Goal: Navigation & Orientation: Find specific page/section

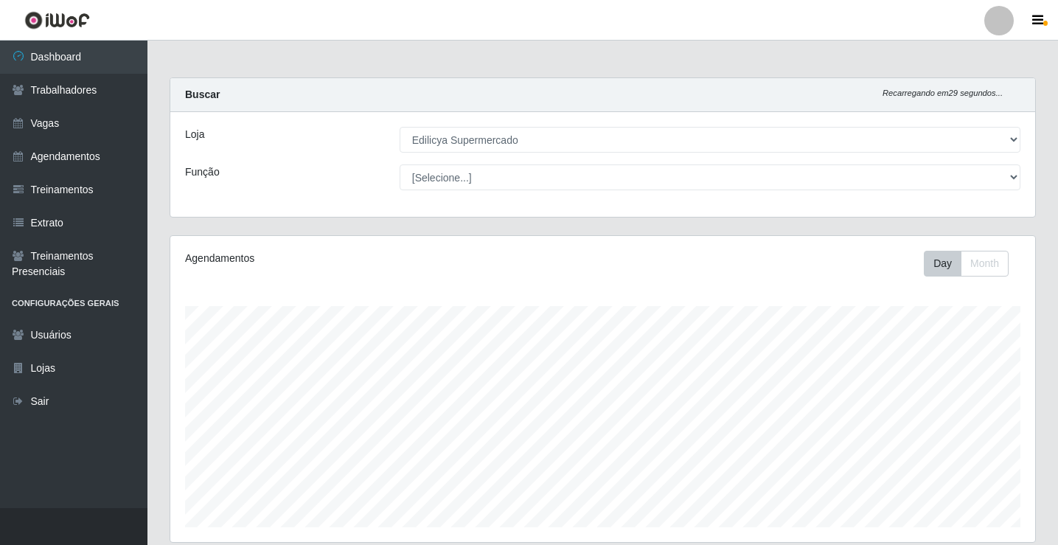
select select "460"
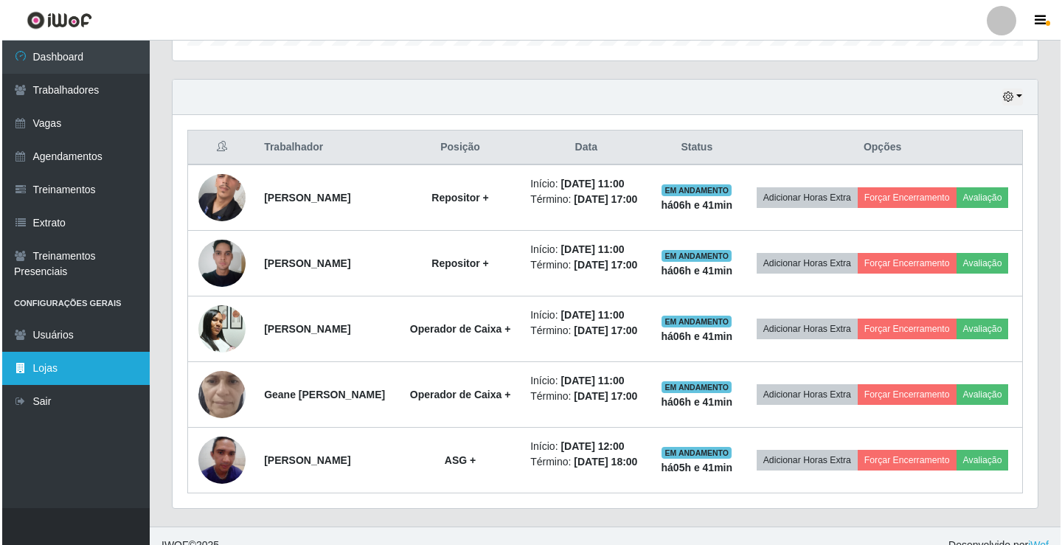
scroll to position [306, 865]
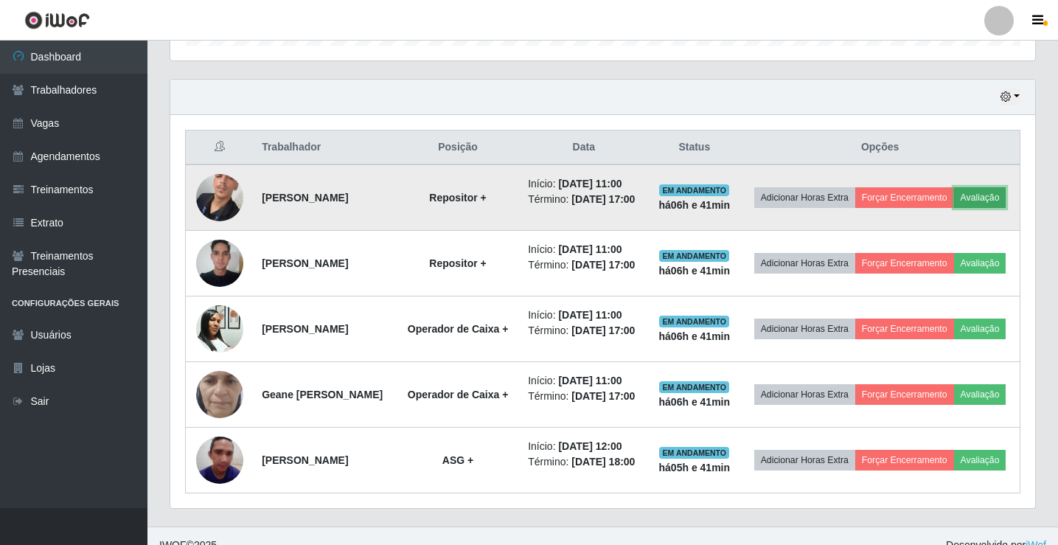
click at [954, 208] on button "Avaliação" at bounding box center [980, 197] width 52 height 21
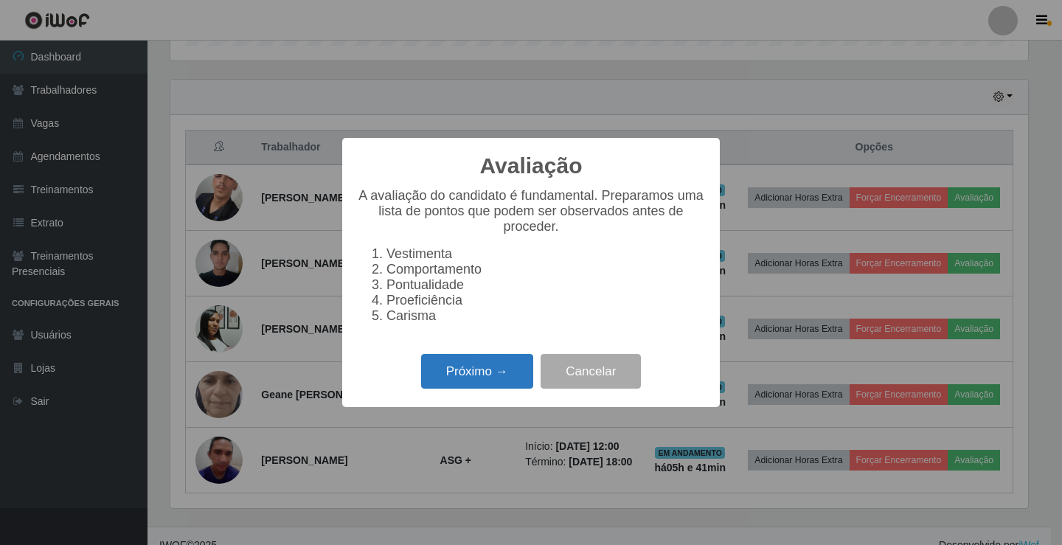
click at [467, 375] on button "Próximo →" at bounding box center [477, 371] width 112 height 35
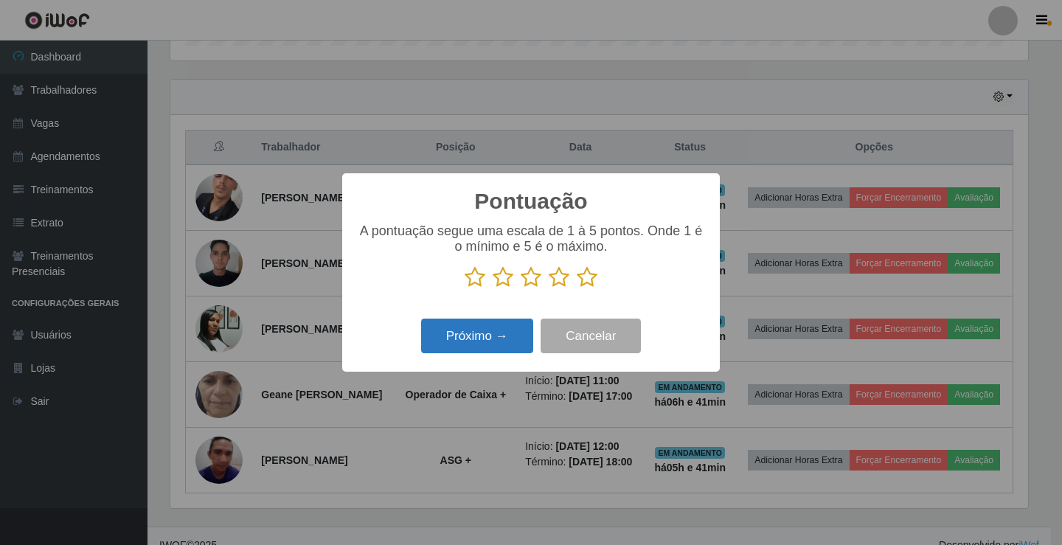
scroll to position [737003, 736452]
click at [588, 281] on icon at bounding box center [587, 277] width 21 height 22
click at [577, 288] on input "radio" at bounding box center [577, 288] width 0 height 0
click at [465, 334] on button "Próximo →" at bounding box center [477, 336] width 112 height 35
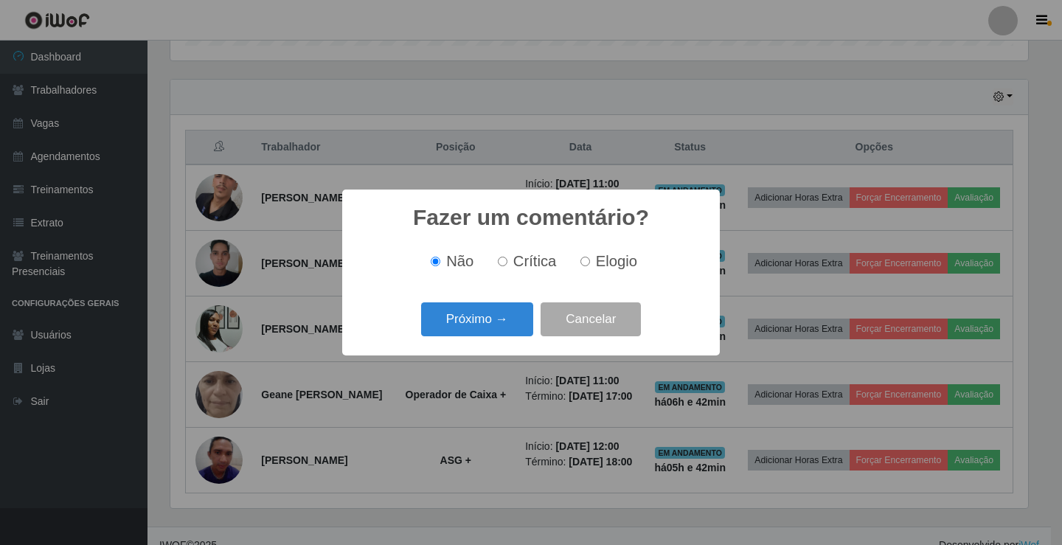
click at [587, 262] on input "Elogio" at bounding box center [585, 262] width 10 height 10
radio input "true"
click at [490, 319] on button "Próximo →" at bounding box center [477, 319] width 112 height 35
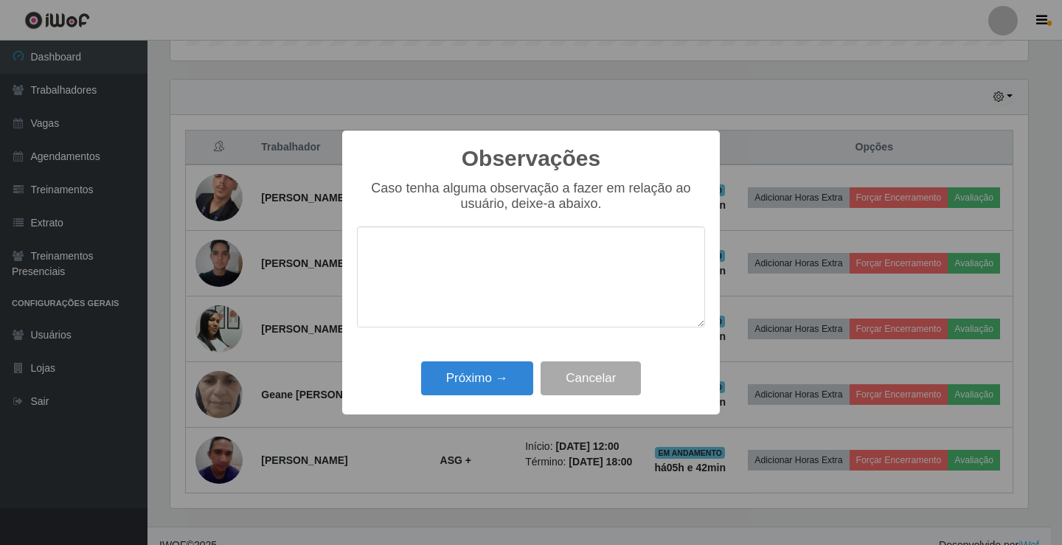
drag, startPoint x: 462, startPoint y: 288, endPoint x: 493, endPoint y: 226, distance: 69.6
click at [462, 287] on textarea at bounding box center [531, 276] width 348 height 101
drag, startPoint x: 448, startPoint y: 263, endPoint x: 13, endPoint y: 268, distance: 435.8
click at [13, 268] on div "Observações × Caso tenha alguma observação a fazer em relação ao usuário, deixe…" at bounding box center [531, 272] width 1062 height 545
type textarea "m"
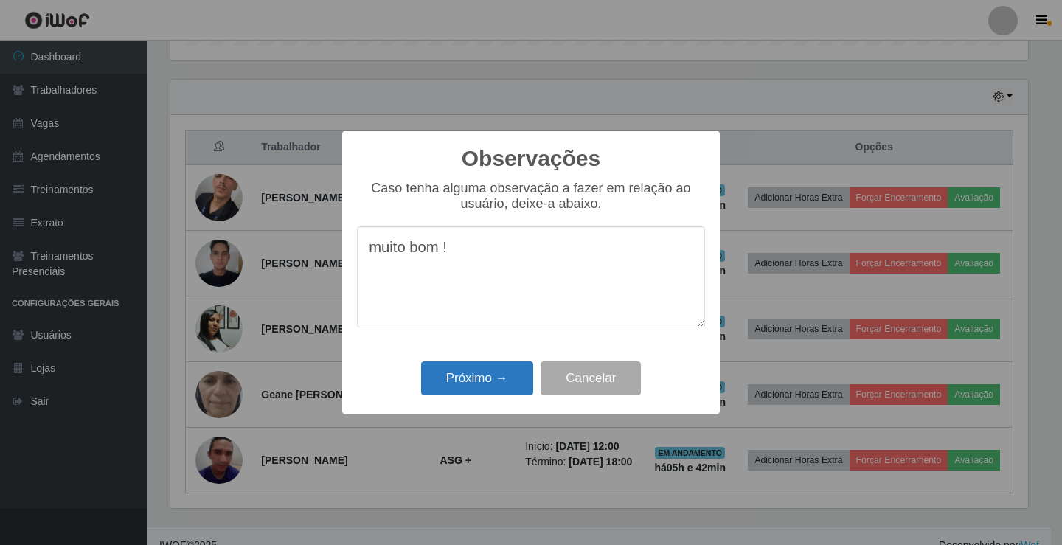
type textarea "muito bom !"
click at [478, 387] on button "Próximo →" at bounding box center [477, 378] width 112 height 35
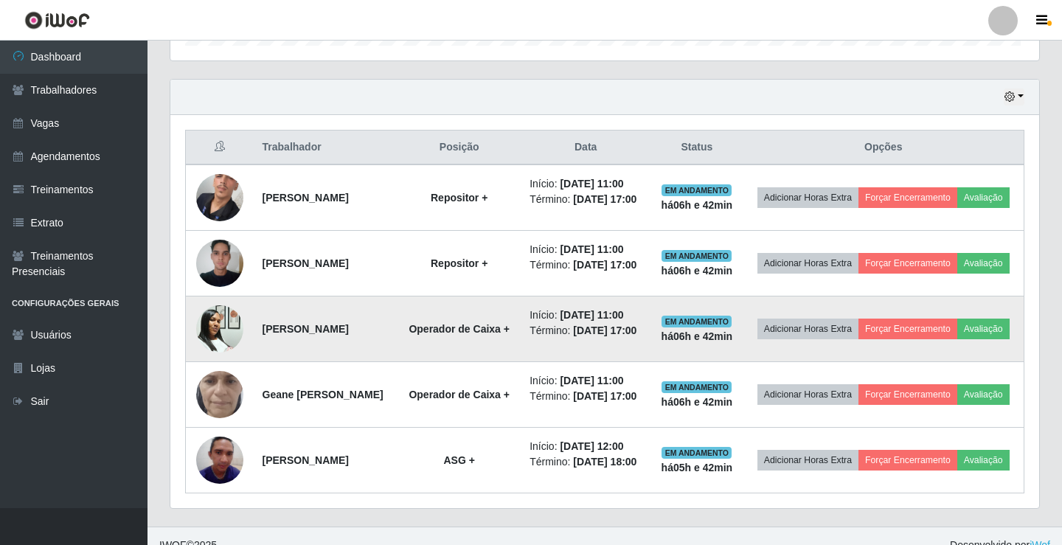
scroll to position [306, 865]
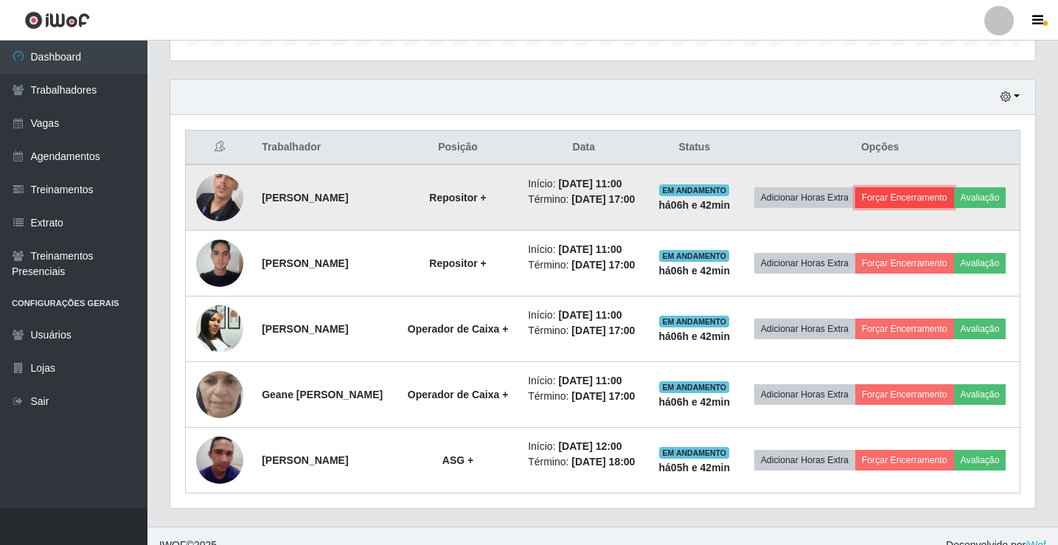
click at [919, 192] on button "Forçar Encerramento" at bounding box center [904, 197] width 99 height 21
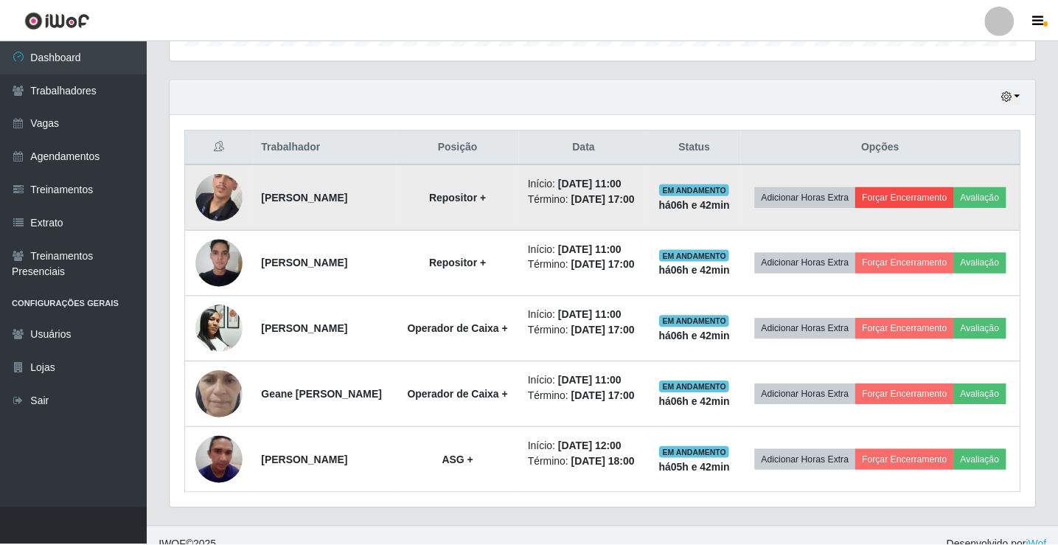
scroll to position [306, 857]
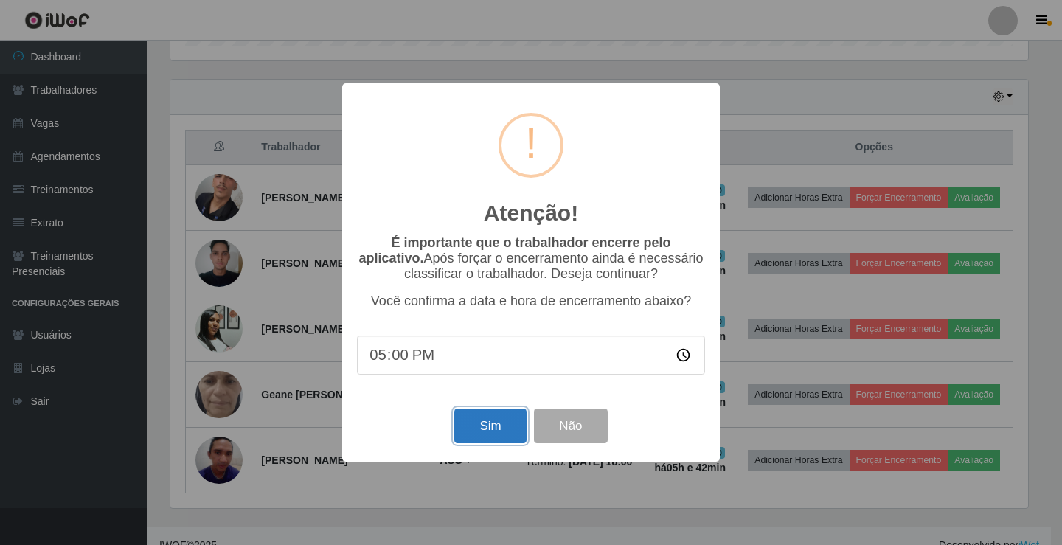
click at [495, 425] on button "Sim" at bounding box center [490, 425] width 72 height 35
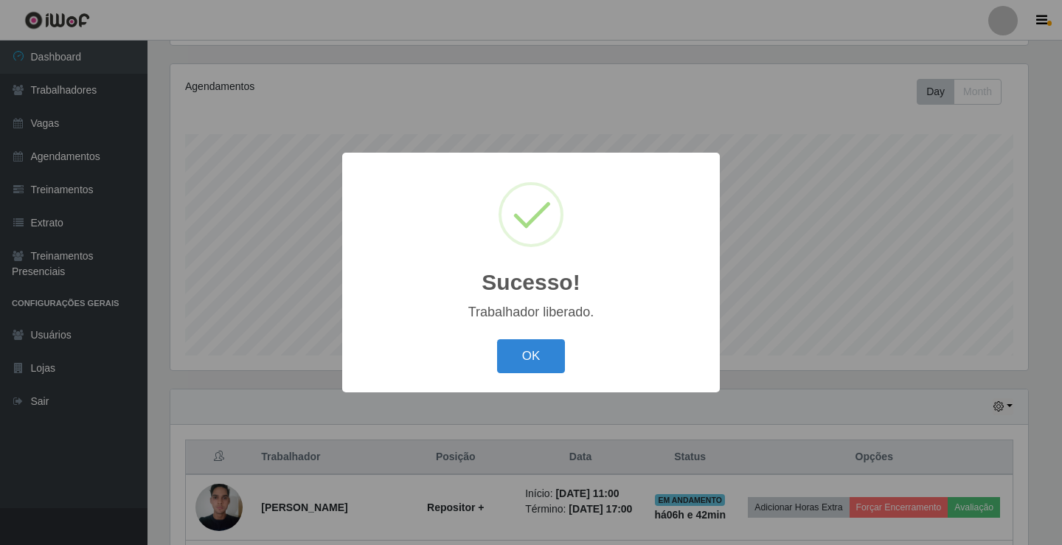
drag, startPoint x: 505, startPoint y: 351, endPoint x: 509, endPoint y: 343, distance: 9.2
click at [506, 349] on button "OK" at bounding box center [531, 356] width 69 height 35
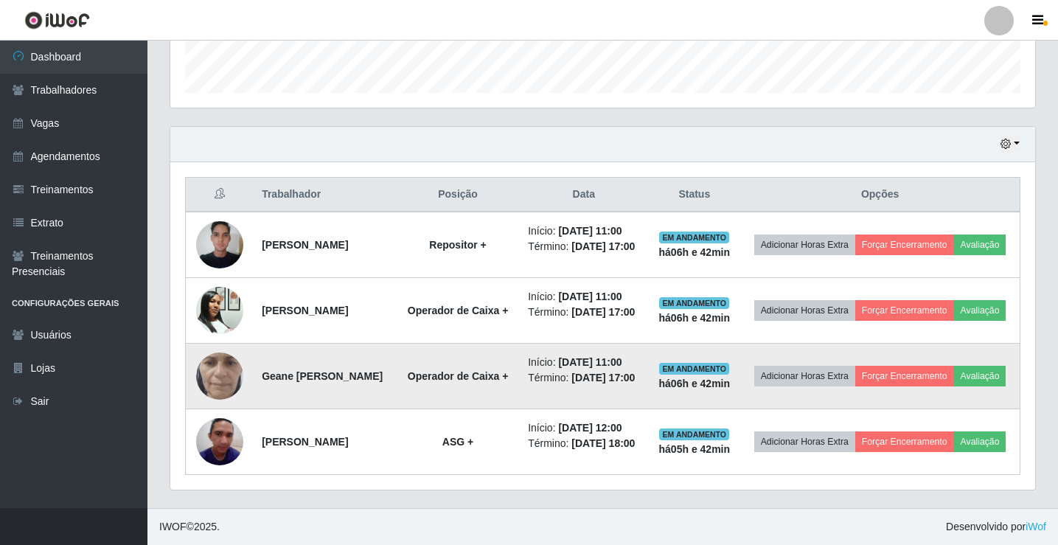
scroll to position [467, 0]
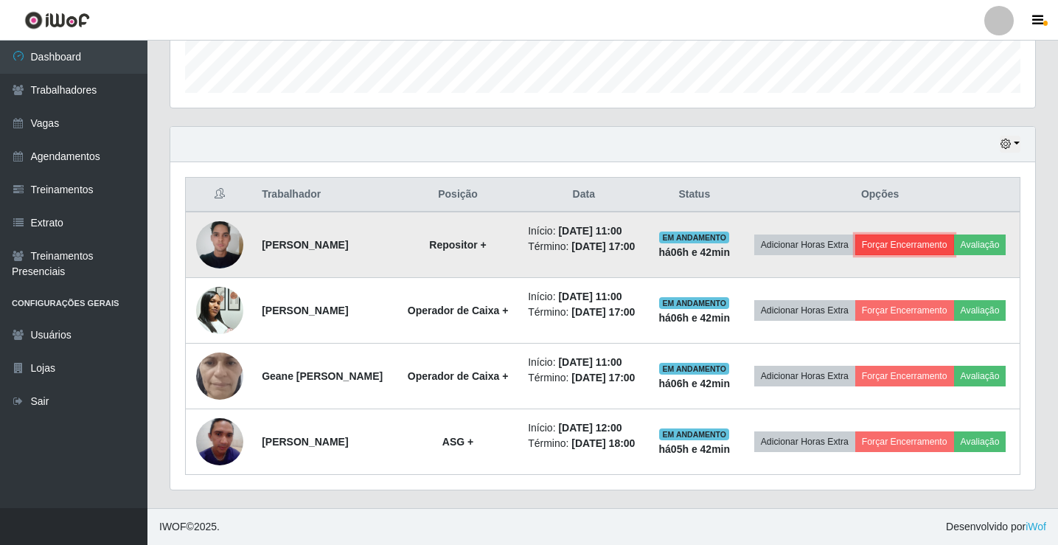
click at [936, 234] on button "Forçar Encerramento" at bounding box center [904, 244] width 99 height 21
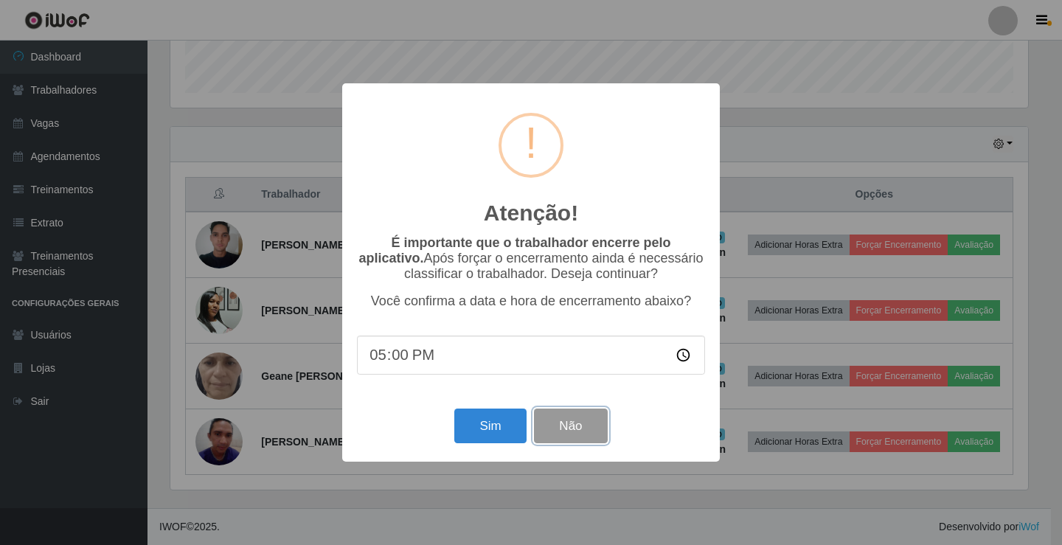
click at [575, 433] on button "Não" at bounding box center [570, 425] width 73 height 35
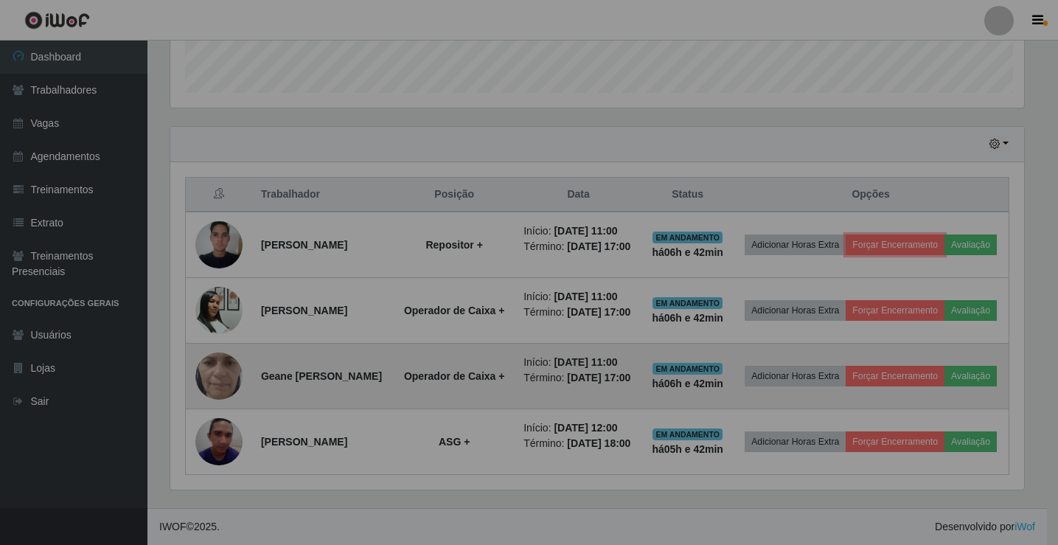
scroll to position [306, 865]
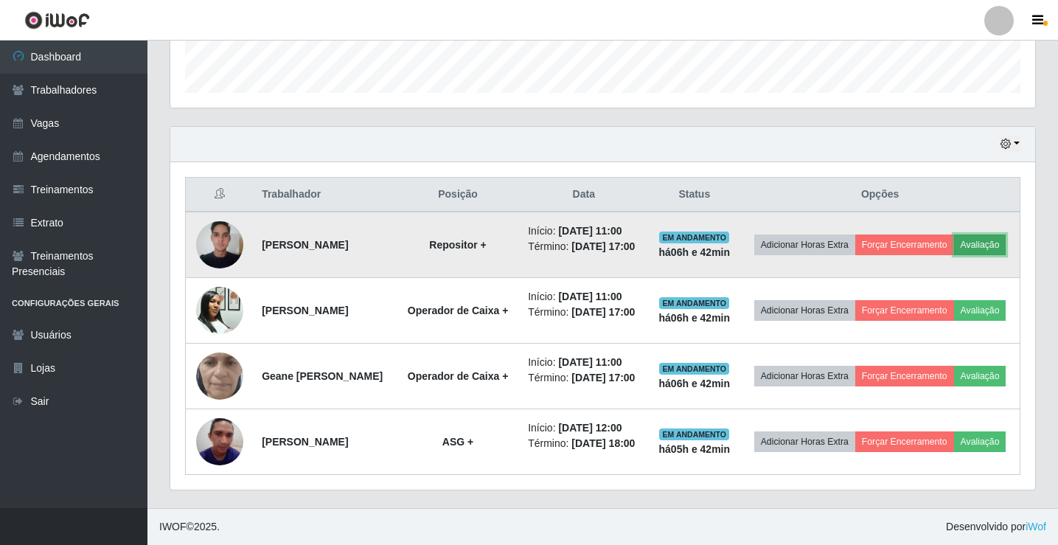
click at [954, 235] on button "Avaliação" at bounding box center [980, 244] width 52 height 21
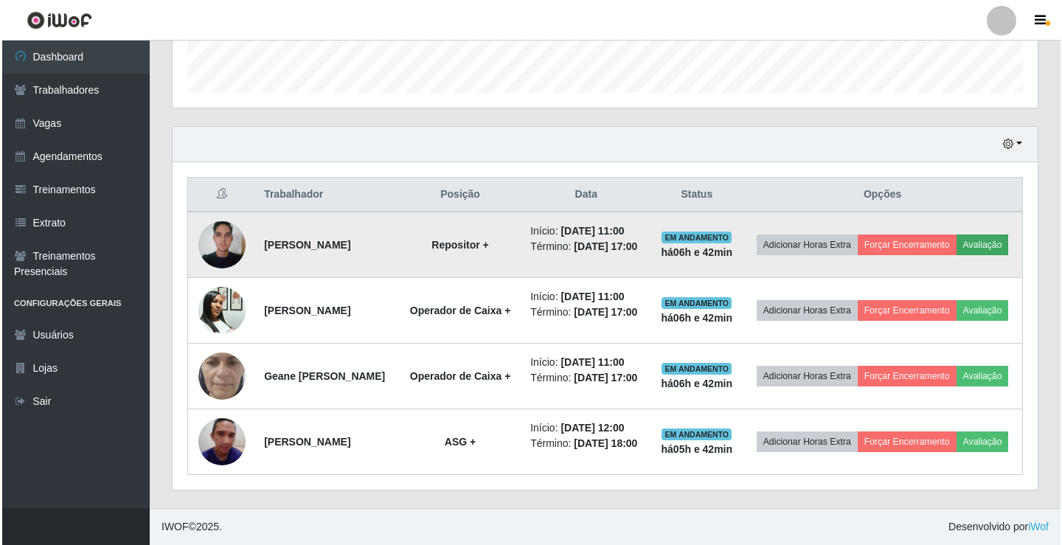
scroll to position [306, 857]
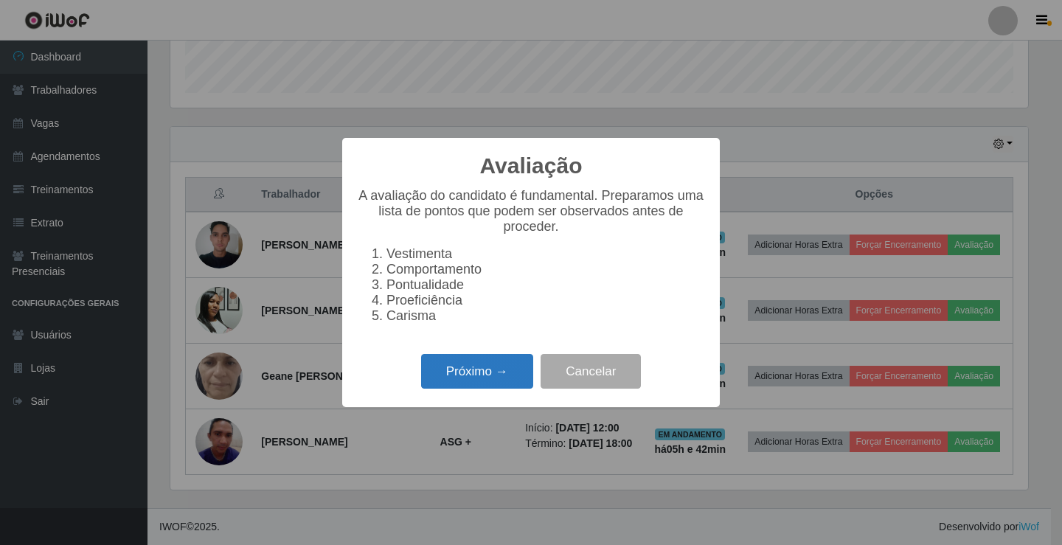
click at [458, 383] on button "Próximo →" at bounding box center [477, 371] width 112 height 35
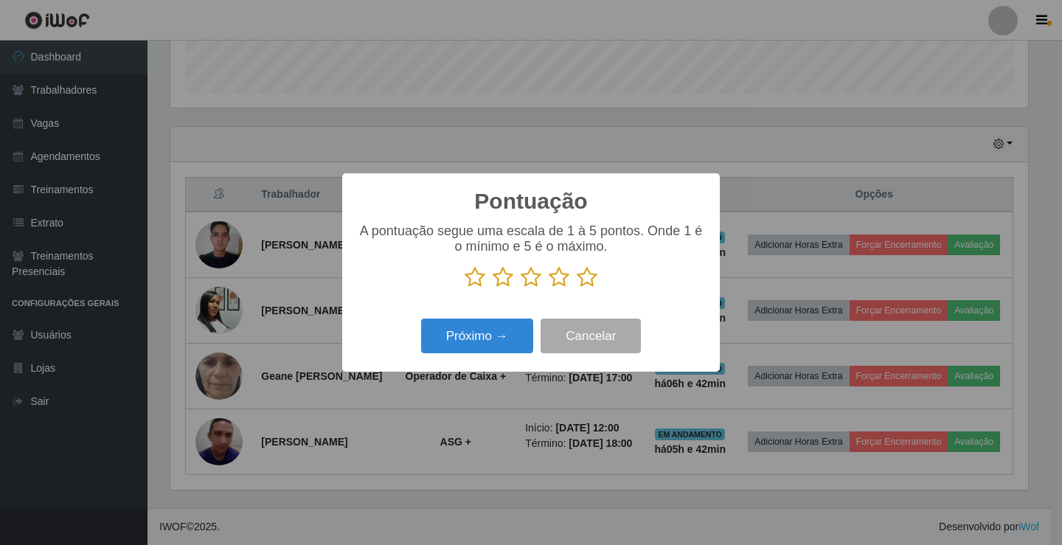
click at [473, 279] on icon at bounding box center [475, 277] width 21 height 22
click at [465, 288] on input "radio" at bounding box center [465, 288] width 0 height 0
click at [467, 335] on button "Próximo →" at bounding box center [477, 336] width 112 height 35
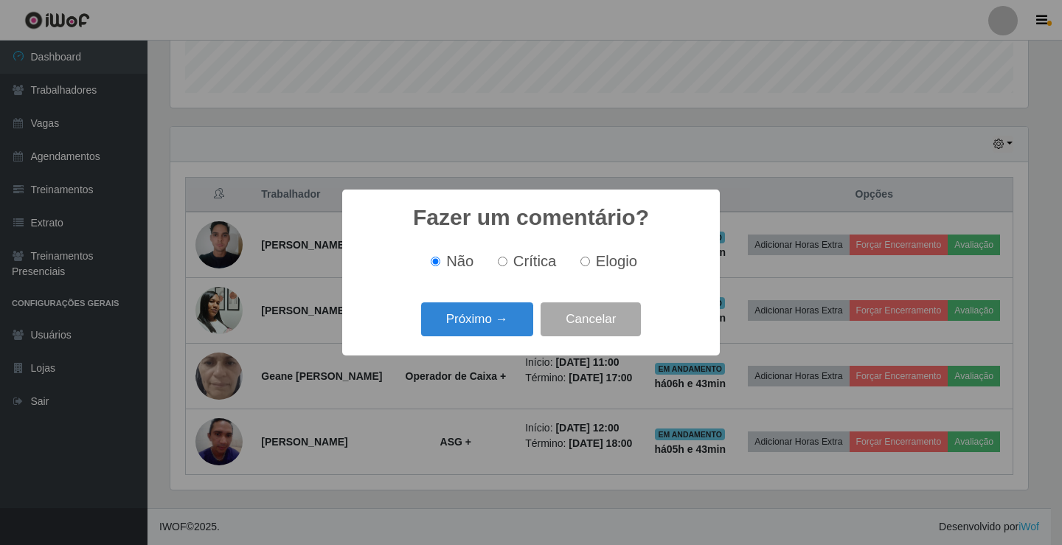
click at [517, 262] on span "Crítica" at bounding box center [535, 261] width 44 height 16
click at [507, 262] on input "Crítica" at bounding box center [503, 262] width 10 height 10
radio input "true"
click at [491, 320] on button "Próximo →" at bounding box center [477, 319] width 112 height 35
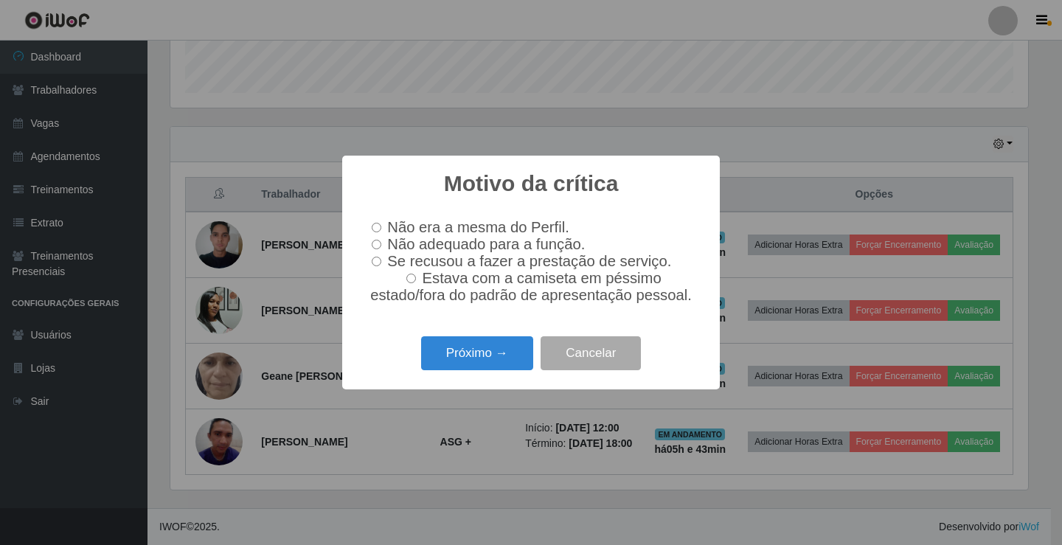
click at [380, 243] on input "Não adequado para a função." at bounding box center [377, 245] width 10 height 10
radio input "true"
click at [452, 357] on button "Próximo →" at bounding box center [477, 353] width 112 height 35
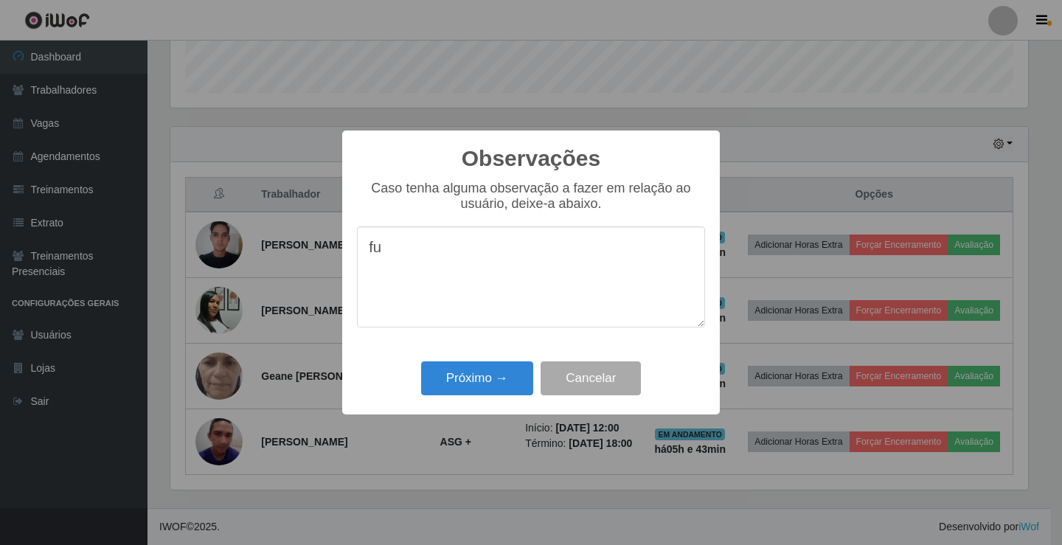
type textarea "f"
click at [417, 372] on div "Próximo → Cancelar" at bounding box center [531, 378] width 348 height 42
click at [643, 285] on textarea "usuario sem experencia nenhuma na funcao !" at bounding box center [531, 276] width 348 height 101
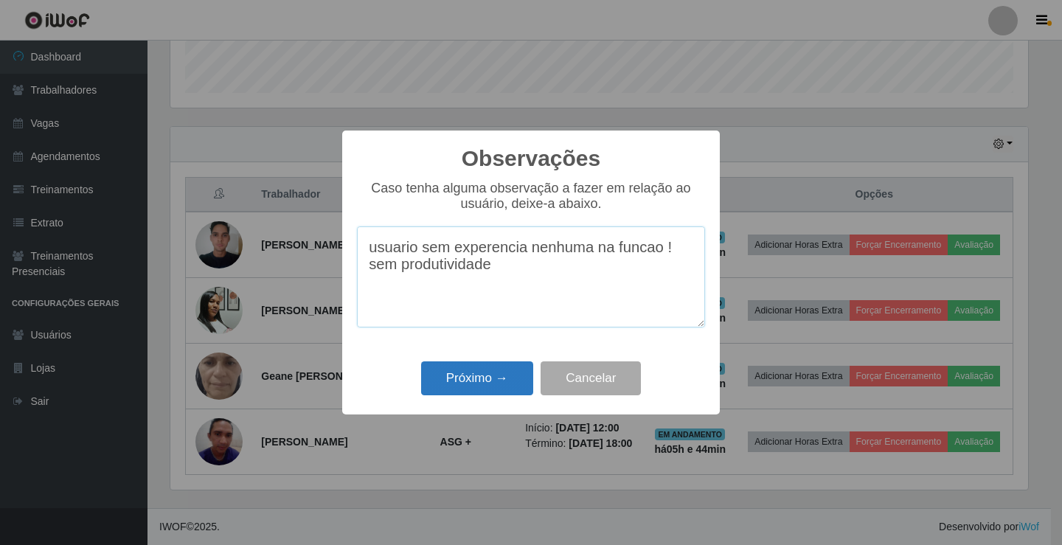
type textarea "usuario sem experencia nenhuma na funcao ! sem produtividade"
click at [454, 378] on button "Próximo →" at bounding box center [477, 378] width 112 height 35
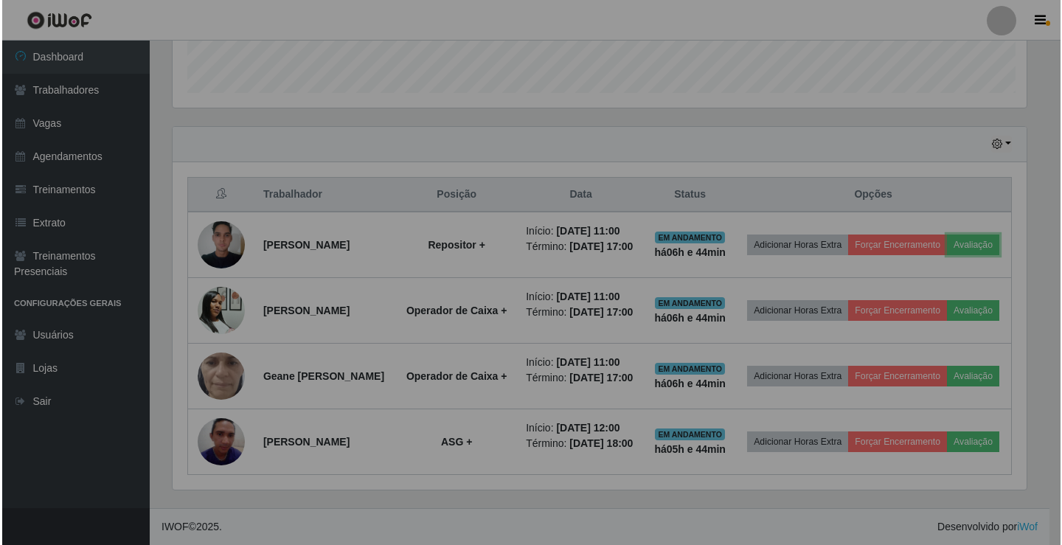
scroll to position [306, 865]
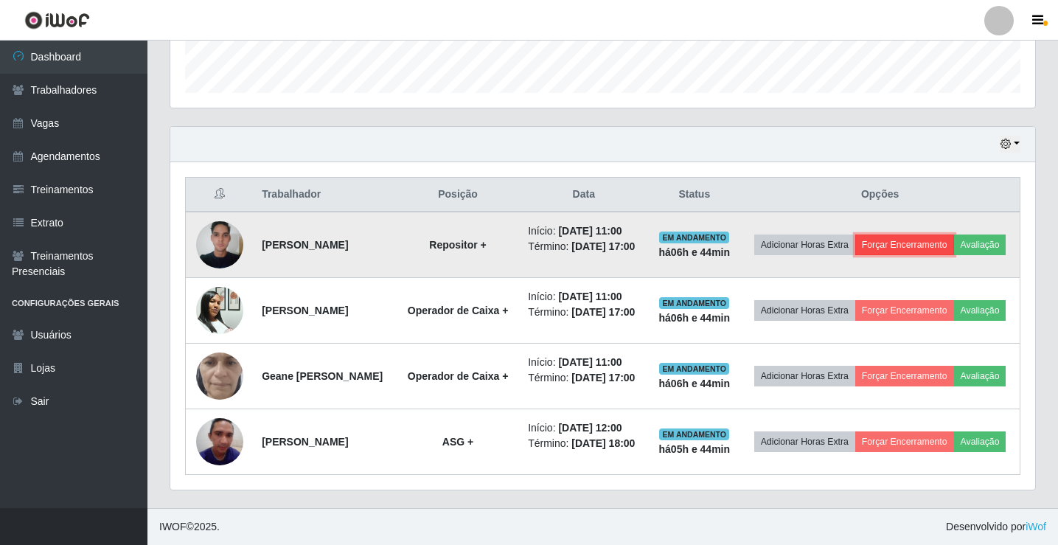
click at [913, 234] on button "Forçar Encerramento" at bounding box center [904, 244] width 99 height 21
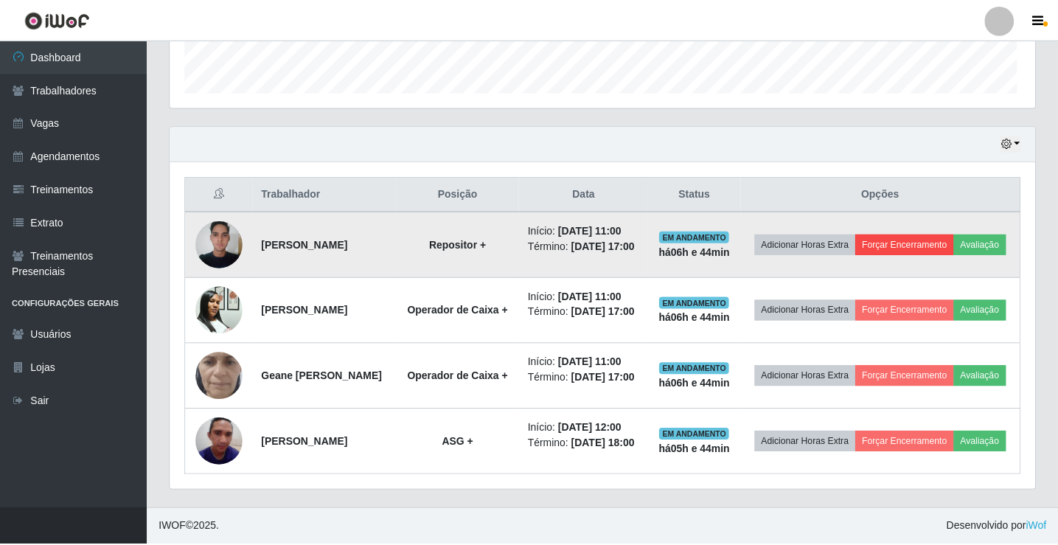
scroll to position [306, 857]
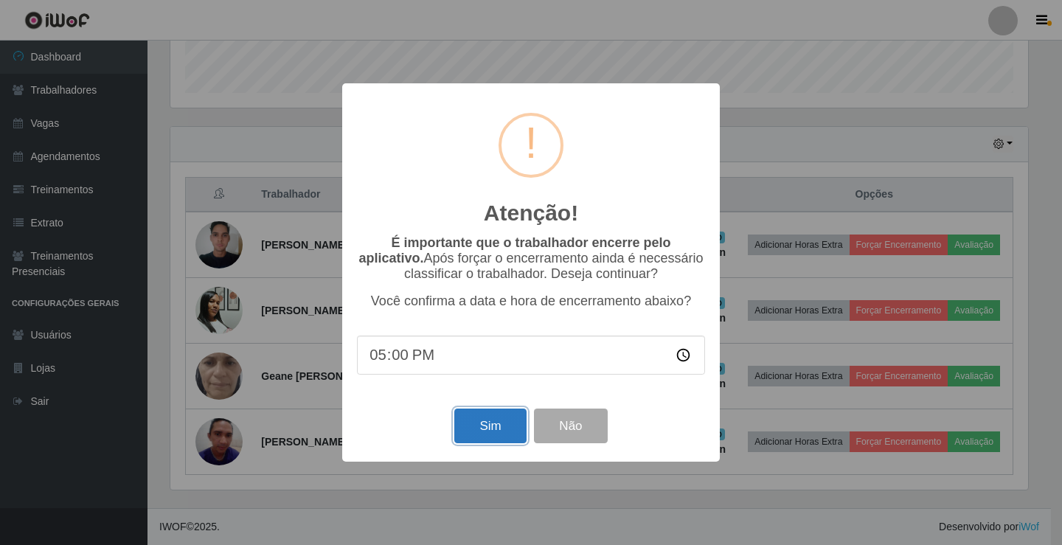
click at [489, 439] on button "Sim" at bounding box center [490, 425] width 72 height 35
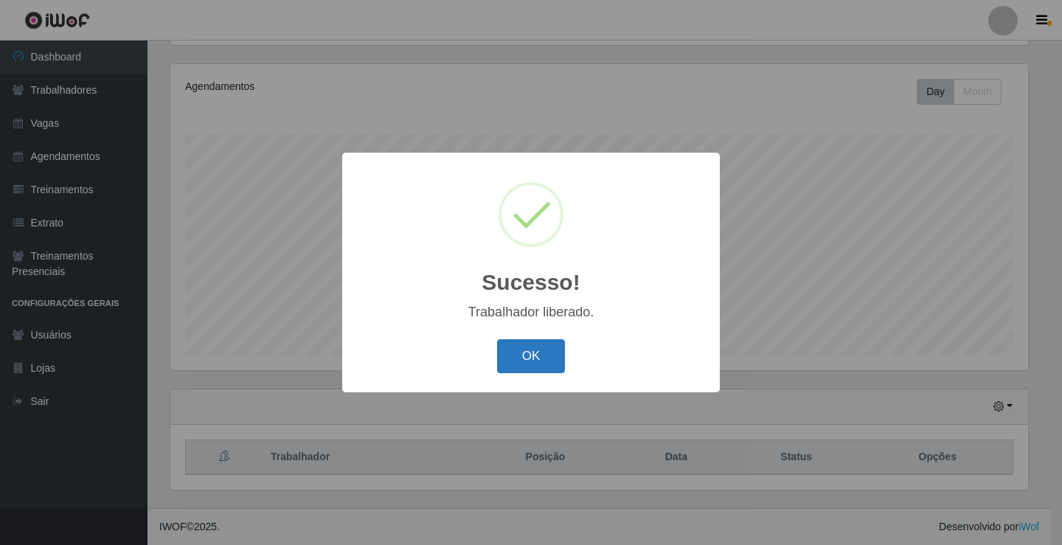
click at [547, 374] on button "OK" at bounding box center [531, 356] width 69 height 35
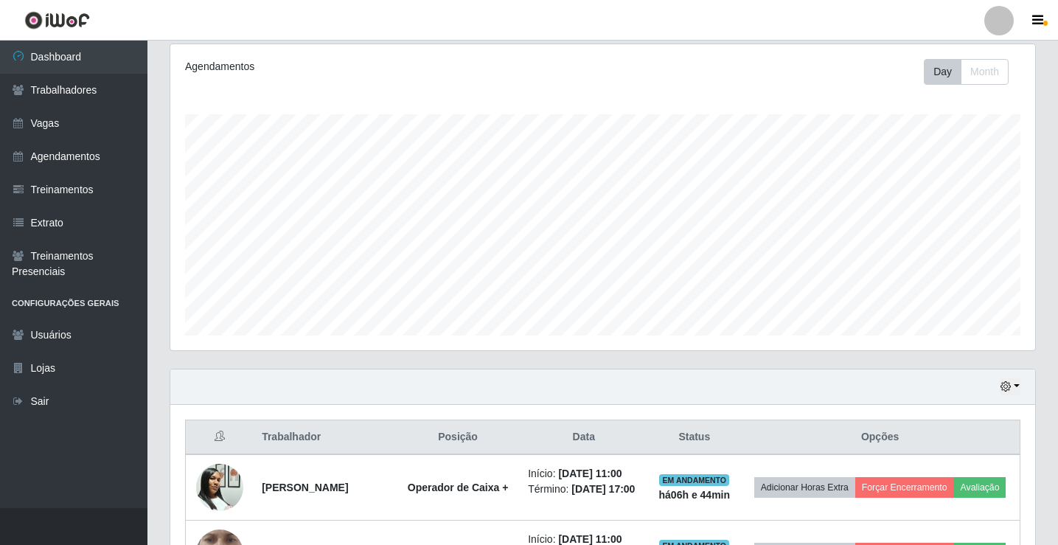
scroll to position [402, 0]
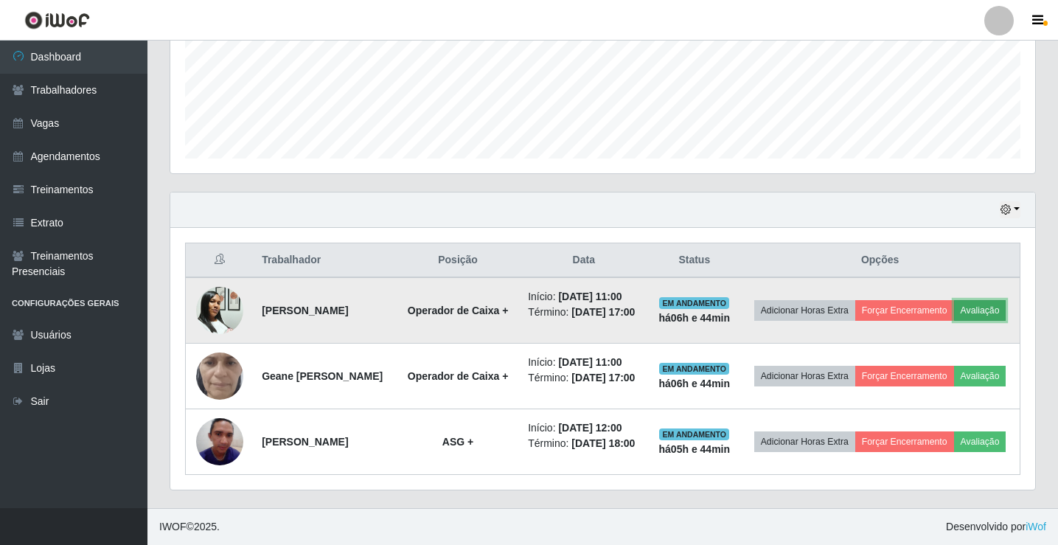
click at [954, 300] on button "Avaliação" at bounding box center [980, 310] width 52 height 21
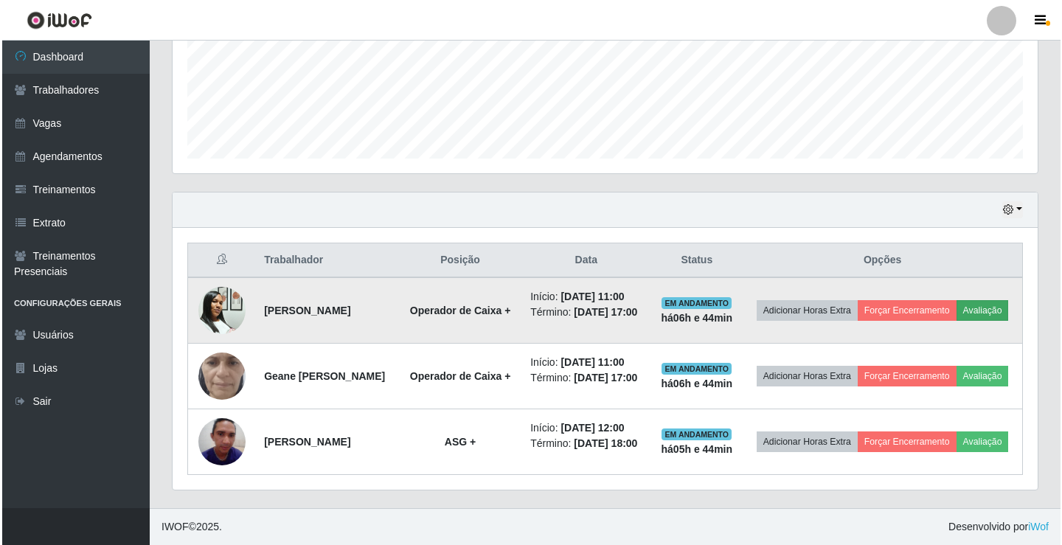
scroll to position [306, 857]
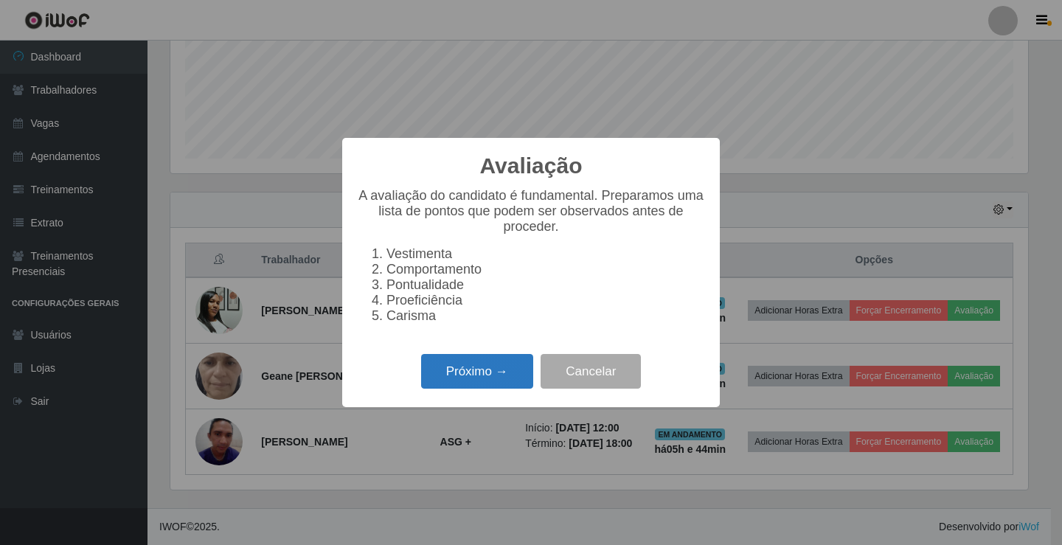
click at [448, 377] on button "Próximo →" at bounding box center [477, 371] width 112 height 35
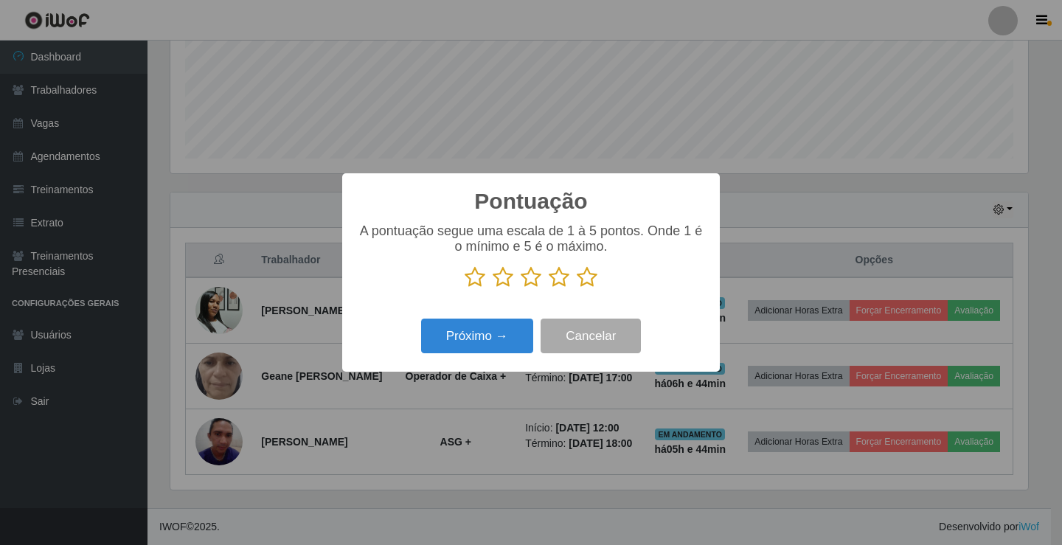
click at [580, 282] on icon at bounding box center [587, 277] width 21 height 22
click at [577, 288] on input "radio" at bounding box center [577, 288] width 0 height 0
click at [468, 338] on button "Próximo →" at bounding box center [477, 336] width 112 height 35
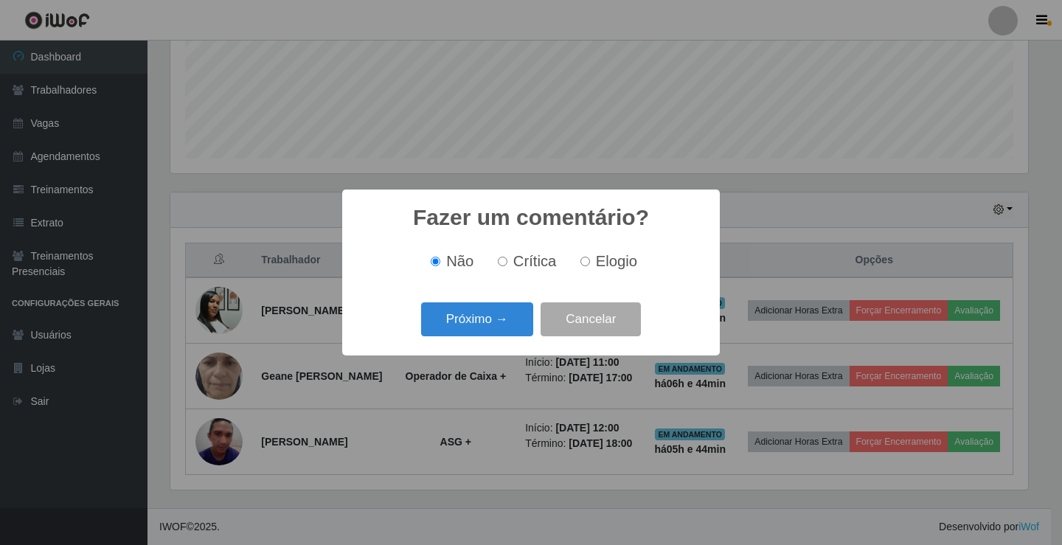
click at [620, 265] on span "Elogio" at bounding box center [616, 261] width 41 height 16
click at [590, 265] on input "Elogio" at bounding box center [585, 262] width 10 height 10
radio input "true"
click at [487, 316] on button "Próximo →" at bounding box center [477, 319] width 112 height 35
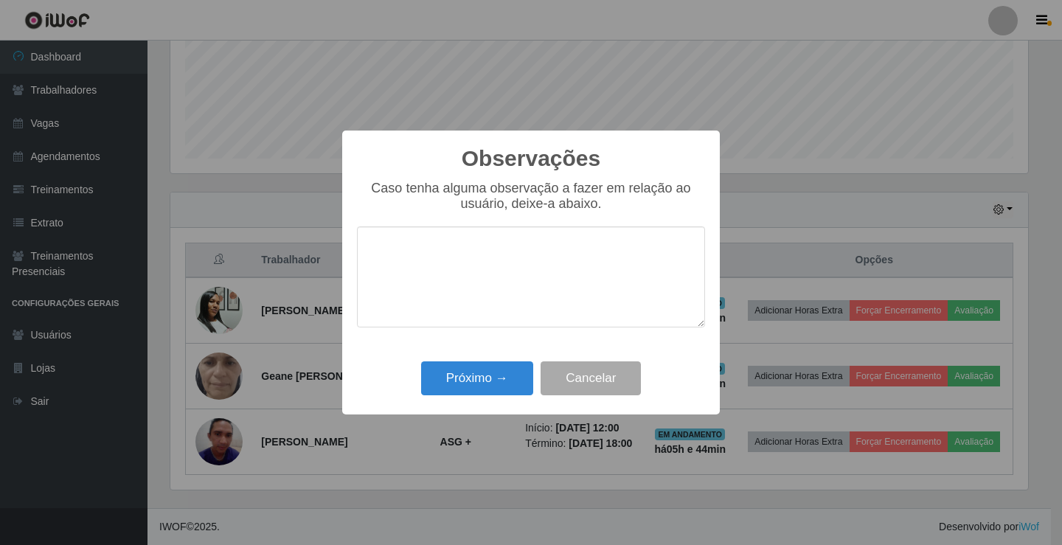
click at [499, 320] on textarea at bounding box center [531, 276] width 348 height 101
type textarea "muito produativa !"
click at [447, 375] on button "Próximo →" at bounding box center [477, 378] width 112 height 35
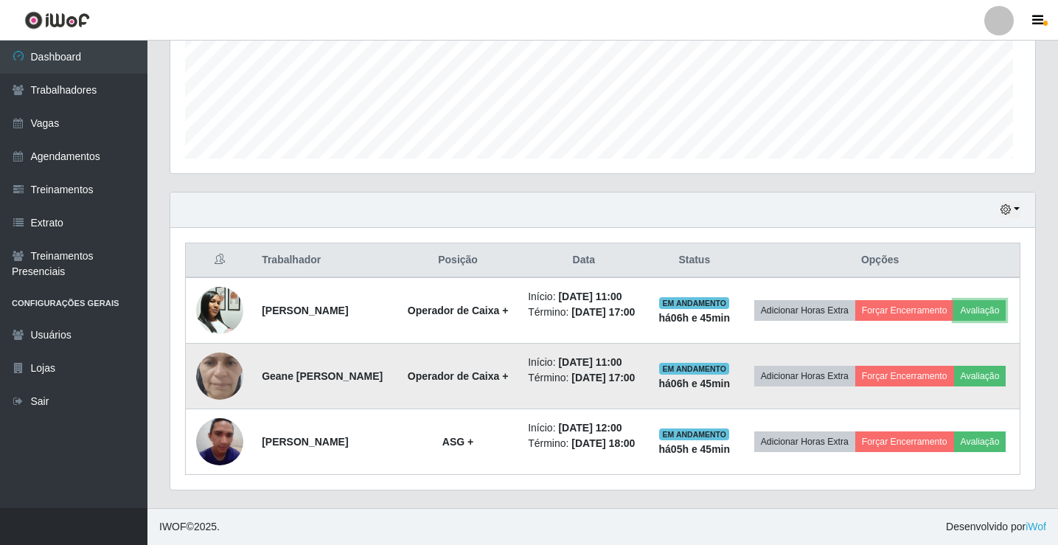
scroll to position [306, 865]
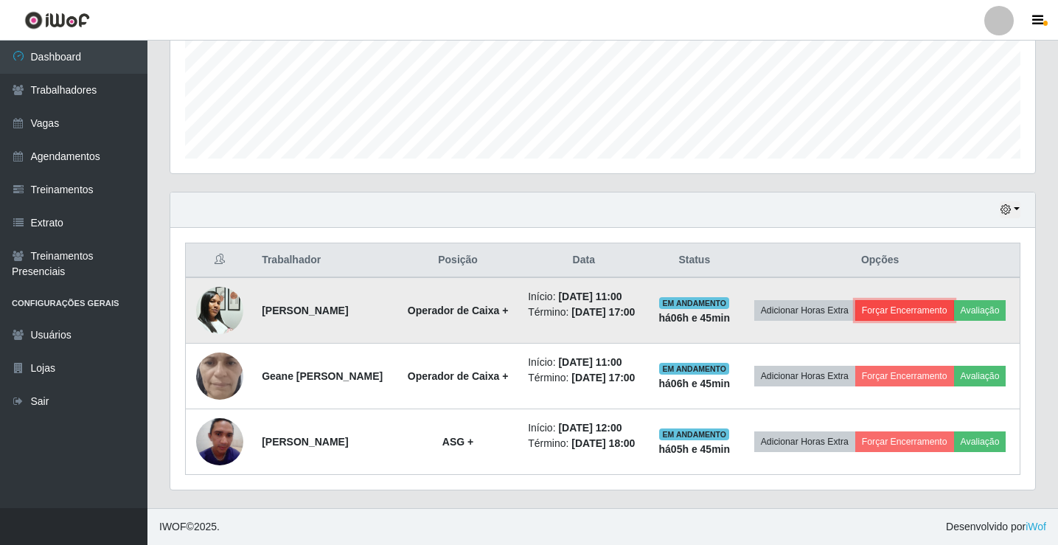
click at [907, 300] on button "Forçar Encerramento" at bounding box center [904, 310] width 99 height 21
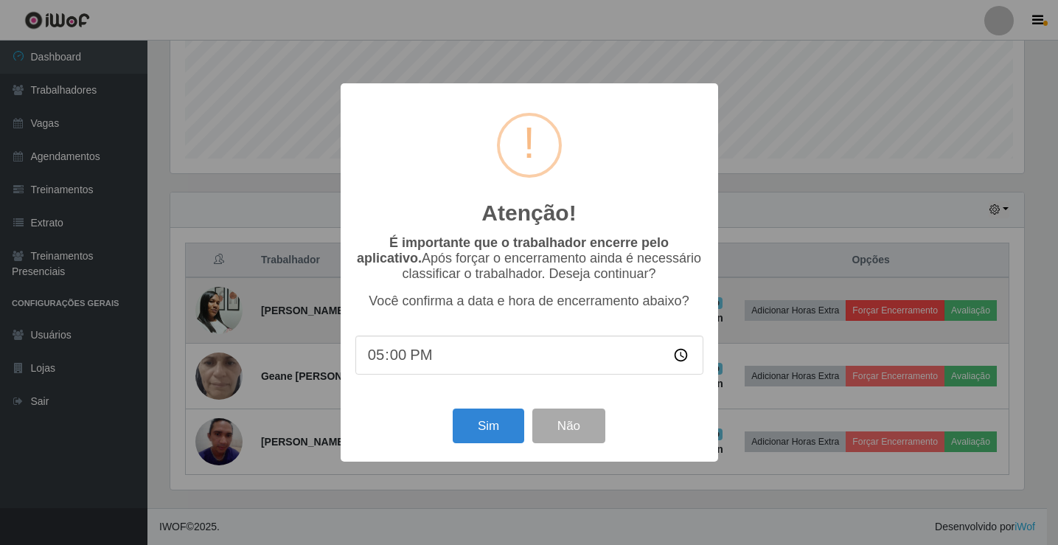
scroll to position [306, 857]
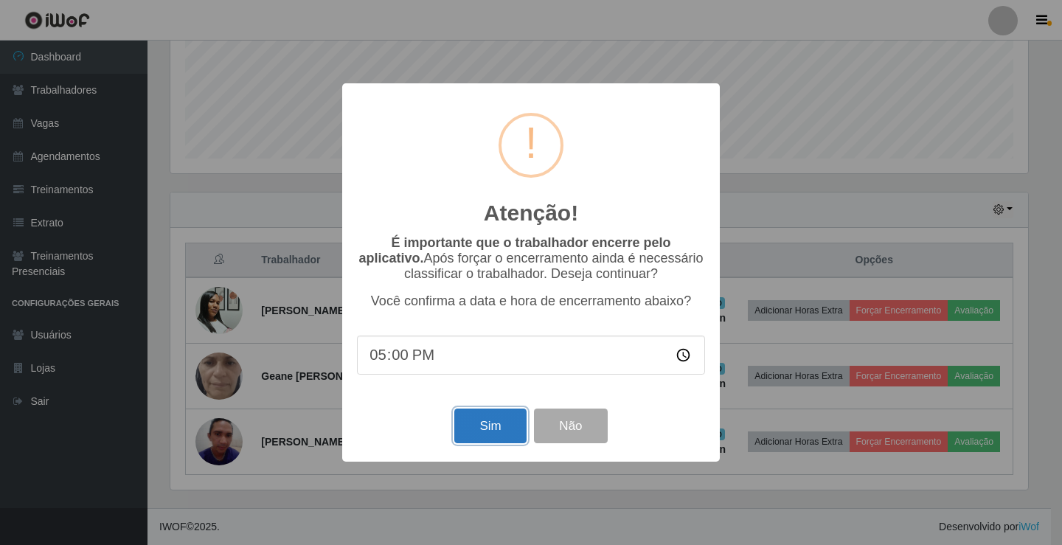
click at [503, 435] on button "Sim" at bounding box center [490, 425] width 72 height 35
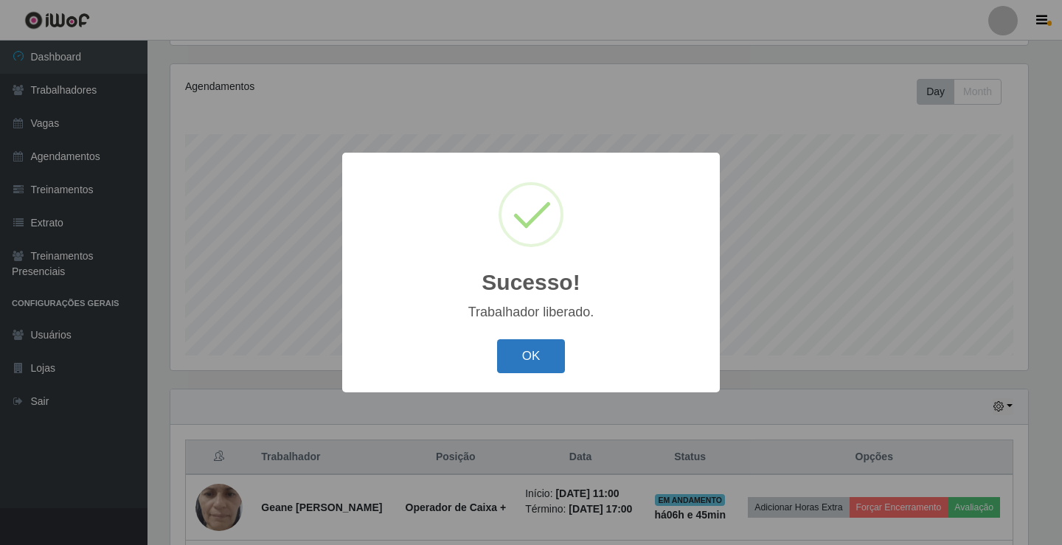
click at [543, 360] on button "OK" at bounding box center [531, 356] width 69 height 35
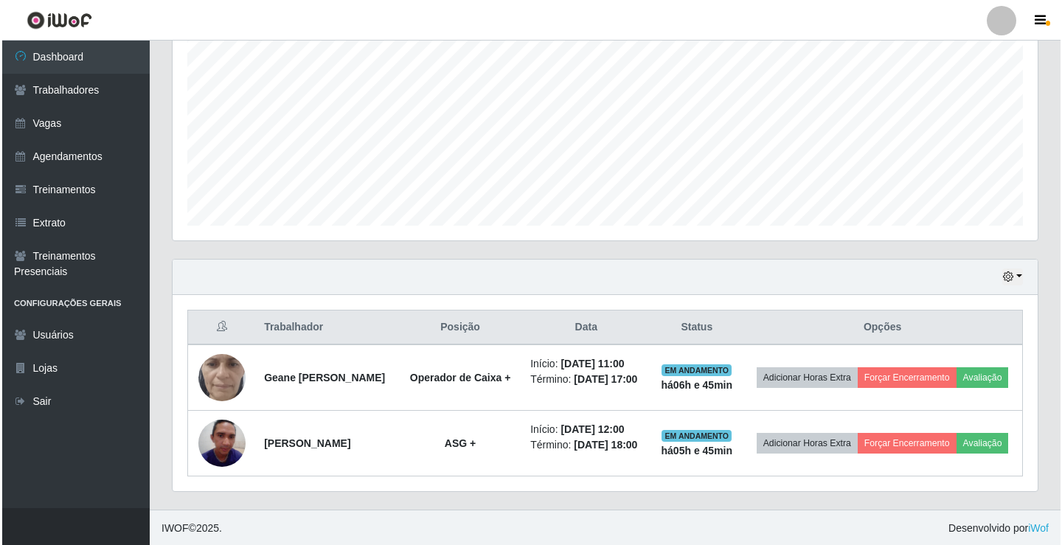
scroll to position [303, 0]
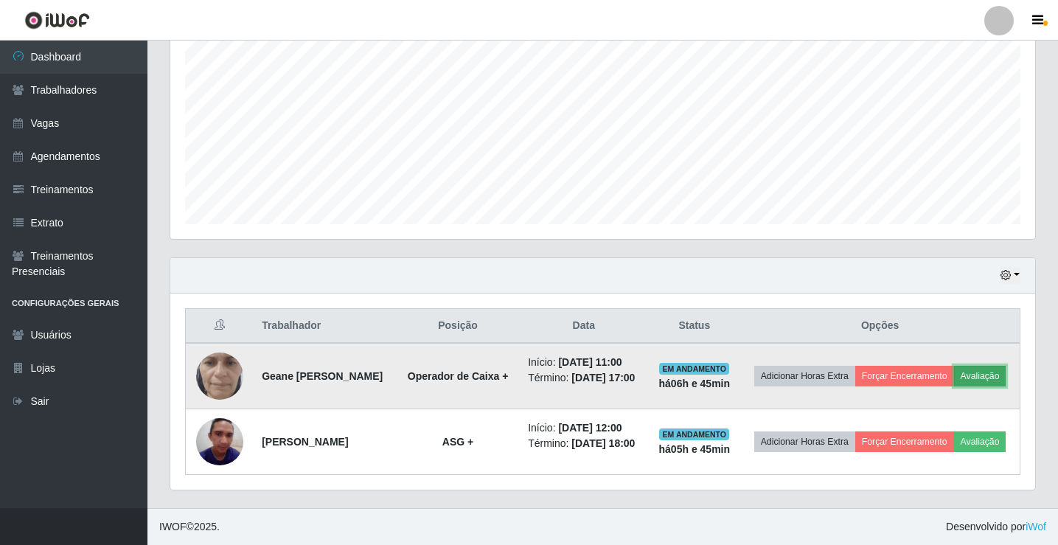
click at [983, 376] on button "Avaliação" at bounding box center [980, 376] width 52 height 21
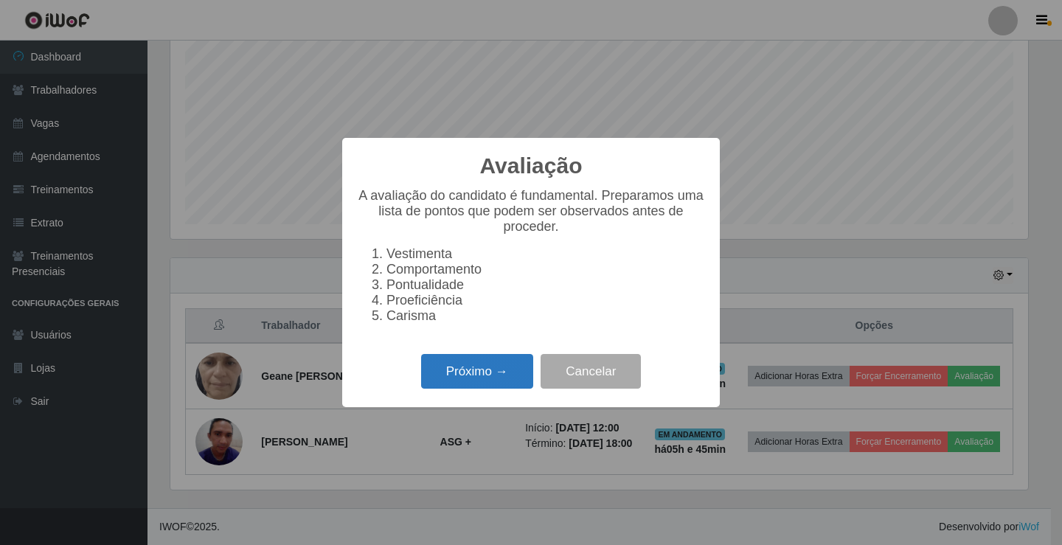
click at [440, 385] on button "Próximo →" at bounding box center [477, 371] width 112 height 35
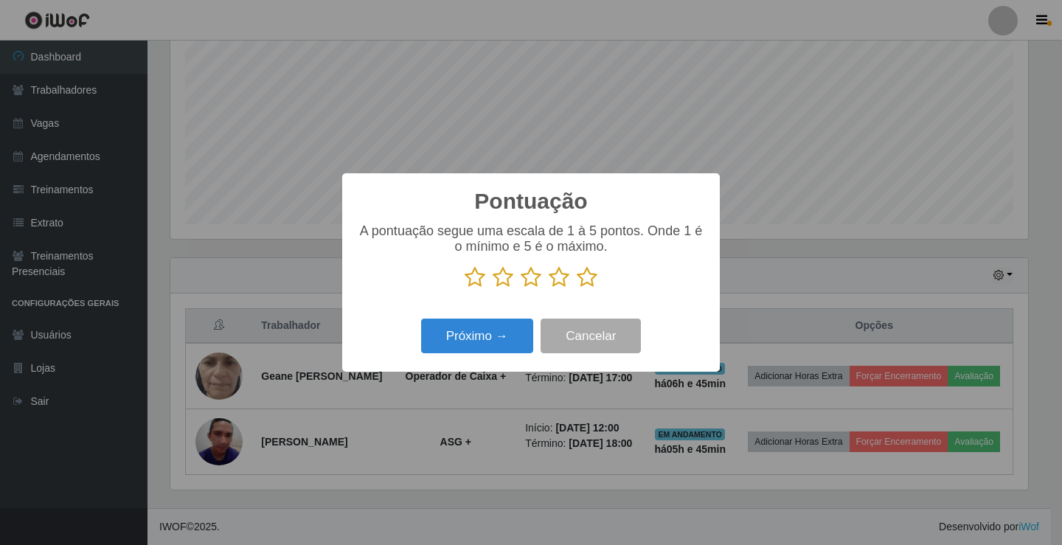
click at [528, 284] on icon at bounding box center [531, 277] width 21 height 22
click at [521, 288] on input "radio" at bounding box center [521, 288] width 0 height 0
click at [469, 332] on button "Próximo →" at bounding box center [477, 336] width 112 height 35
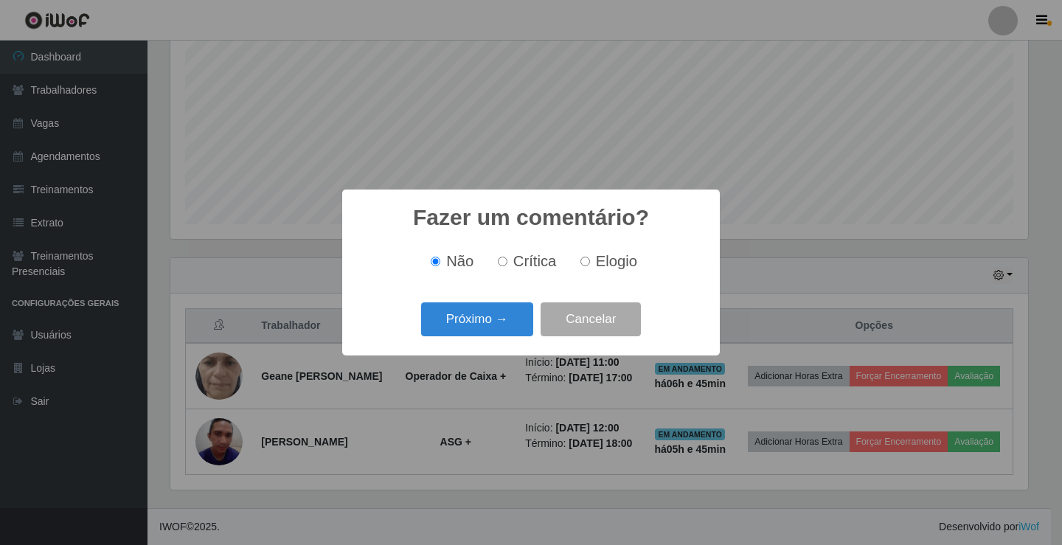
scroll to position [737003, 736452]
click at [538, 265] on span "Crítica" at bounding box center [535, 261] width 44 height 16
click at [507, 265] on input "Crítica" at bounding box center [503, 262] width 10 height 10
radio input "true"
click at [484, 314] on button "Próximo →" at bounding box center [477, 319] width 112 height 35
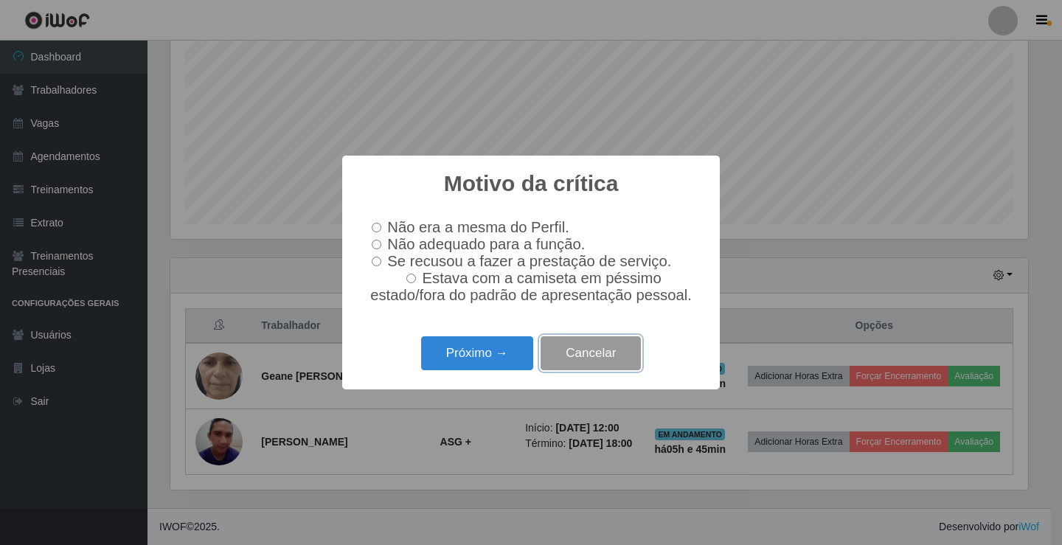
click at [596, 358] on button "Cancelar" at bounding box center [590, 353] width 100 height 35
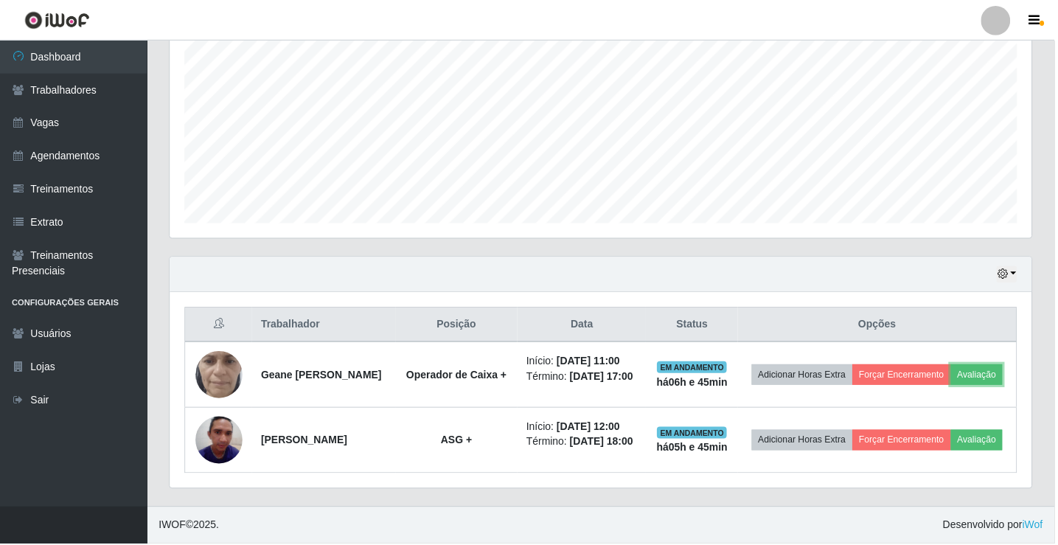
scroll to position [306, 865]
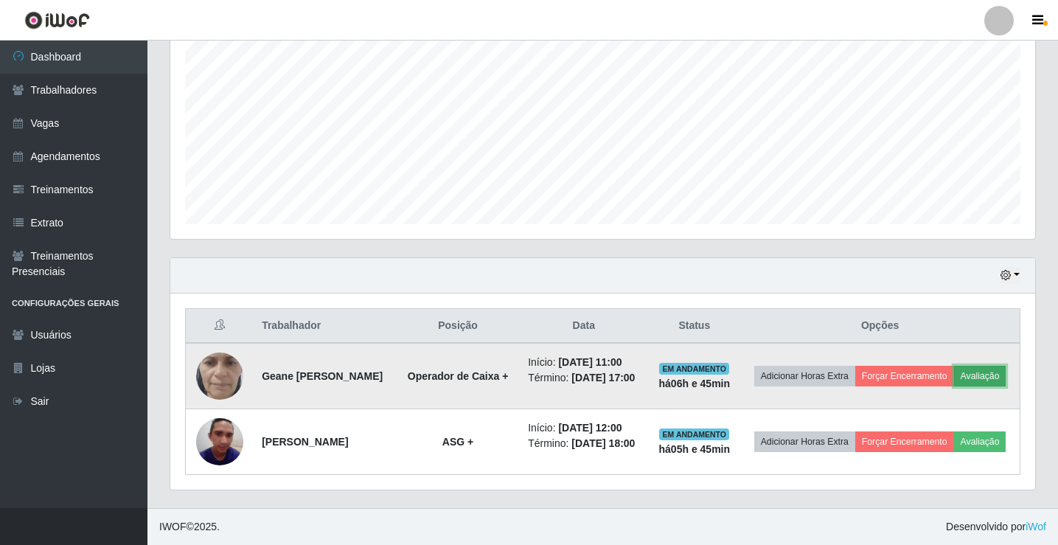
click at [992, 378] on button "Avaliação" at bounding box center [980, 376] width 52 height 21
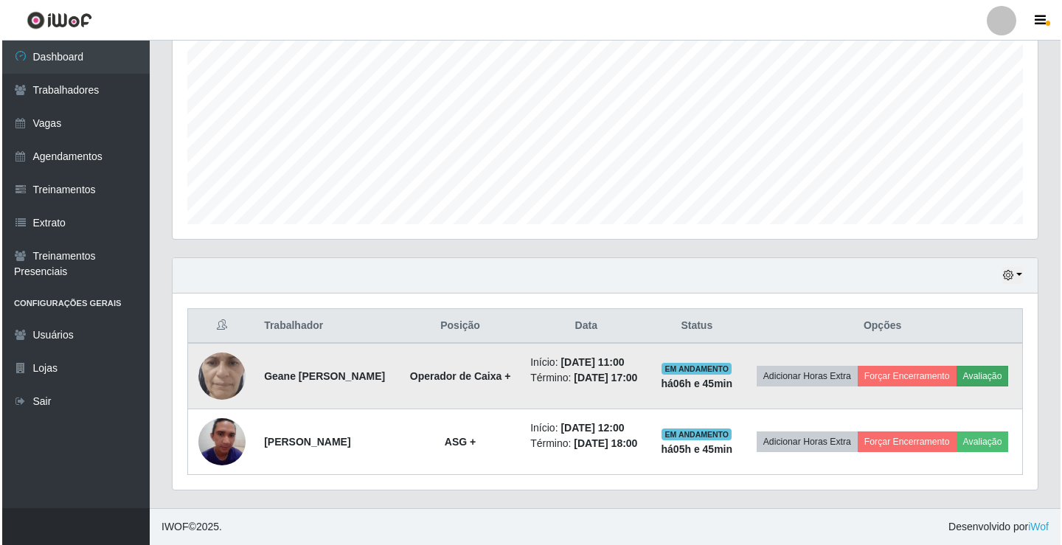
scroll to position [306, 857]
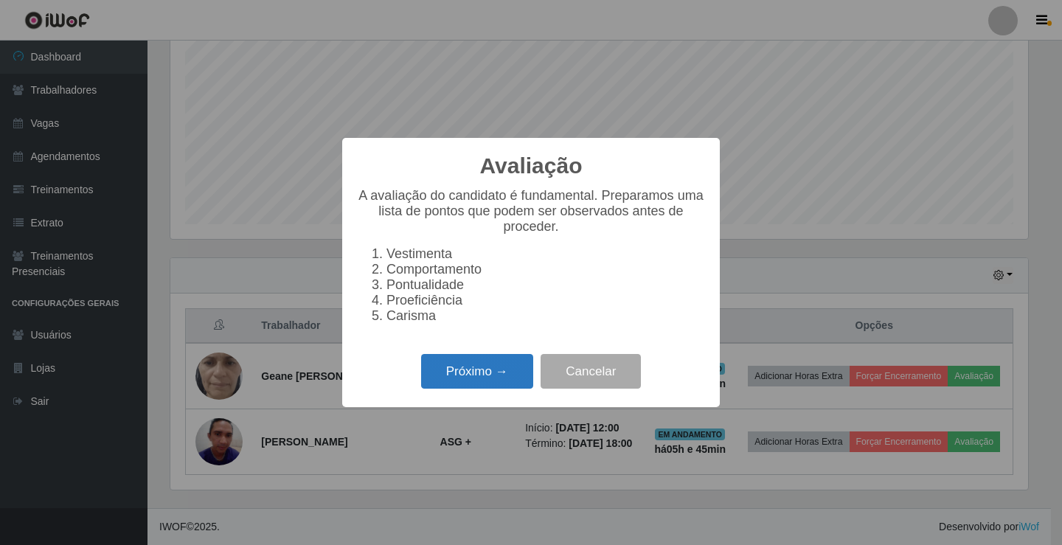
drag, startPoint x: 849, startPoint y: 346, endPoint x: 453, endPoint y: 375, distance: 397.0
click at [453, 375] on button "Próximo →" at bounding box center [477, 371] width 112 height 35
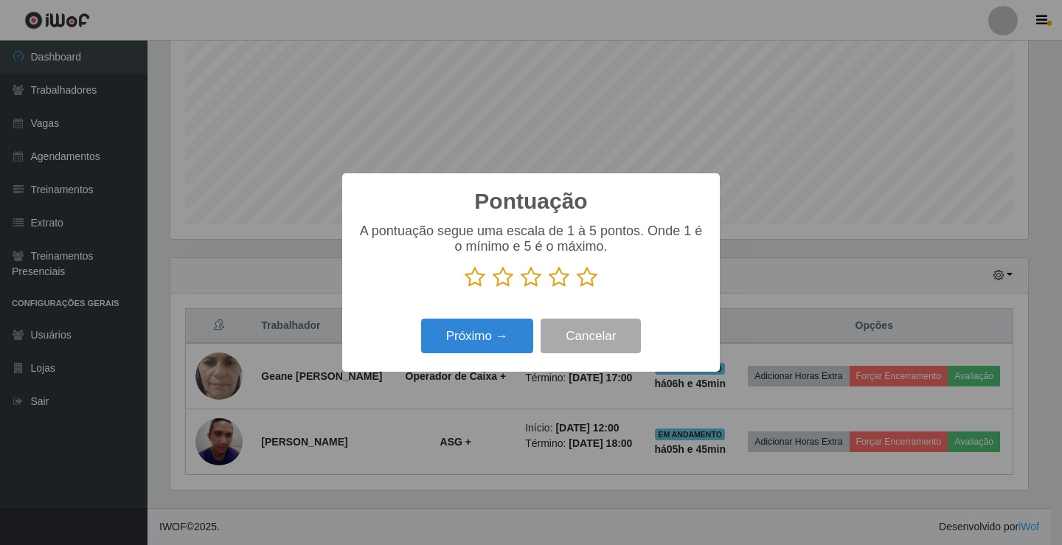
scroll to position [737003, 736452]
click at [529, 284] on icon at bounding box center [531, 277] width 21 height 22
click at [521, 288] on input "radio" at bounding box center [521, 288] width 0 height 0
click at [493, 330] on button "Próximo →" at bounding box center [477, 336] width 112 height 35
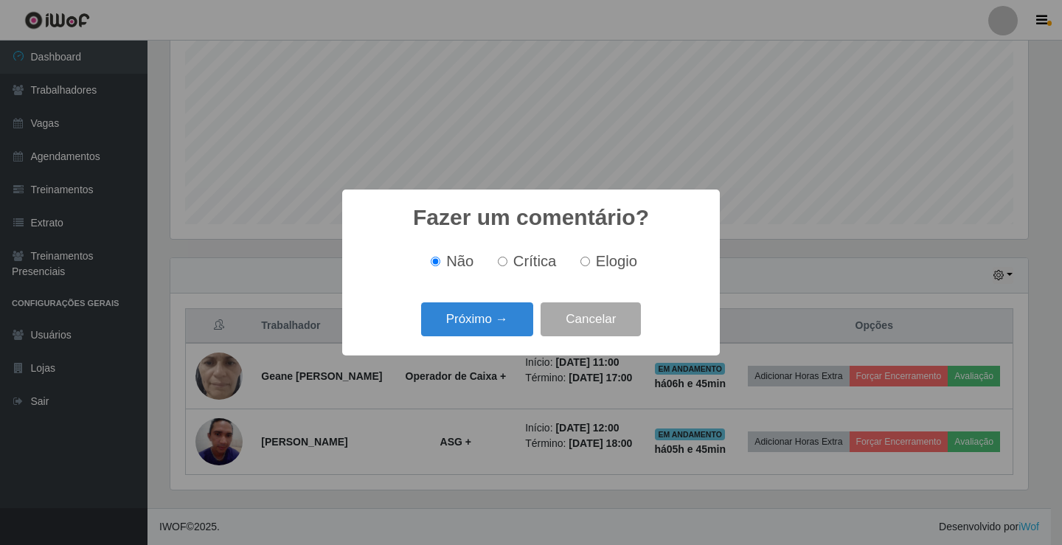
drag, startPoint x: 596, startPoint y: 260, endPoint x: 518, endPoint y: 268, distance: 78.6
drag, startPoint x: 518, startPoint y: 268, endPoint x: 461, endPoint y: 268, distance: 56.8
click at [461, 268] on span "Não" at bounding box center [459, 261] width 27 height 16
click at [440, 266] on input "Não" at bounding box center [436, 262] width 10 height 10
drag, startPoint x: 530, startPoint y: 260, endPoint x: 521, endPoint y: 289, distance: 30.1
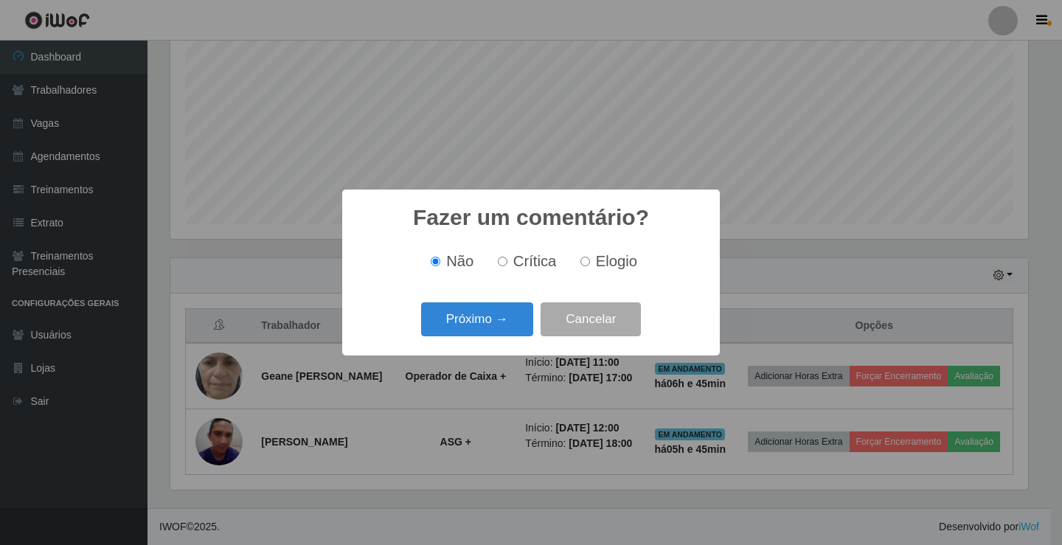
click at [530, 265] on span "Crítica" at bounding box center [535, 261] width 44 height 16
click at [507, 265] on input "Crítica" at bounding box center [503, 262] width 10 height 10
radio input "true"
click at [494, 332] on button "Próximo →" at bounding box center [477, 319] width 112 height 35
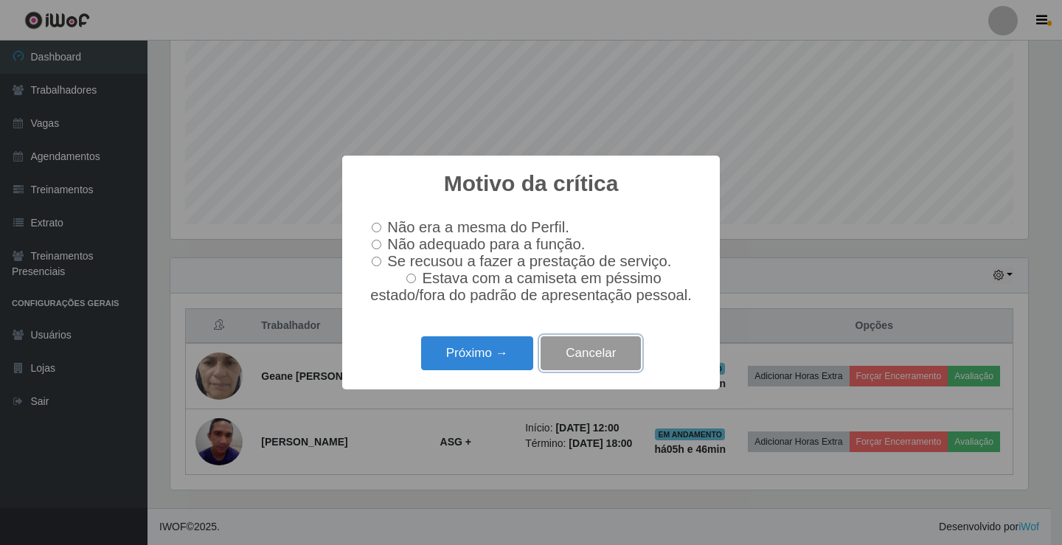
click at [578, 360] on button "Cancelar" at bounding box center [590, 353] width 100 height 35
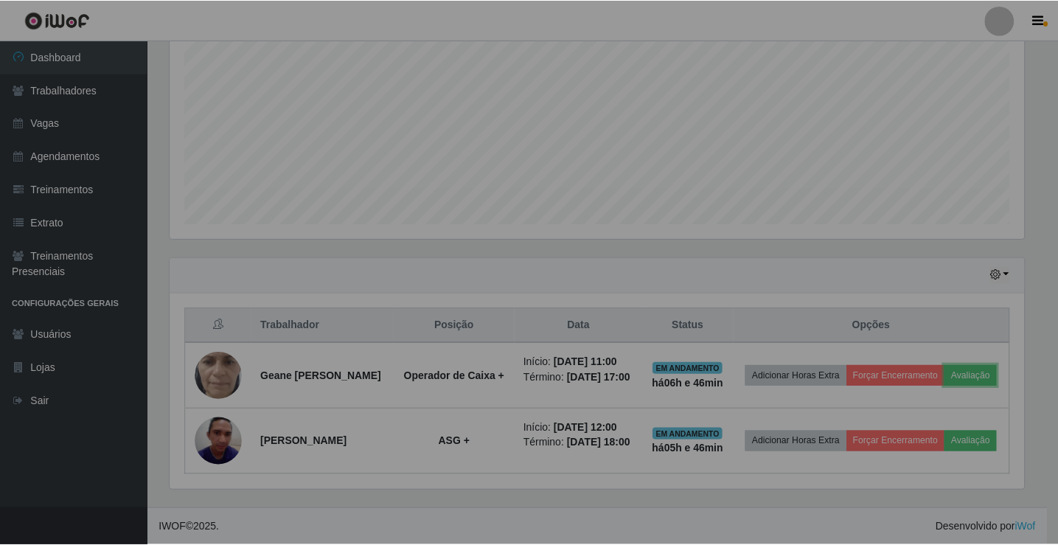
scroll to position [306, 865]
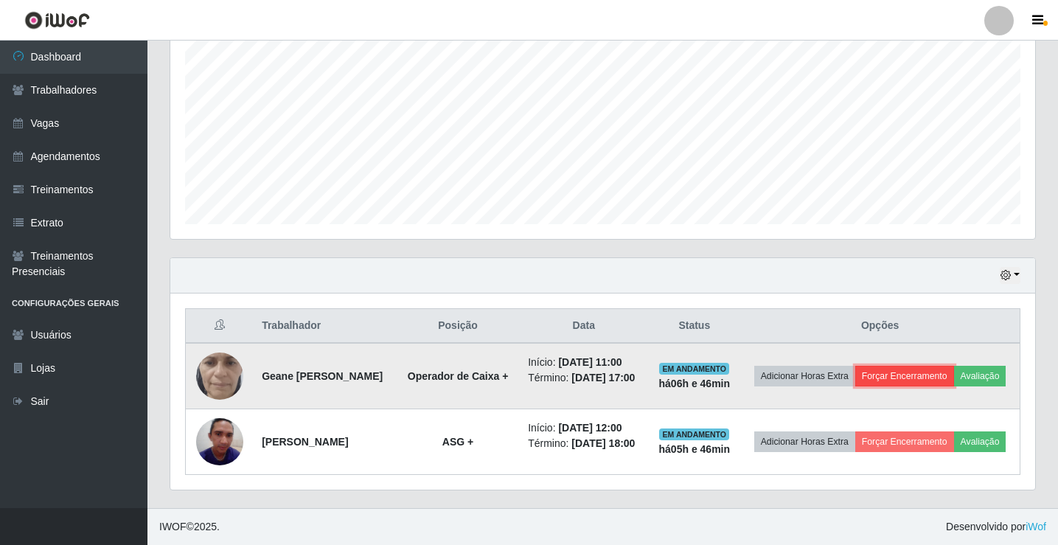
click at [877, 369] on button "Forçar Encerramento" at bounding box center [904, 376] width 99 height 21
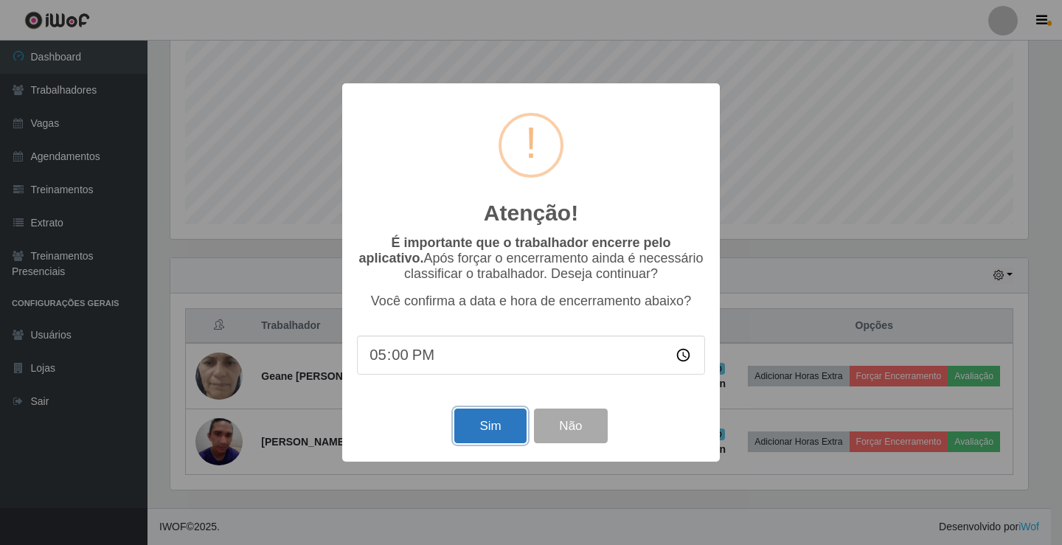
click at [481, 428] on button "Sim" at bounding box center [490, 425] width 72 height 35
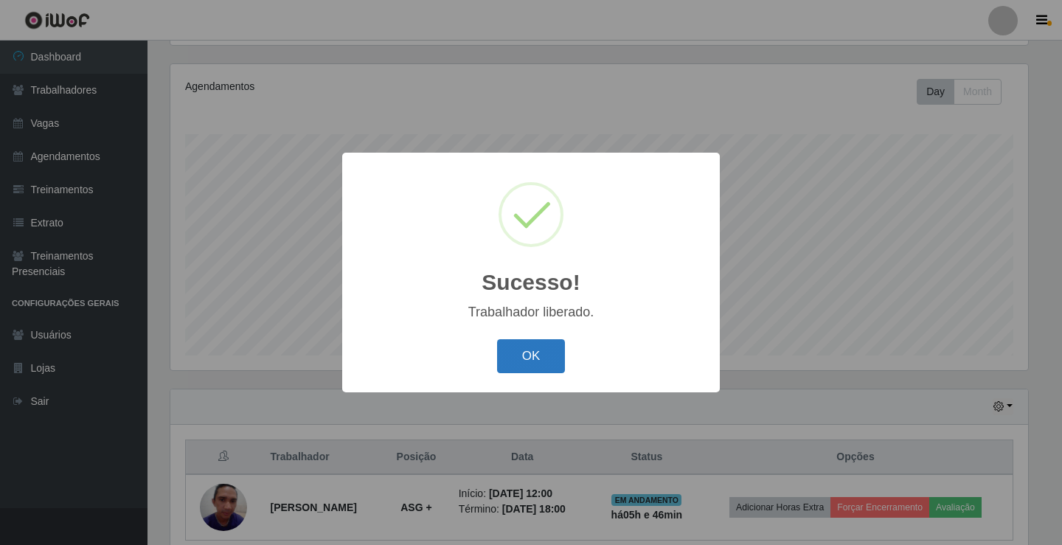
click at [522, 363] on button "OK" at bounding box center [531, 356] width 69 height 35
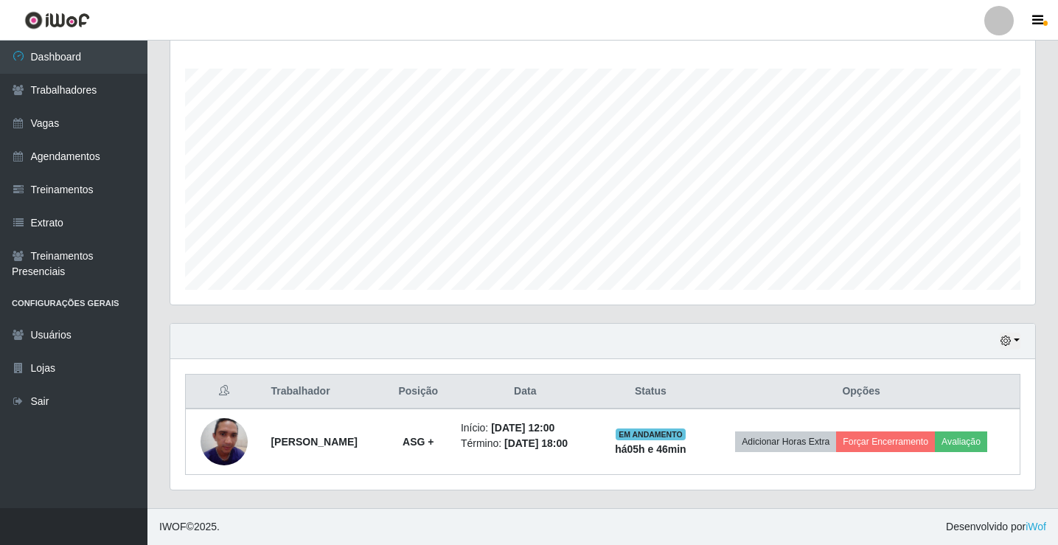
scroll to position [0, 0]
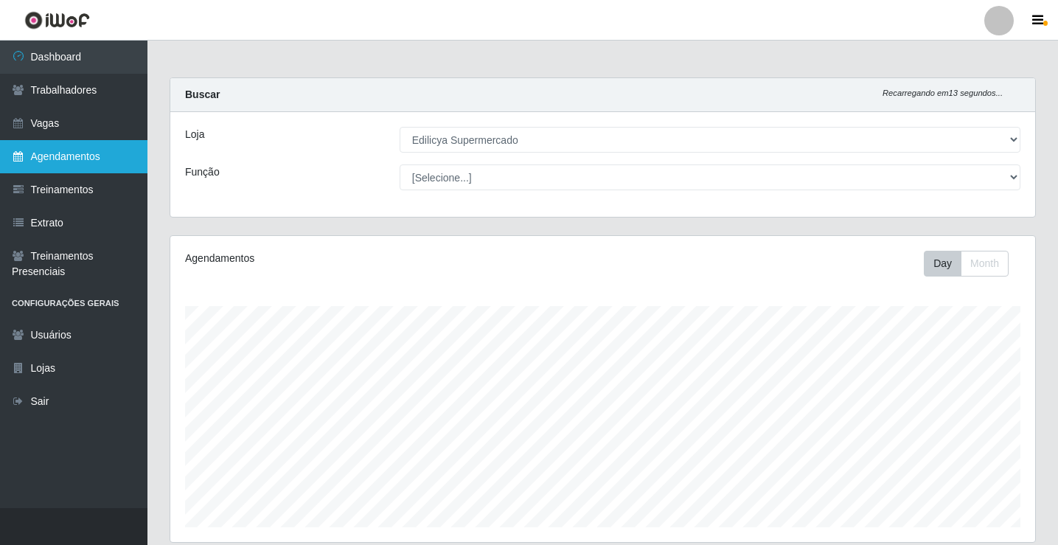
click at [71, 167] on link "Agendamentos" at bounding box center [73, 156] width 147 height 33
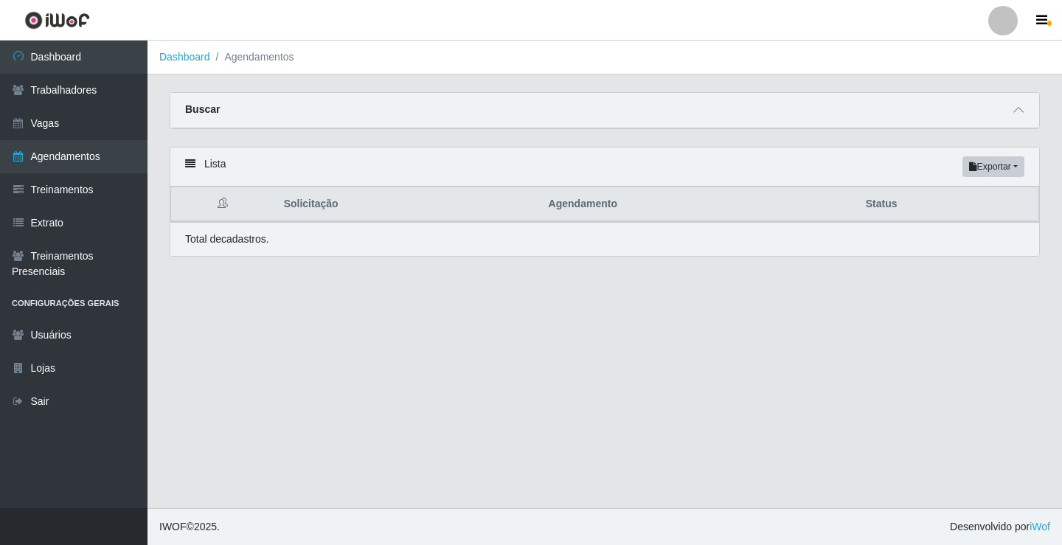
drag, startPoint x: 213, startPoint y: 165, endPoint x: 205, endPoint y: 103, distance: 62.5
click at [213, 164] on div "Lista Exportar PDF Excel" at bounding box center [604, 166] width 869 height 39
click at [237, 63] on li "Agendamentos" at bounding box center [252, 56] width 84 height 15
click at [193, 57] on link "Dashboard" at bounding box center [184, 57] width 51 height 12
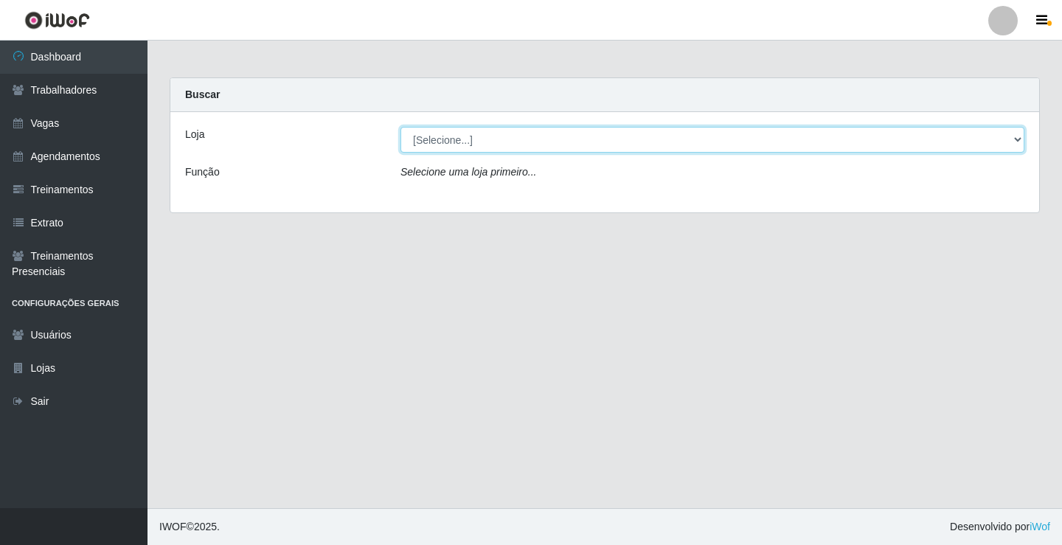
click at [450, 145] on select "[Selecione...] Edilicya Supermercado" at bounding box center [712, 140] width 624 height 26
click at [400, 127] on select "[Selecione...] Edilicya Supermercado" at bounding box center [712, 140] width 624 height 26
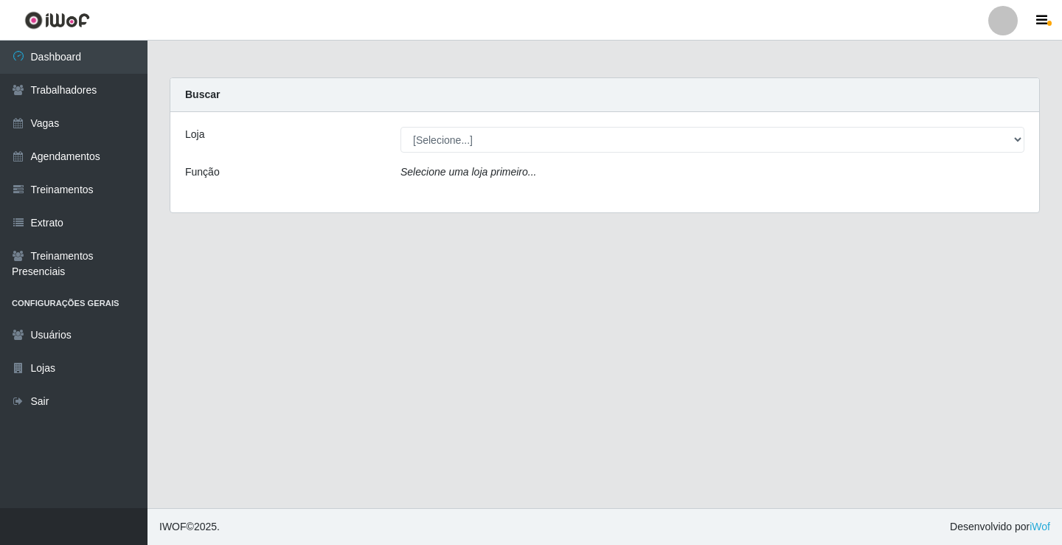
click at [442, 191] on div "Loja [Selecione...] Edilicya Supermercado Função Selecione uma loja primeiro..." at bounding box center [604, 162] width 869 height 100
drag, startPoint x: 441, startPoint y: 154, endPoint x: 442, endPoint y: 140, distance: 14.0
click at [441, 153] on div "Loja [Selecione...] Edilicya Supermercado Função Selecione uma loja primeiro..." at bounding box center [604, 162] width 869 height 100
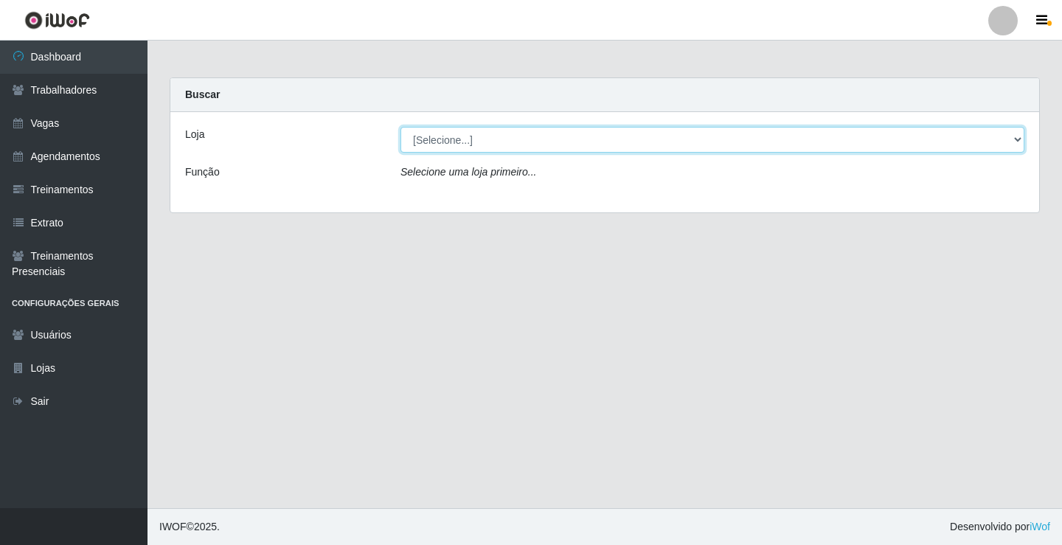
click at [442, 136] on select "[Selecione...] Edilicya Supermercado" at bounding box center [712, 140] width 624 height 26
click at [400, 127] on select "[Selecione...] Edilicya Supermercado" at bounding box center [712, 140] width 624 height 26
drag, startPoint x: 442, startPoint y: 140, endPoint x: 442, endPoint y: 151, distance: 11.1
click at [442, 139] on select "[Selecione...] Edilicya Supermercado" at bounding box center [712, 140] width 624 height 26
select select "460"
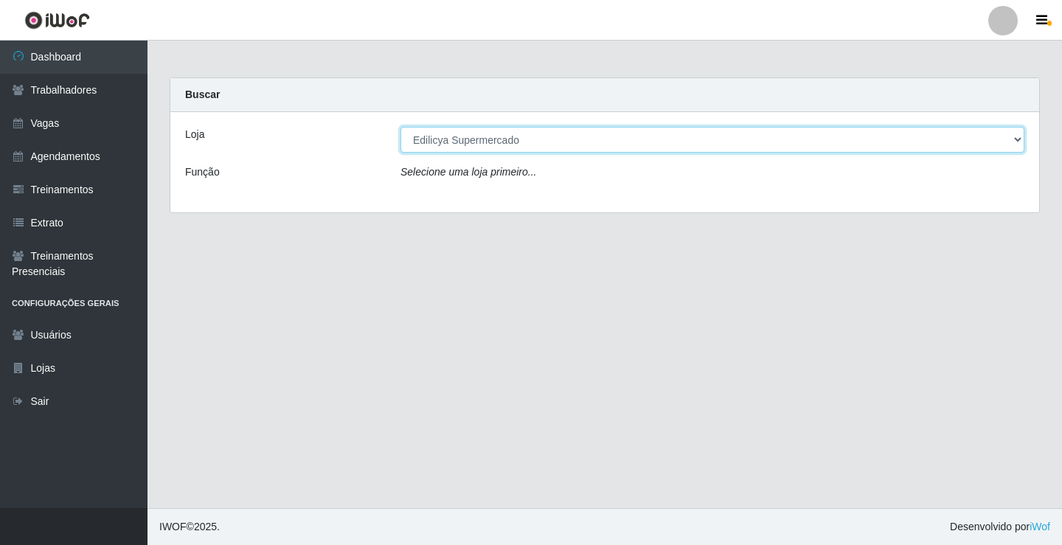
click at [400, 127] on select "[Selecione...] Edilicya Supermercado" at bounding box center [712, 140] width 624 height 26
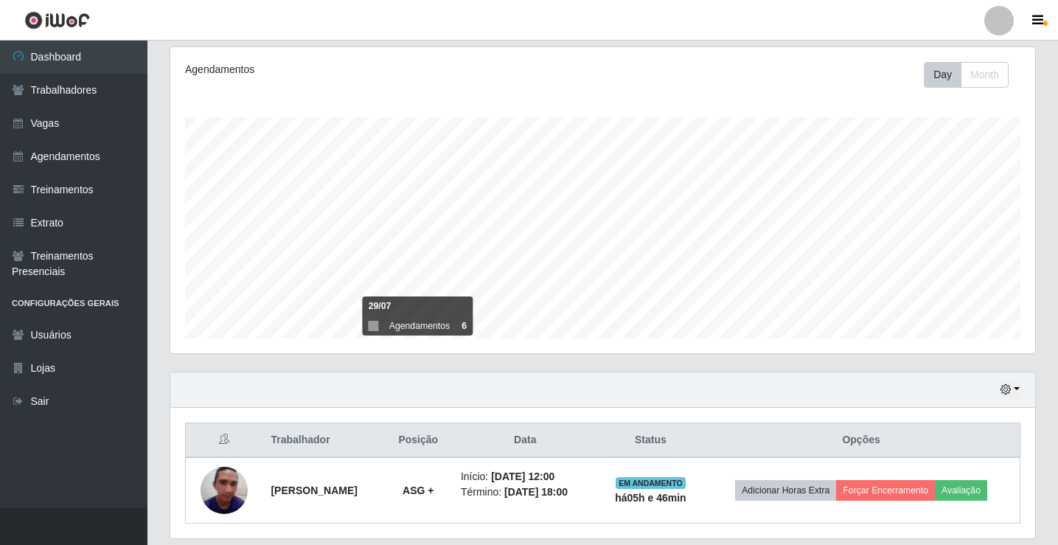
scroll to position [237, 0]
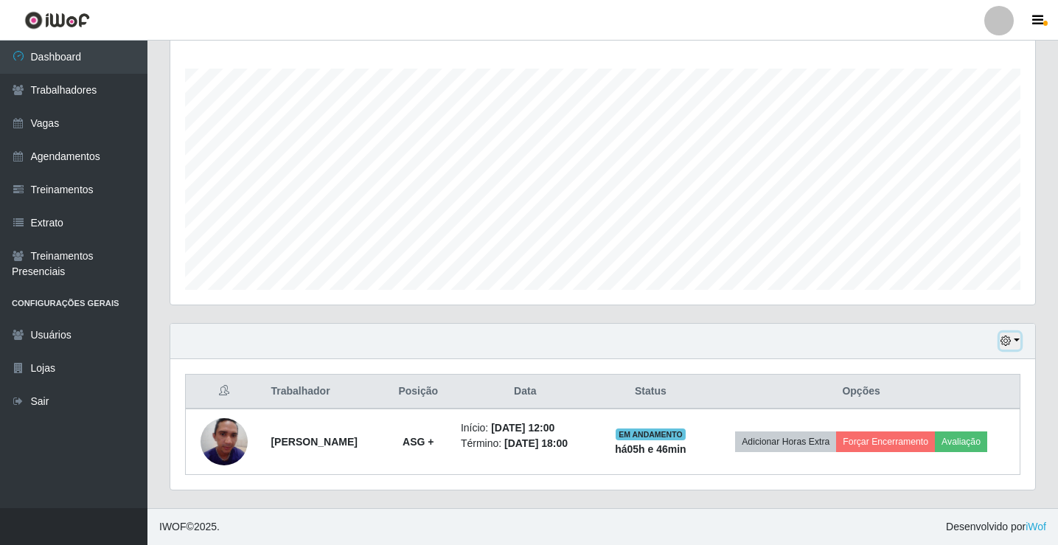
click at [1016, 343] on button "button" at bounding box center [1010, 341] width 21 height 17
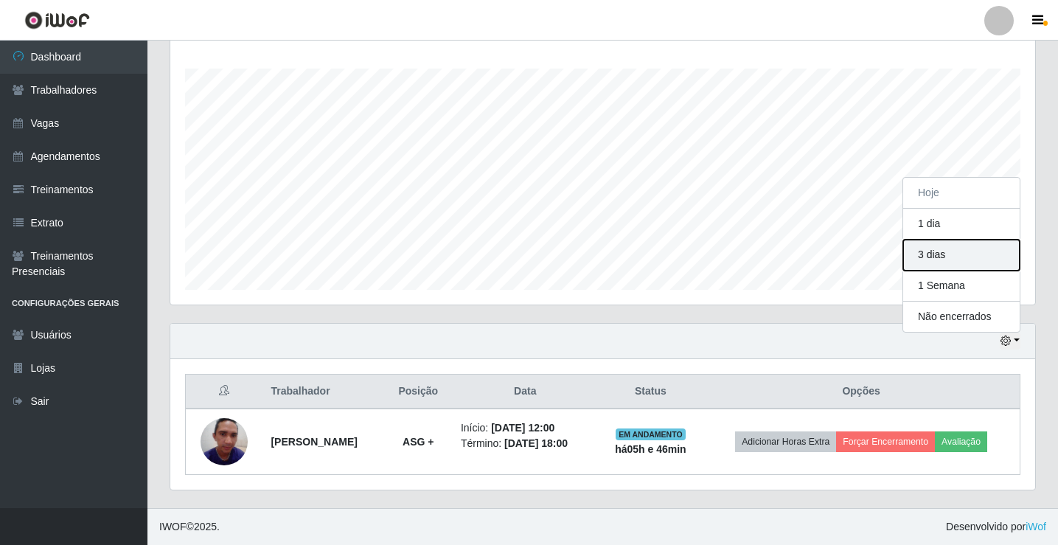
click at [946, 254] on button "3 dias" at bounding box center [961, 255] width 116 height 31
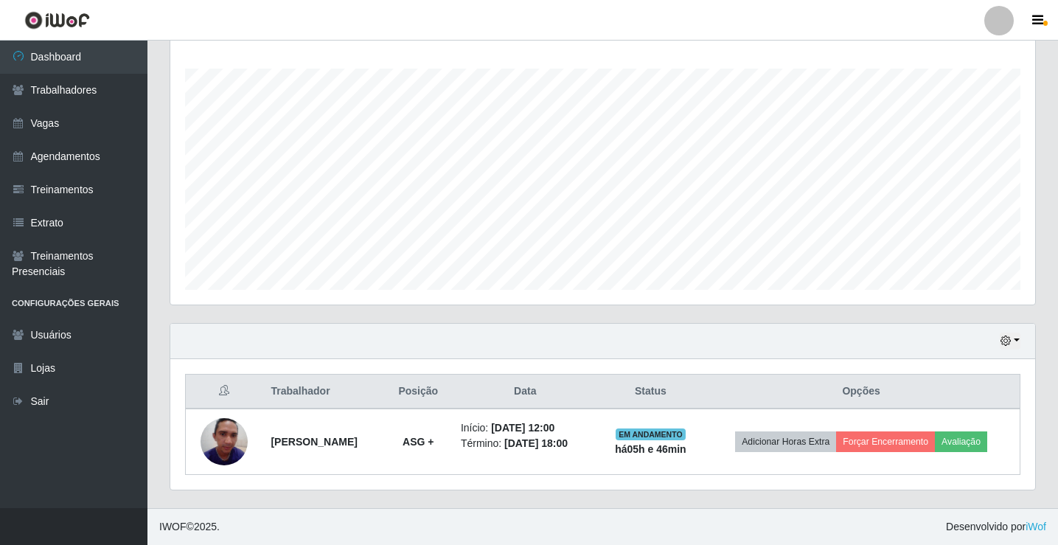
click at [1006, 24] on div at bounding box center [998, 20] width 29 height 29
click at [69, 148] on link "Agendamentos" at bounding box center [73, 156] width 147 height 33
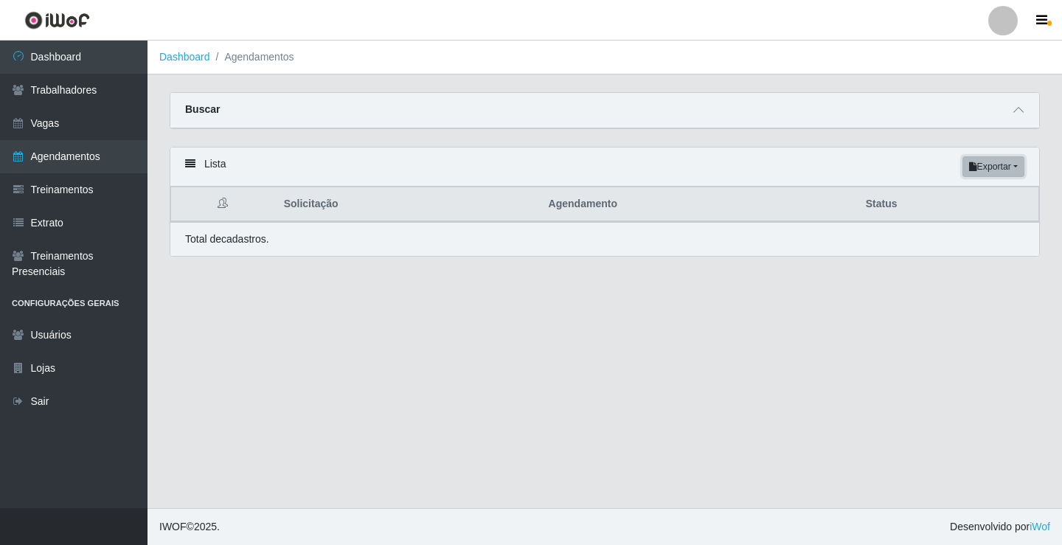
click at [993, 165] on button "Exportar" at bounding box center [993, 166] width 62 height 21
click at [960, 194] on button "PDF" at bounding box center [966, 194] width 116 height 31
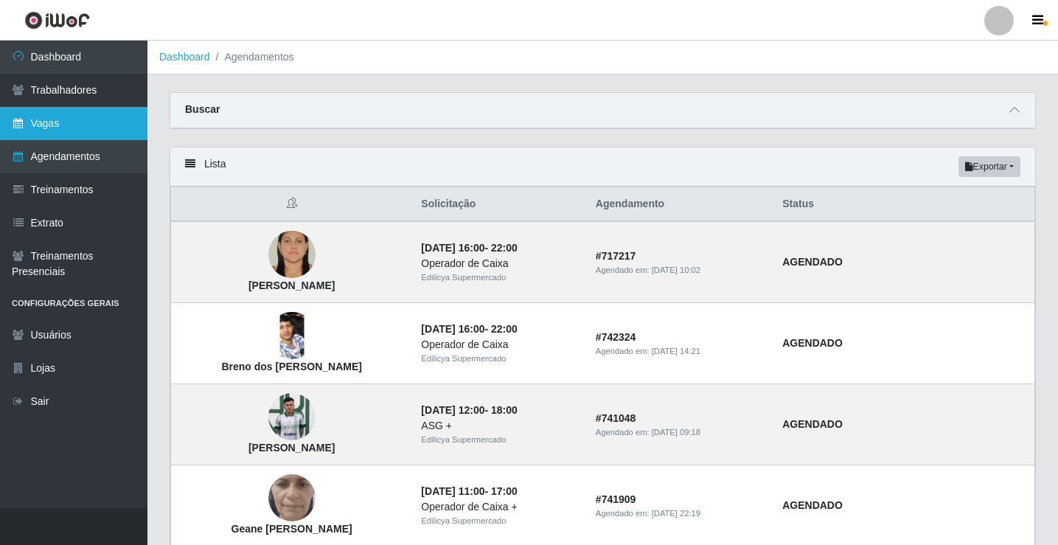
click at [43, 128] on link "Vagas" at bounding box center [73, 123] width 147 height 33
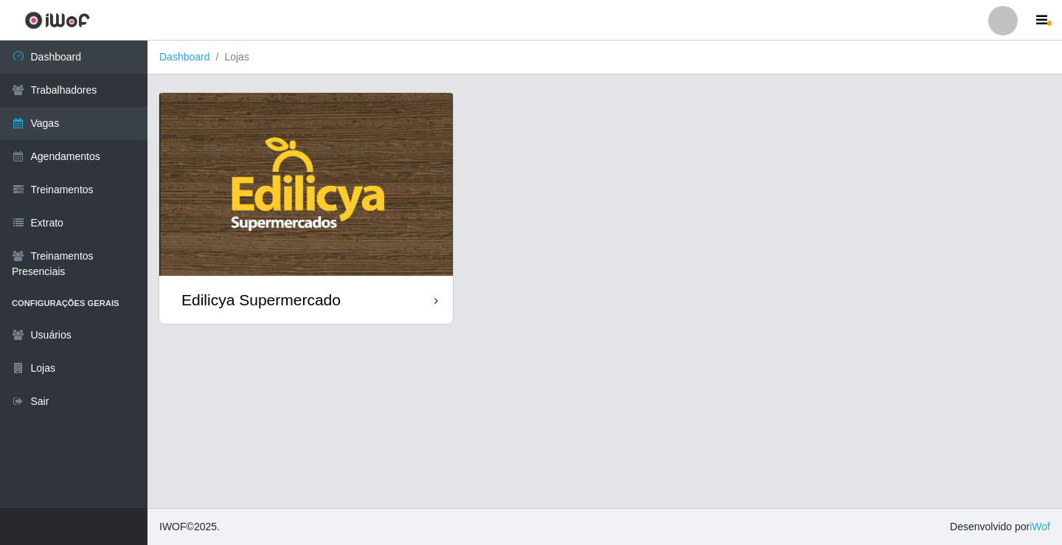
click at [209, 296] on div "Edilicya Supermercado" at bounding box center [260, 299] width 159 height 18
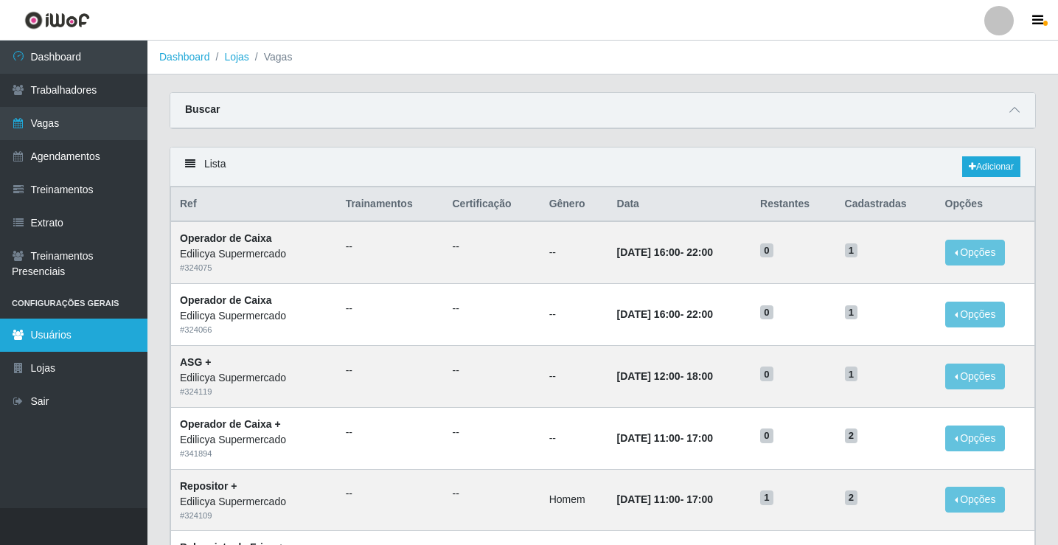
click at [33, 335] on link "Usuários" at bounding box center [73, 335] width 147 height 33
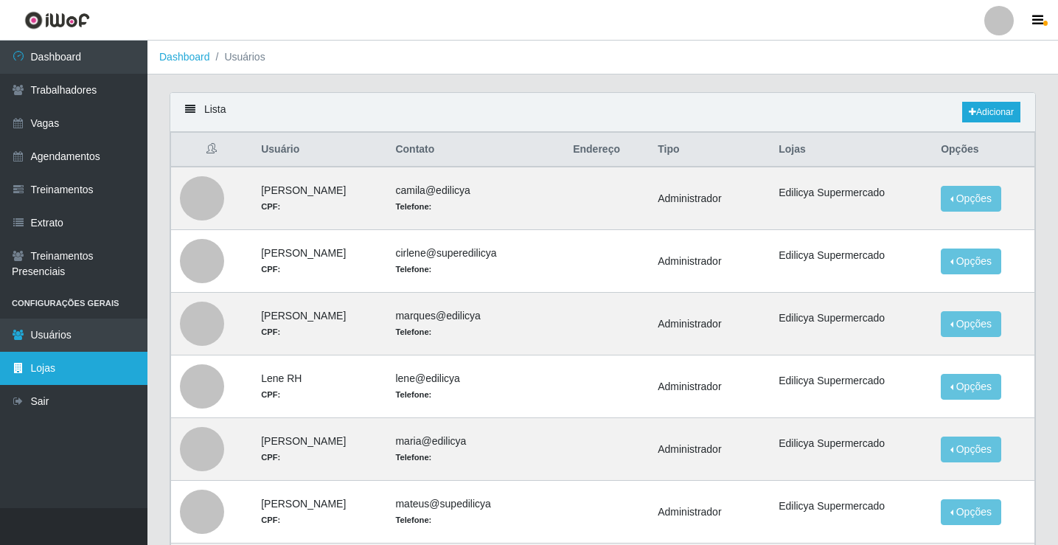
click at [38, 369] on link "Lojas" at bounding box center [73, 368] width 147 height 33
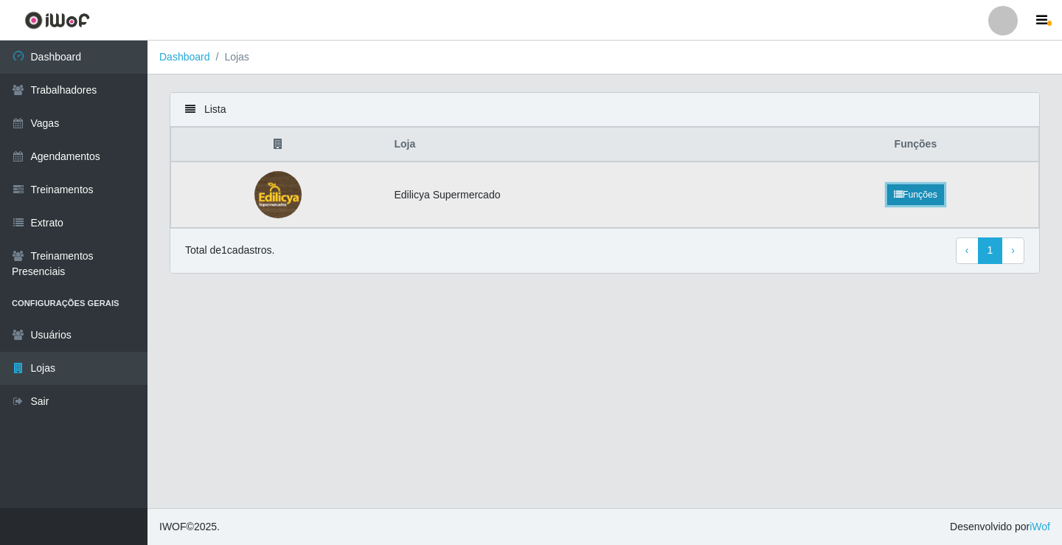
click at [894, 195] on icon at bounding box center [898, 194] width 9 height 9
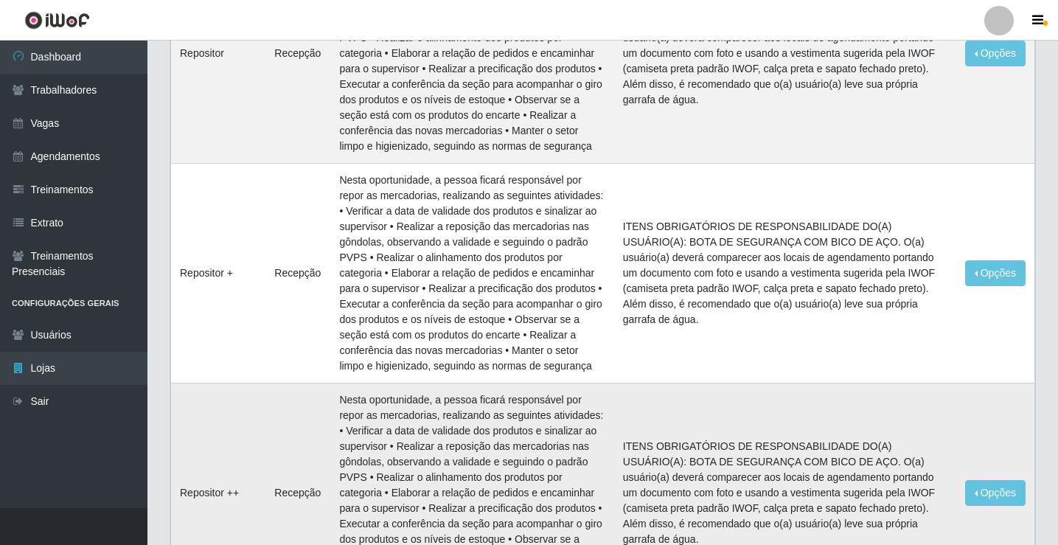
scroll to position [2654, 0]
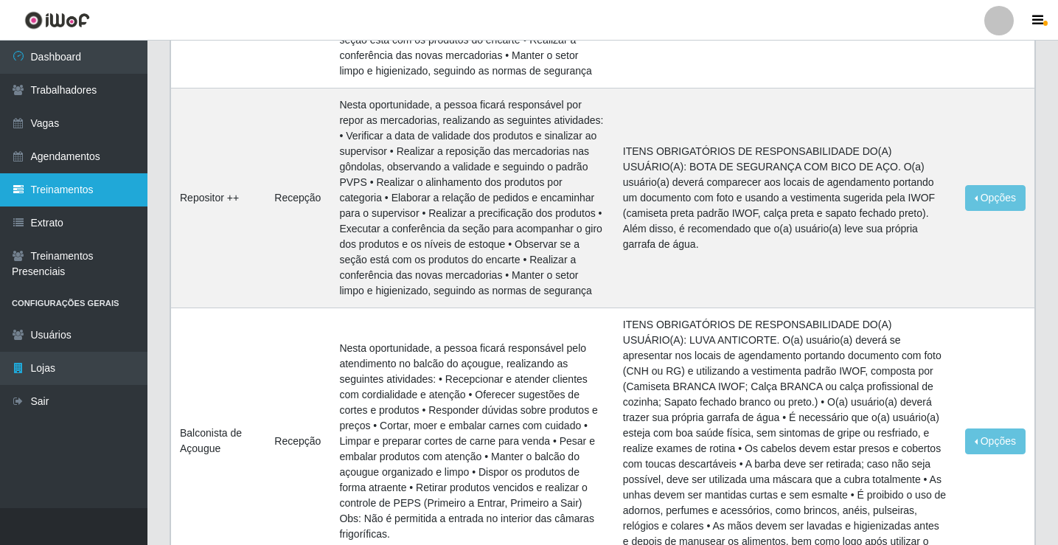
click at [41, 186] on link "Treinamentos" at bounding box center [73, 189] width 147 height 33
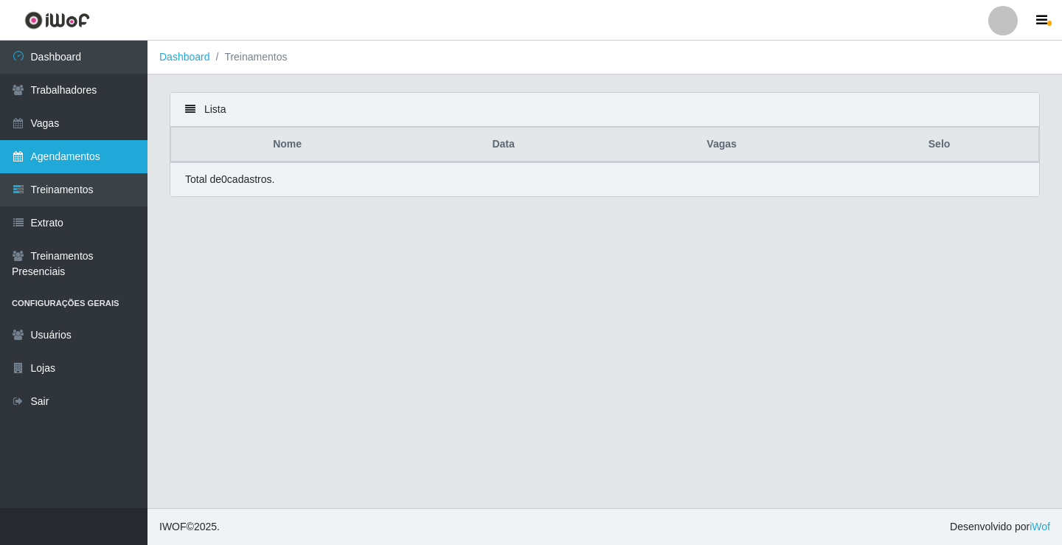
click at [82, 163] on link "Agendamentos" at bounding box center [73, 156] width 147 height 33
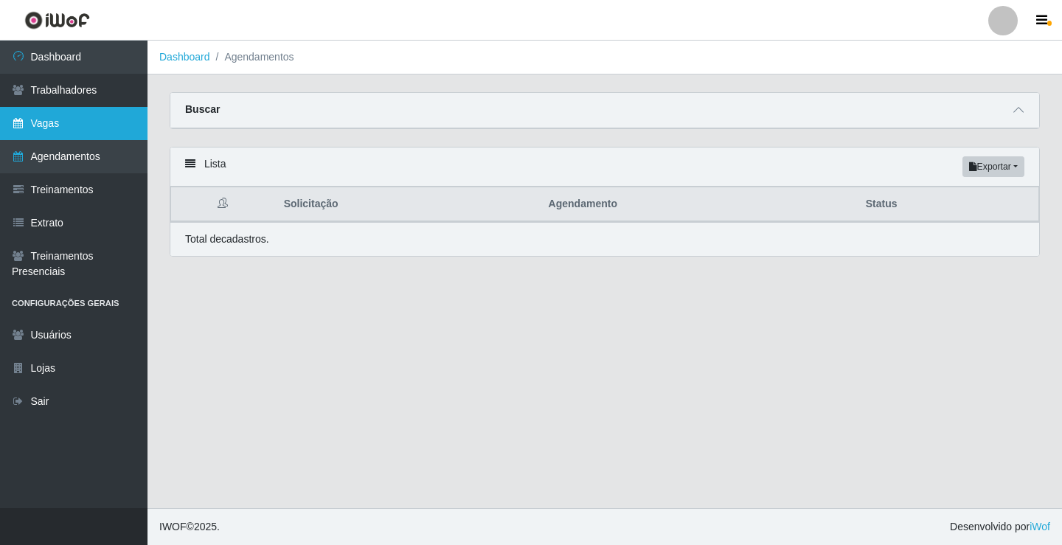
click at [49, 124] on link "Vagas" at bounding box center [73, 123] width 147 height 33
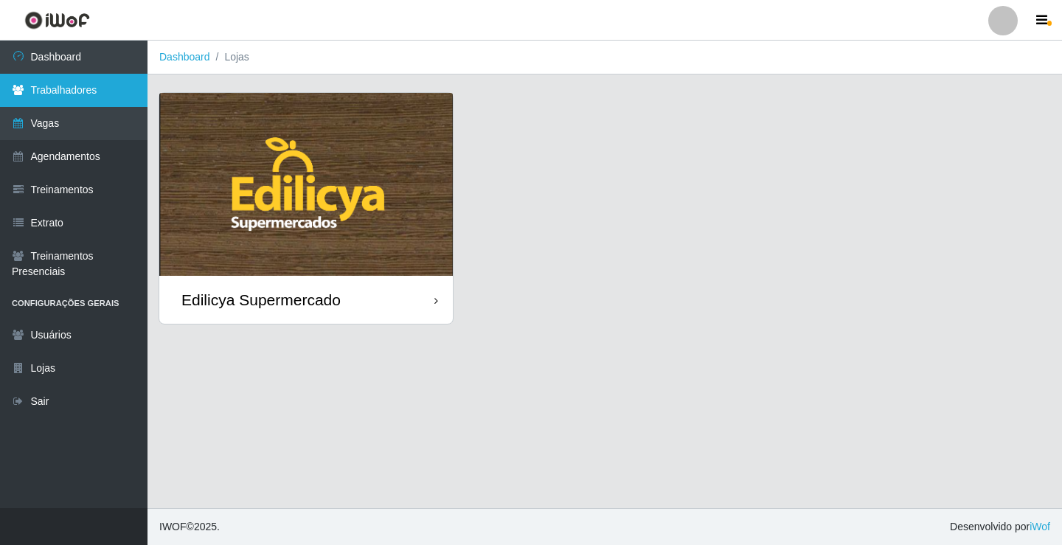
click at [55, 97] on link "Trabalhadores" at bounding box center [73, 90] width 147 height 33
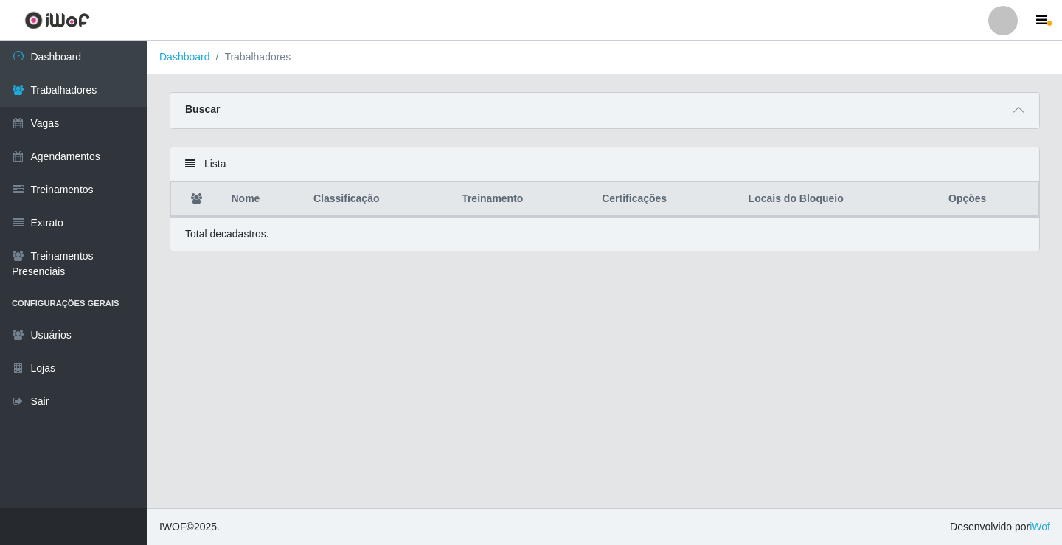
click at [782, 197] on th "Locais do Bloqueio" at bounding box center [840, 199] width 200 height 35
click at [781, 201] on th "Locais do Bloqueio" at bounding box center [840, 199] width 200 height 35
drag, startPoint x: 771, startPoint y: 202, endPoint x: 656, endPoint y: 199, distance: 115.1
click at [772, 202] on th "Locais do Bloqueio" at bounding box center [840, 199] width 200 height 35
drag, startPoint x: 170, startPoint y: 156, endPoint x: 197, endPoint y: 161, distance: 27.8
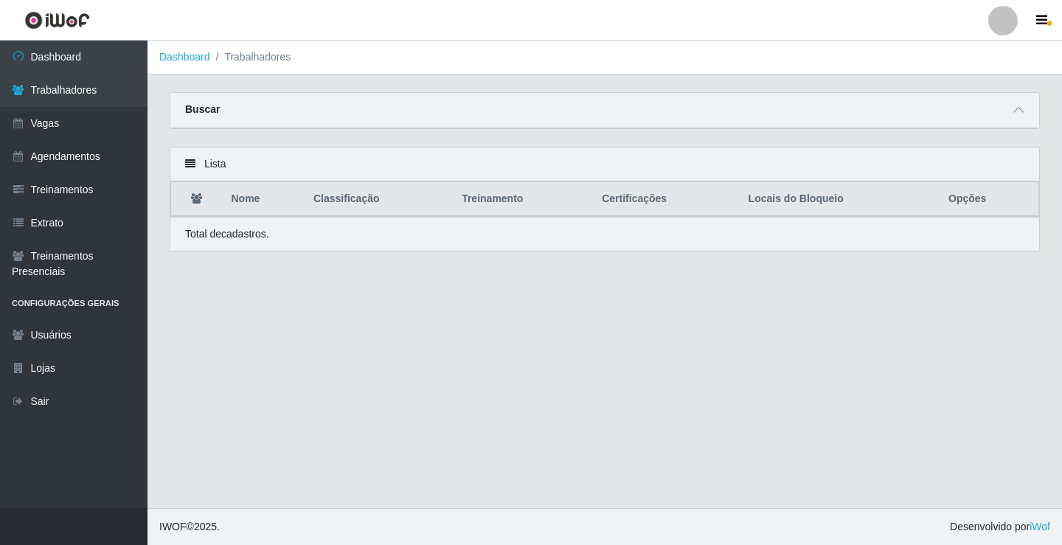
click at [178, 156] on div "Lista Nome Classificação Treinamento Certificações Locais do Bloqueio Opções To…" at bounding box center [605, 208] width 892 height 122
click at [203, 163] on div "Lista" at bounding box center [604, 164] width 869 height 34
click at [194, 165] on icon at bounding box center [190, 164] width 10 height 10
click at [1020, 110] on icon at bounding box center [1018, 110] width 10 height 10
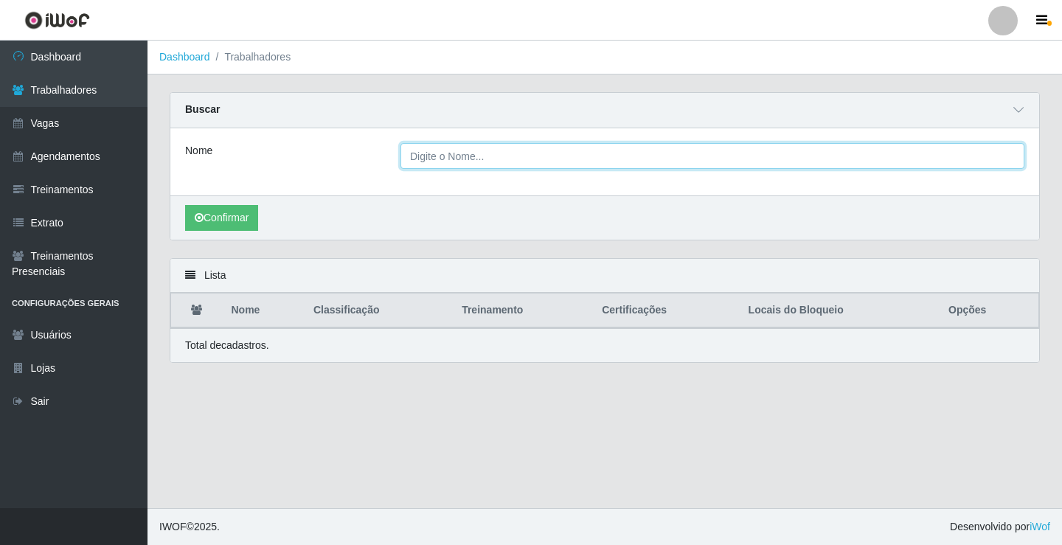
click at [544, 164] on input "Nome" at bounding box center [712, 156] width 624 height 26
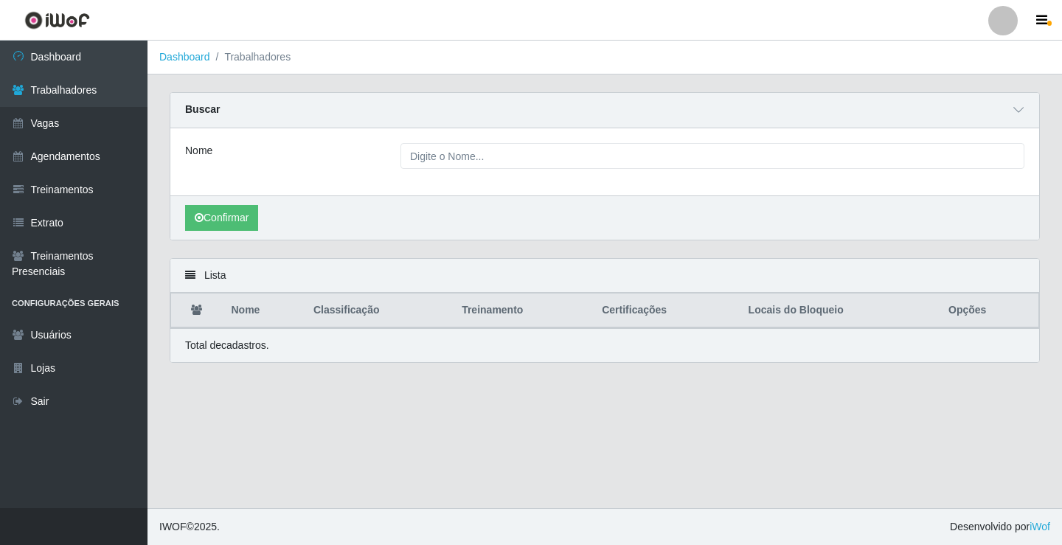
click at [203, 70] on ol "Dashboard Trabalhadores" at bounding box center [604, 58] width 914 height 34
click at [202, 63] on link "Dashboard" at bounding box center [184, 57] width 51 height 12
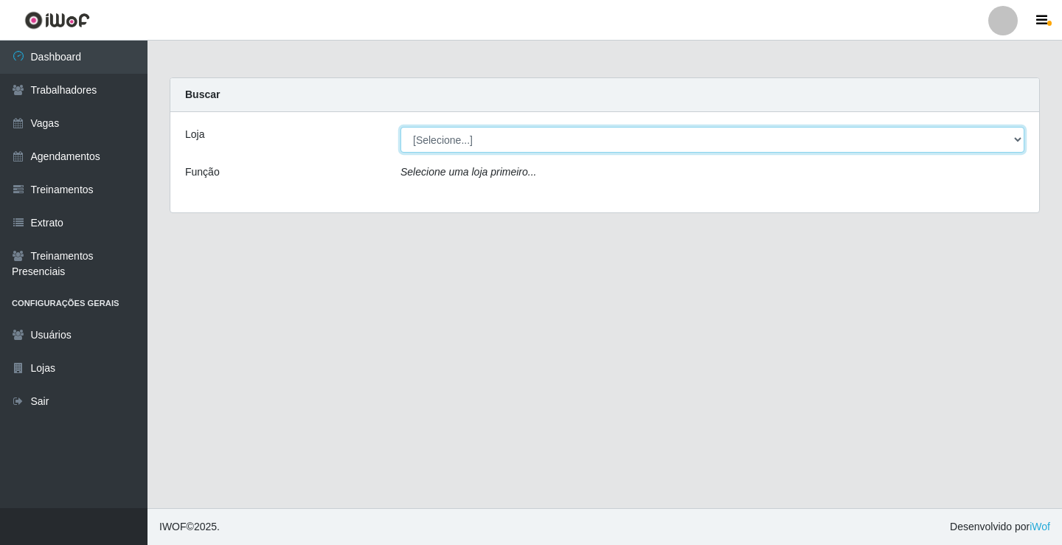
click at [518, 145] on select "[Selecione...] Edilicya Supermercado" at bounding box center [712, 140] width 624 height 26
select select "460"
click at [400, 127] on select "[Selecione...] Edilicya Supermercado" at bounding box center [712, 140] width 624 height 26
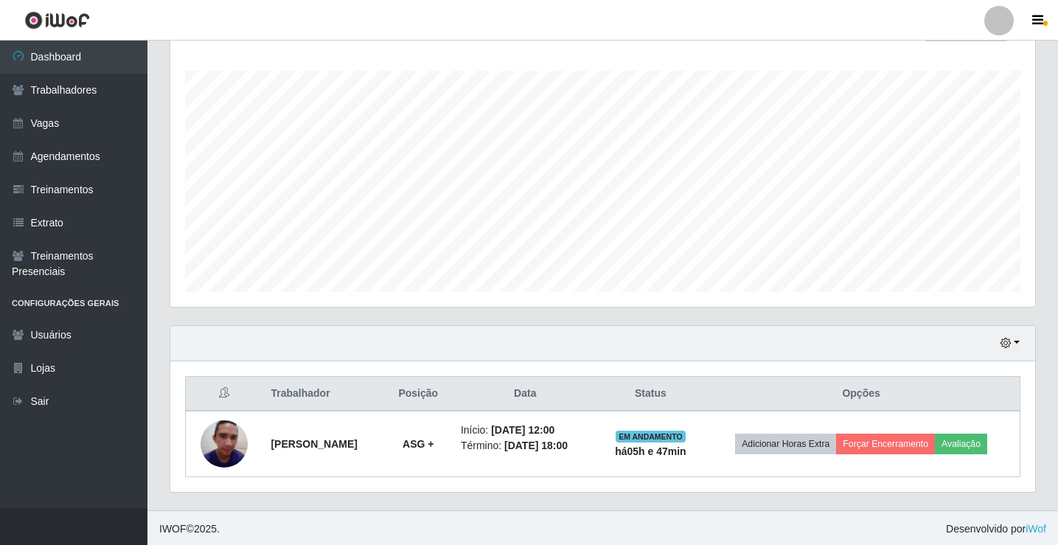
scroll to position [237, 0]
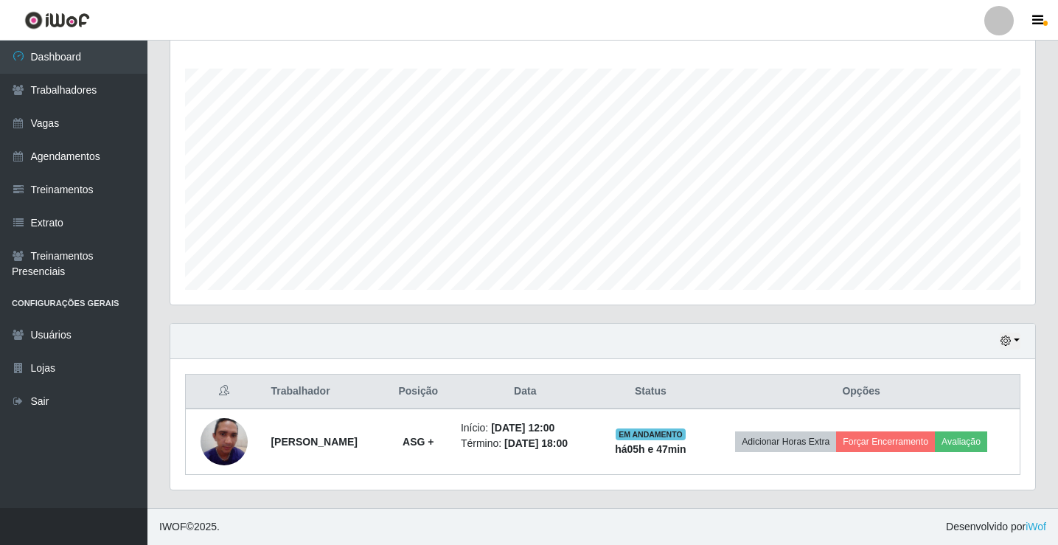
click at [1023, 341] on div "Hoje 1 dia 3 dias 1 Semana Não encerrados" at bounding box center [602, 341] width 865 height 35
click at [1012, 341] on button "button" at bounding box center [1010, 341] width 21 height 17
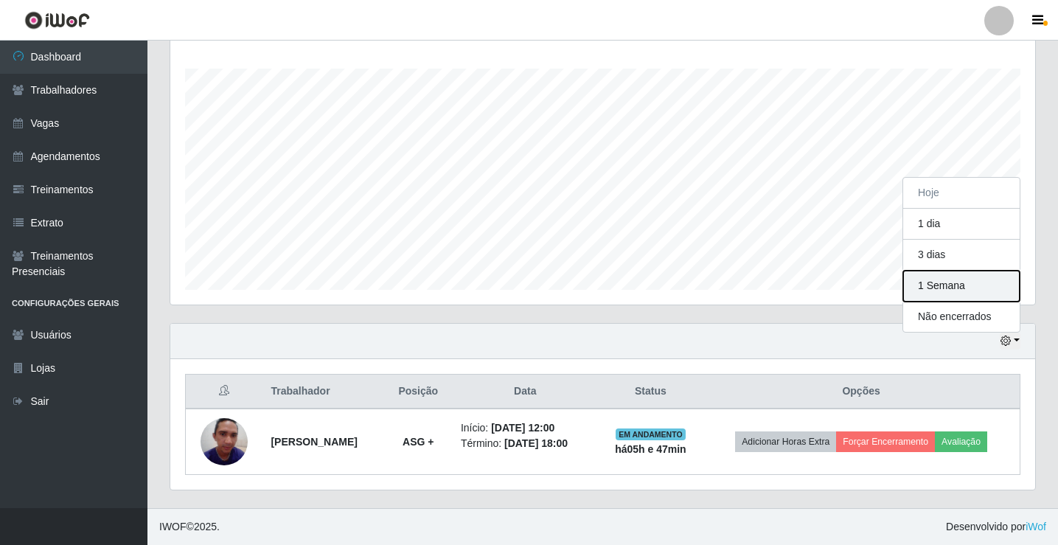
click at [963, 290] on button "1 Semana" at bounding box center [961, 286] width 116 height 31
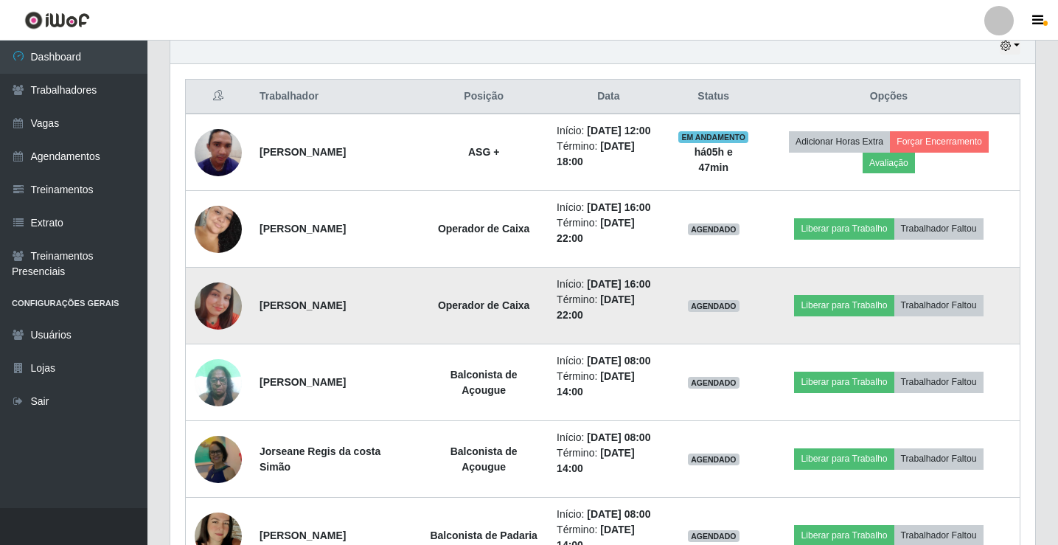
scroll to position [402, 0]
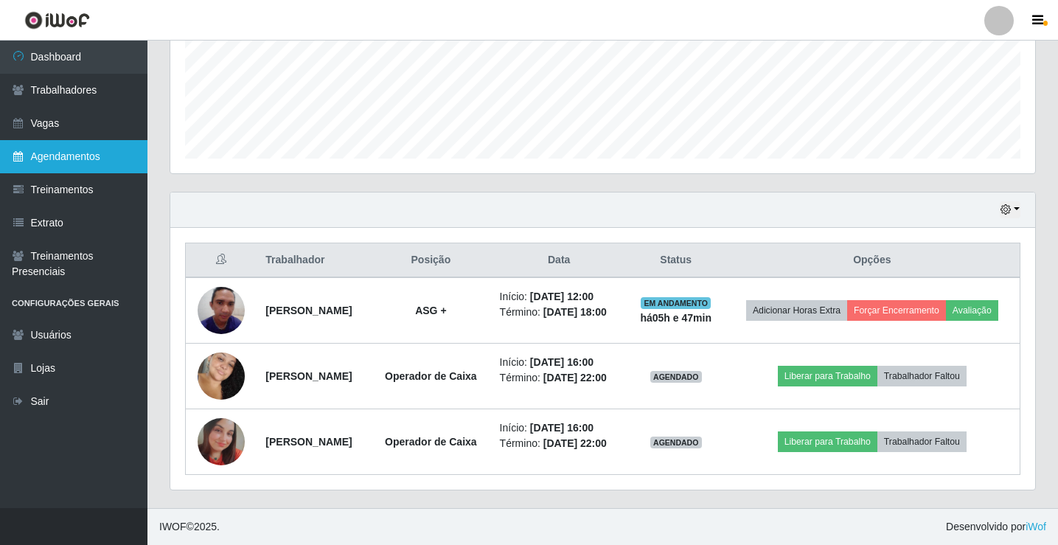
click at [46, 154] on link "Agendamentos" at bounding box center [73, 156] width 147 height 33
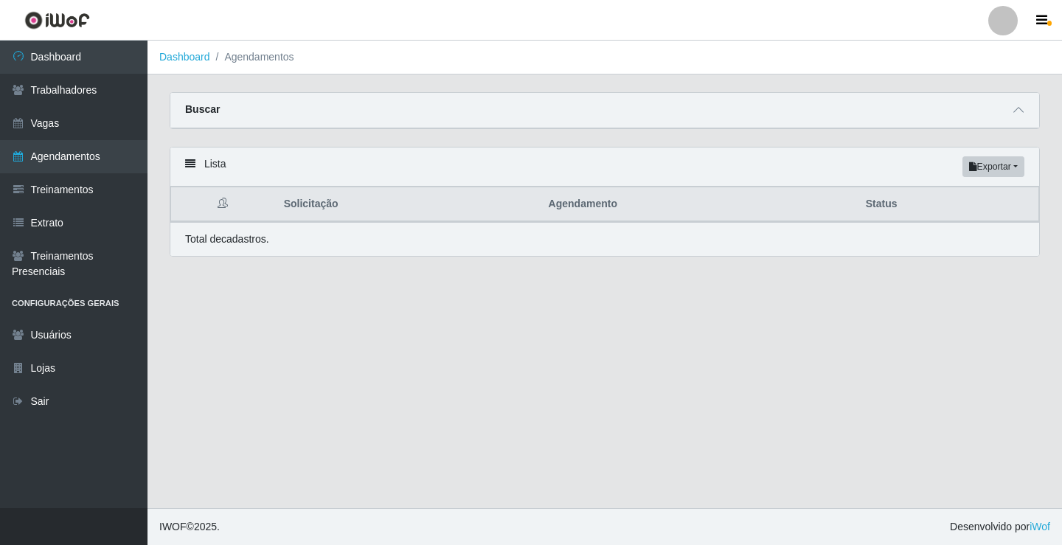
drag, startPoint x: 899, startPoint y: 194, endPoint x: 796, endPoint y: 203, distance: 102.9
click at [895, 196] on th "Status" at bounding box center [948, 204] width 182 height 35
click at [190, 164] on icon at bounding box center [190, 164] width 10 height 10
click at [200, 105] on strong "Buscar" at bounding box center [202, 109] width 35 height 12
click at [32, 328] on link "Usuários" at bounding box center [73, 335] width 147 height 33
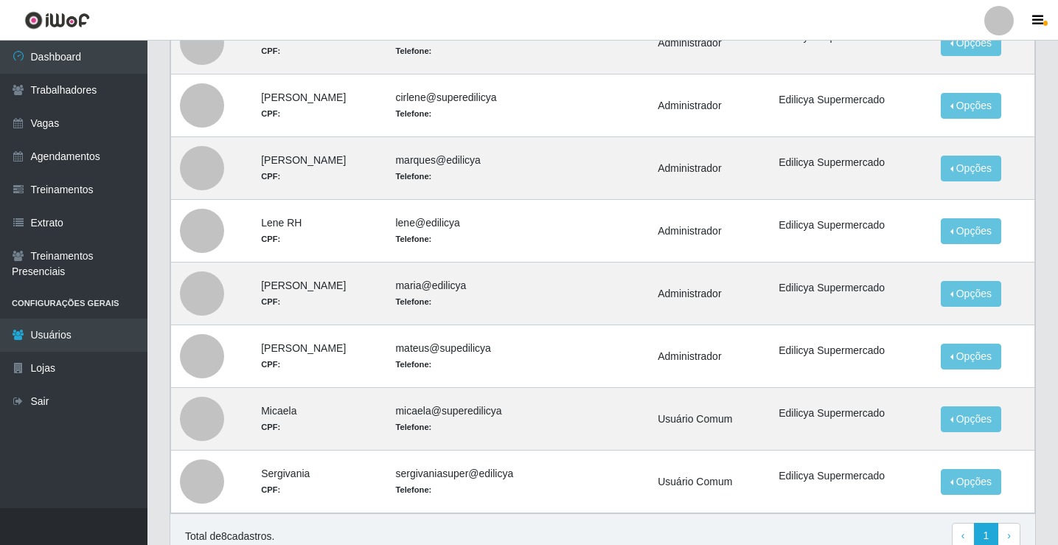
scroll to position [74, 0]
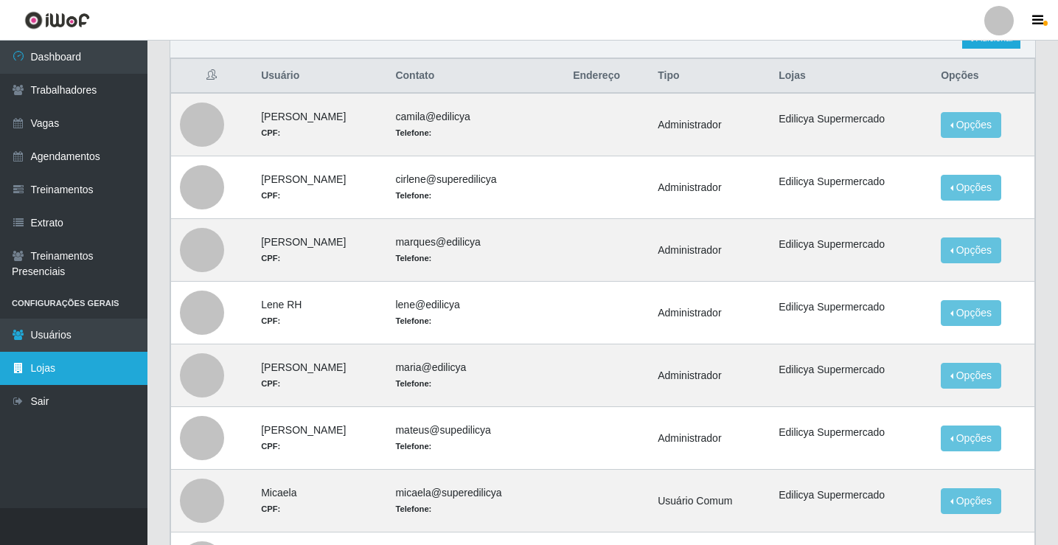
click at [66, 375] on link "Lojas" at bounding box center [73, 368] width 147 height 33
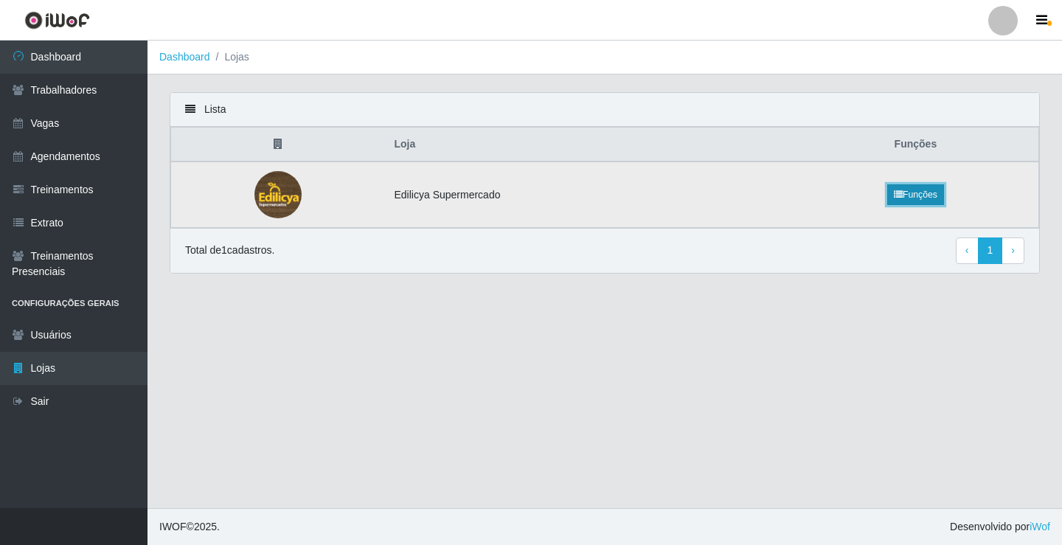
click at [907, 195] on link "Funções" at bounding box center [915, 194] width 57 height 21
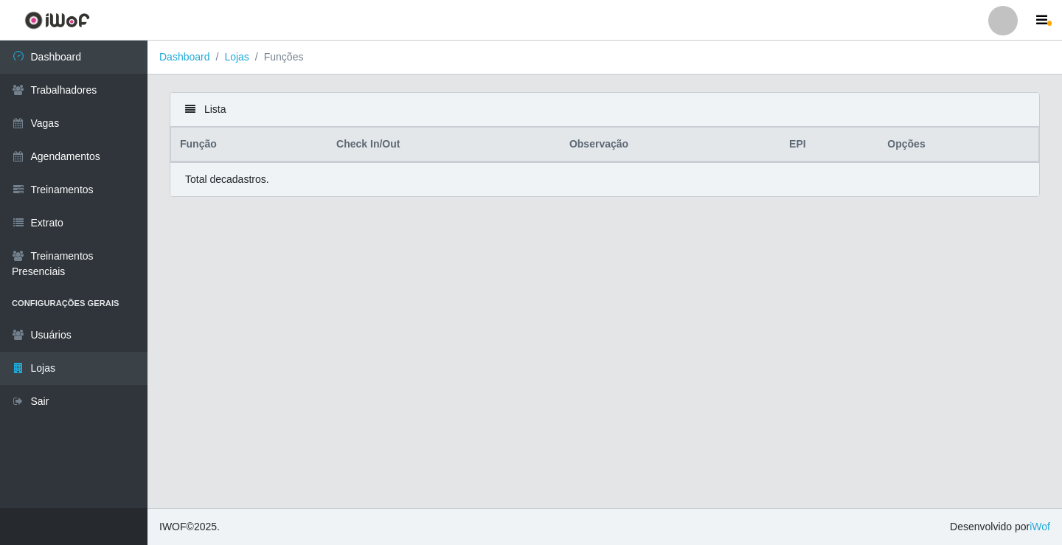
drag, startPoint x: 858, startPoint y: 262, endPoint x: 271, endPoint y: 344, distance: 593.4
click at [387, 341] on main "Dashboard Lojas Funções Lista Função Check In/Out Observação EPI Opções Total d…" at bounding box center [604, 274] width 914 height 467
click at [87, 155] on link "Agendamentos" at bounding box center [73, 156] width 147 height 33
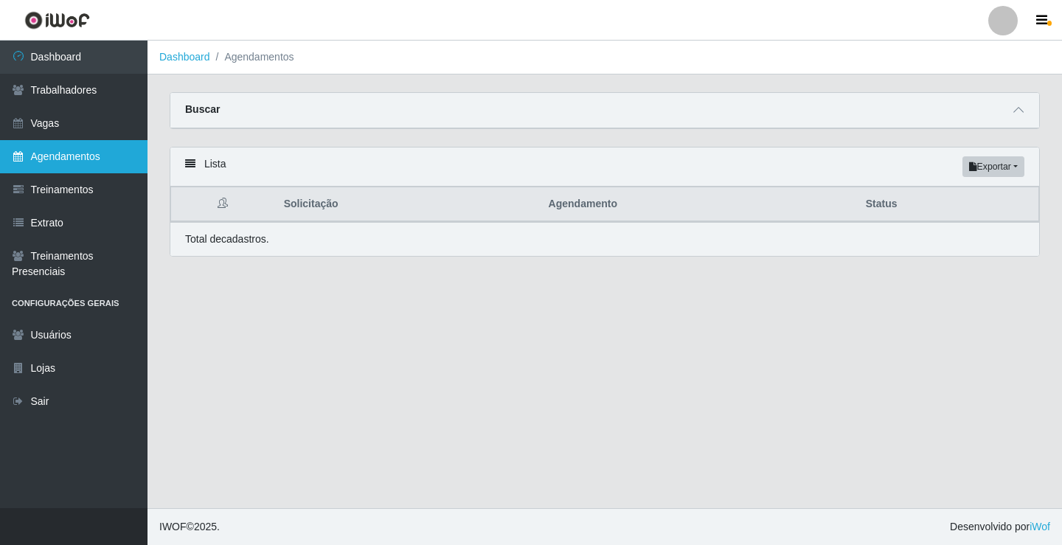
click at [110, 158] on link "Agendamentos" at bounding box center [73, 156] width 147 height 33
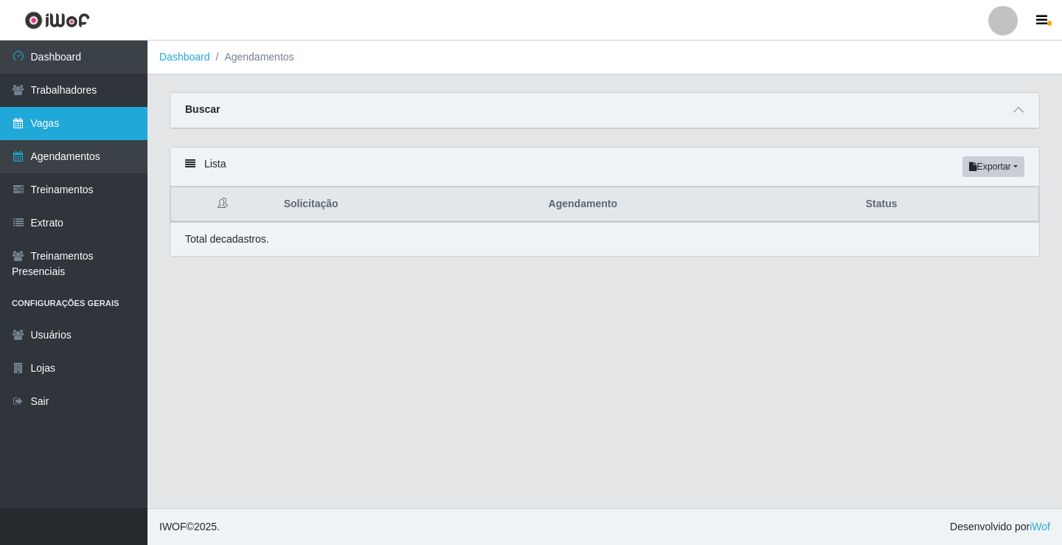
click at [110, 123] on link "Vagas" at bounding box center [73, 123] width 147 height 33
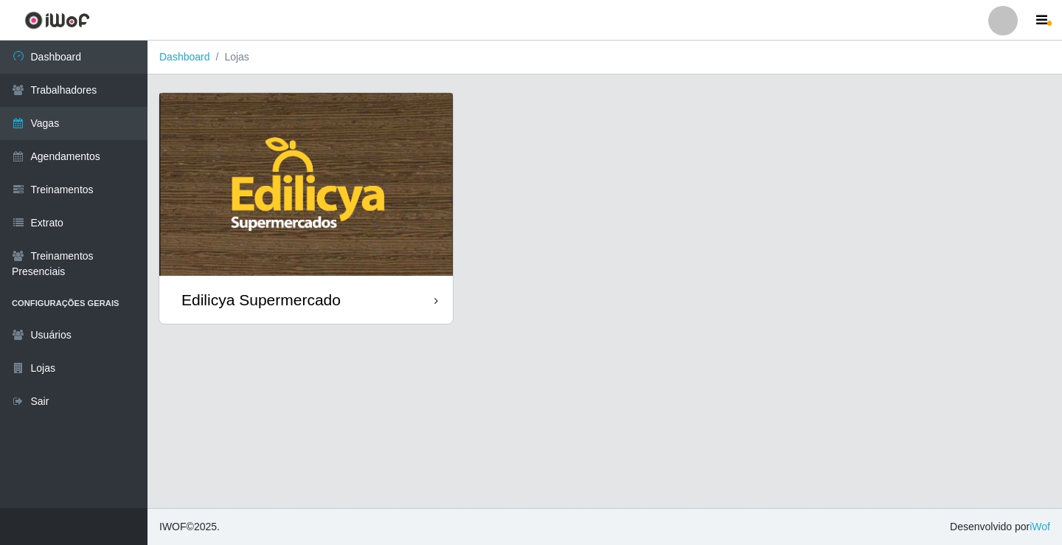
click at [243, 299] on div "Edilicya Supermercado" at bounding box center [260, 299] width 159 height 18
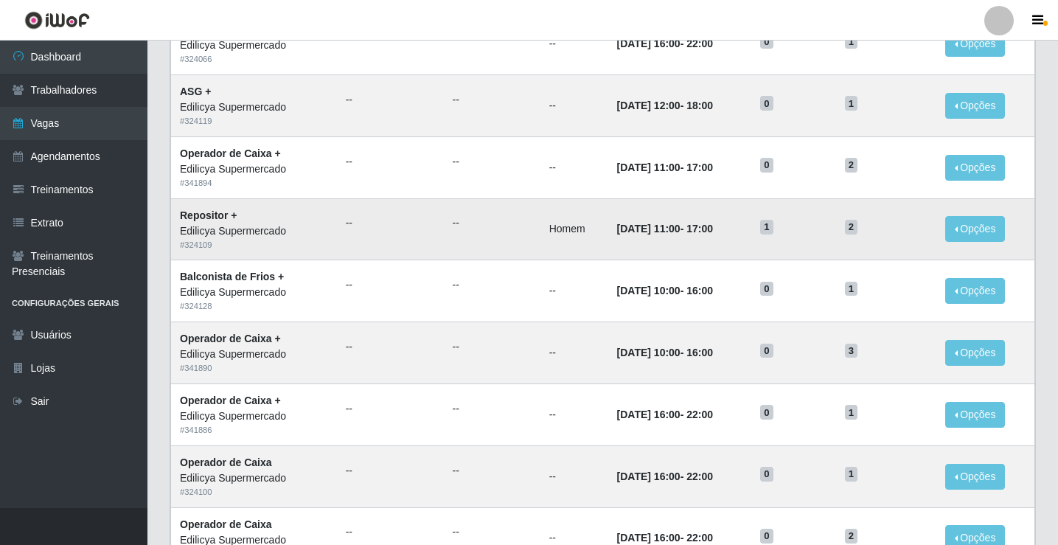
scroll to position [115, 0]
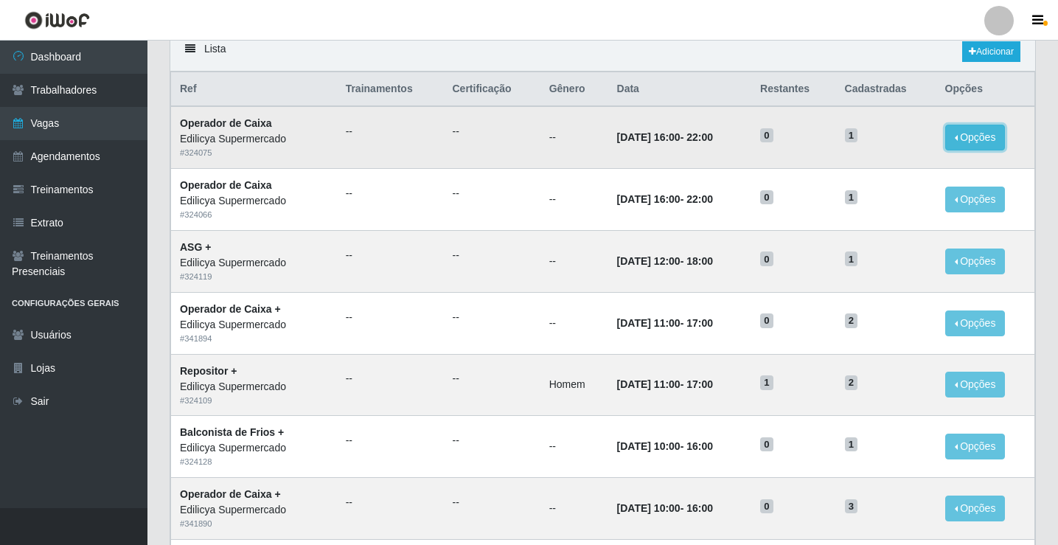
click at [990, 139] on button "Opções" at bounding box center [975, 138] width 60 height 26
click at [883, 145] on link "Editar" at bounding box center [862, 140] width 42 height 12
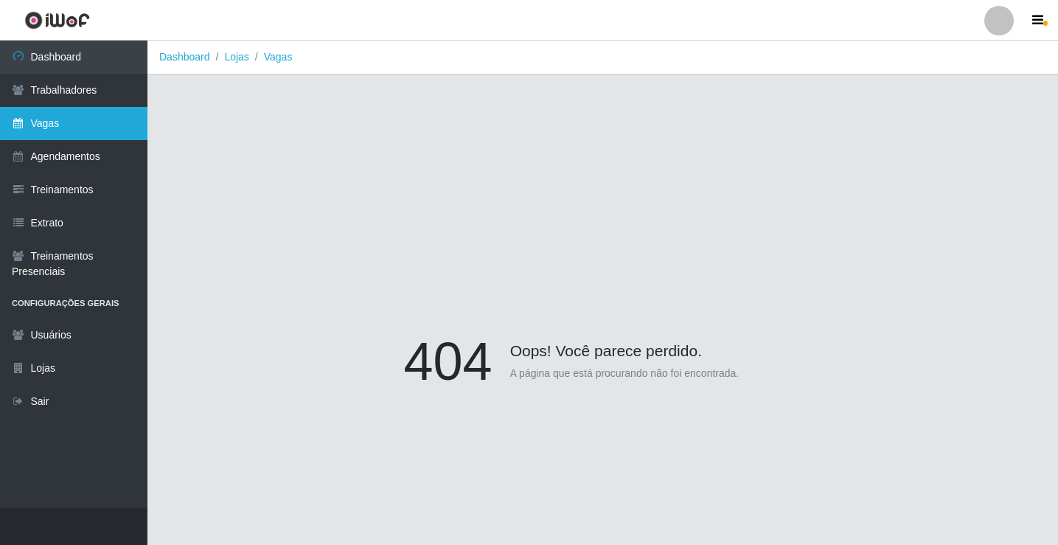
click at [94, 124] on link "Vagas" at bounding box center [73, 123] width 147 height 33
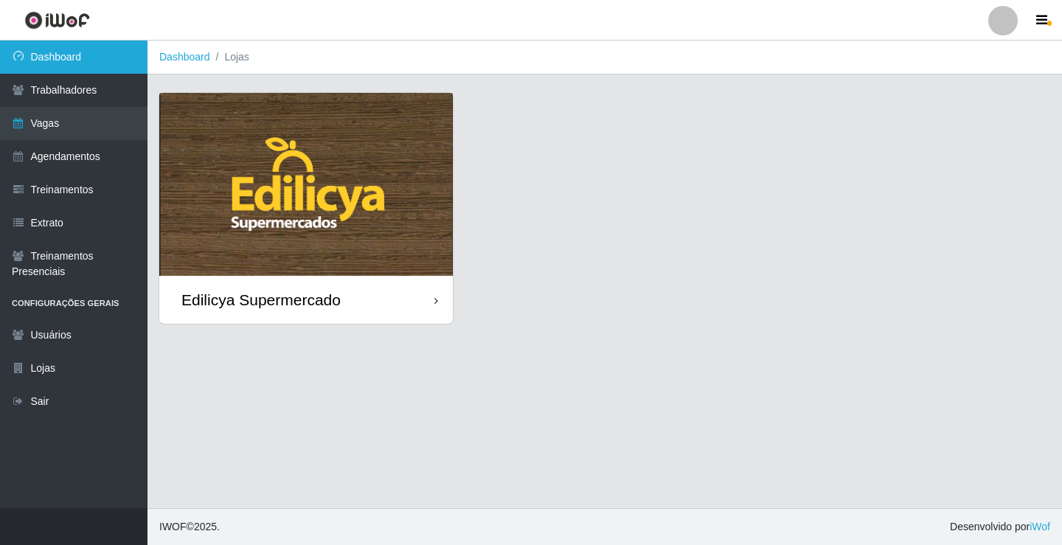
click at [94, 63] on link "Dashboard" at bounding box center [73, 57] width 147 height 33
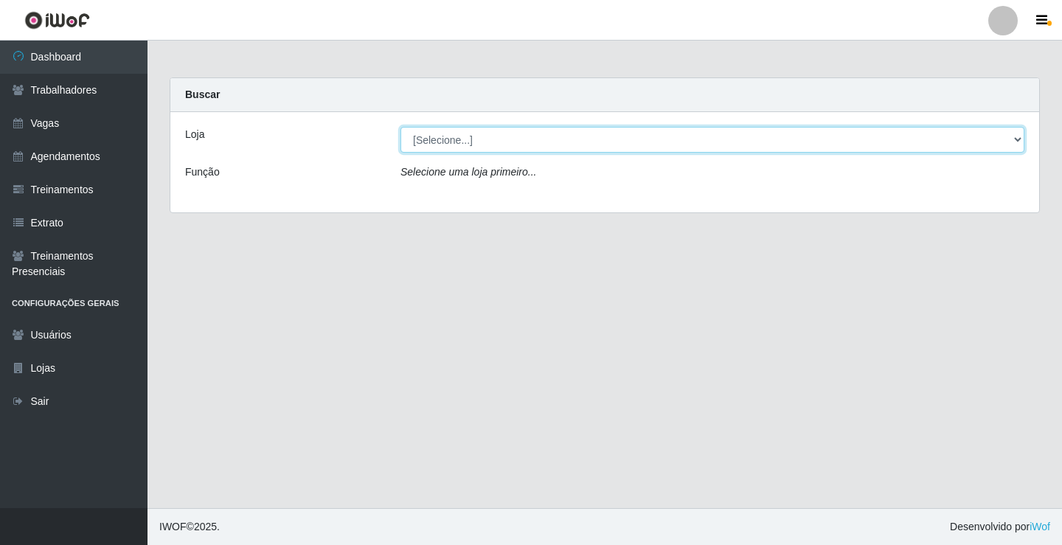
click at [459, 138] on select "[Selecione...] Edilicya Supermercado" at bounding box center [712, 140] width 624 height 26
select select "460"
click at [400, 127] on select "[Selecione...] Edilicya Supermercado" at bounding box center [712, 140] width 624 height 26
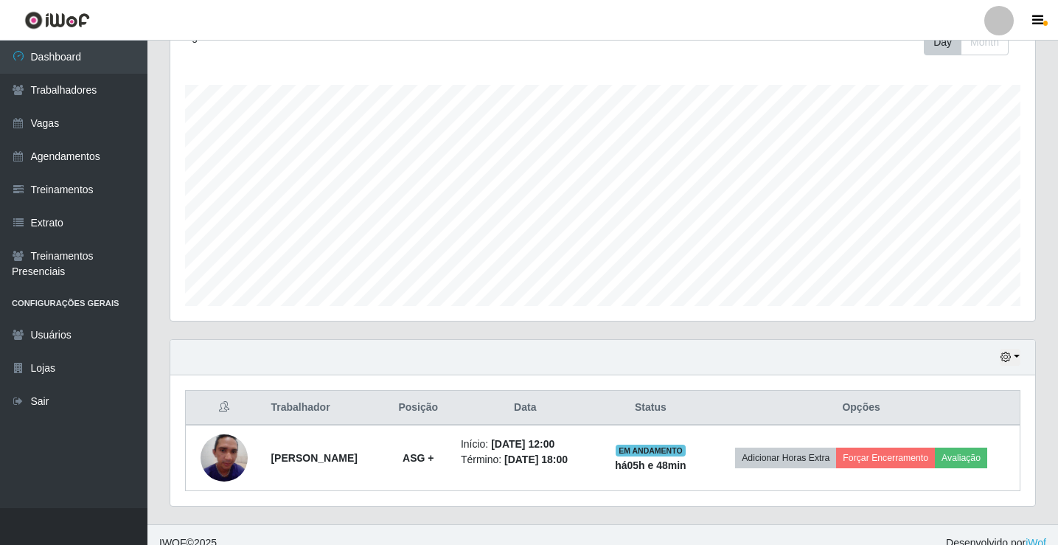
scroll to position [237, 0]
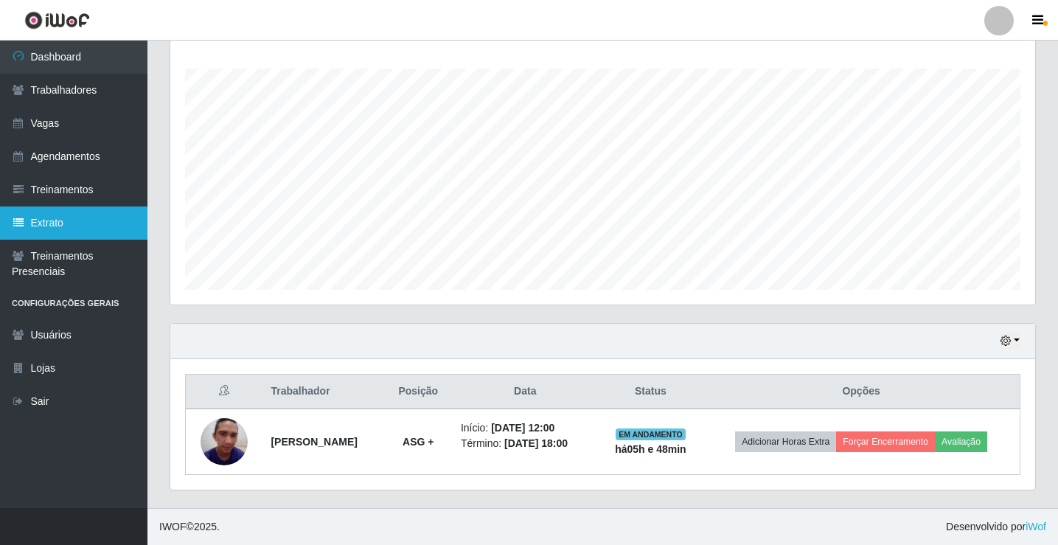
click at [57, 223] on link "Extrato" at bounding box center [73, 222] width 147 height 33
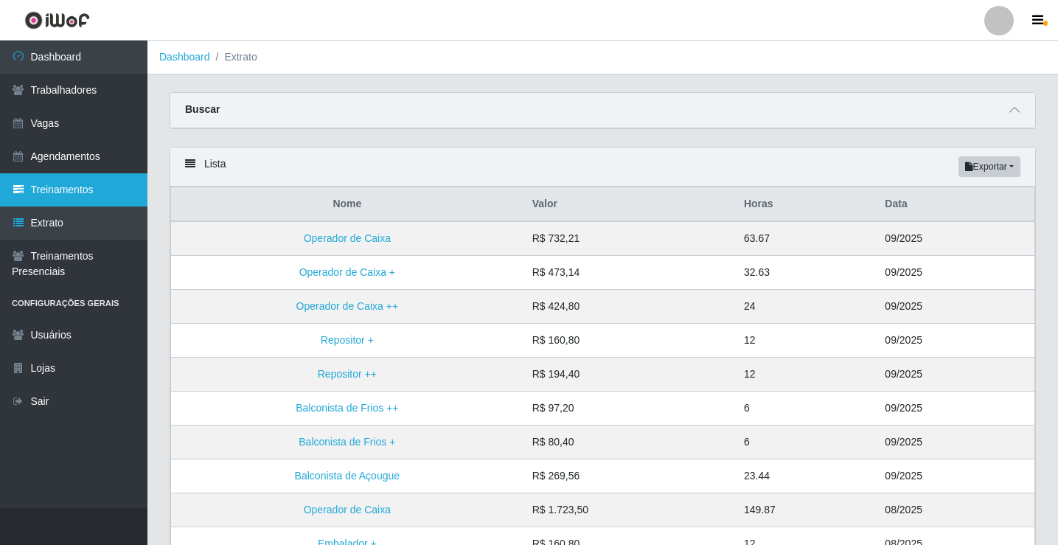
click at [55, 185] on link "Treinamentos" at bounding box center [73, 189] width 147 height 33
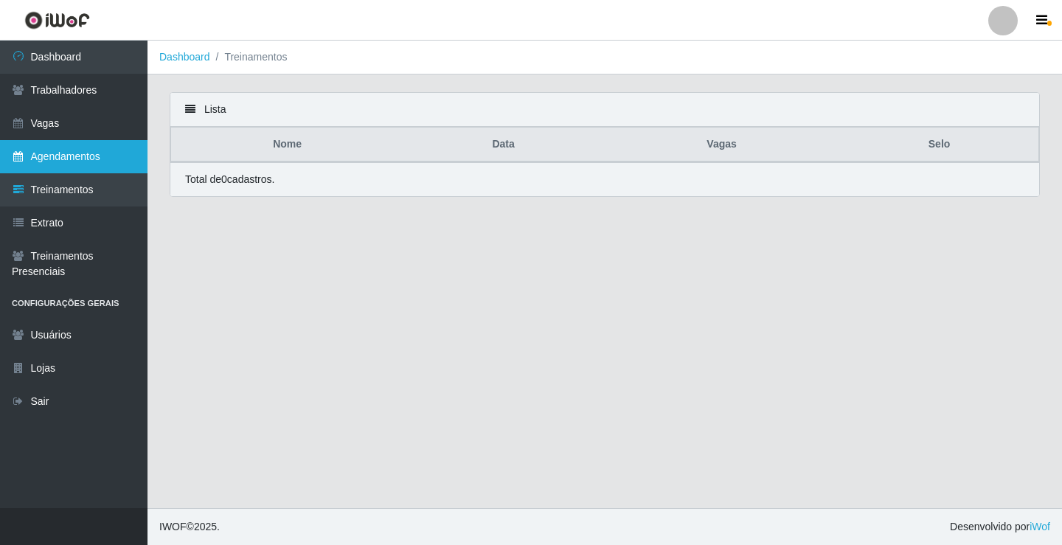
click at [65, 157] on link "Agendamentos" at bounding box center [73, 156] width 147 height 33
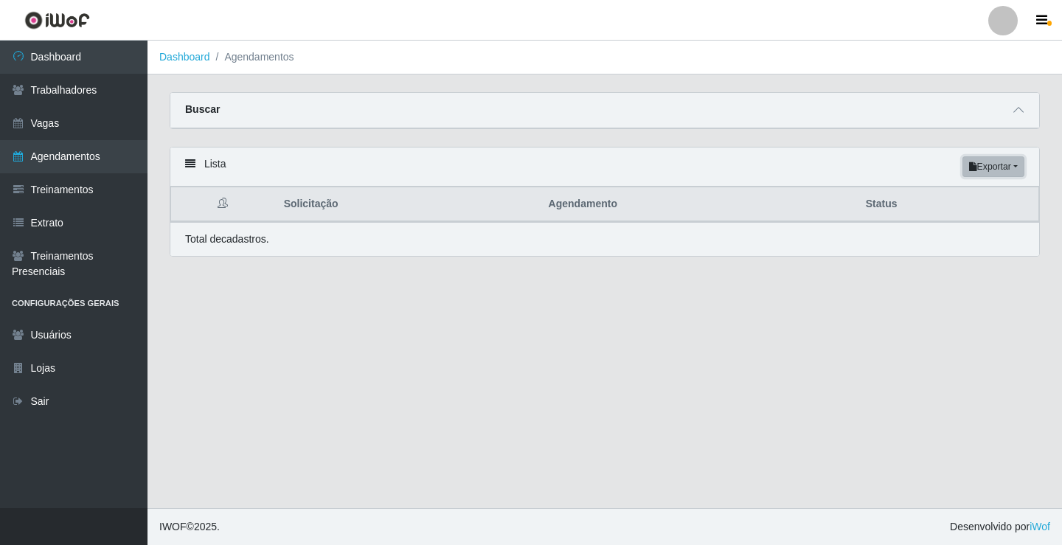
click at [994, 168] on button "Exportar" at bounding box center [993, 166] width 62 height 21
click at [952, 233] on button "Excel" at bounding box center [966, 225] width 116 height 30
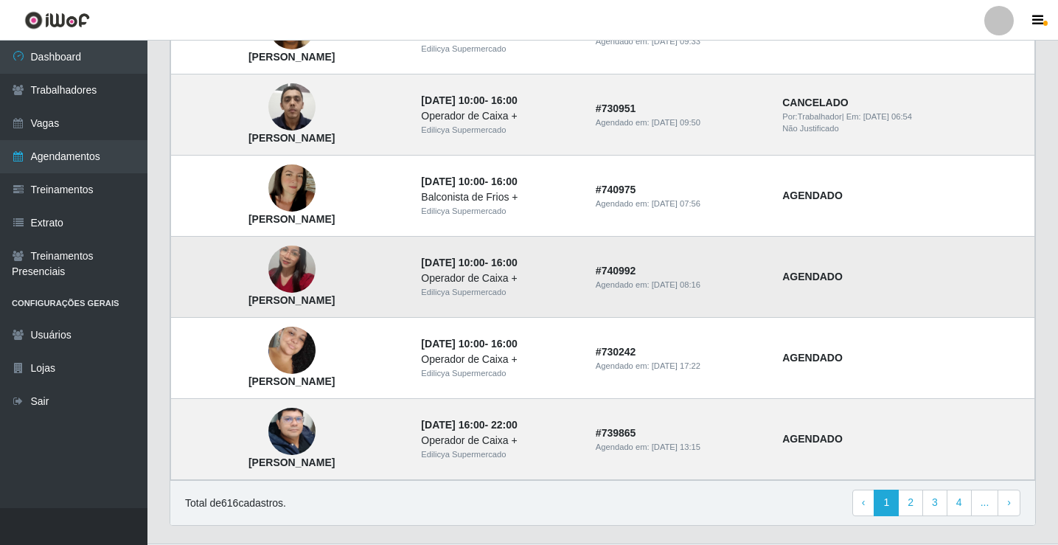
scroll to position [995, 0]
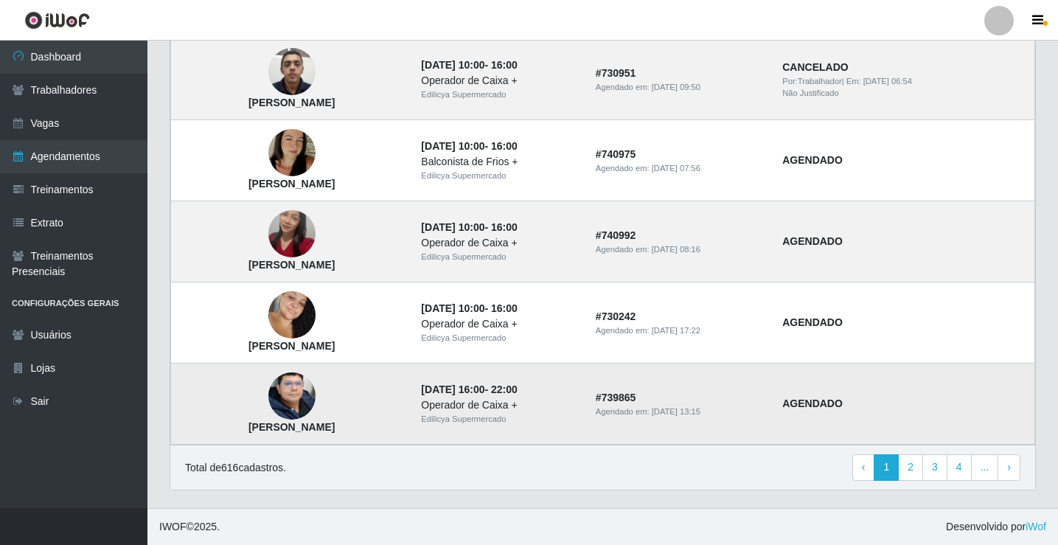
click at [847, 422] on td "AGENDADO" at bounding box center [903, 403] width 261 height 81
drag, startPoint x: 694, startPoint y: 410, endPoint x: 607, endPoint y: 409, distance: 87.0
click at [692, 410] on time "[DATE] 13:15" at bounding box center [676, 411] width 49 height 9
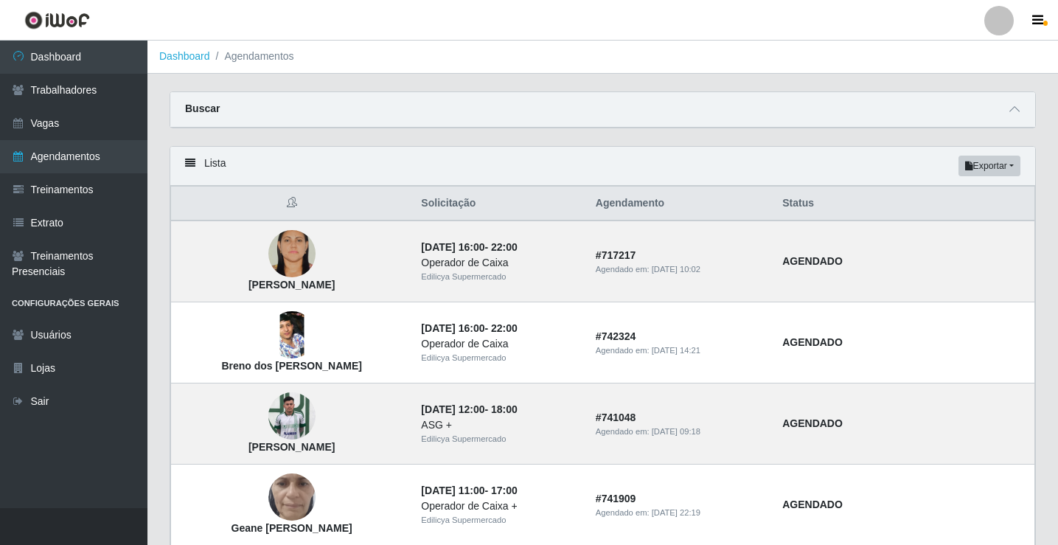
scroll to position [0, 0]
click at [215, 164] on div "Lista Exportar PDF Excel" at bounding box center [602, 166] width 865 height 39
click at [212, 115] on strong "Buscar" at bounding box center [202, 109] width 35 height 12
click at [268, 63] on li "Agendamentos" at bounding box center [252, 56] width 84 height 15
click at [189, 61] on link "Dashboard" at bounding box center [184, 57] width 51 height 12
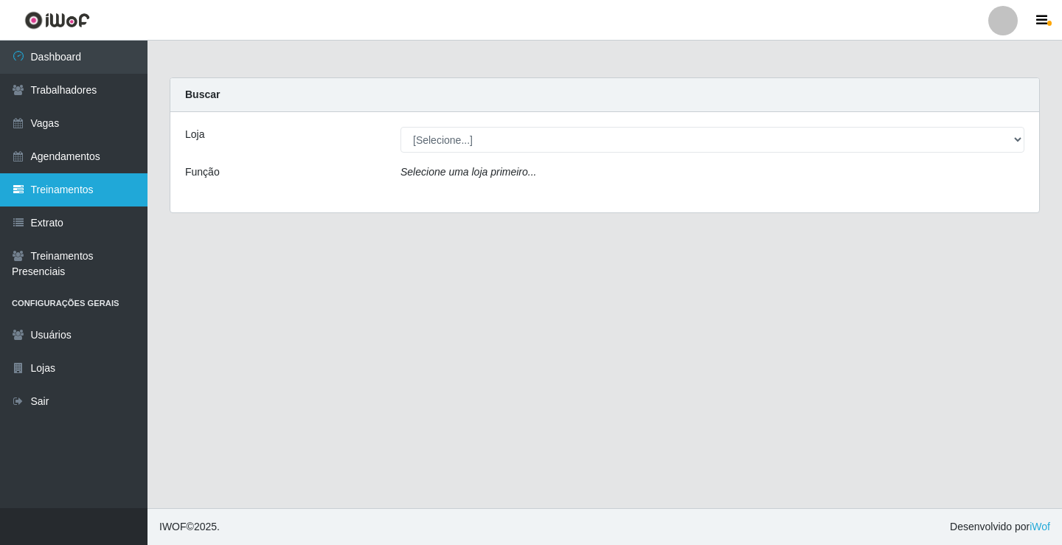
click at [45, 192] on link "Treinamentos" at bounding box center [73, 189] width 147 height 33
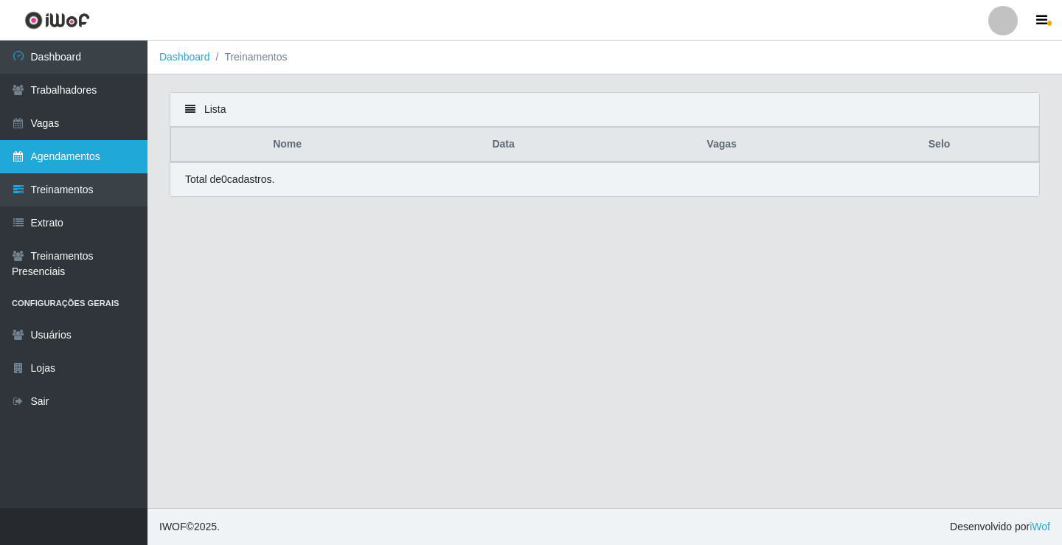
click at [75, 159] on link "Agendamentos" at bounding box center [73, 156] width 147 height 33
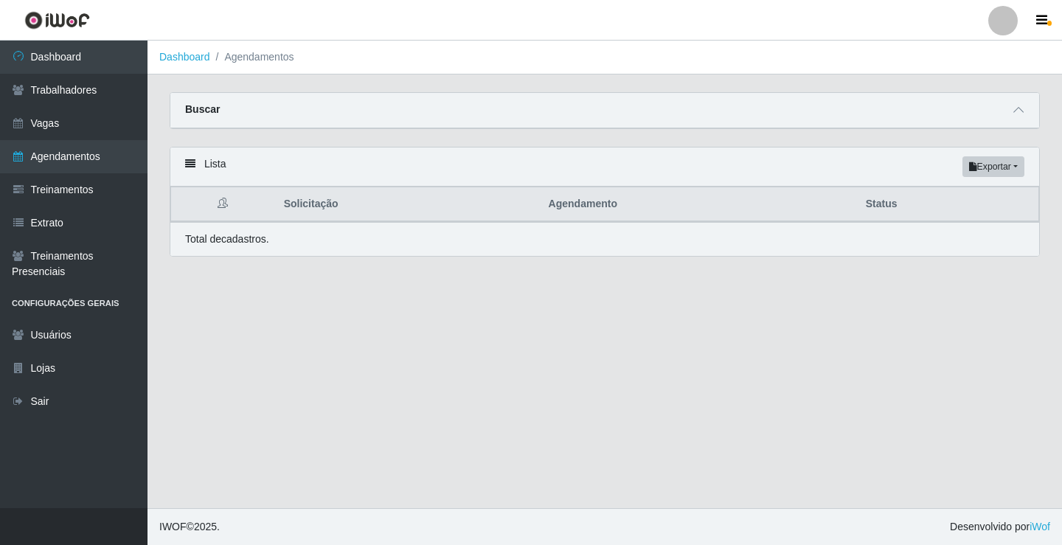
click at [281, 60] on li "Agendamentos" at bounding box center [252, 56] width 84 height 15
click at [226, 203] on icon at bounding box center [223, 203] width 10 height 10
drag, startPoint x: 577, startPoint y: 211, endPoint x: 936, endPoint y: 184, distance: 360.8
click at [594, 209] on th "Agendamento" at bounding box center [698, 204] width 317 height 35
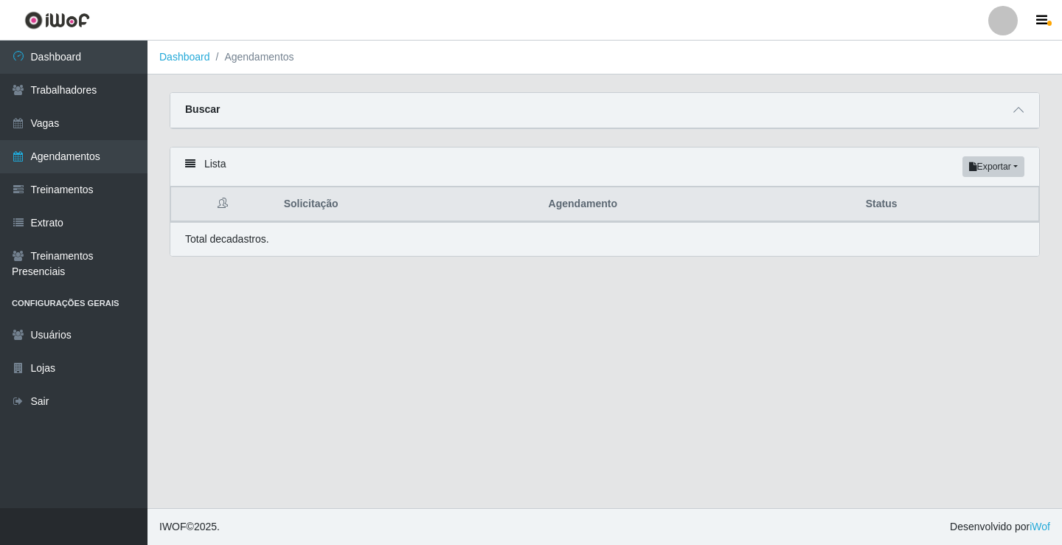
click at [899, 207] on th "Status" at bounding box center [948, 204] width 182 height 35
click at [977, 176] on button "Exportar" at bounding box center [993, 166] width 62 height 21
click at [947, 191] on button "PDF" at bounding box center [966, 194] width 116 height 31
click at [1002, 167] on button "Exportar" at bounding box center [993, 166] width 62 height 21
click at [944, 223] on button "Excel" at bounding box center [966, 225] width 116 height 30
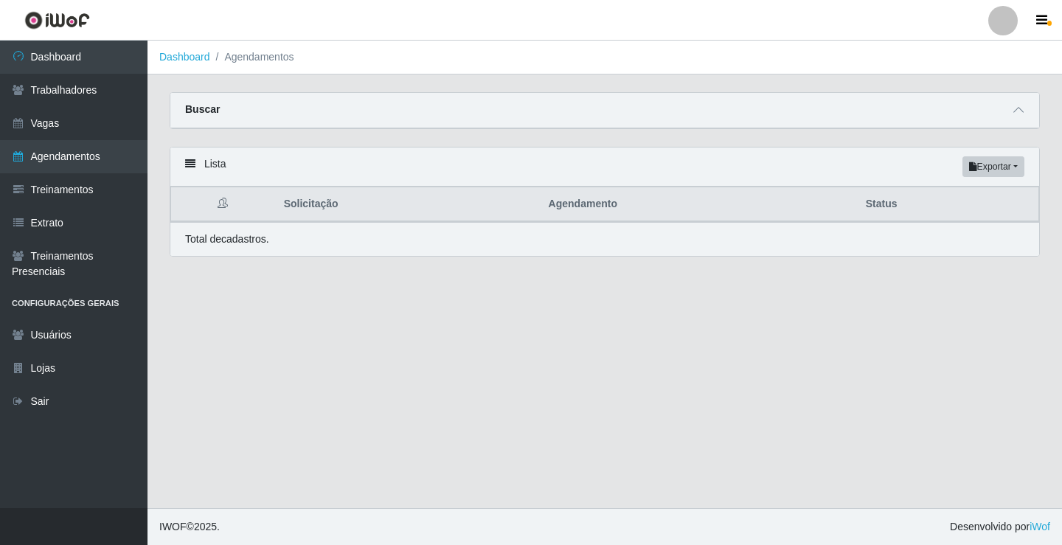
click at [251, 61] on li "Agendamentos" at bounding box center [252, 56] width 84 height 15
click at [197, 63] on link "Dashboard" at bounding box center [184, 57] width 51 height 12
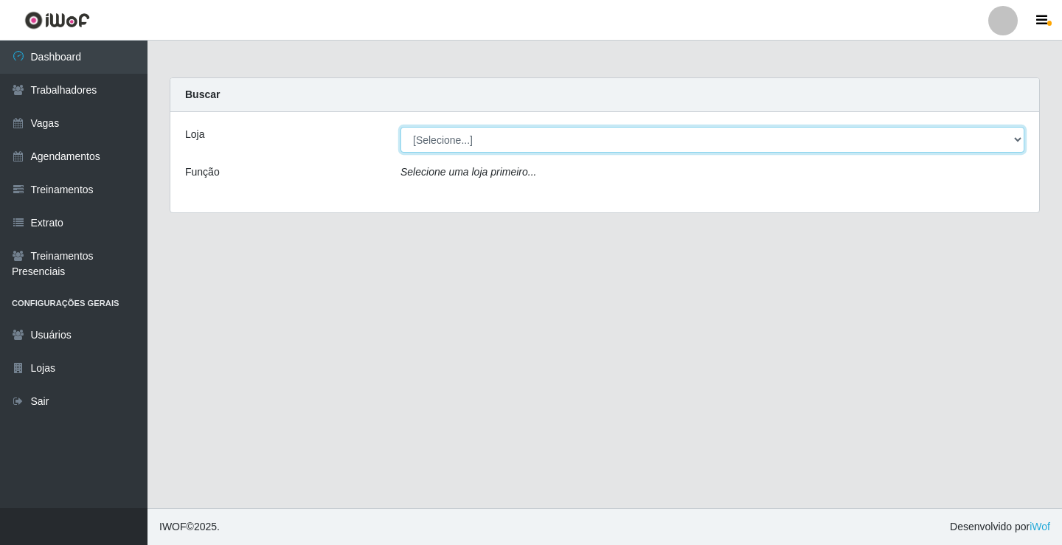
click at [442, 137] on select "[Selecione...] Edilicya Supermercado" at bounding box center [712, 140] width 624 height 26
select select "460"
click at [400, 127] on select "[Selecione...] Edilicya Supermercado" at bounding box center [712, 140] width 624 height 26
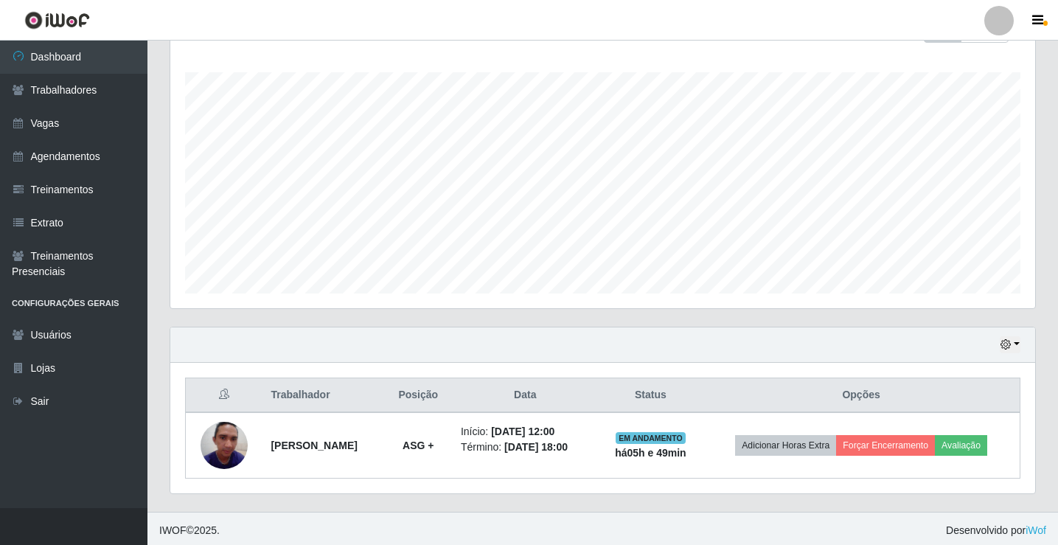
scroll to position [237, 0]
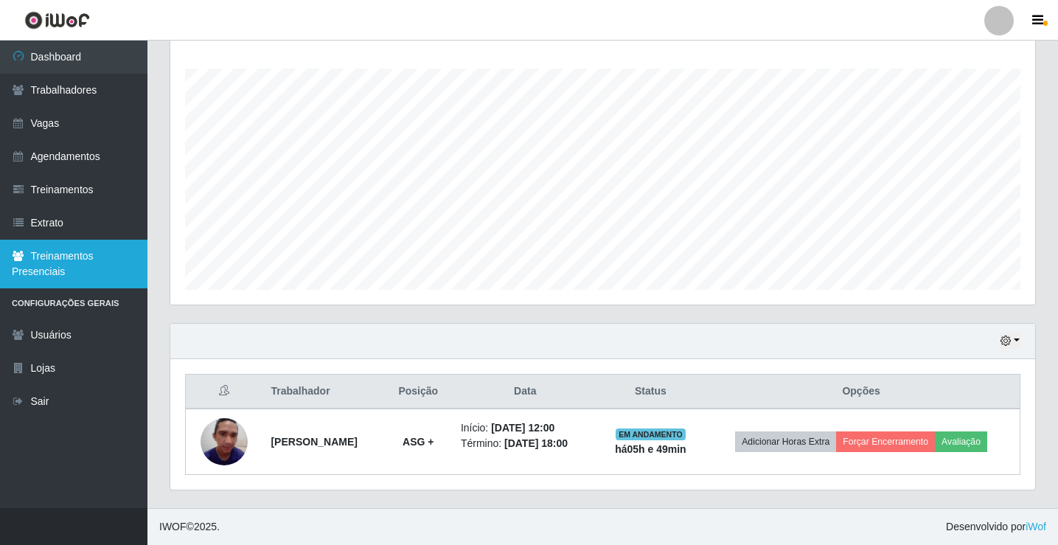
click at [69, 269] on link "Treinamentos Presenciais" at bounding box center [73, 264] width 147 height 49
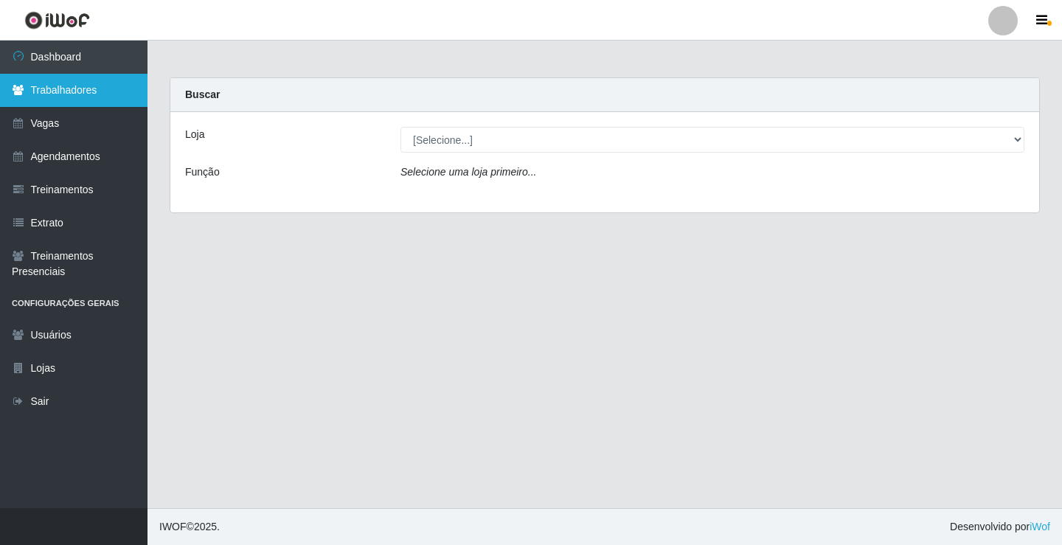
click at [108, 92] on link "Trabalhadores" at bounding box center [73, 90] width 147 height 33
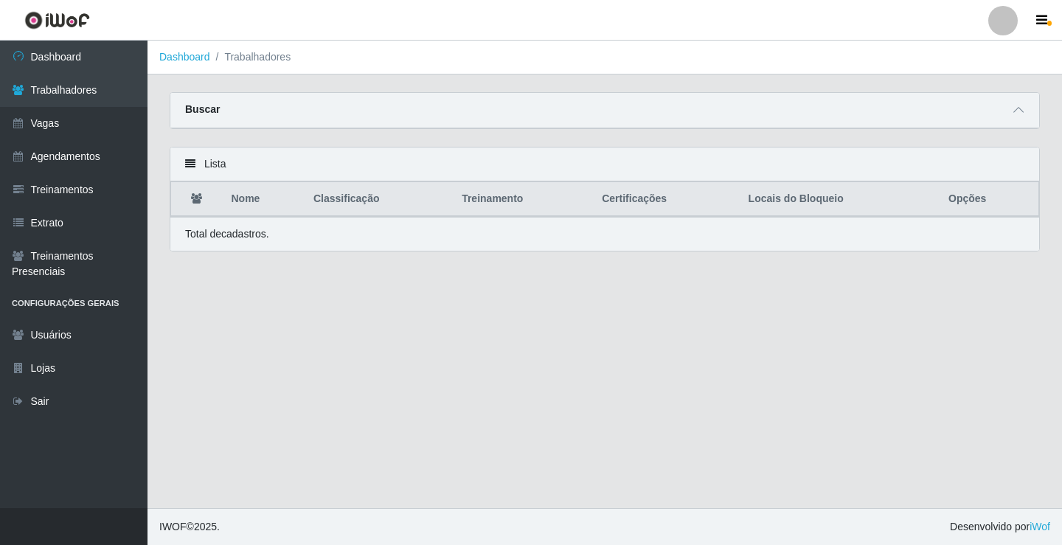
click at [266, 57] on li "Trabalhadores" at bounding box center [250, 56] width 81 height 15
click at [256, 63] on li "Trabalhadores" at bounding box center [250, 56] width 81 height 15
click at [189, 60] on link "Dashboard" at bounding box center [184, 57] width 51 height 12
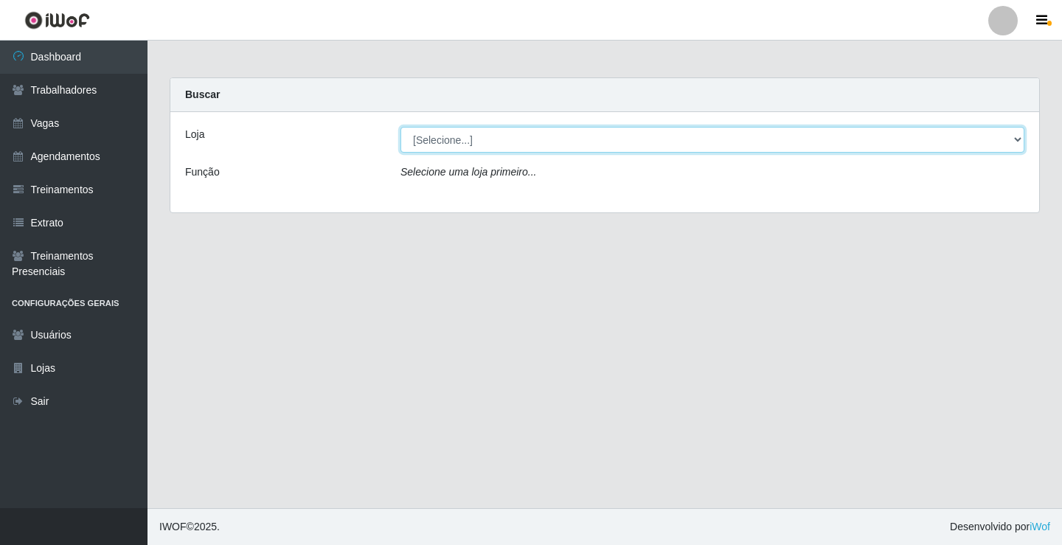
click at [496, 144] on select "[Selecione...] Edilicya Supermercado" at bounding box center [712, 140] width 624 height 26
select select "460"
click at [400, 127] on select "[Selecione...] Edilicya Supermercado" at bounding box center [712, 140] width 624 height 26
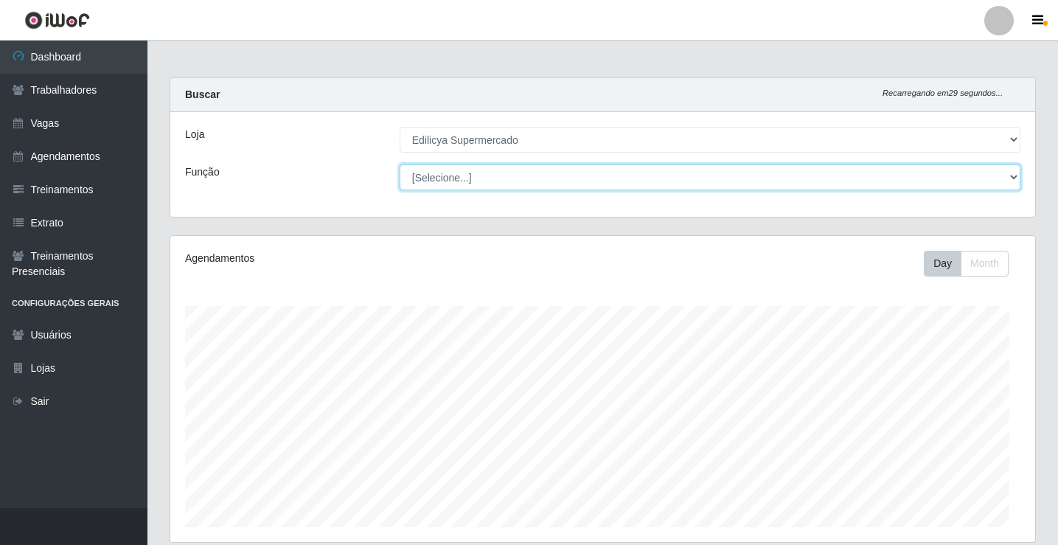
click at [495, 175] on select "[Selecione...] ASG ASG + ASG ++ Auxiliar de Estacionamento Auxiliar de Estacion…" at bounding box center [710, 177] width 621 height 26
click at [493, 174] on select "[Selecione...] ASG ASG + ASG ++ Auxiliar de Estacionamento Auxiliar de Estacion…" at bounding box center [710, 177] width 621 height 26
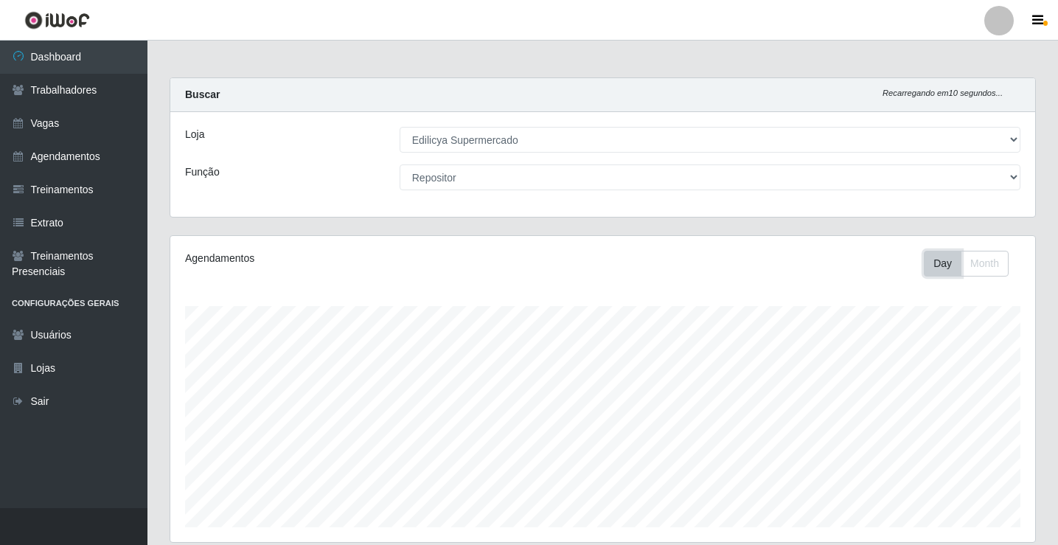
click at [942, 269] on button "Day" at bounding box center [943, 264] width 38 height 26
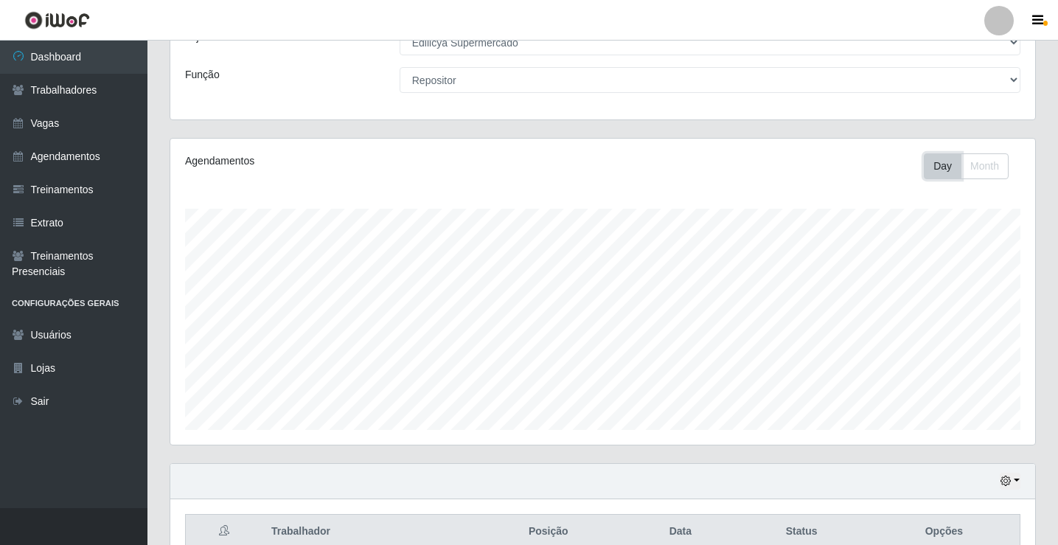
scroll to position [172, 0]
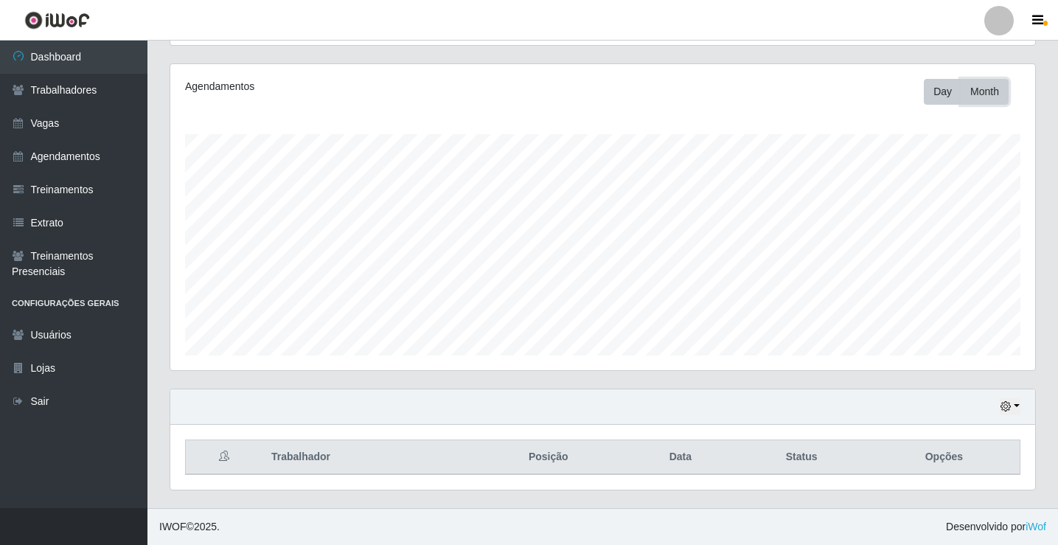
click at [990, 102] on button "Month" at bounding box center [985, 92] width 48 height 26
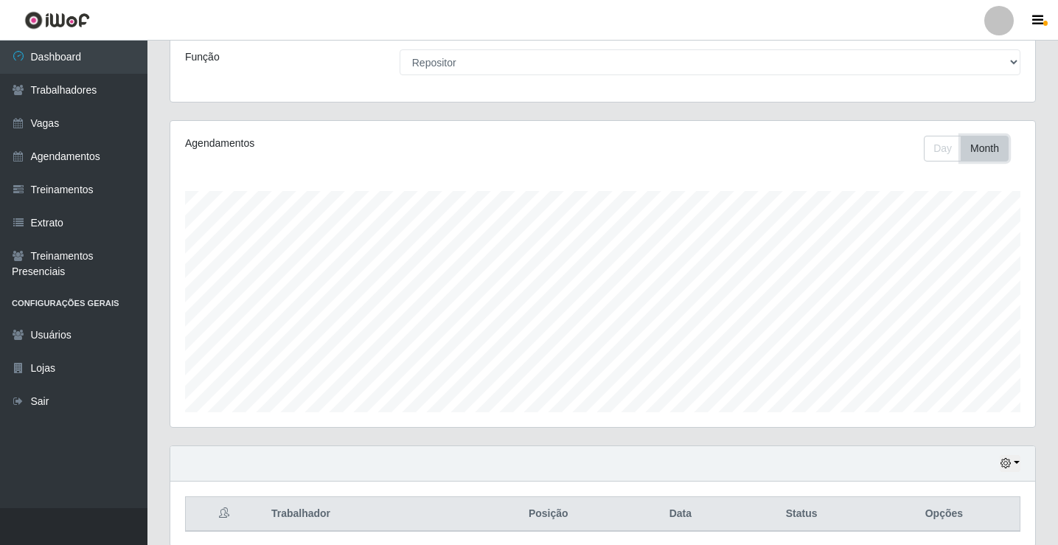
scroll to position [0, 0]
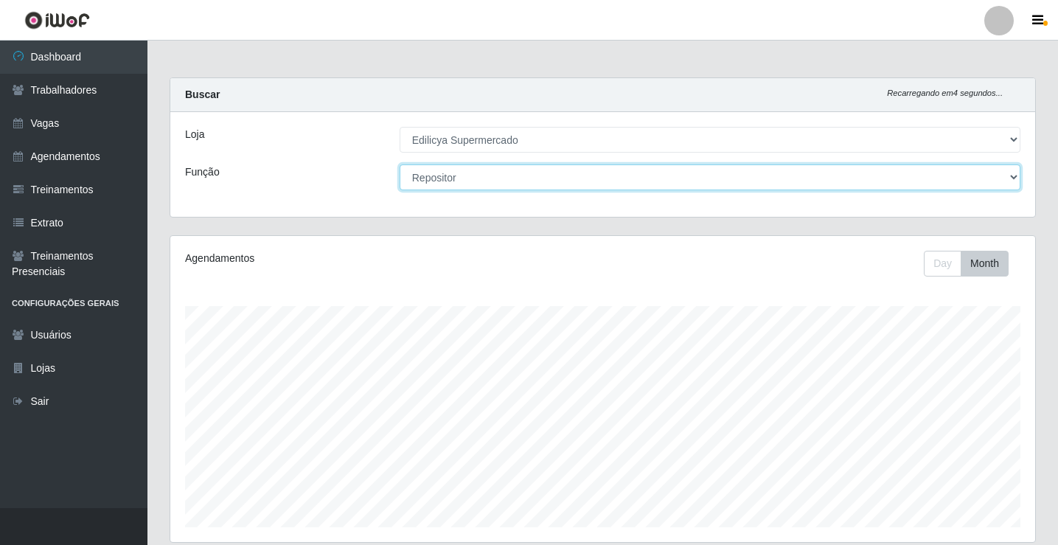
click at [488, 179] on select "[Selecione...] ASG ASG + ASG ++ Auxiliar de Estacionamento Auxiliar de Estacion…" at bounding box center [710, 177] width 621 height 26
select select "79"
click at [400, 164] on select "[Selecione...] ASG ASG + ASG ++ Auxiliar de Estacionamento Auxiliar de Estacion…" at bounding box center [710, 177] width 621 height 26
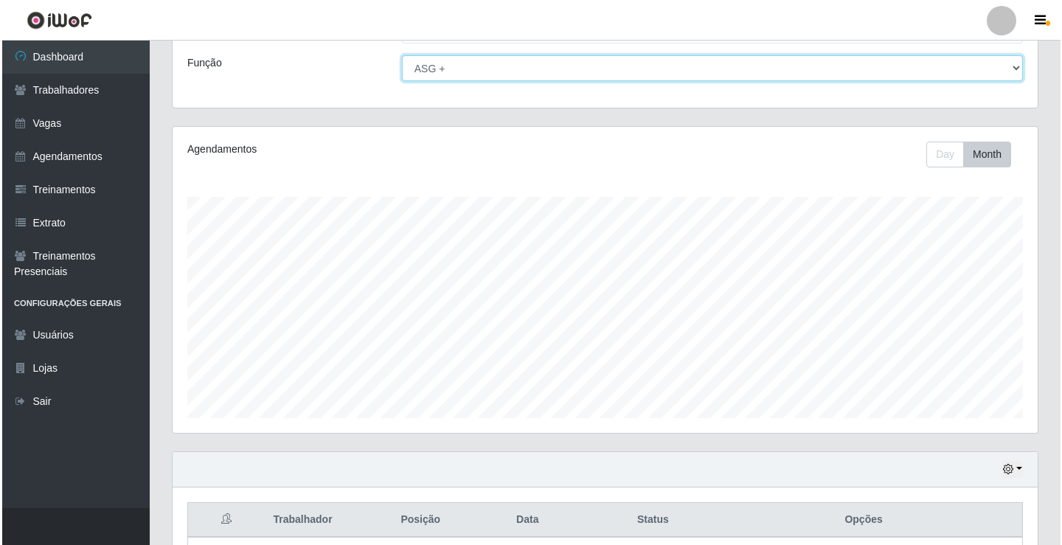
scroll to position [237, 0]
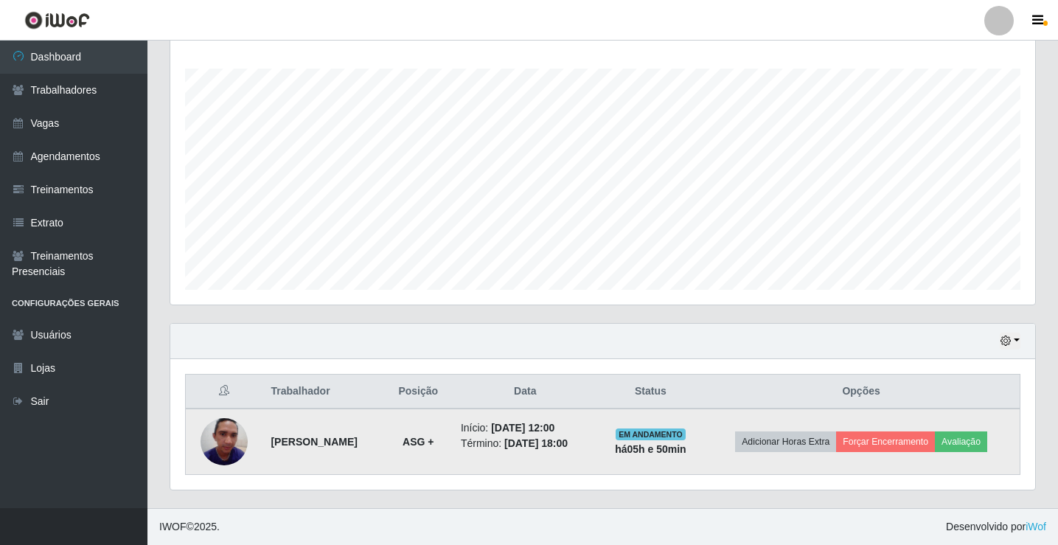
click at [218, 438] on img at bounding box center [224, 441] width 47 height 63
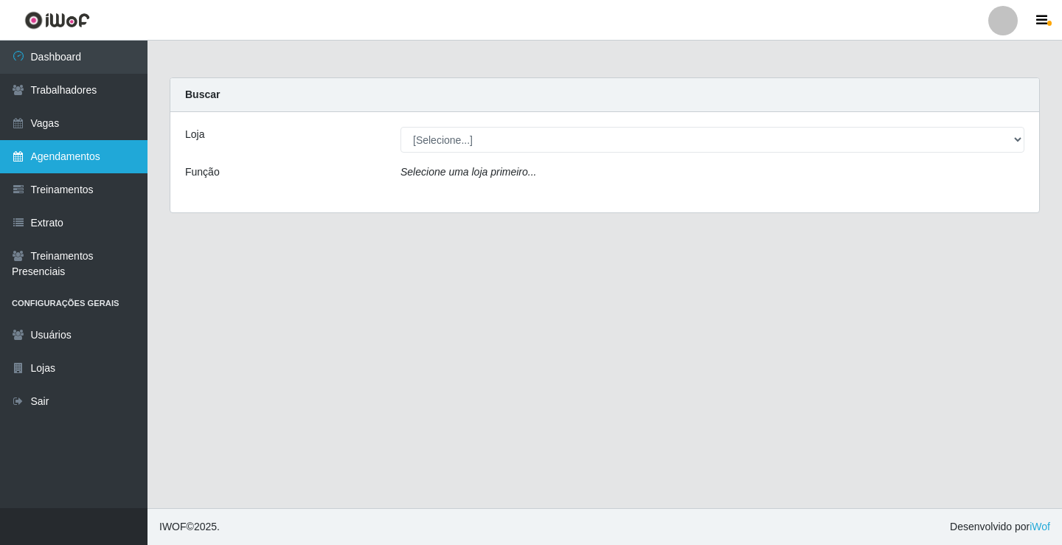
click at [35, 153] on link "Agendamentos" at bounding box center [73, 156] width 147 height 33
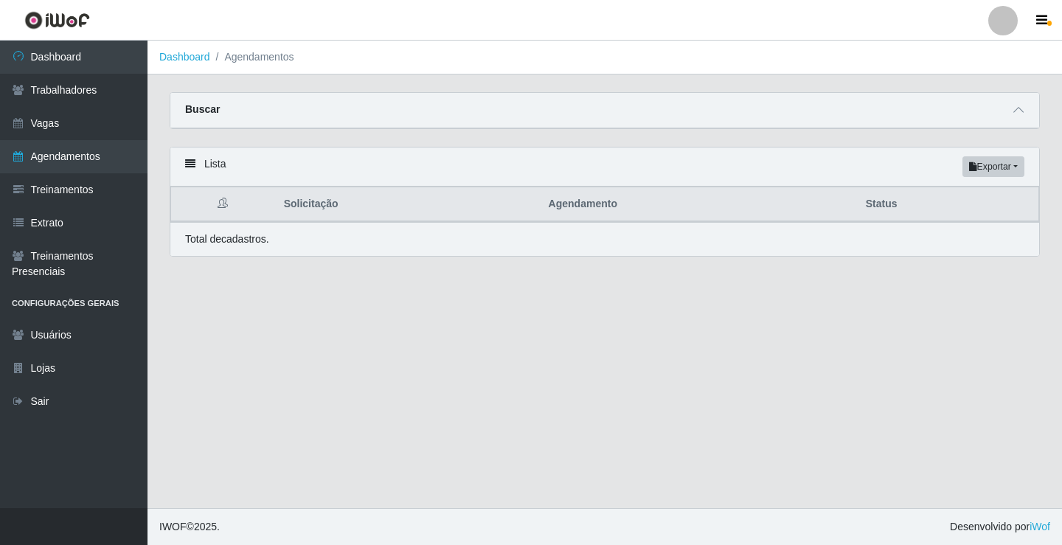
click at [886, 201] on th "Status" at bounding box center [948, 204] width 182 height 35
click at [967, 173] on button "Exportar" at bounding box center [993, 166] width 62 height 21
click at [1020, 102] on span at bounding box center [1018, 110] width 18 height 17
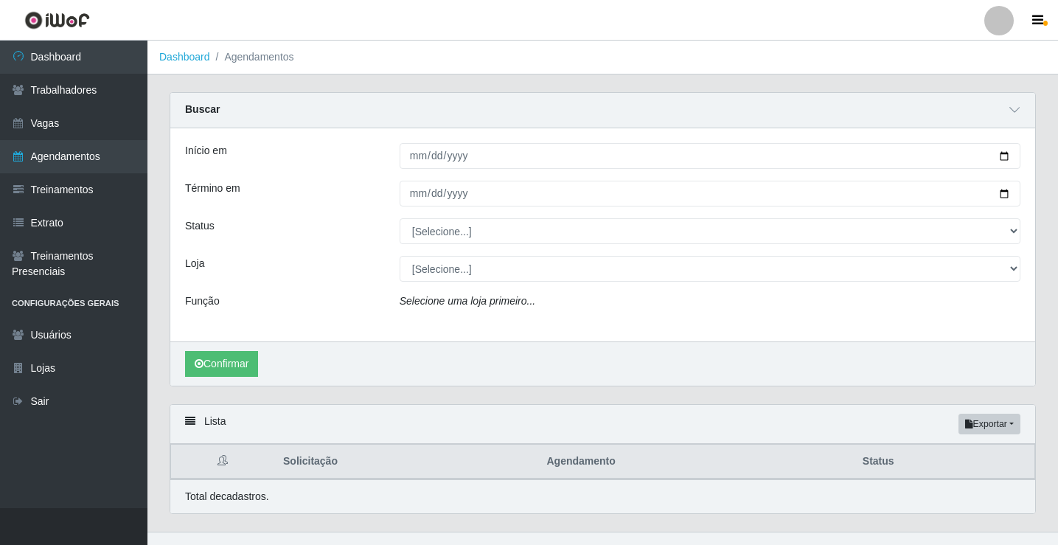
drag, startPoint x: 989, startPoint y: 169, endPoint x: 556, endPoint y: 343, distance: 467.2
click at [561, 340] on div "Início em Término em Status [Selecione...] AGENDADO AGUARDANDO LIBERAR EM ANDAM…" at bounding box center [602, 234] width 865 height 213
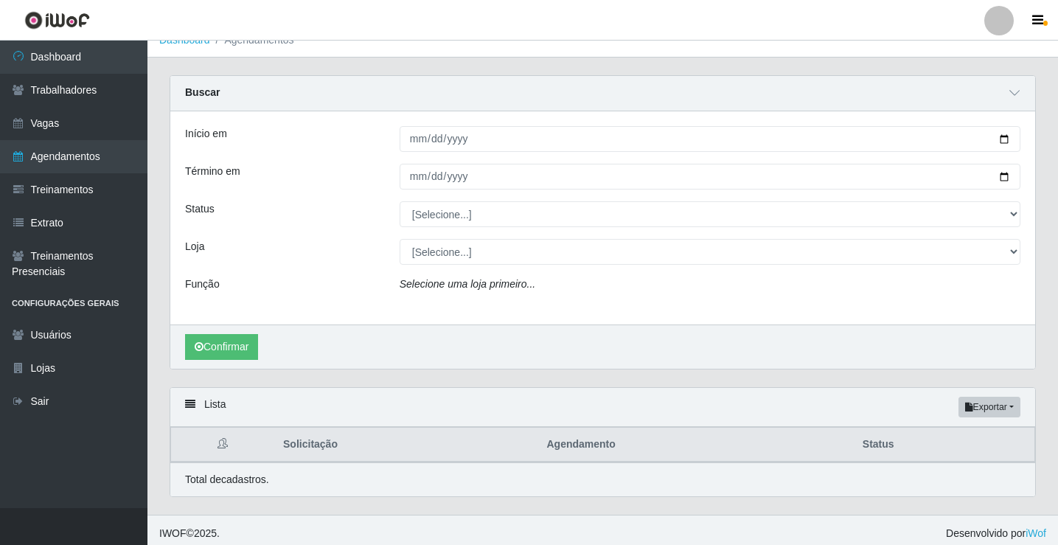
scroll to position [24, 0]
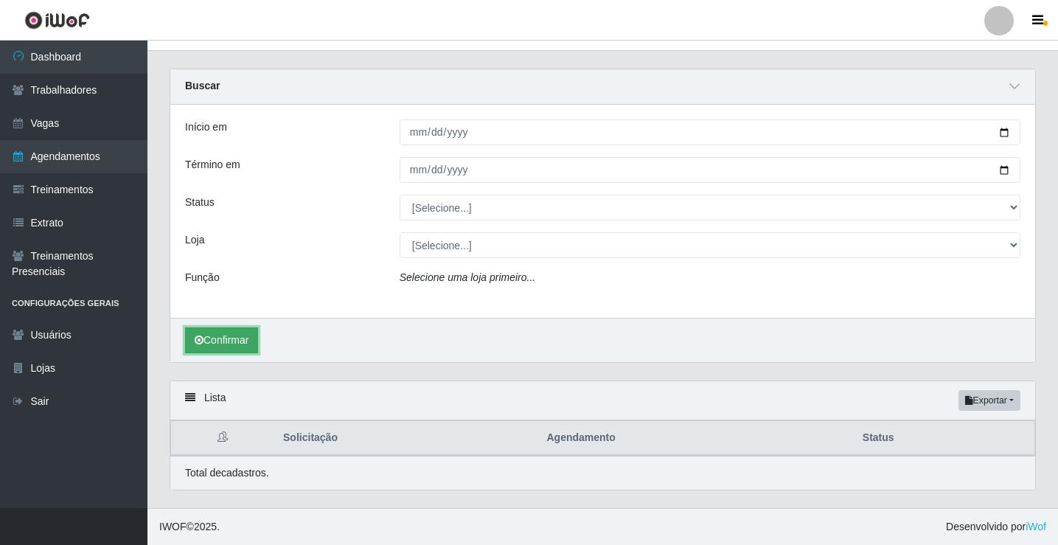
click at [220, 342] on button "Confirmar" at bounding box center [221, 340] width 73 height 26
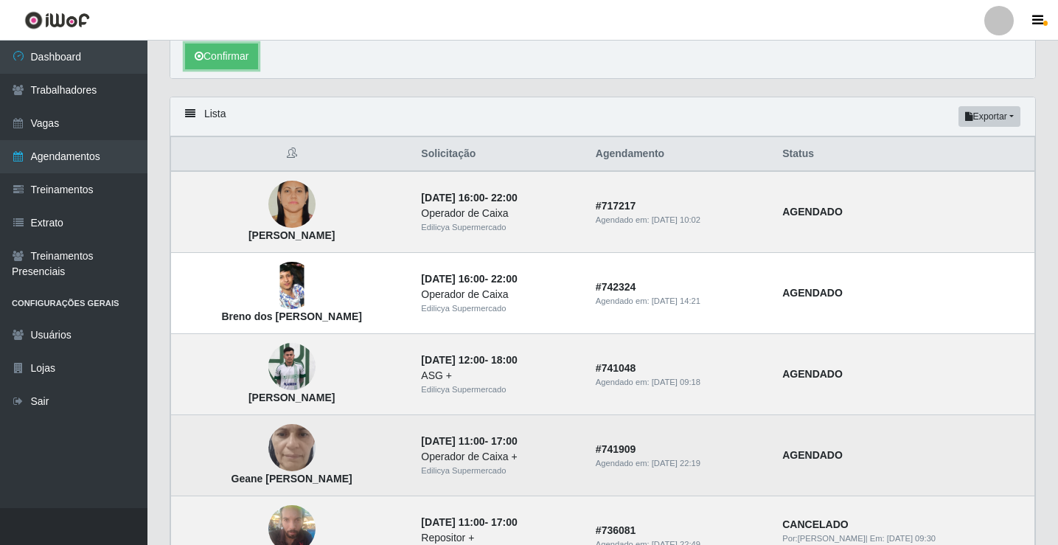
scroll to position [319, 0]
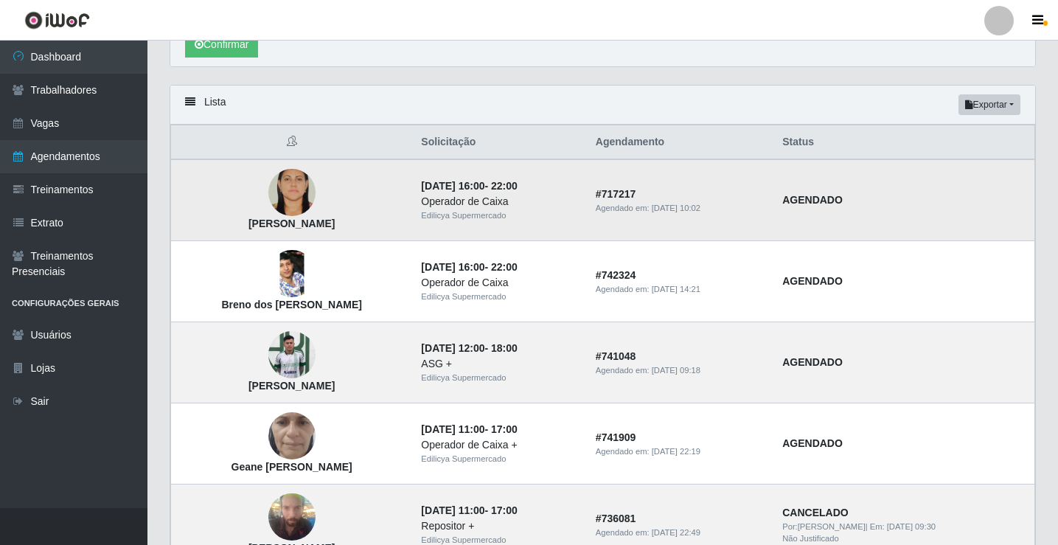
click at [840, 201] on strong "AGENDADO" at bounding box center [812, 200] width 60 height 12
click at [978, 104] on button "Exportar" at bounding box center [990, 104] width 62 height 21
drag, startPoint x: 939, startPoint y: 167, endPoint x: 908, endPoint y: 218, distance: 58.9
drag, startPoint x: 908, startPoint y: 218, endPoint x: 952, endPoint y: 136, distance: 92.7
click at [952, 136] on button "PDF" at bounding box center [963, 132] width 116 height 31
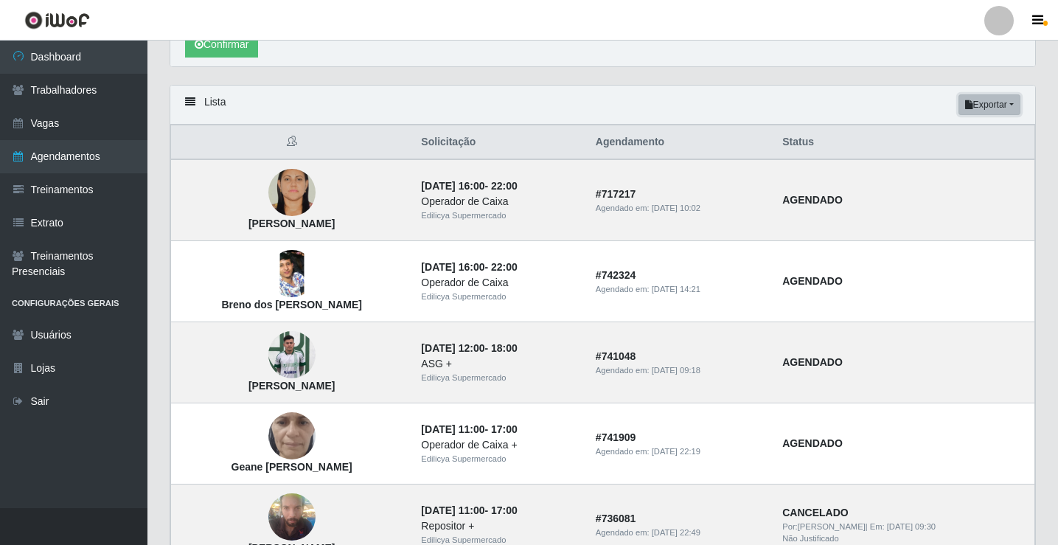
click at [993, 107] on button "Exportar" at bounding box center [990, 104] width 62 height 21
click at [952, 137] on button "PDF" at bounding box center [963, 132] width 116 height 31
click at [1017, 94] on div "Lista Exportar PDF Excel" at bounding box center [602, 105] width 865 height 39
click at [1011, 102] on button "Exportar" at bounding box center [990, 104] width 62 height 21
click at [960, 164] on button "Excel" at bounding box center [963, 163] width 116 height 30
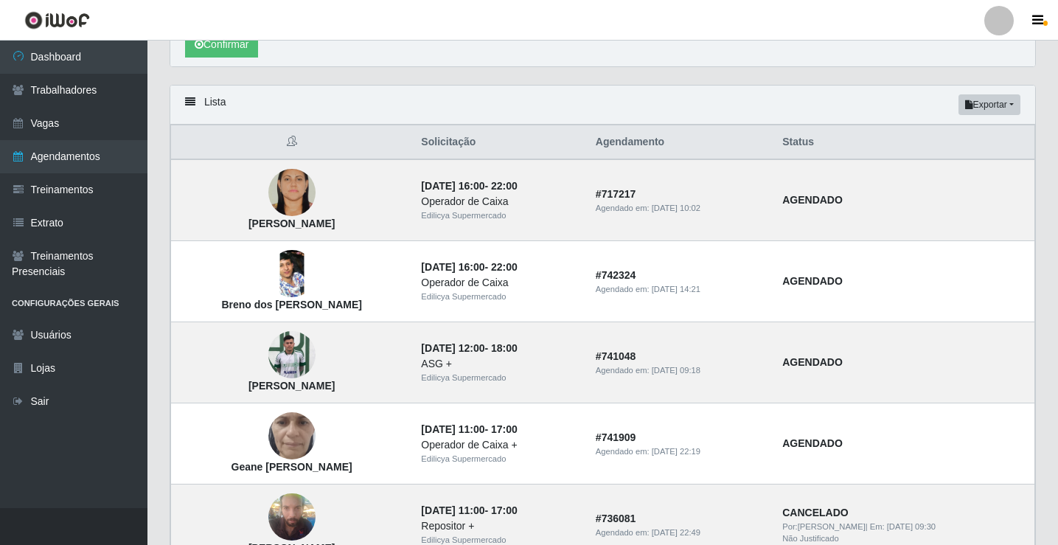
click at [297, 139] on icon at bounding box center [292, 141] width 10 height 10
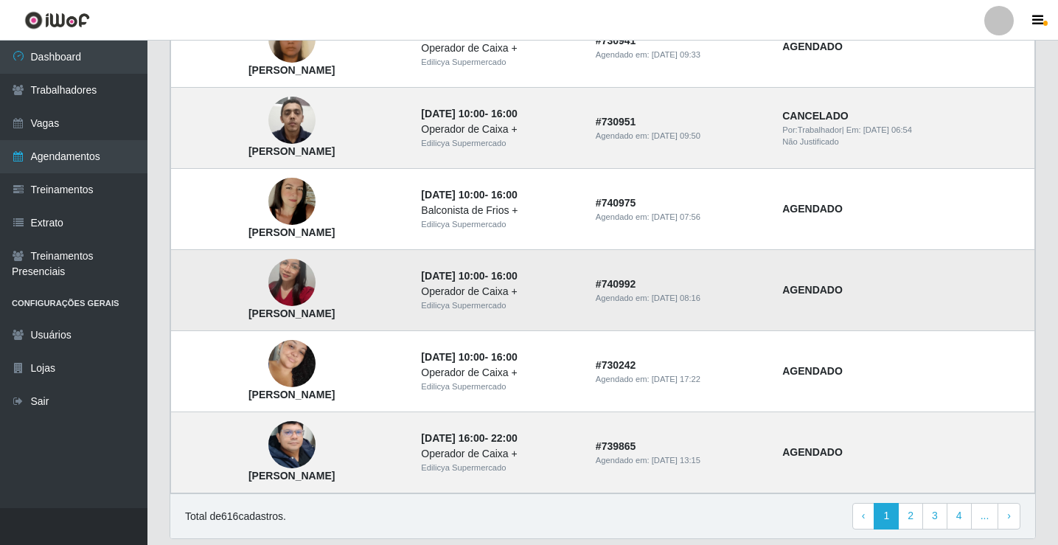
scroll to position [1252, 0]
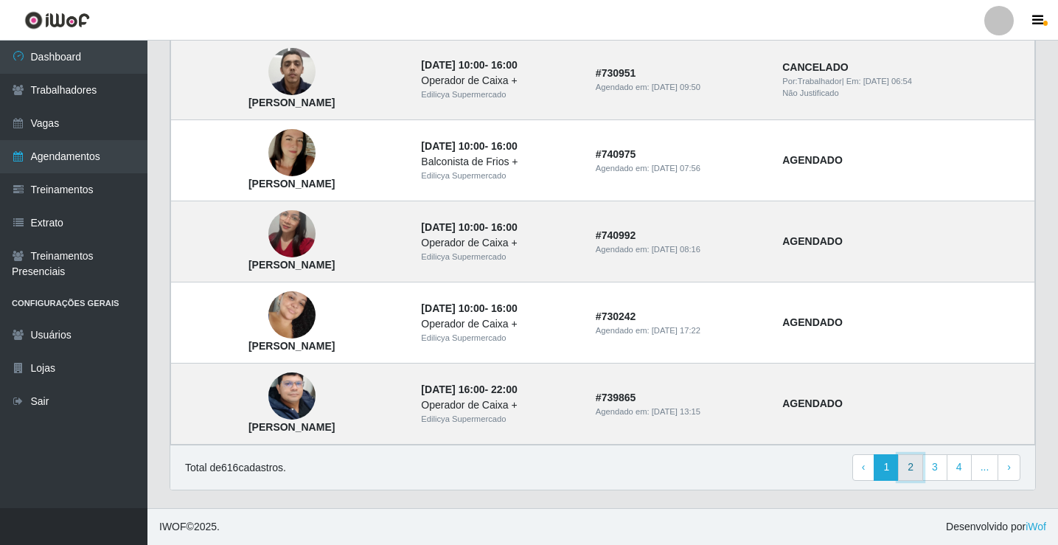
click at [922, 476] on link "2" at bounding box center [910, 467] width 25 height 27
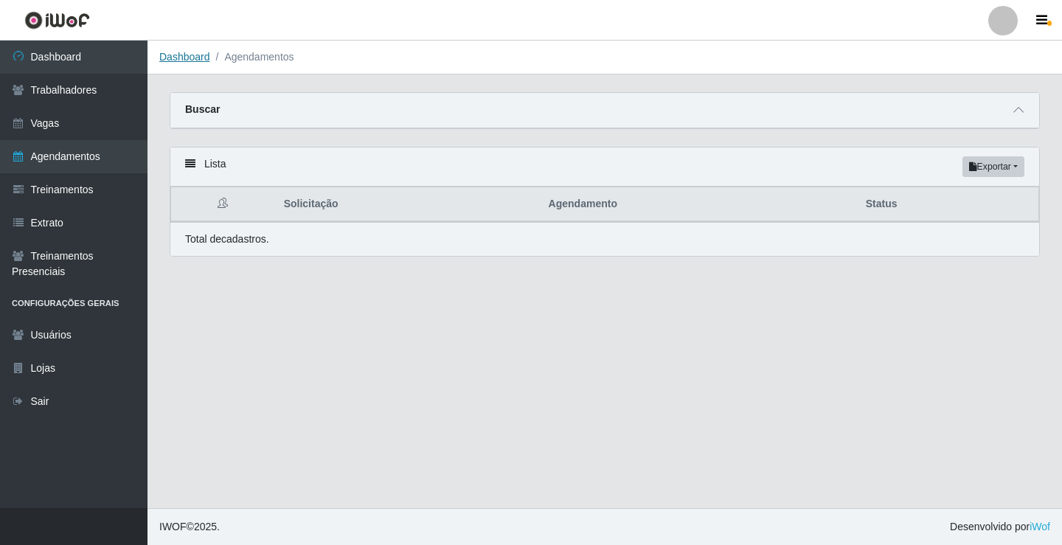
click at [200, 56] on link "Dashboard" at bounding box center [184, 57] width 51 height 12
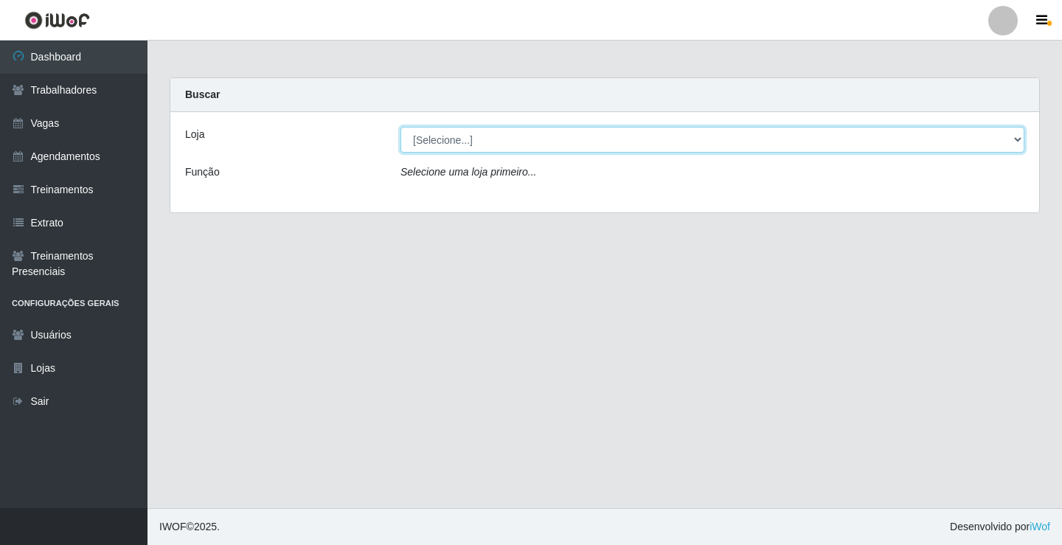
click at [459, 142] on select "[Selecione...] Edilicya Supermercado" at bounding box center [712, 140] width 624 height 26
select select "460"
click at [400, 127] on select "[Selecione...] Edilicya Supermercado" at bounding box center [712, 140] width 624 height 26
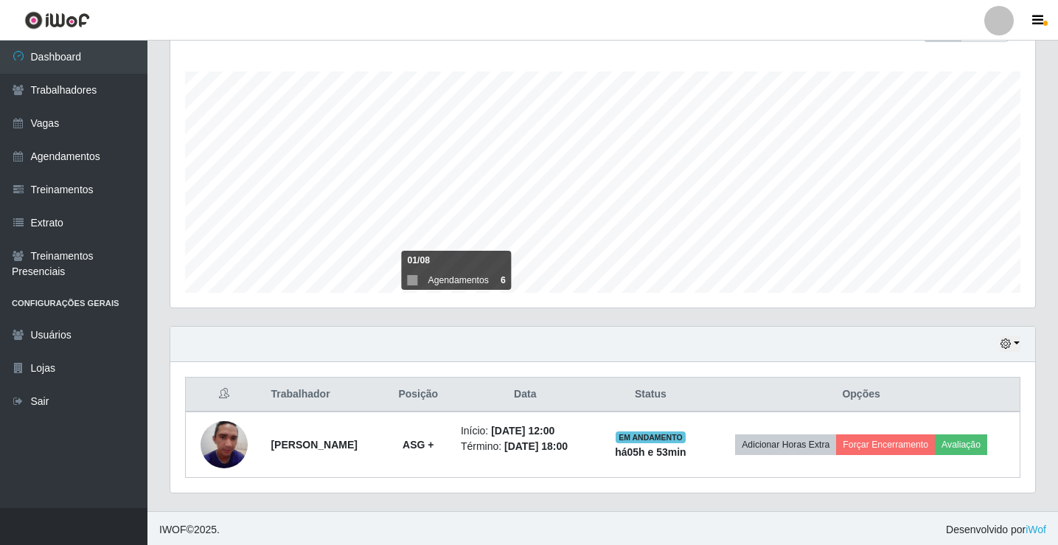
scroll to position [237, 0]
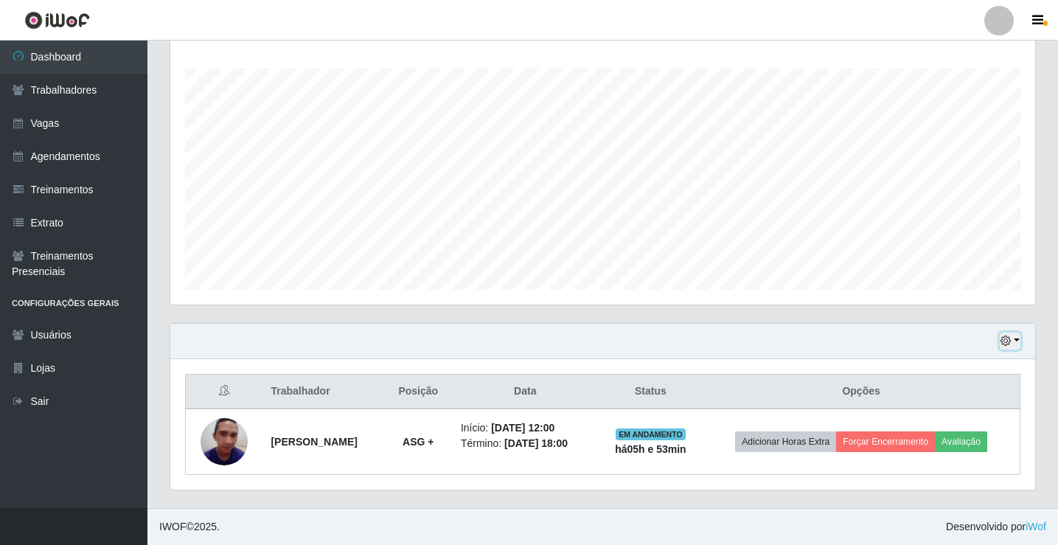
click at [1008, 342] on icon "button" at bounding box center [1006, 340] width 10 height 10
click at [712, 325] on div "Hoje 1 dia 3 dias 1 Semana Não encerrados" at bounding box center [602, 341] width 865 height 35
click at [225, 394] on icon at bounding box center [224, 390] width 10 height 10
click at [44, 183] on link "Treinamentos" at bounding box center [73, 189] width 147 height 33
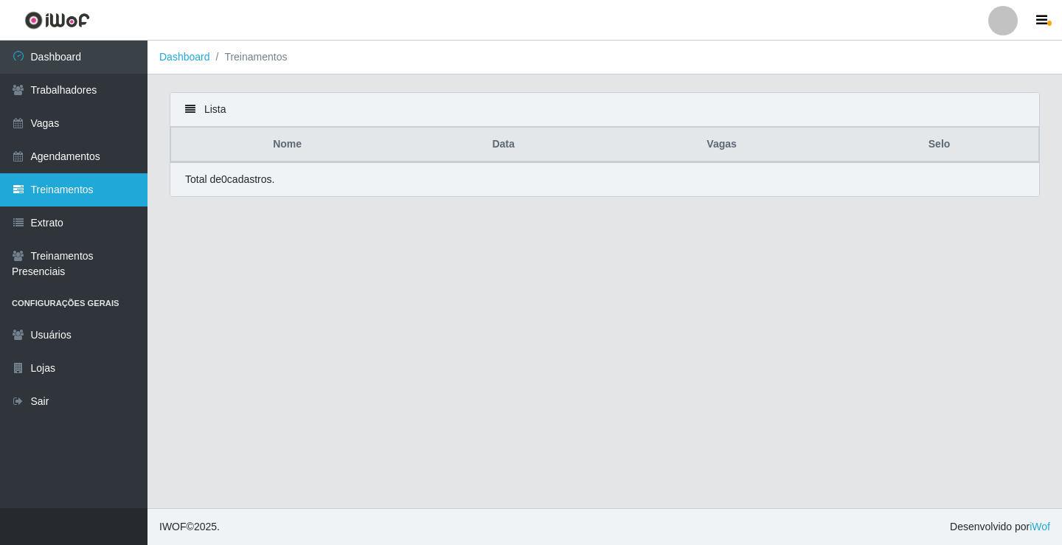
click at [100, 193] on link "Treinamentos" at bounding box center [73, 189] width 147 height 33
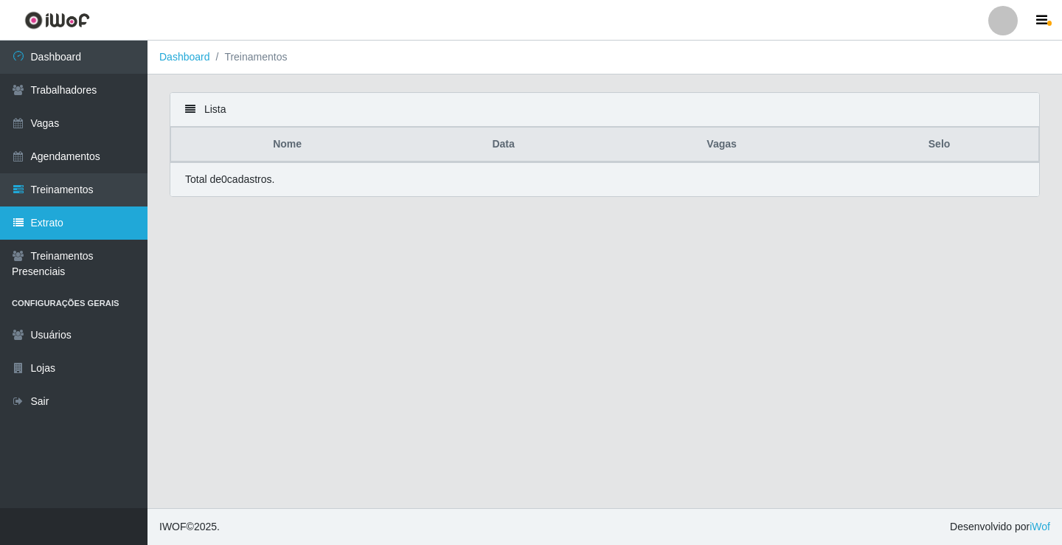
click at [56, 220] on link "Extrato" at bounding box center [73, 222] width 147 height 33
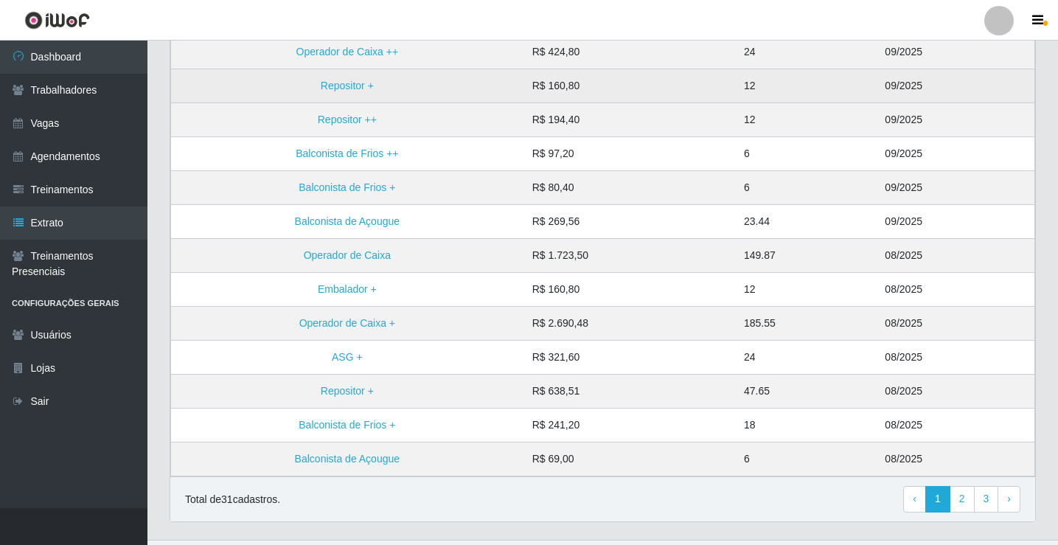
scroll to position [287, 0]
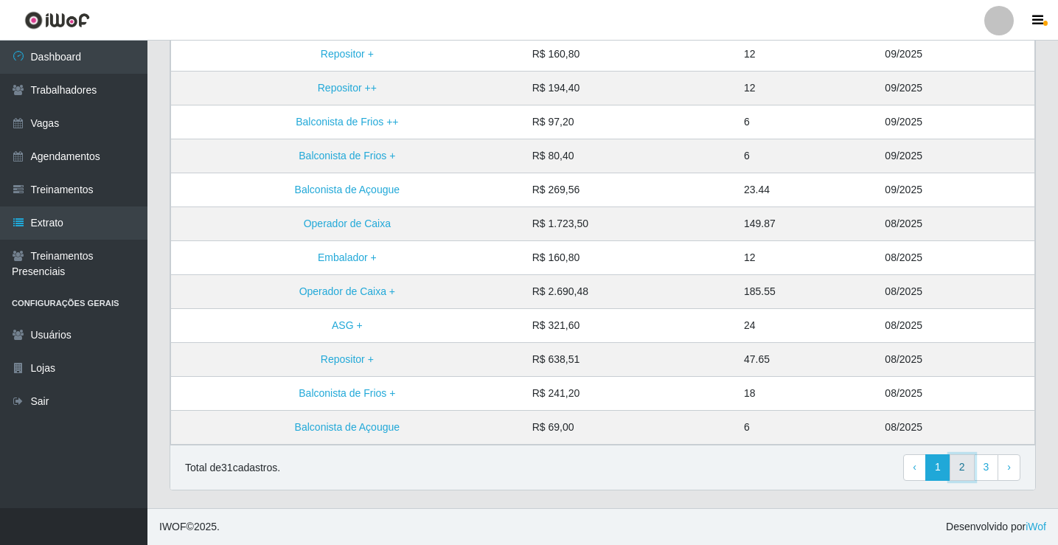
click at [960, 465] on link "2" at bounding box center [962, 467] width 25 height 27
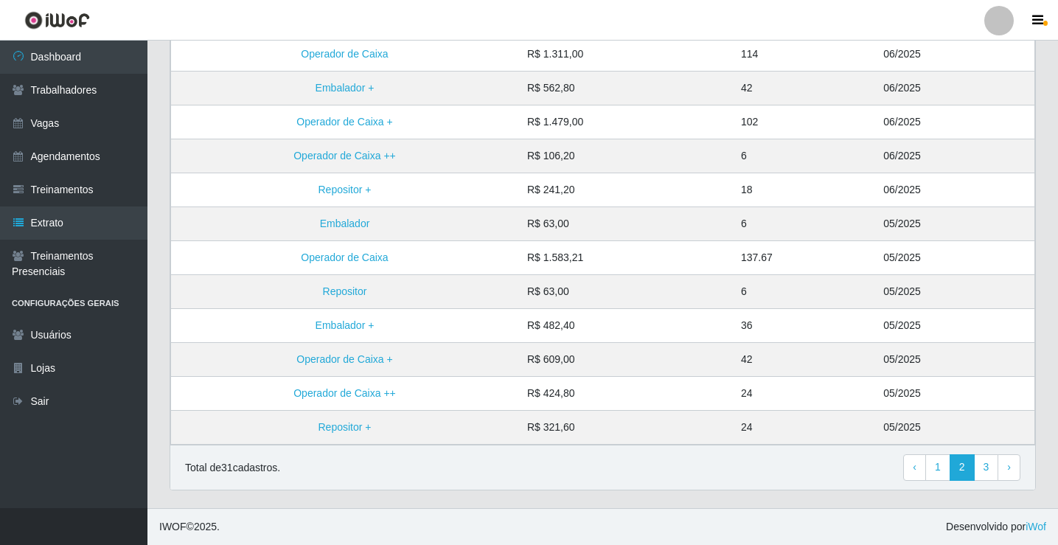
scroll to position [287, 0]
click at [995, 474] on link "3" at bounding box center [986, 467] width 25 height 27
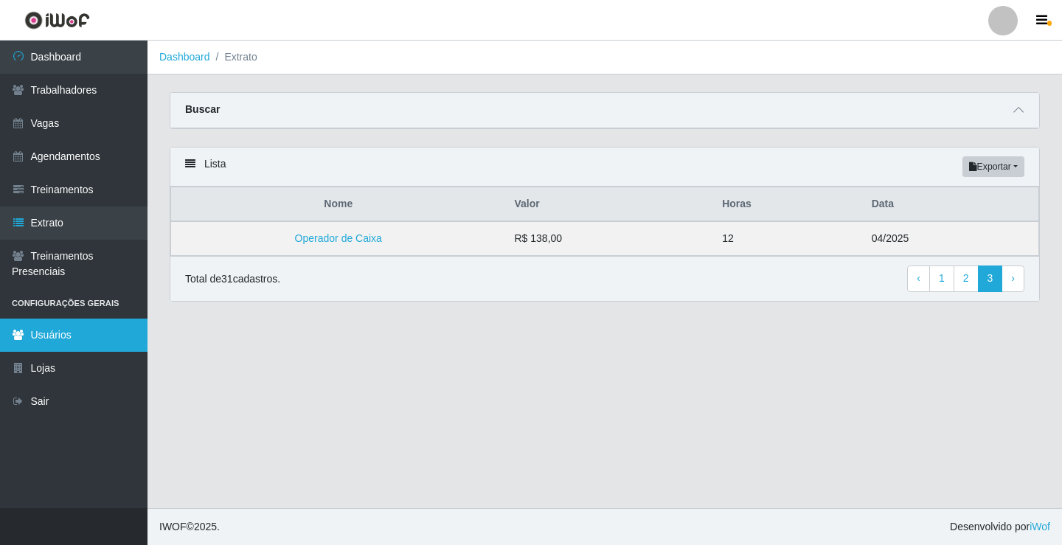
click at [49, 331] on link "Usuários" at bounding box center [73, 335] width 147 height 33
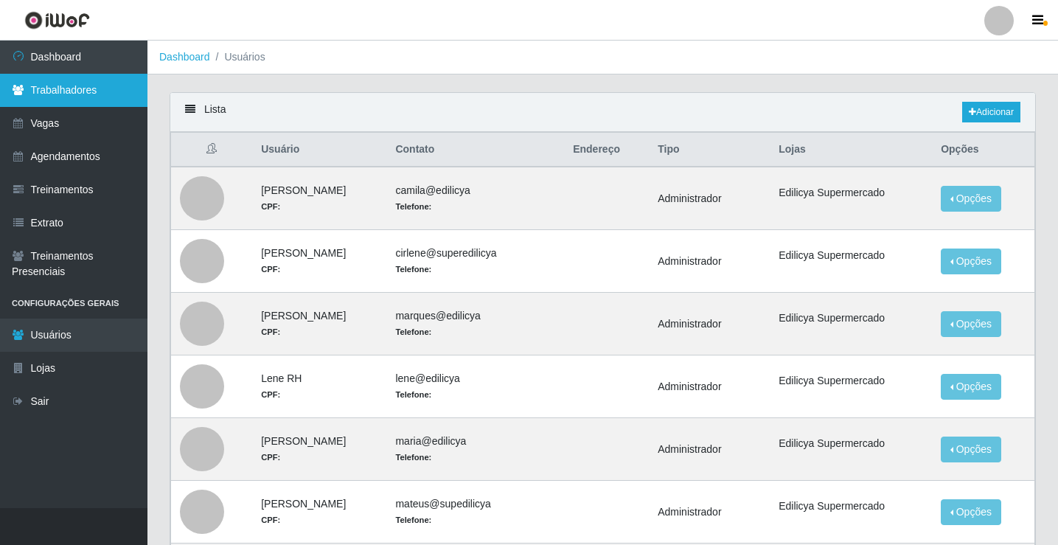
click at [22, 80] on link "Trabalhadores" at bounding box center [73, 90] width 147 height 33
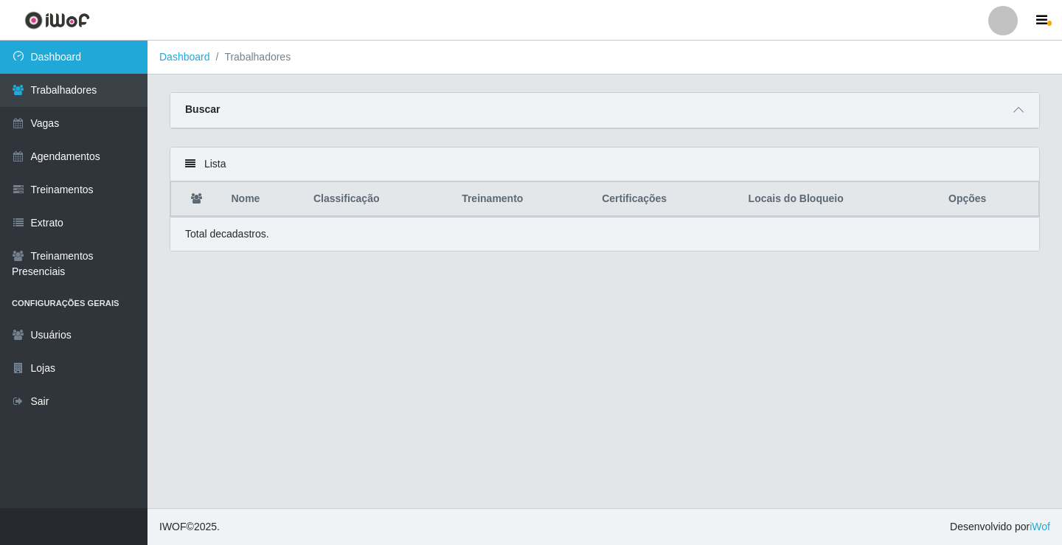
click at [76, 56] on link "Dashboard" at bounding box center [73, 57] width 147 height 33
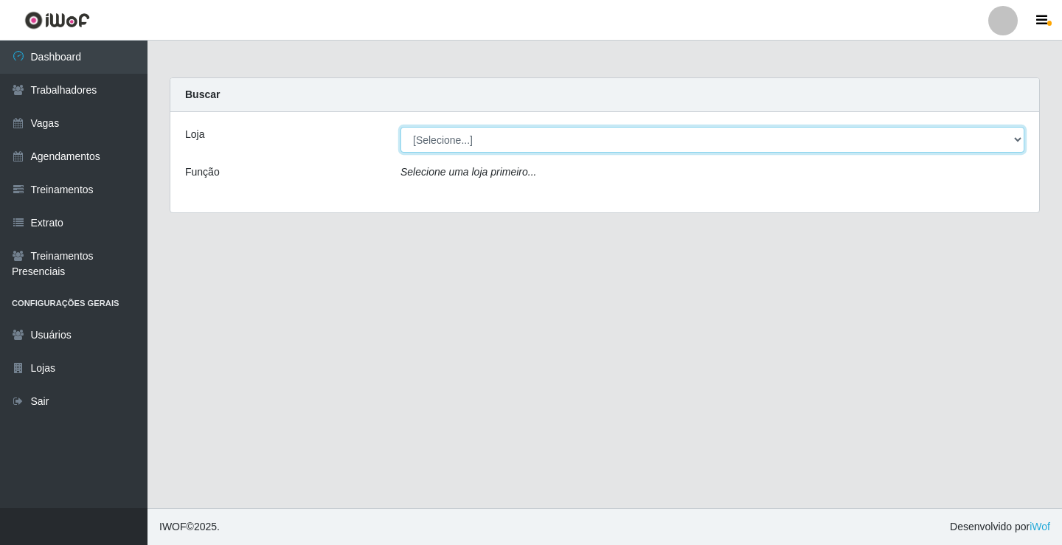
drag, startPoint x: 435, startPoint y: 135, endPoint x: 428, endPoint y: 146, distance: 12.9
click at [436, 135] on select "[Selecione...] Edilicya Supermercado" at bounding box center [712, 140] width 624 height 26
select select "460"
click at [400, 127] on select "[Selecione...] Edilicya Supermercado" at bounding box center [712, 140] width 624 height 26
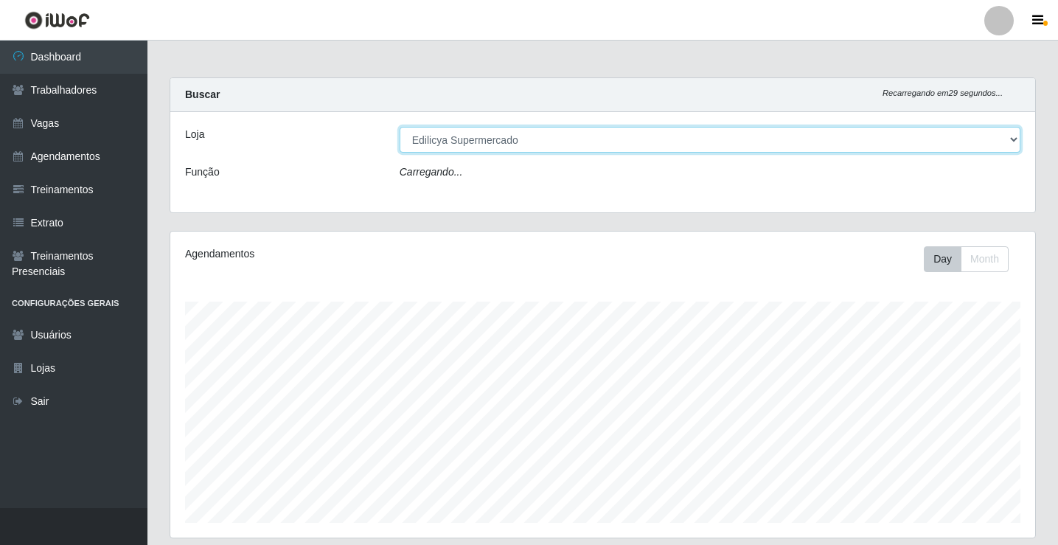
scroll to position [306, 865]
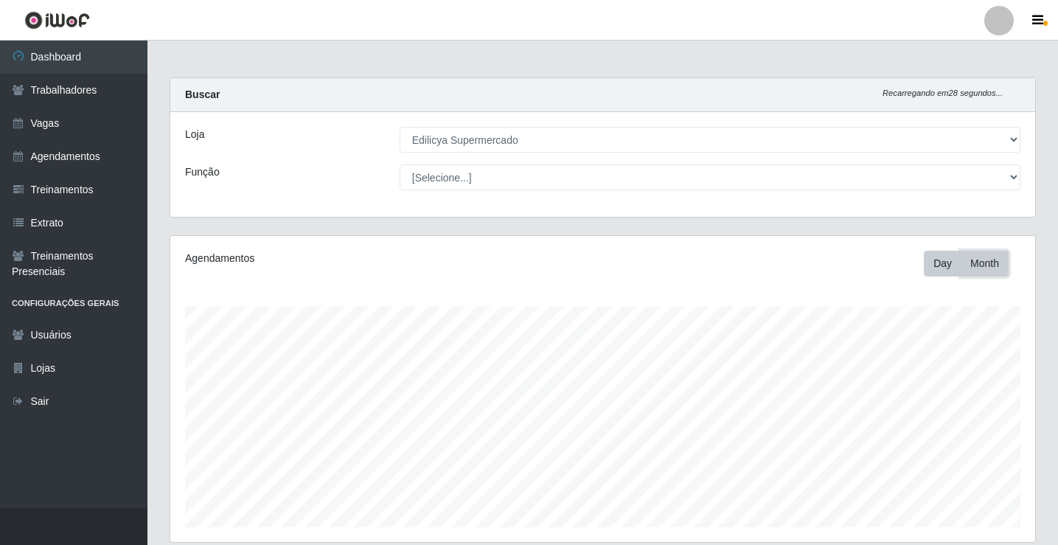
click at [981, 260] on button "Month" at bounding box center [985, 264] width 48 height 26
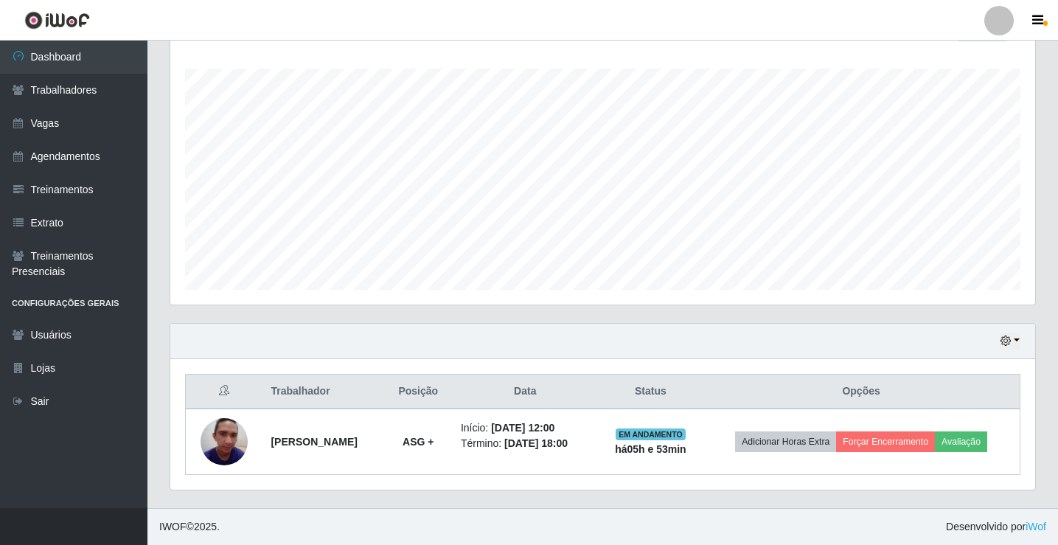
scroll to position [16, 0]
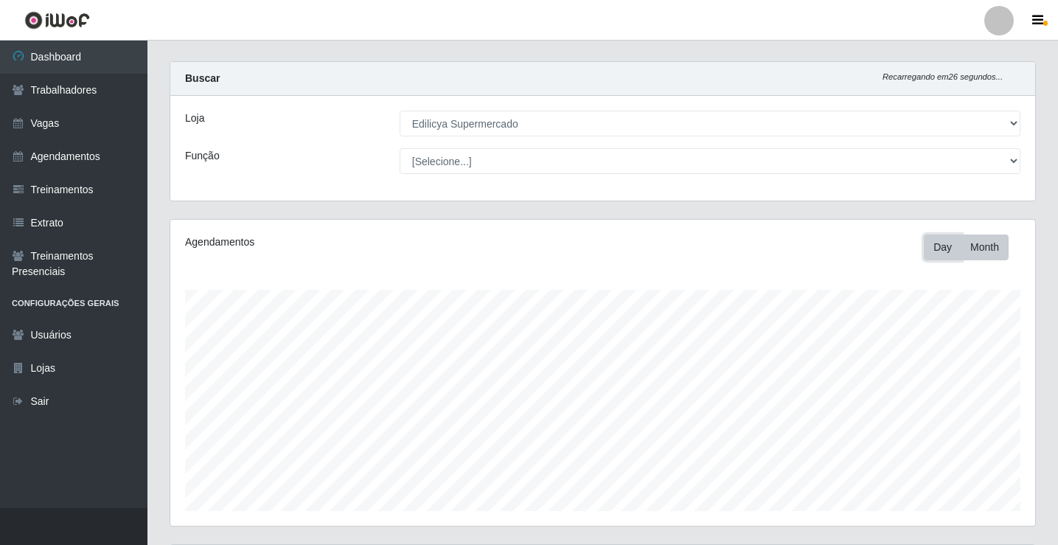
click at [926, 244] on button "Day" at bounding box center [943, 247] width 38 height 26
click at [42, 230] on link "Extrato" at bounding box center [73, 222] width 147 height 33
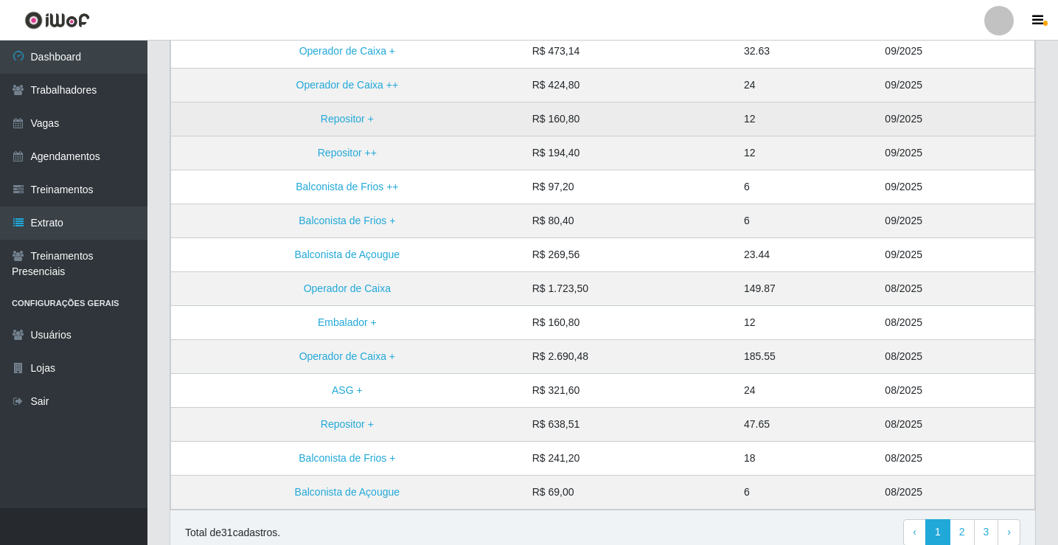
scroll to position [287, 0]
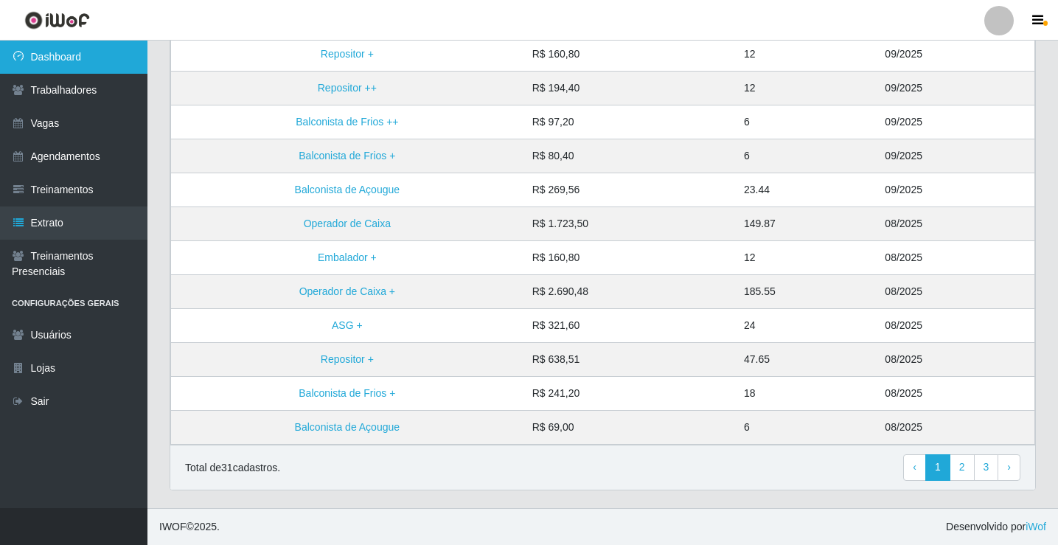
click at [70, 53] on link "Dashboard" at bounding box center [73, 57] width 147 height 33
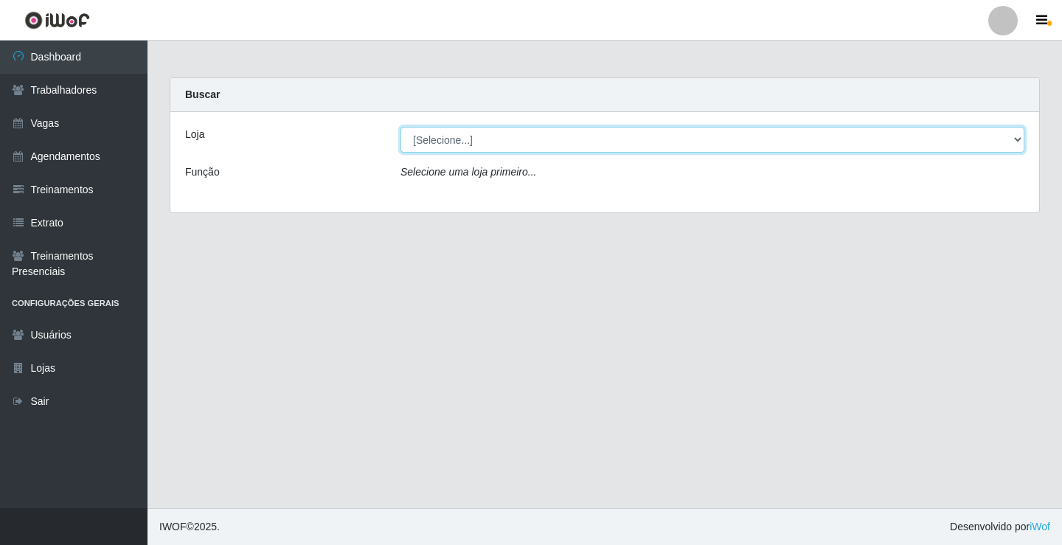
click at [499, 140] on select "[Selecione...] Edilicya Supermercado" at bounding box center [712, 140] width 624 height 26
select select "460"
click at [400, 127] on select "[Selecione...] Edilicya Supermercado" at bounding box center [712, 140] width 624 height 26
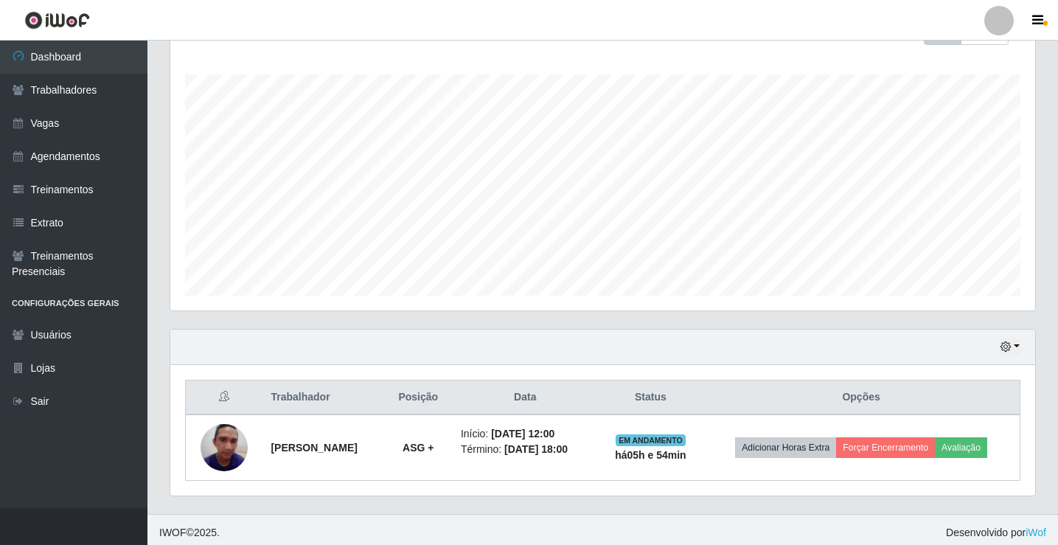
scroll to position [237, 0]
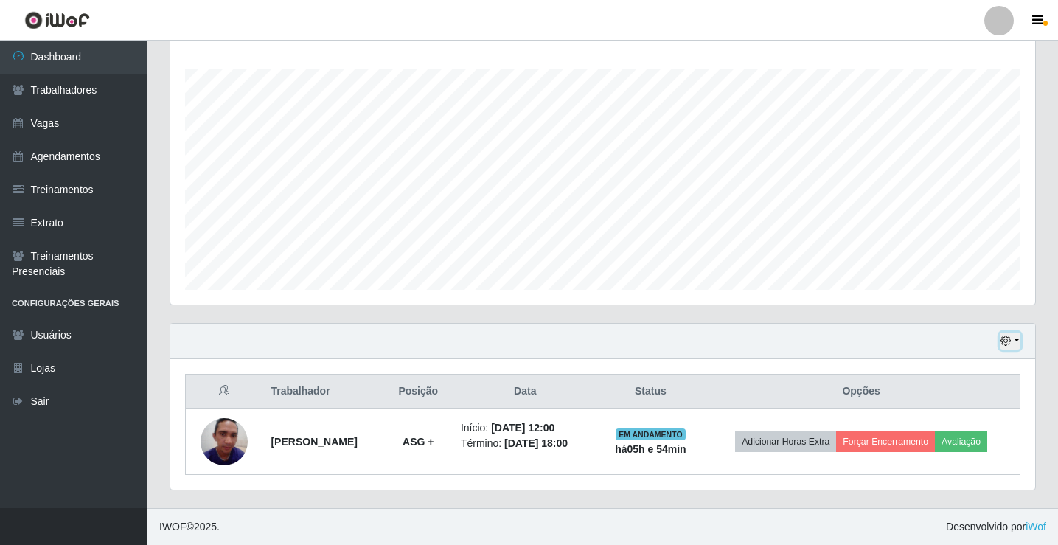
click at [1012, 338] on button "button" at bounding box center [1010, 341] width 21 height 17
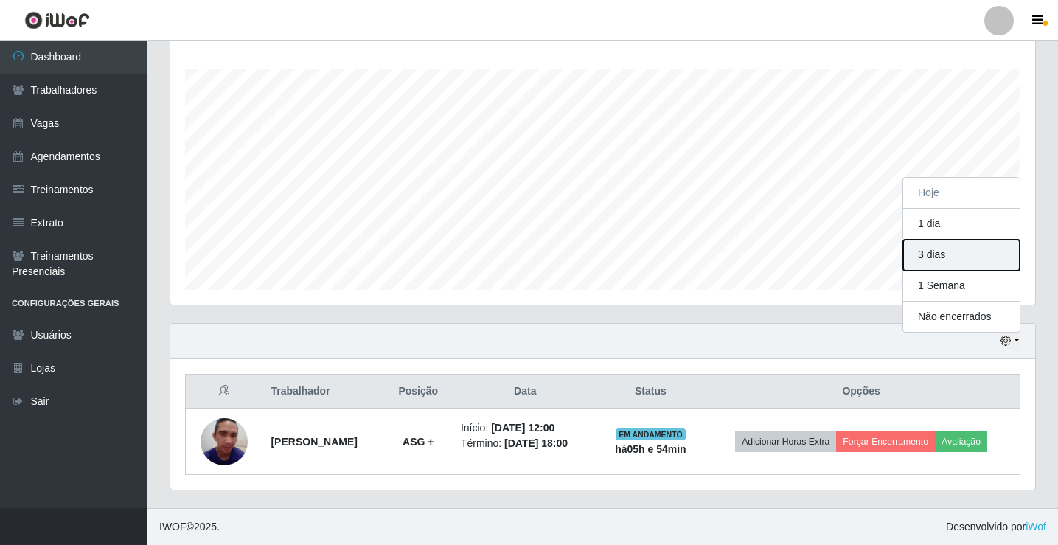
click at [953, 257] on button "3 dias" at bounding box center [961, 255] width 116 height 31
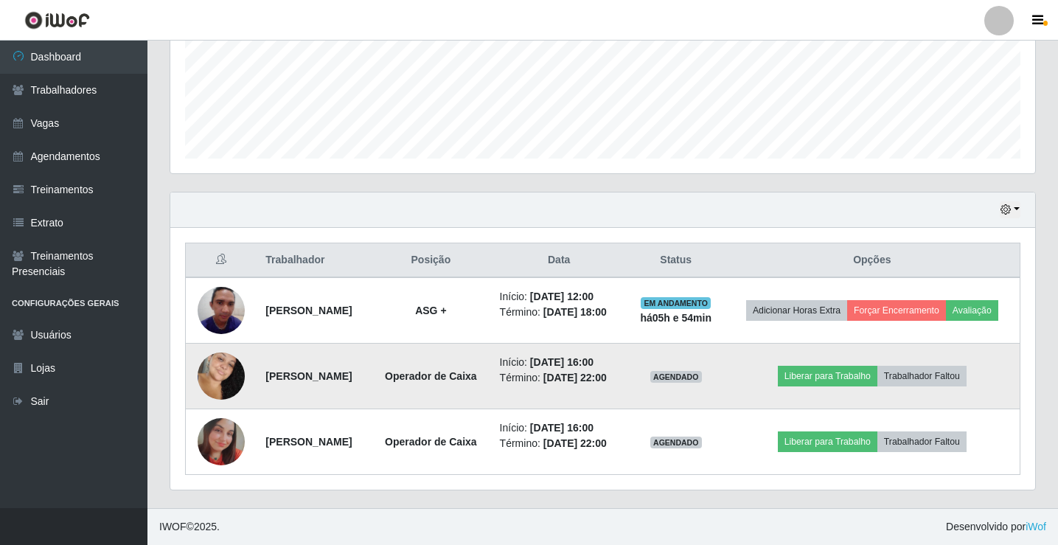
scroll to position [402, 0]
click at [695, 371] on span "AGENDADO" at bounding box center [676, 377] width 52 height 12
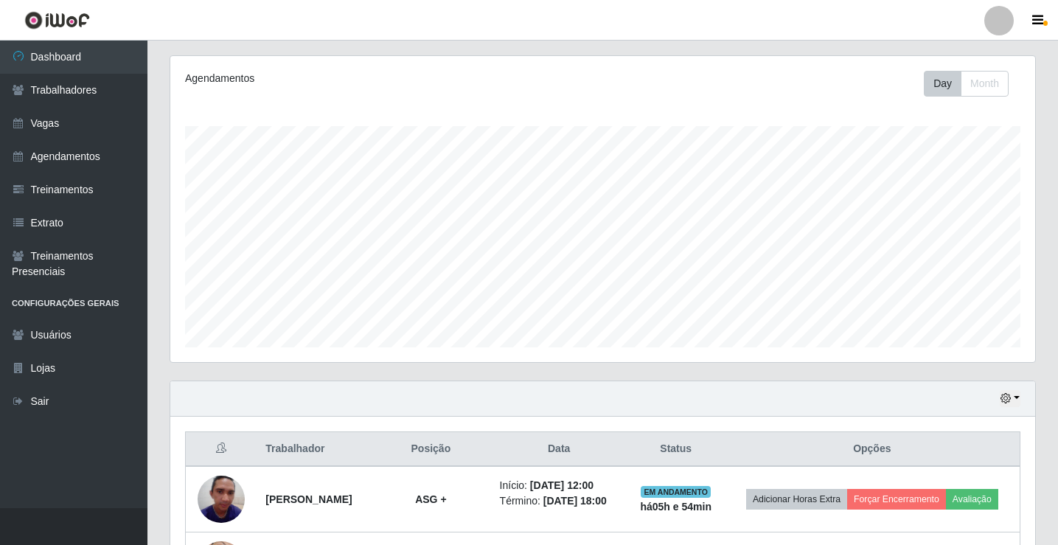
scroll to position [33, 0]
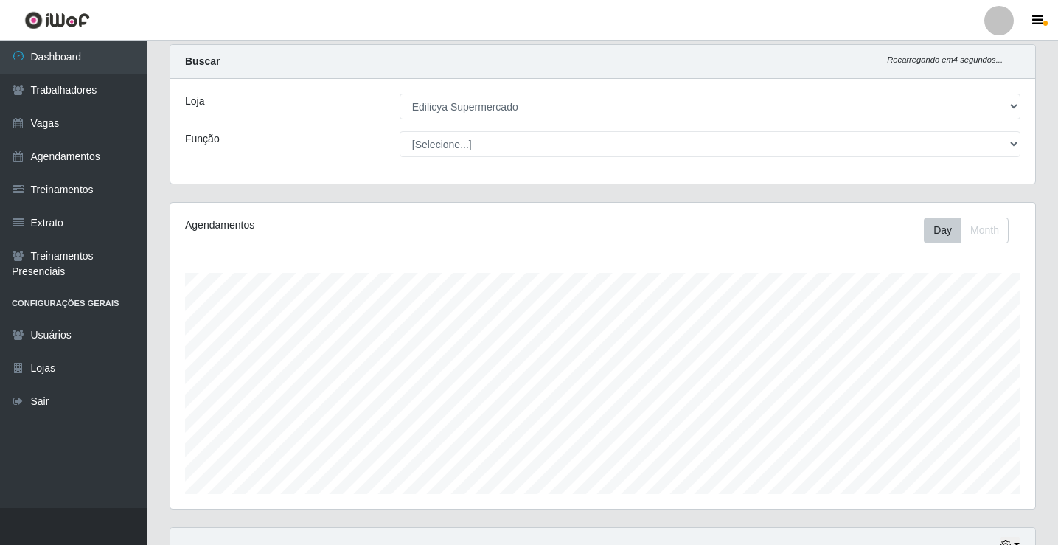
click at [1009, 231] on div "Day Month" at bounding box center [972, 231] width 97 height 26
click at [998, 233] on button "Month" at bounding box center [985, 231] width 48 height 26
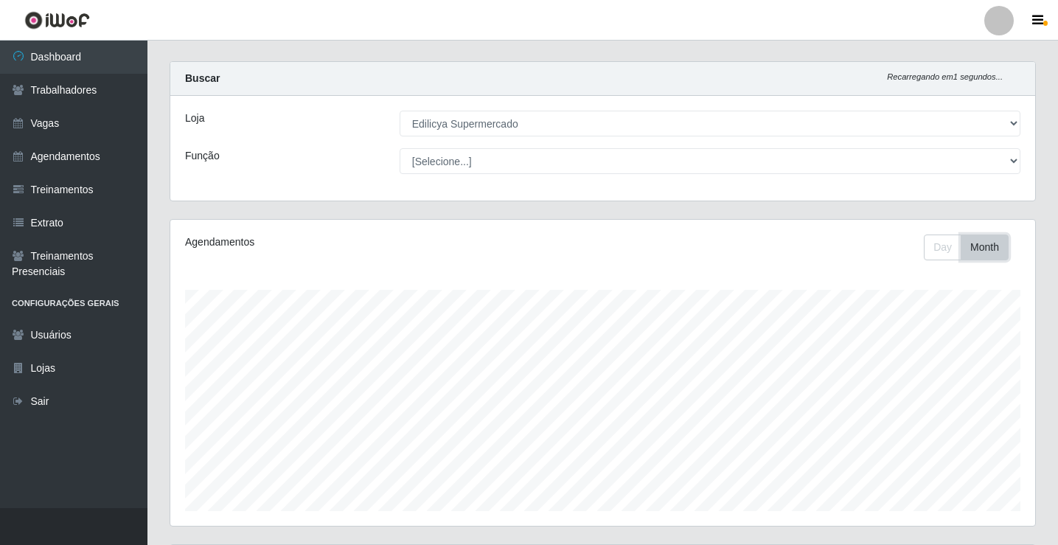
scroll to position [0, 0]
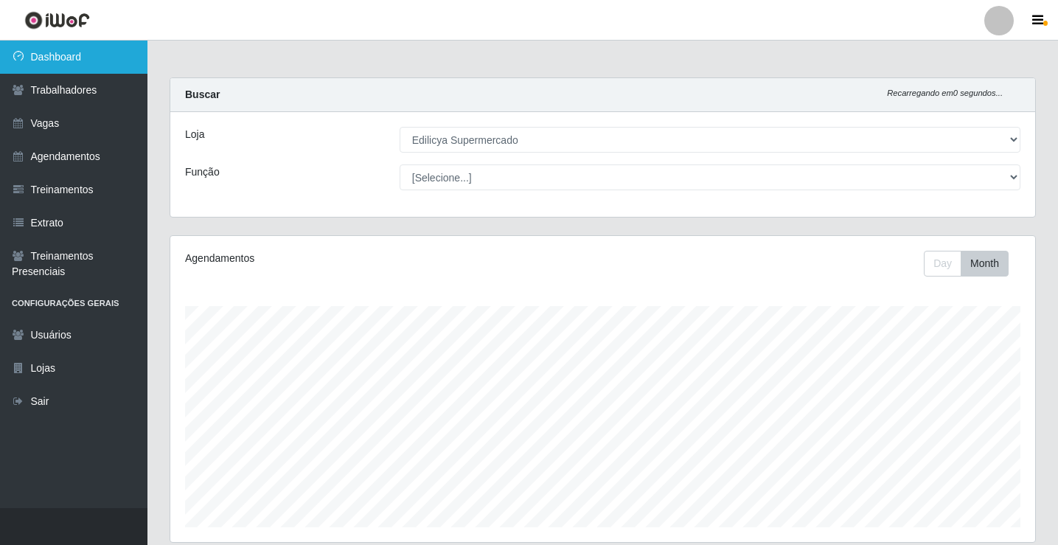
click at [98, 57] on link "Dashboard" at bounding box center [73, 57] width 147 height 33
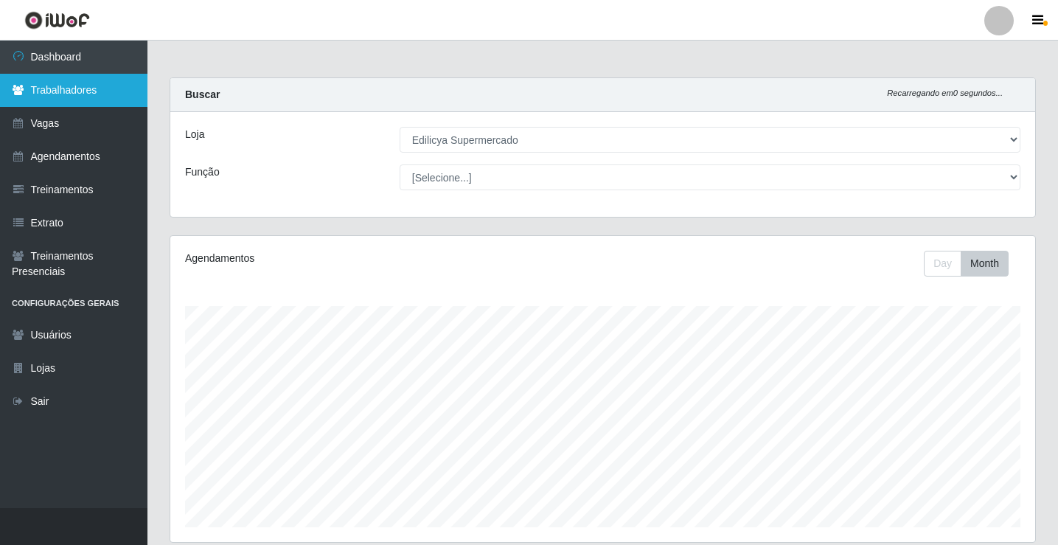
click at [69, 95] on link "Trabalhadores" at bounding box center [73, 90] width 147 height 33
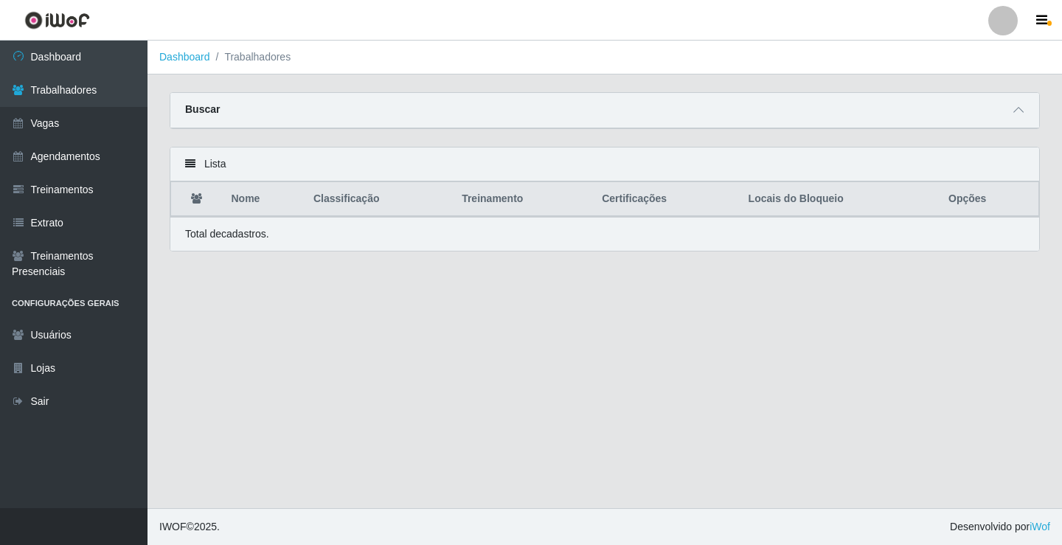
click at [185, 166] on icon at bounding box center [190, 164] width 10 height 10
click at [192, 162] on icon at bounding box center [190, 164] width 10 height 10
click at [197, 196] on icon at bounding box center [196, 198] width 11 height 10
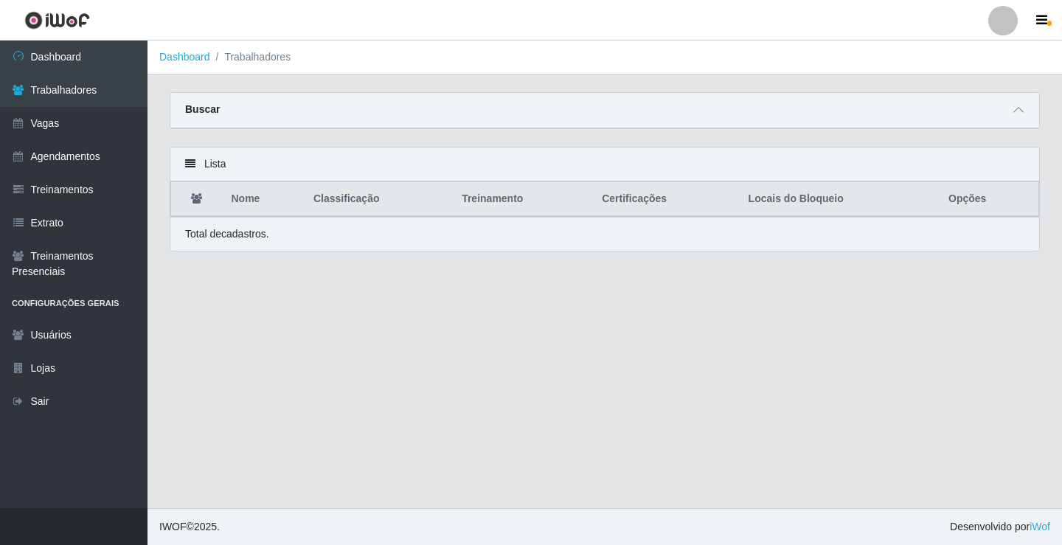
click at [246, 191] on th "Nome" at bounding box center [264, 199] width 82 height 35
click at [248, 192] on th "Nome" at bounding box center [264, 199] width 82 height 35
click at [373, 201] on th "Classificação" at bounding box center [379, 199] width 148 height 35
click at [1012, 111] on span at bounding box center [1018, 110] width 18 height 17
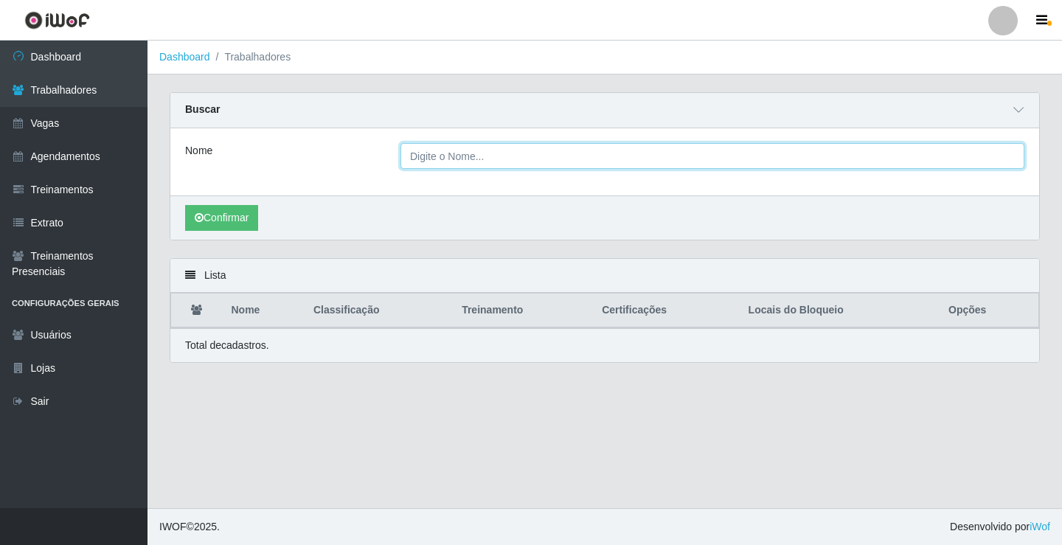
click at [439, 157] on input "Nome" at bounding box center [712, 156] width 624 height 26
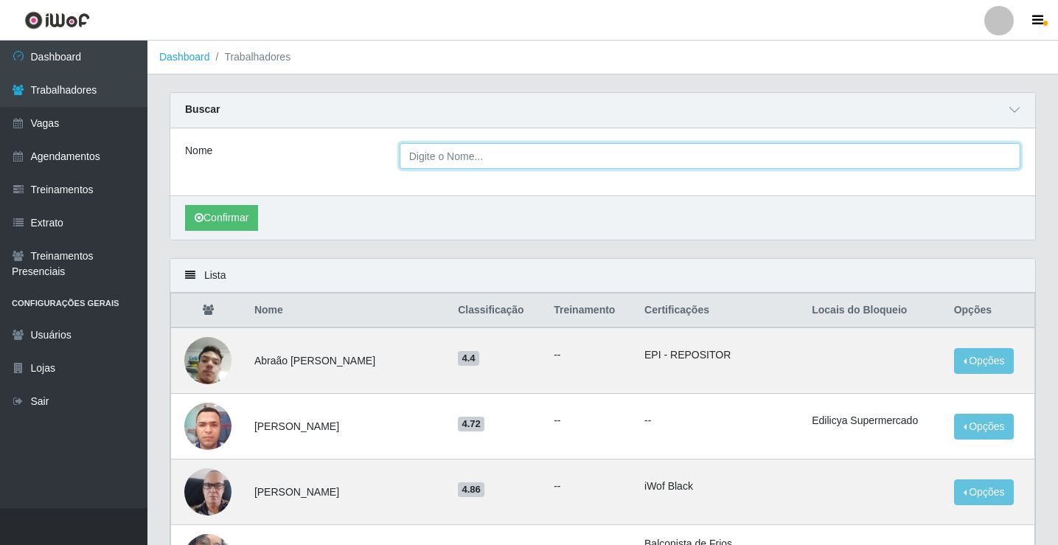
click at [452, 166] on input "Nome" at bounding box center [710, 156] width 621 height 26
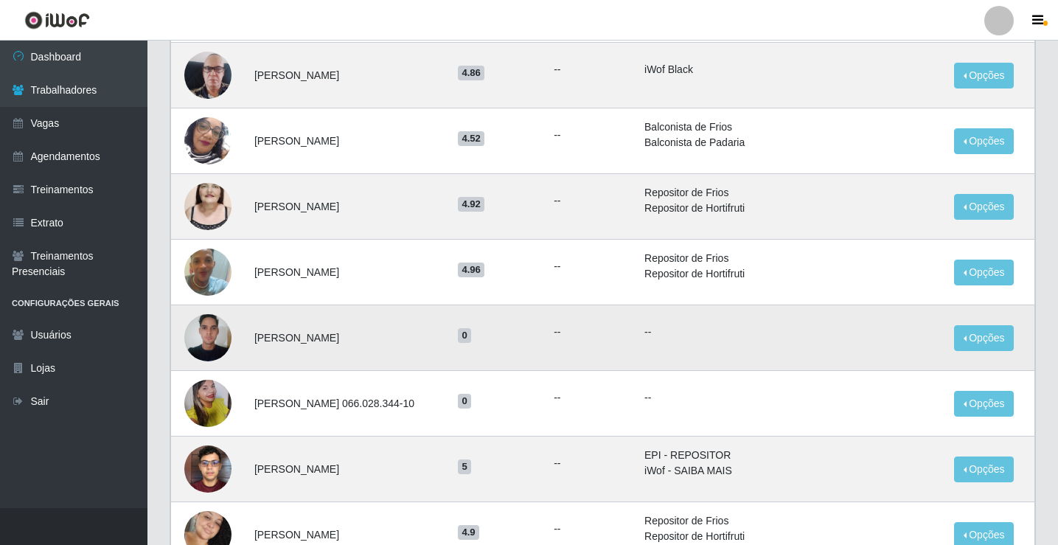
scroll to position [442, 0]
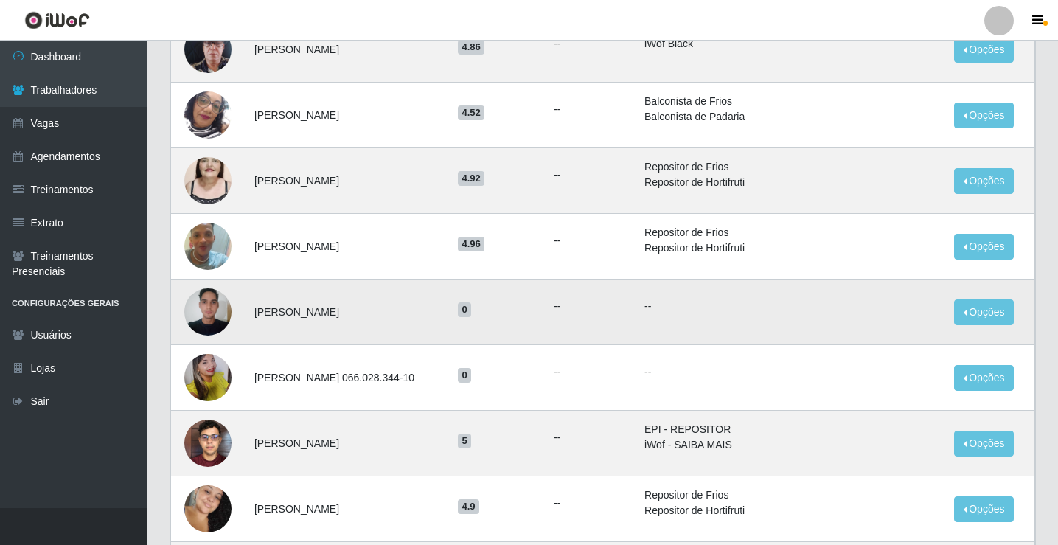
click at [956, 311] on td "Opções Bloquear - Empresa Bloquear - Loja" at bounding box center [990, 312] width 90 height 66
click at [992, 312] on button "Opções" at bounding box center [984, 312] width 60 height 26
click at [877, 348] on button "Bloquear - Loja" at bounding box center [892, 346] width 119 height 30
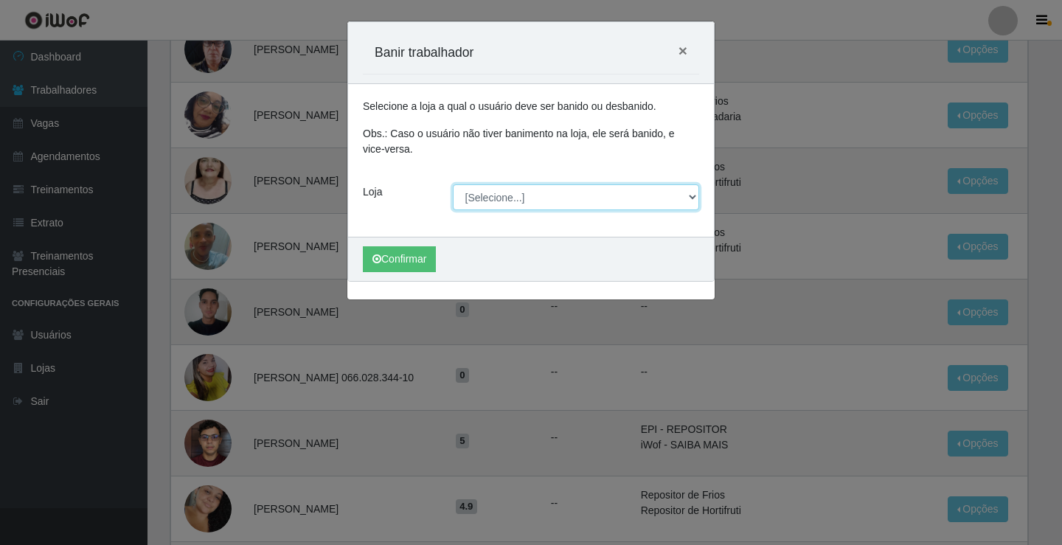
click at [523, 188] on select "[Selecione...] Edilicya Supermercado" at bounding box center [576, 197] width 247 height 26
select select "460"
click at [453, 184] on select "[Selecione...] Edilicya Supermercado" at bounding box center [576, 197] width 247 height 26
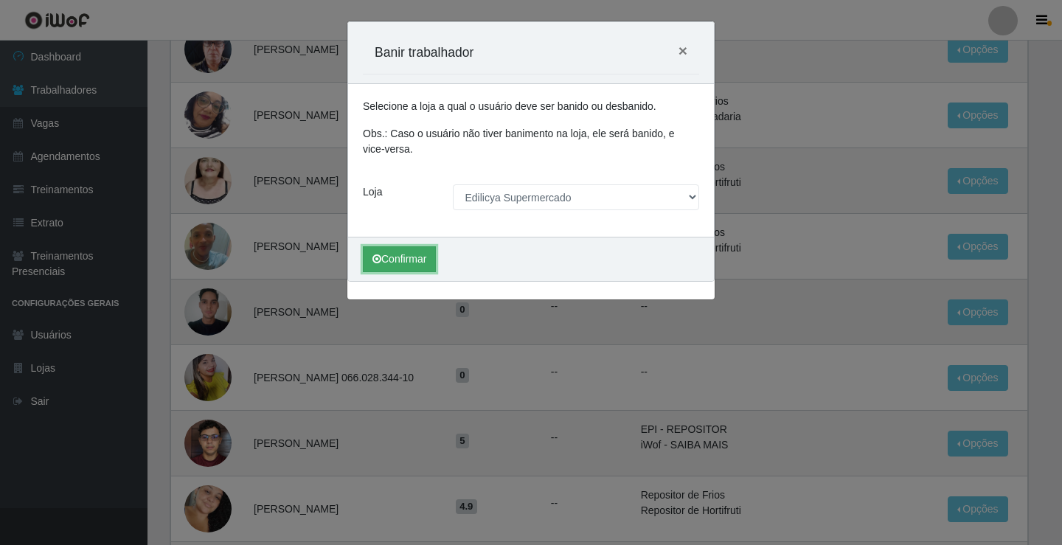
click at [406, 254] on button "Confirmar" at bounding box center [399, 259] width 73 height 26
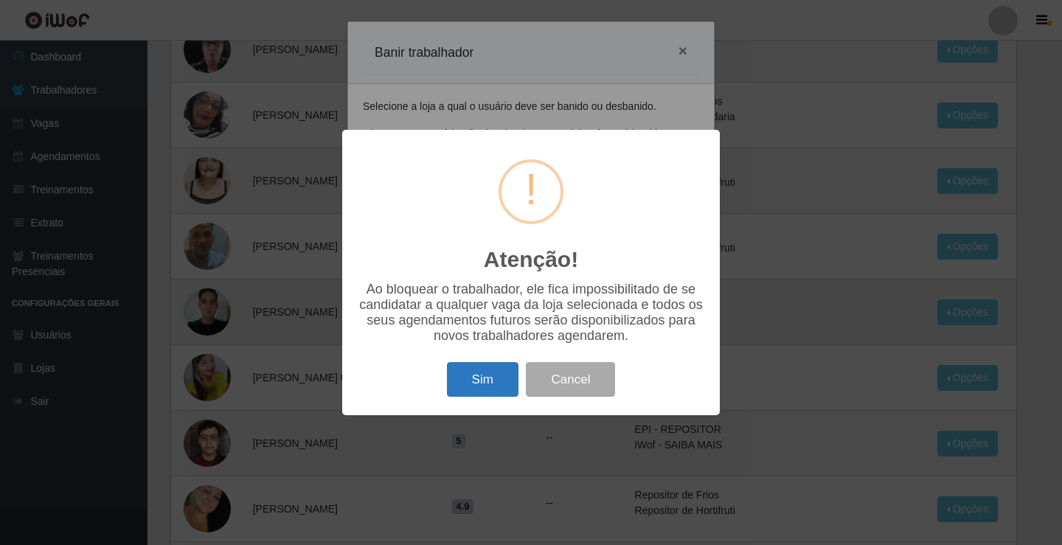
click at [490, 394] on button "Sim" at bounding box center [483, 379] width 72 height 35
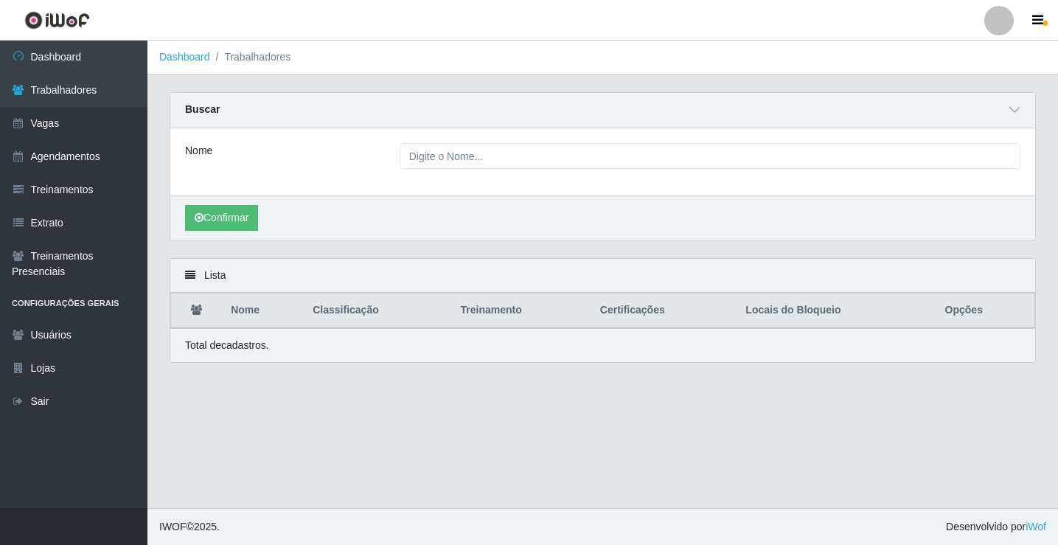
scroll to position [0, 0]
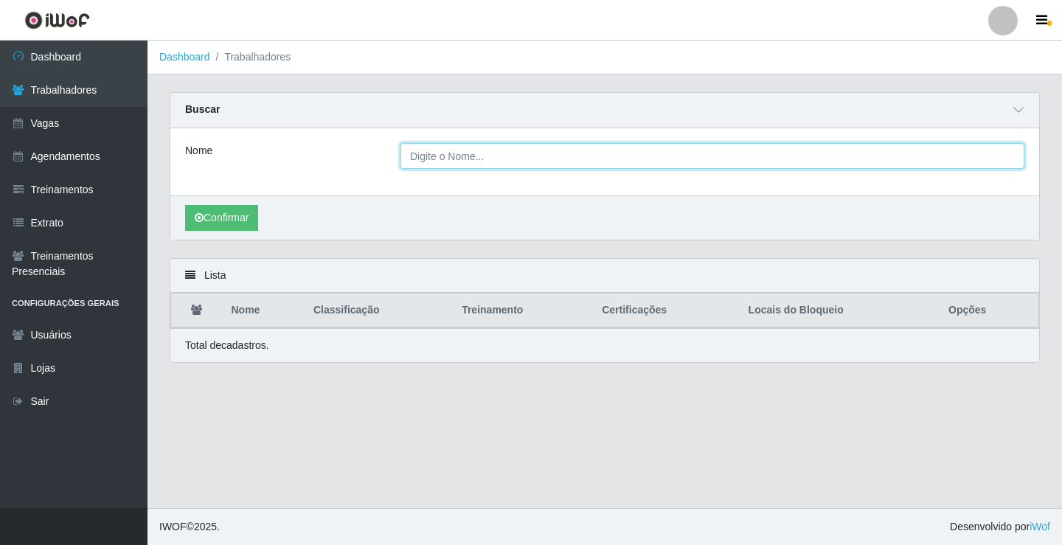
click at [504, 159] on input "Nome" at bounding box center [712, 156] width 624 height 26
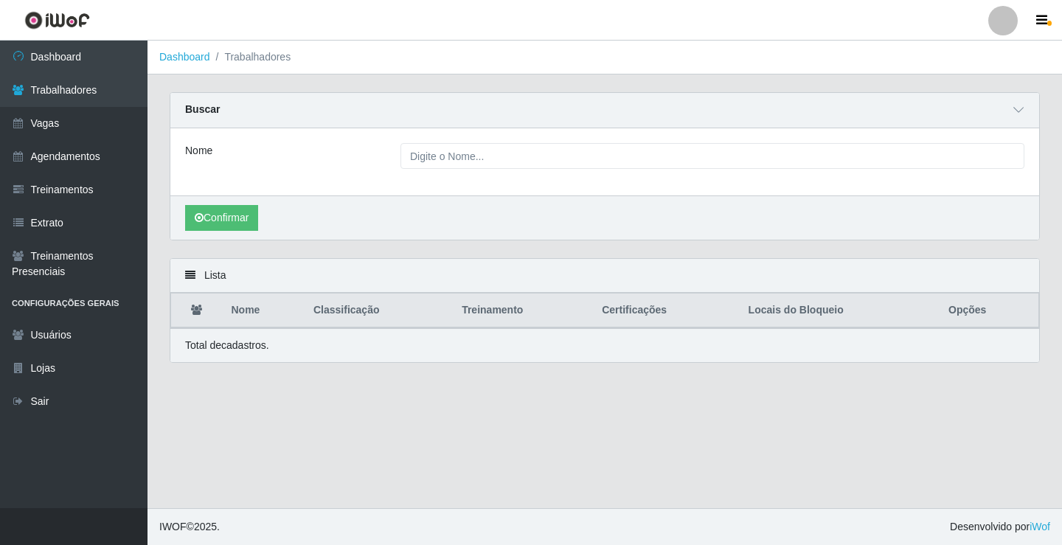
click at [347, 280] on div "Lista" at bounding box center [604, 276] width 869 height 34
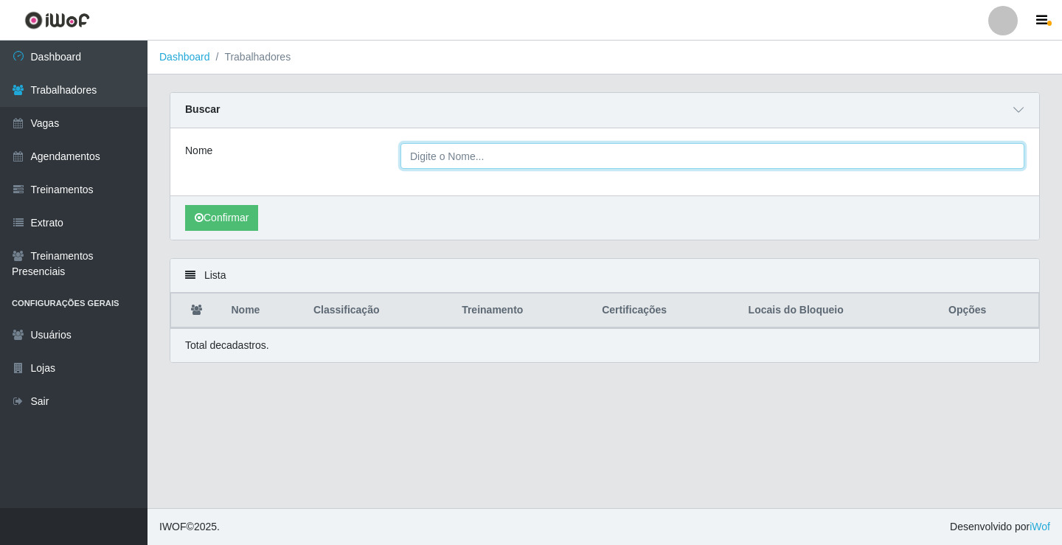
click at [481, 158] on input "Nome" at bounding box center [712, 156] width 624 height 26
type input "breno"
click at [185, 205] on button "Confirmar" at bounding box center [221, 218] width 73 height 26
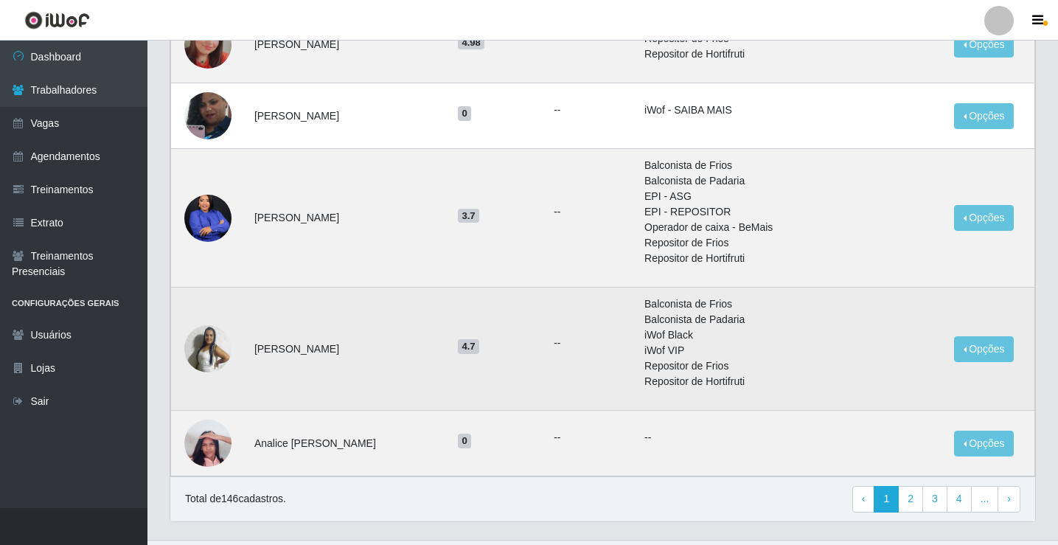
scroll to position [1010, 0]
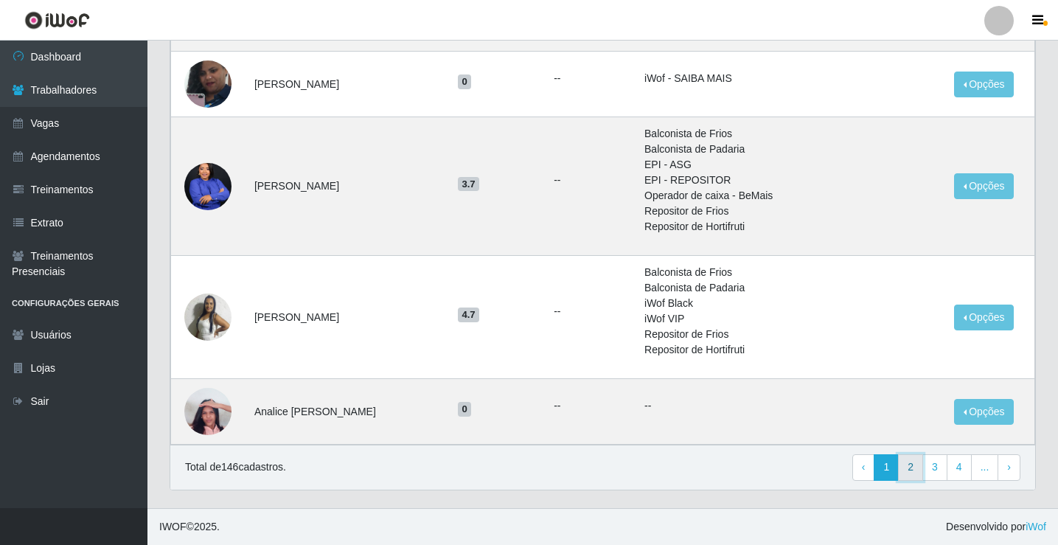
click at [916, 470] on link "2" at bounding box center [910, 467] width 25 height 27
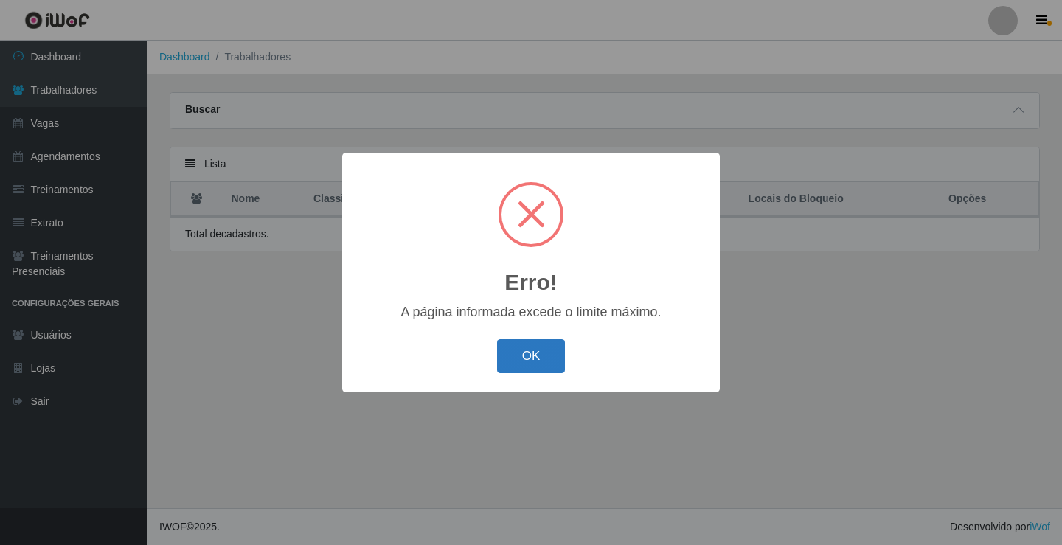
click at [543, 366] on button "OK" at bounding box center [531, 356] width 69 height 35
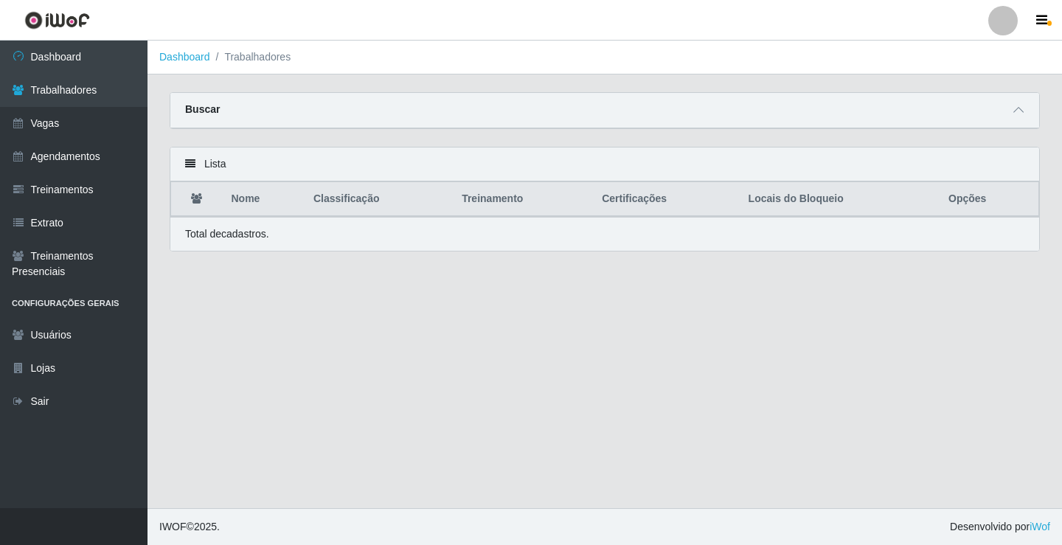
click at [201, 203] on icon at bounding box center [196, 198] width 11 height 10
click at [197, 200] on icon at bounding box center [196, 198] width 11 height 10
click at [947, 201] on th "Opções" at bounding box center [989, 199] width 100 height 35
drag, startPoint x: 818, startPoint y: 202, endPoint x: 562, endPoint y: 195, distance: 256.7
click at [810, 202] on th "Locais do Bloqueio" at bounding box center [840, 199] width 200 height 35
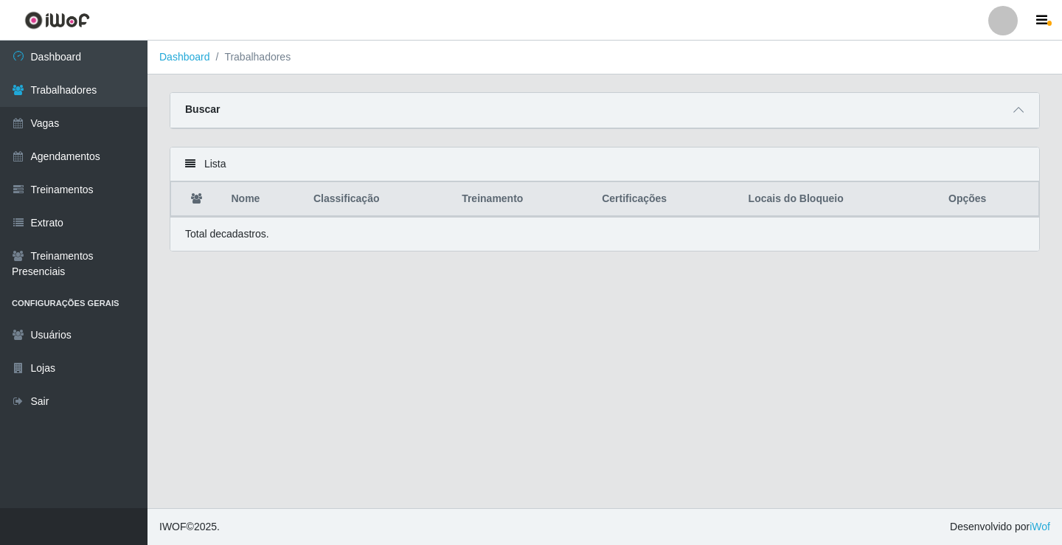
drag, startPoint x: 560, startPoint y: 195, endPoint x: 580, endPoint y: 189, distance: 21.3
click at [560, 194] on th "Treinamento" at bounding box center [523, 199] width 140 height 35
click at [1022, 107] on icon at bounding box center [1018, 110] width 10 height 10
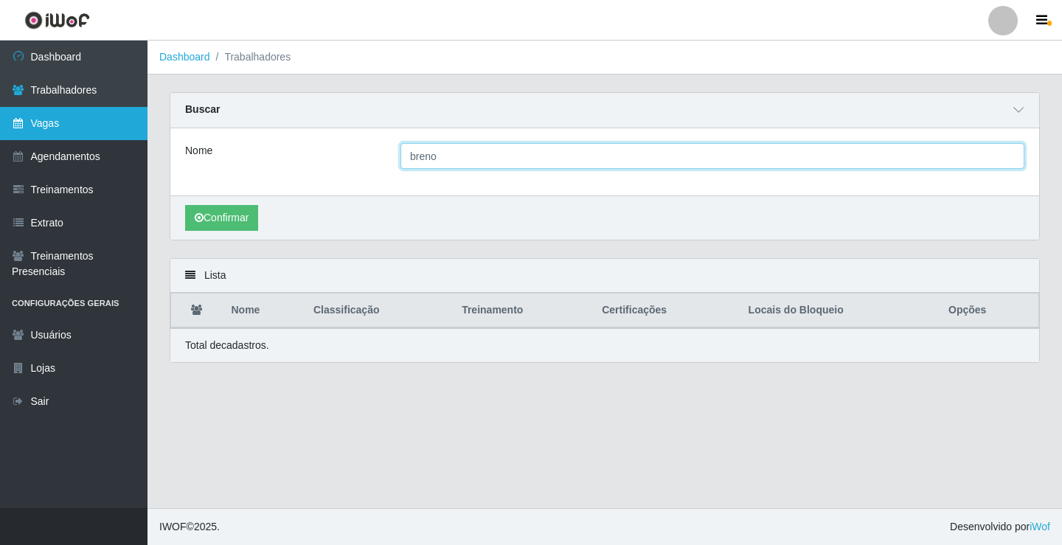
drag, startPoint x: 508, startPoint y: 162, endPoint x: 72, endPoint y: 132, distance: 436.8
click at [72, 132] on div "Dashboard Trabalhadores Vagas Agendamentos Treinamentos Extrato Treinamentos Pr…" at bounding box center [531, 274] width 1062 height 467
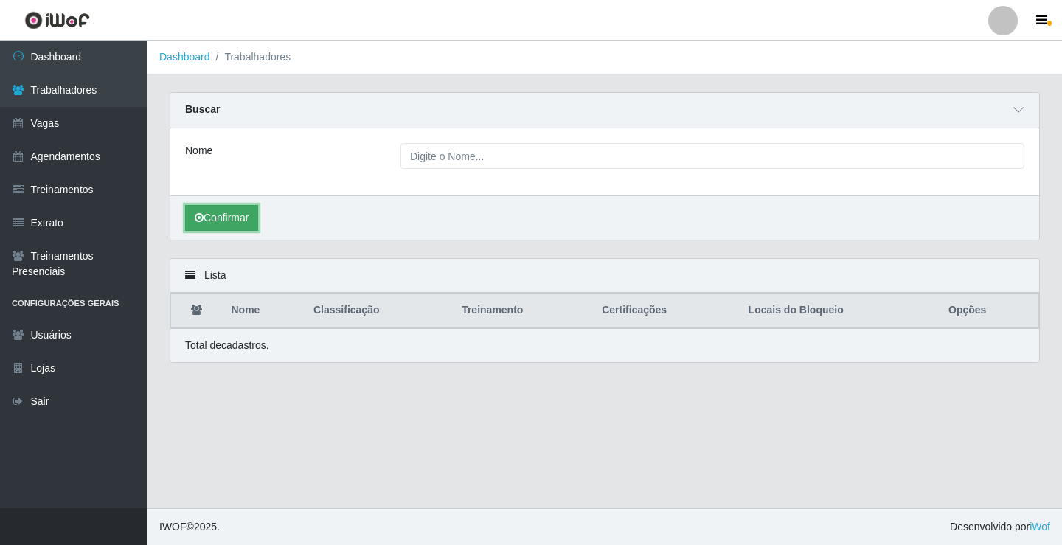
click at [242, 219] on button "Confirmar" at bounding box center [221, 218] width 73 height 26
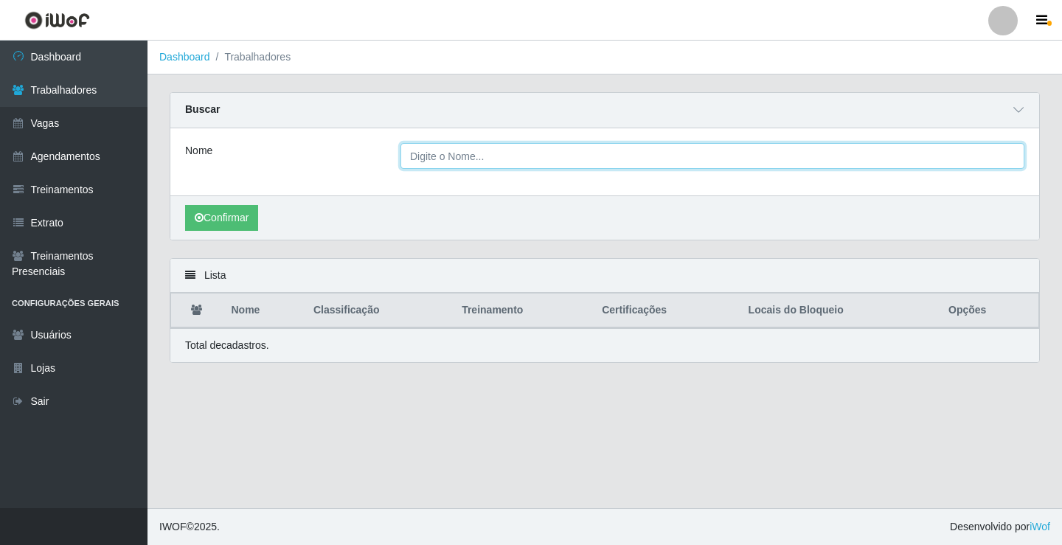
click at [487, 164] on input "Nome" at bounding box center [712, 156] width 624 height 26
type input "EDILICYA"
click at [185, 205] on button "Confirmar" at bounding box center [221, 218] width 73 height 26
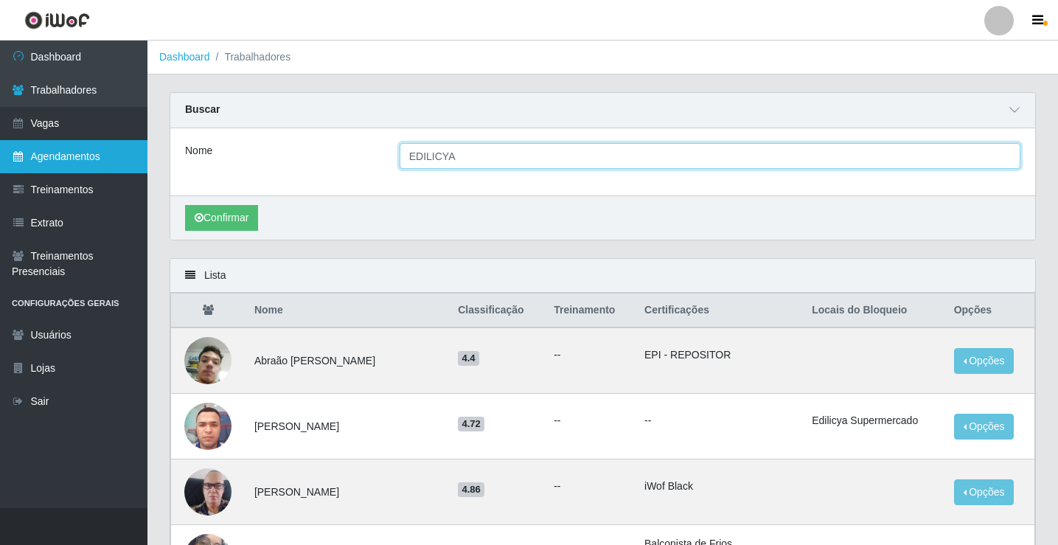
drag, startPoint x: 467, startPoint y: 152, endPoint x: 54, endPoint y: 151, distance: 412.9
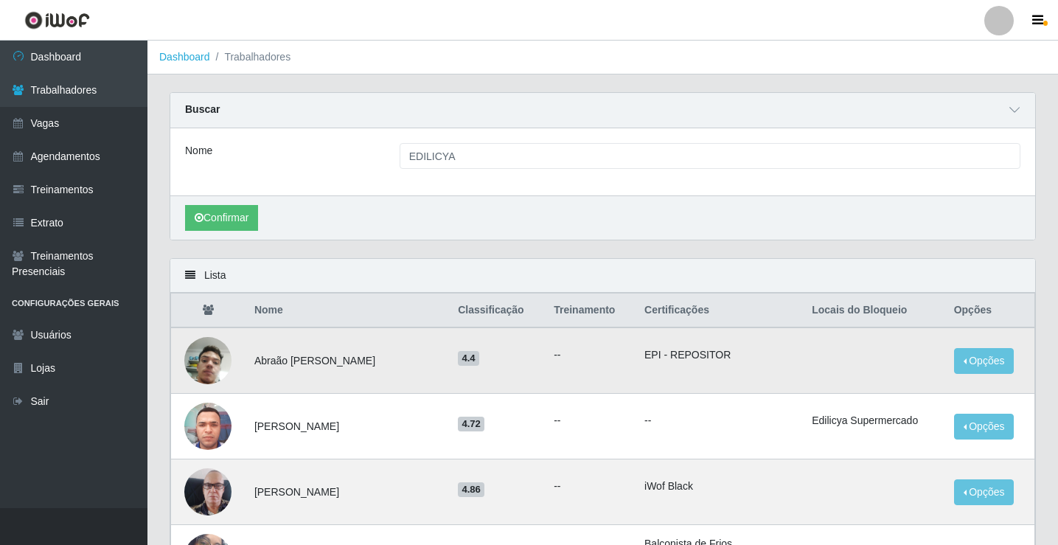
click at [449, 375] on td "Abraão [PERSON_NAME]" at bounding box center [347, 360] width 203 height 66
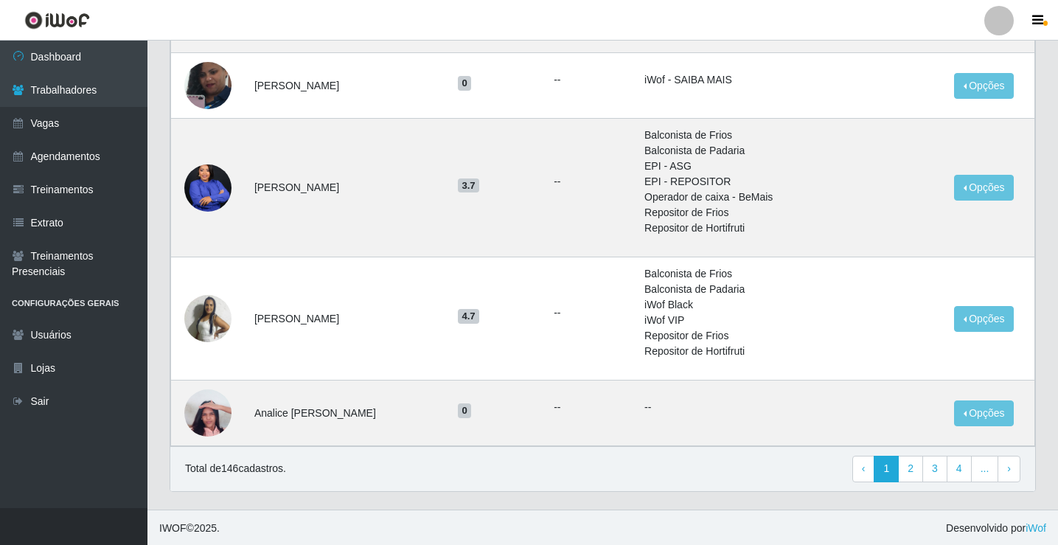
scroll to position [1010, 0]
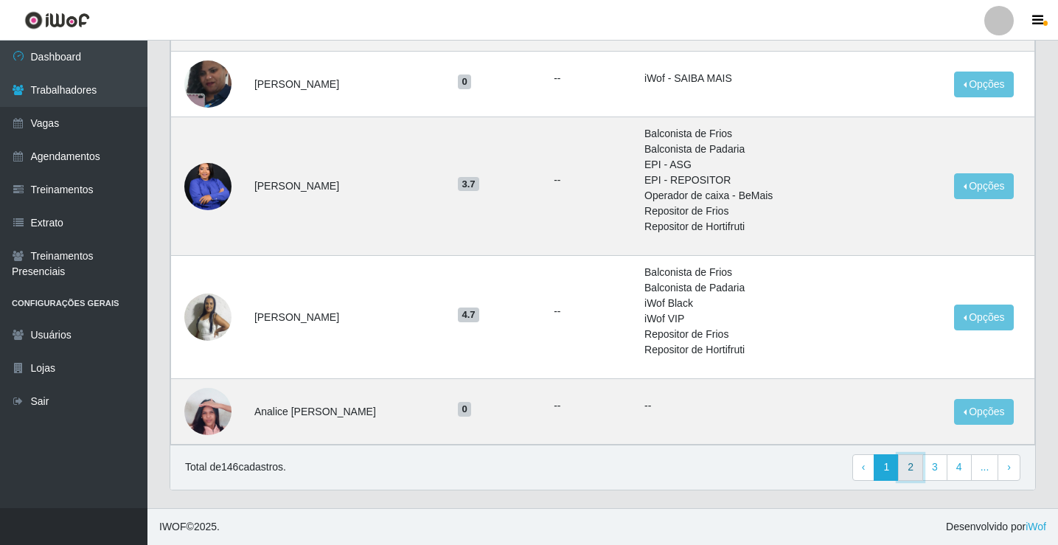
click at [909, 472] on link "2" at bounding box center [910, 467] width 25 height 27
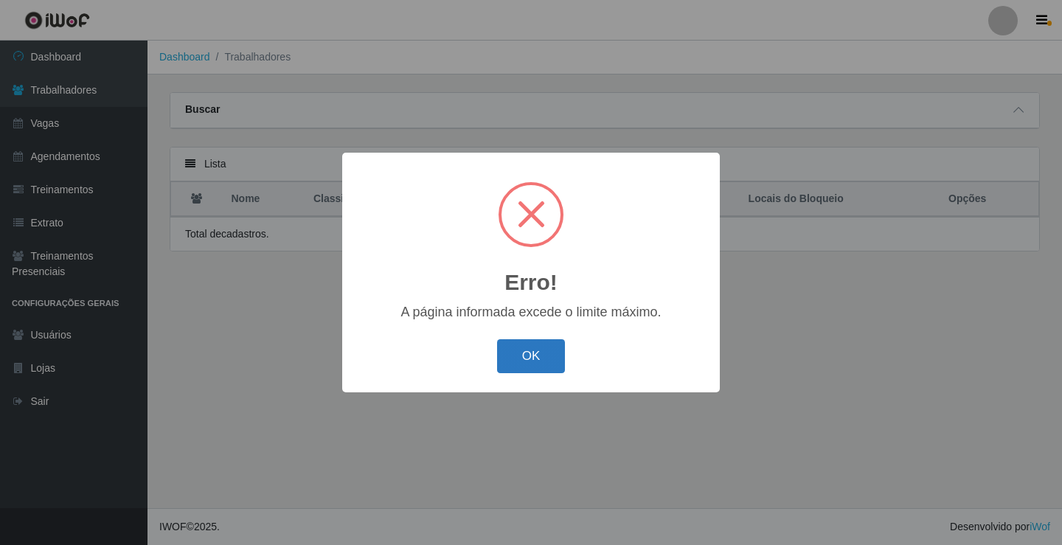
click at [536, 364] on button "OK" at bounding box center [531, 356] width 69 height 35
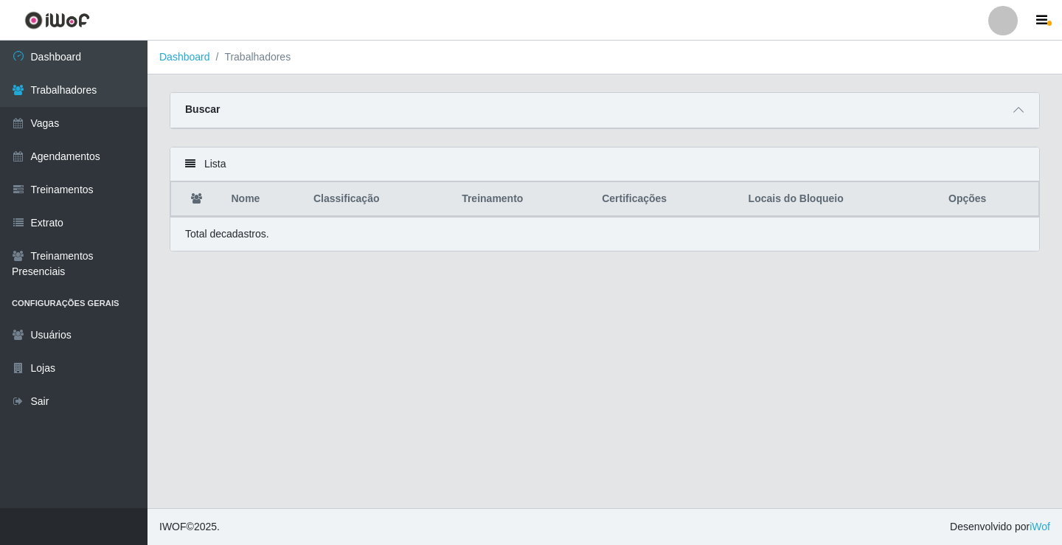
drag, startPoint x: 846, startPoint y: 204, endPoint x: 886, endPoint y: 197, distance: 40.5
click at [846, 203] on th "Locais do Bloqueio" at bounding box center [840, 199] width 200 height 35
click at [952, 212] on th "Opções" at bounding box center [989, 199] width 100 height 35
click at [959, 198] on th "Opções" at bounding box center [989, 199] width 100 height 35
drag, startPoint x: 695, startPoint y: 170, endPoint x: 716, endPoint y: 178, distance: 22.9
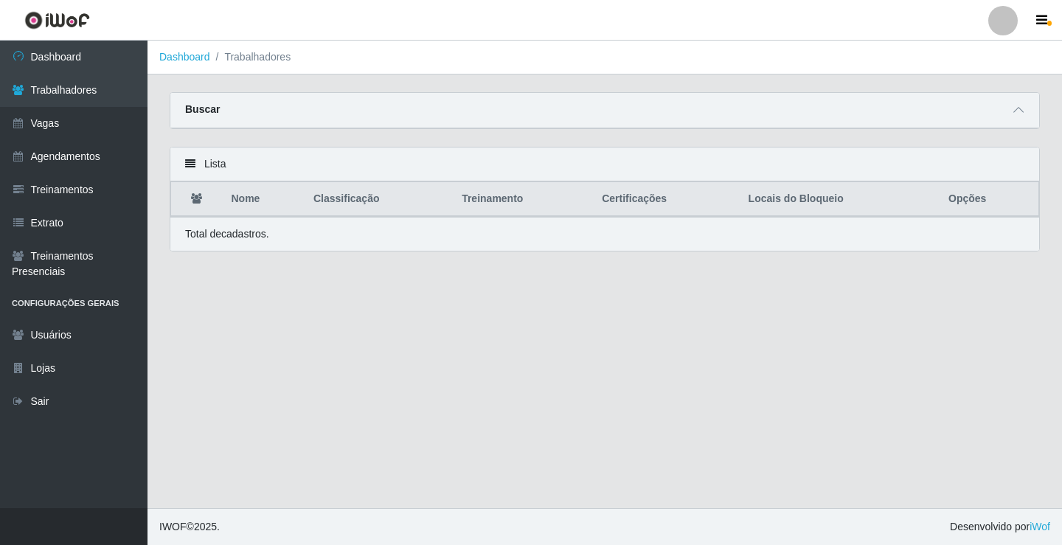
click at [709, 176] on div "Lista" at bounding box center [604, 164] width 869 height 34
click at [759, 192] on th "Locais do Bloqueio" at bounding box center [840, 199] width 200 height 35
click at [613, 195] on th "Certificações" at bounding box center [666, 199] width 146 height 35
drag, startPoint x: 492, startPoint y: 203, endPoint x: 294, endPoint y: 191, distance: 198.0
click at [489, 203] on th "Treinamento" at bounding box center [523, 199] width 140 height 35
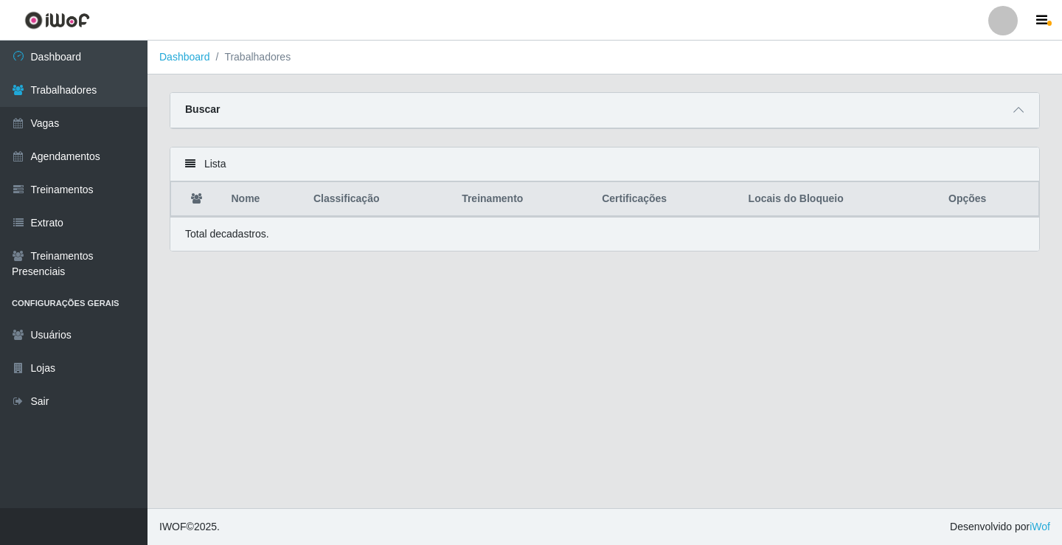
click at [294, 191] on th "Nome" at bounding box center [264, 199] width 82 height 35
drag, startPoint x: 222, startPoint y: 195, endPoint x: 215, endPoint y: 198, distance: 8.2
click at [221, 197] on th at bounding box center [197, 199] width 52 height 35
click at [199, 200] on icon at bounding box center [196, 198] width 11 height 10
click at [197, 166] on div "Lista" at bounding box center [604, 164] width 869 height 34
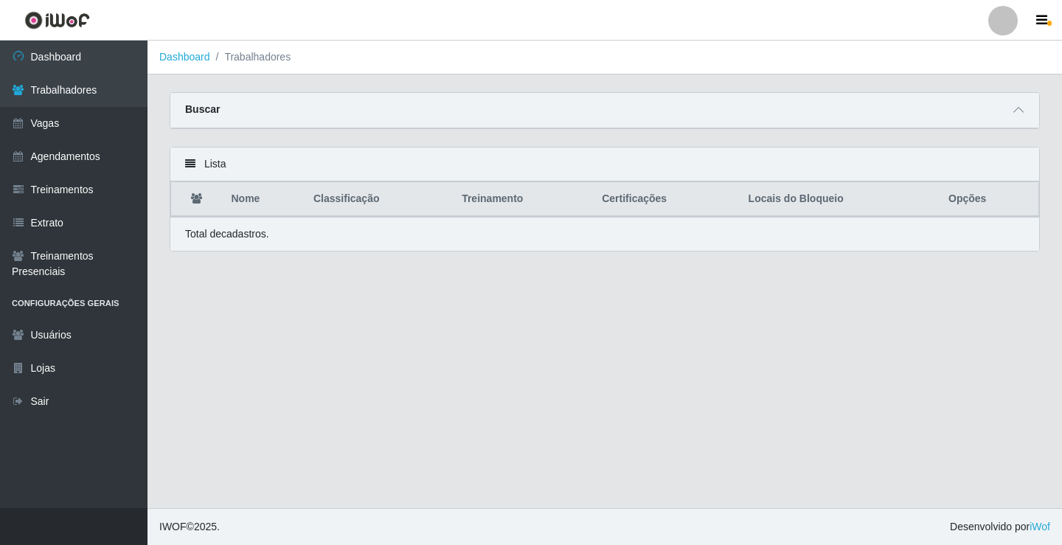
click at [192, 164] on icon at bounding box center [190, 164] width 10 height 10
click at [253, 51] on li "Trabalhadores" at bounding box center [250, 56] width 81 height 15
drag, startPoint x: 253, startPoint y: 57, endPoint x: 232, endPoint y: 63, distance: 21.5
click at [253, 58] on li "Trabalhadores" at bounding box center [250, 56] width 81 height 15
click at [212, 65] on ol "Dashboard Trabalhadores" at bounding box center [604, 58] width 914 height 34
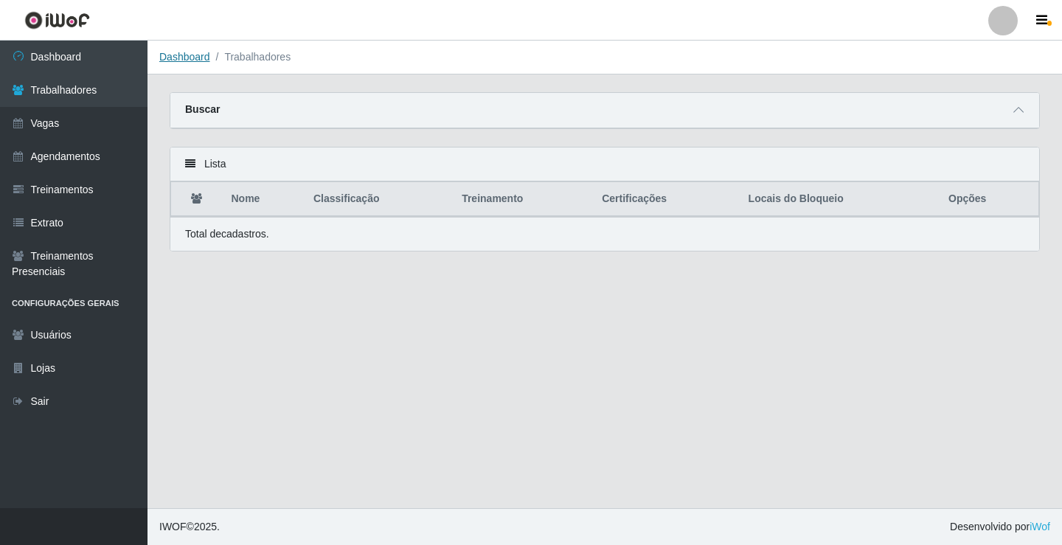
click at [191, 59] on link "Dashboard" at bounding box center [184, 57] width 51 height 12
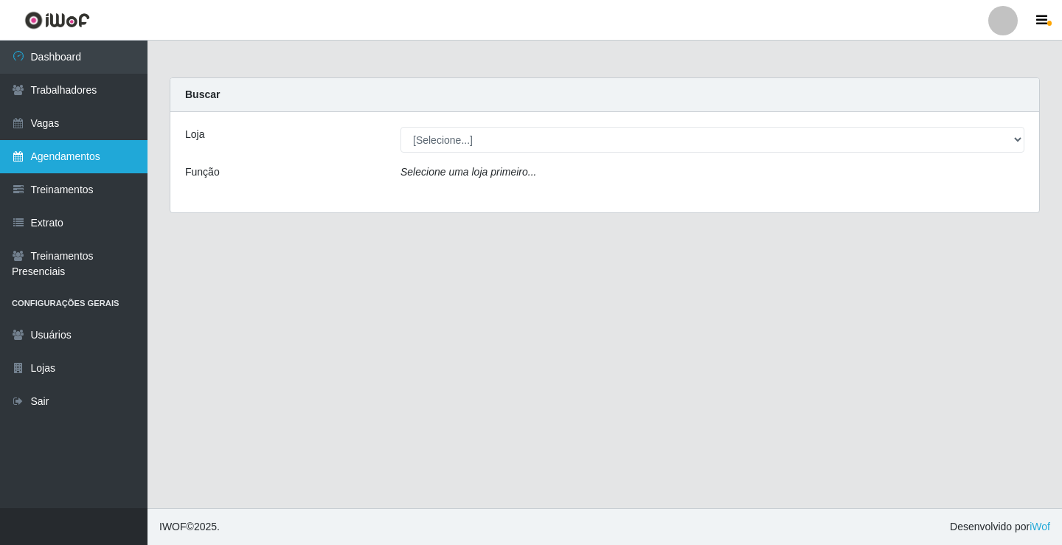
click at [51, 151] on link "Agendamentos" at bounding box center [73, 156] width 147 height 33
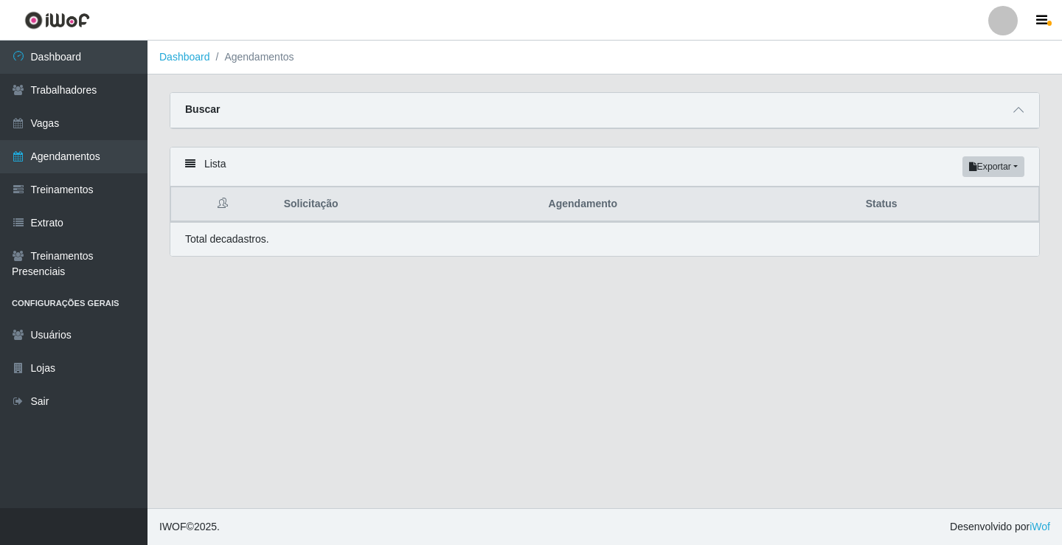
click at [902, 205] on th "Status" at bounding box center [948, 204] width 182 height 35
click at [891, 205] on th "Status" at bounding box center [948, 204] width 182 height 35
drag, startPoint x: 576, startPoint y: 209, endPoint x: 554, endPoint y: 202, distance: 23.3
click at [570, 209] on th "Agendamento" at bounding box center [698, 204] width 317 height 35
click at [969, 165] on icon "button" at bounding box center [973, 166] width 8 height 9
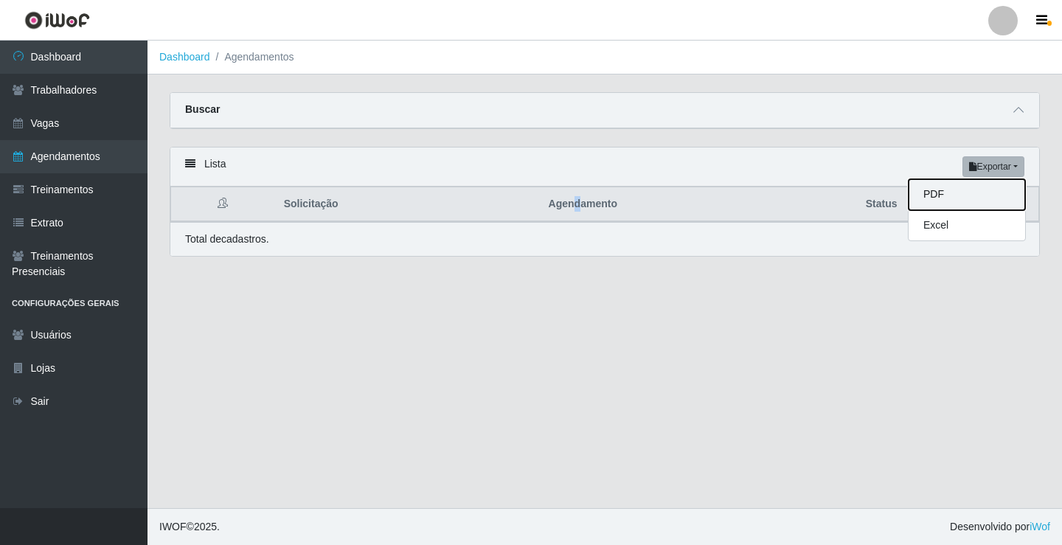
click at [950, 193] on button "PDF" at bounding box center [966, 194] width 116 height 31
click at [987, 170] on button "Exportar" at bounding box center [993, 166] width 62 height 21
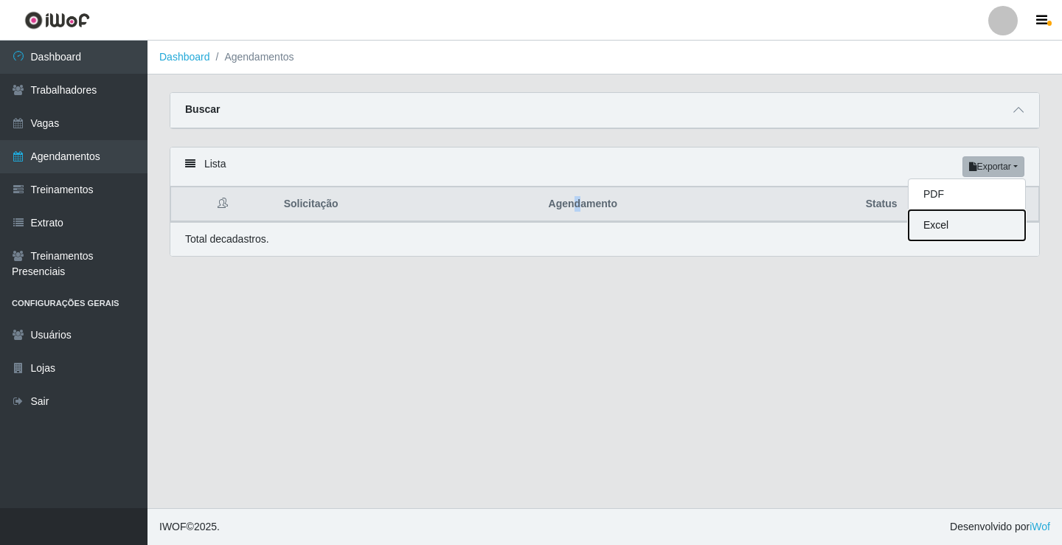
click at [953, 220] on button "Excel" at bounding box center [966, 225] width 116 height 30
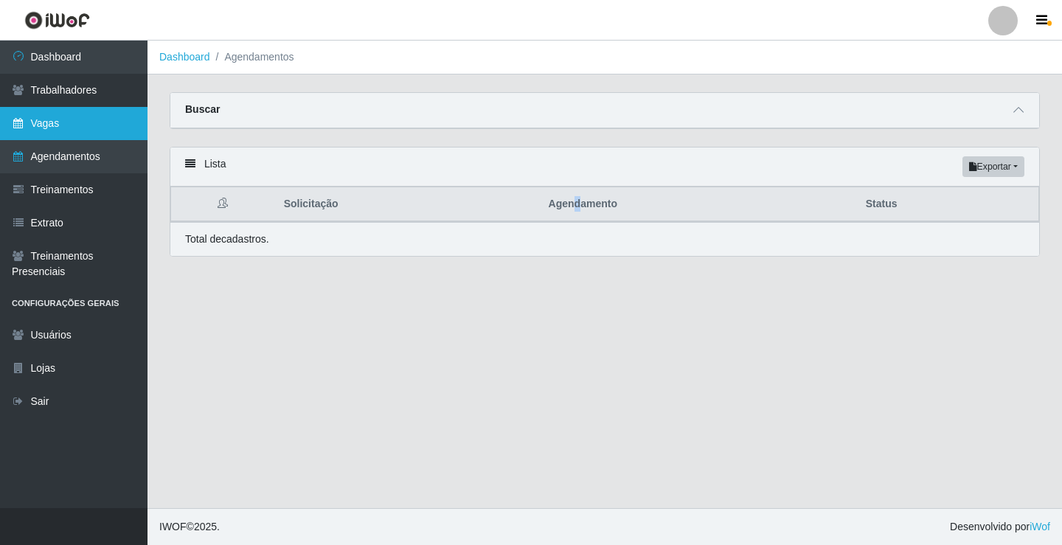
click at [61, 133] on link "Vagas" at bounding box center [73, 123] width 147 height 33
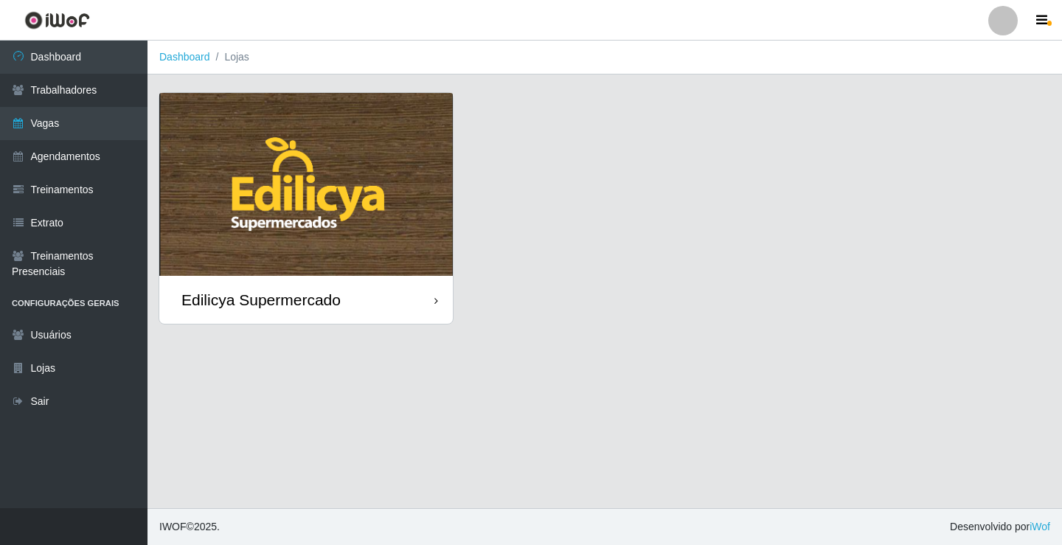
click at [352, 295] on div "Edilicya Supermercado" at bounding box center [305, 300] width 293 height 48
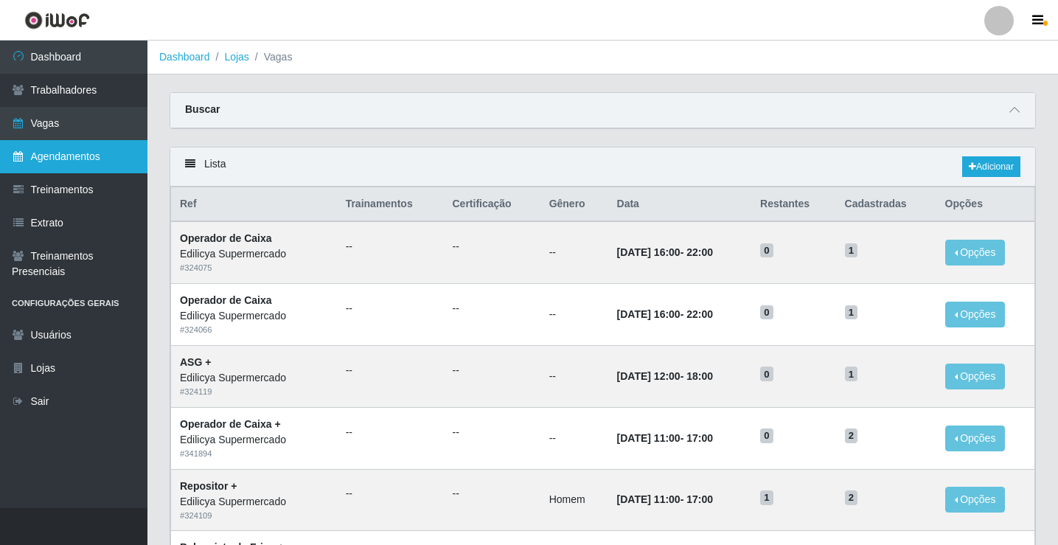
click at [72, 150] on link "Agendamentos" at bounding box center [73, 156] width 147 height 33
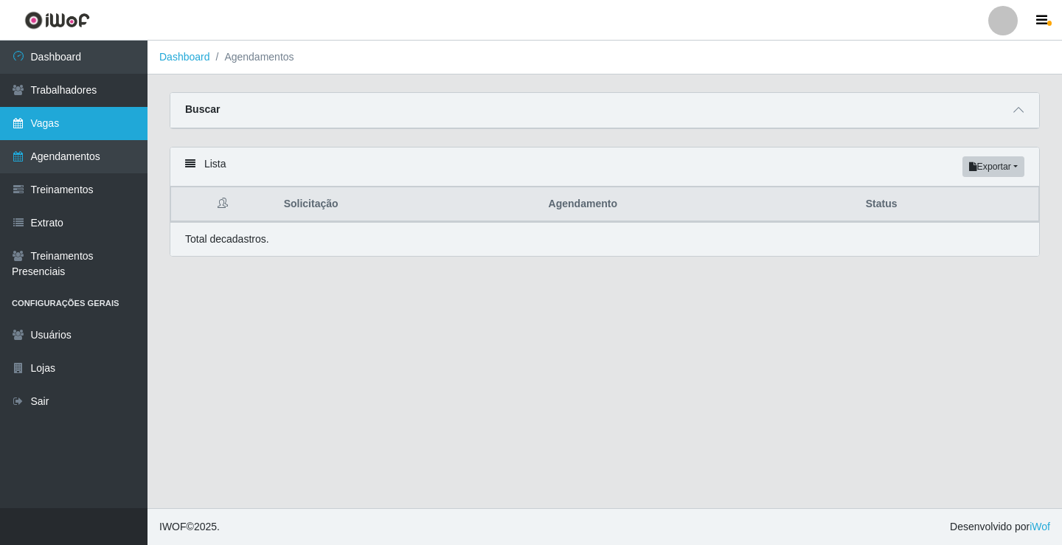
click at [80, 125] on link "Vagas" at bounding box center [73, 123] width 147 height 33
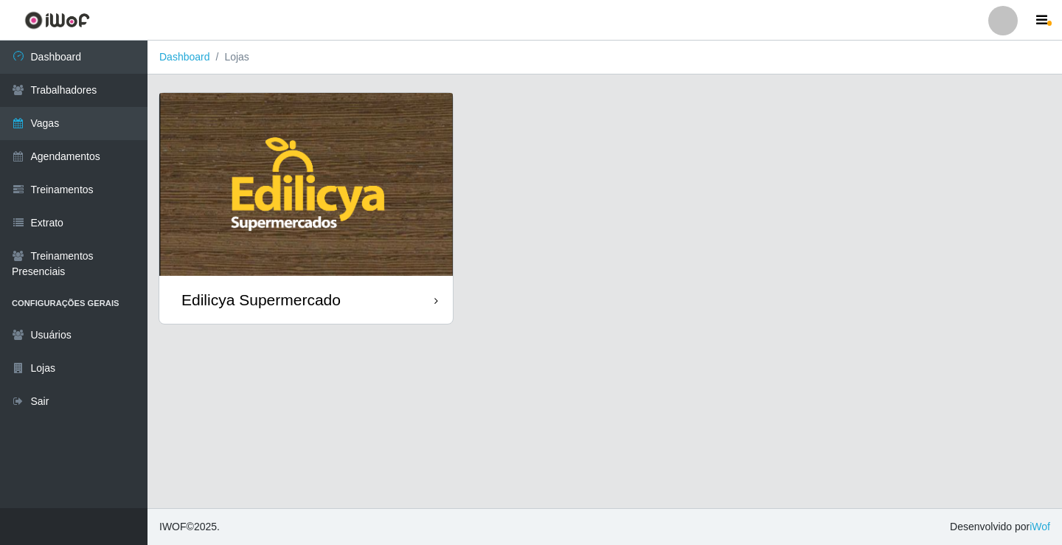
click at [355, 311] on div "Edilicya Supermercado" at bounding box center [305, 300] width 293 height 48
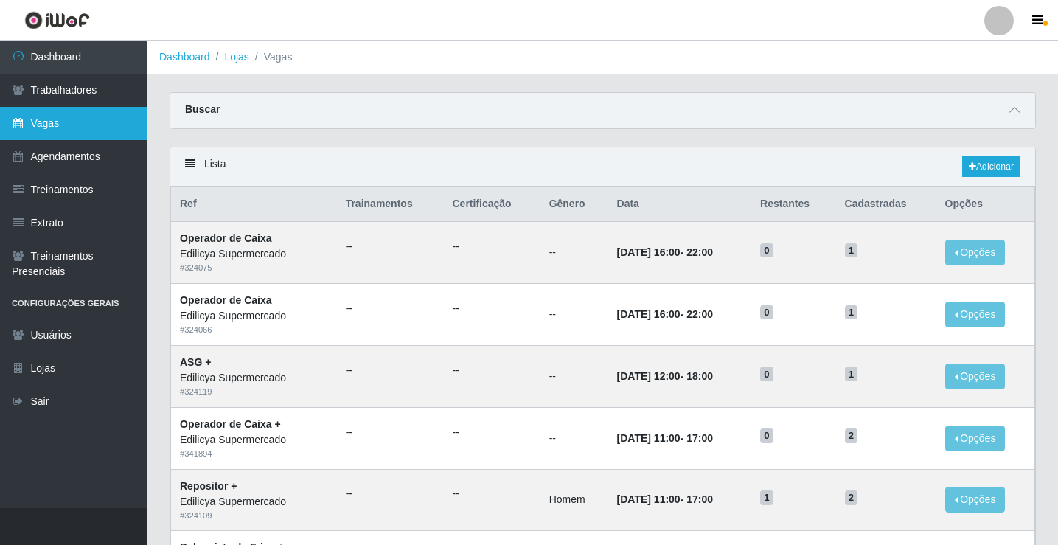
click at [32, 125] on link "Vagas" at bounding box center [73, 123] width 147 height 33
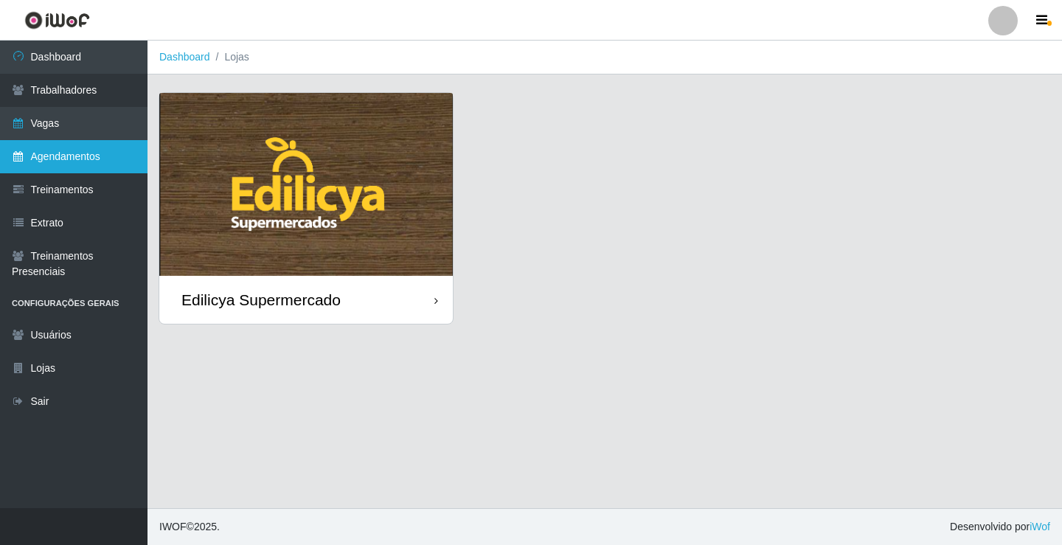
click at [115, 167] on link "Agendamentos" at bounding box center [73, 156] width 147 height 33
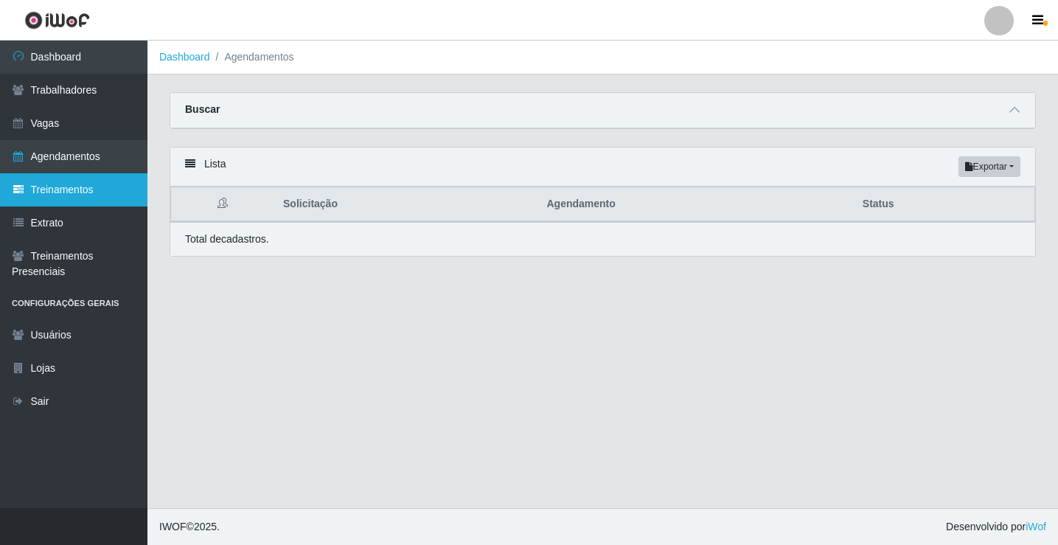
click at [91, 197] on link "Treinamentos" at bounding box center [73, 189] width 147 height 33
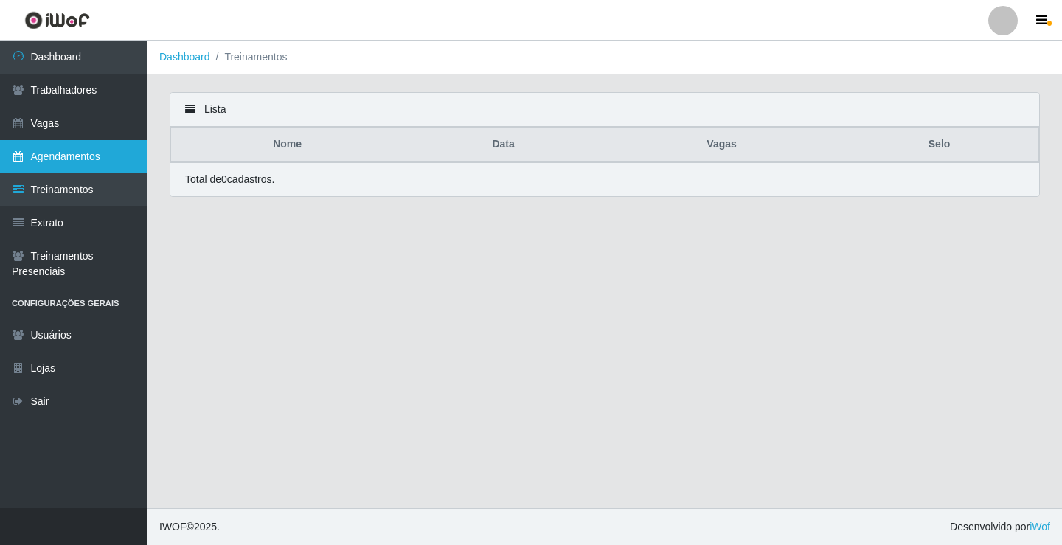
click at [97, 162] on link "Agendamentos" at bounding box center [73, 156] width 147 height 33
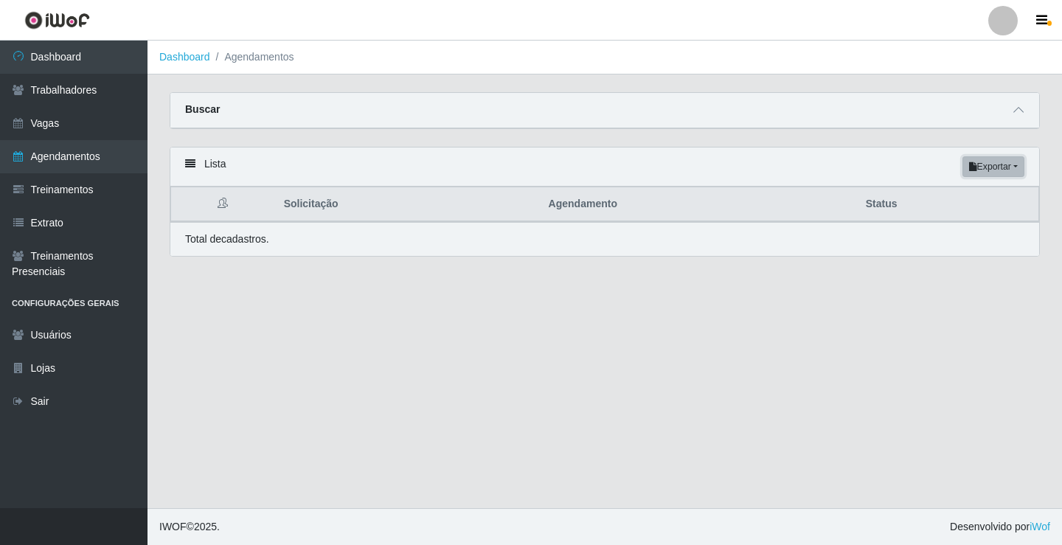
click at [981, 174] on button "Exportar" at bounding box center [993, 166] width 62 height 21
click at [967, 206] on button "PDF" at bounding box center [966, 194] width 116 height 31
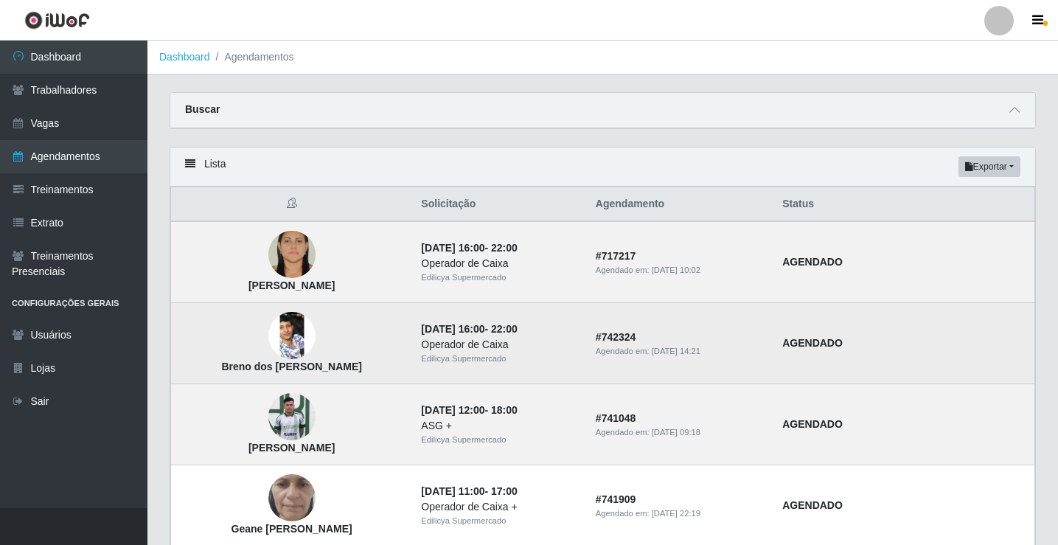
click at [275, 364] on strong "Breno dos [PERSON_NAME]" at bounding box center [291, 367] width 141 height 12
drag, startPoint x: 275, startPoint y: 371, endPoint x: 313, endPoint y: 327, distance: 58.0
click at [276, 372] on strong "Breno dos [PERSON_NAME]" at bounding box center [291, 367] width 141 height 12
click at [293, 333] on img at bounding box center [291, 335] width 47 height 105
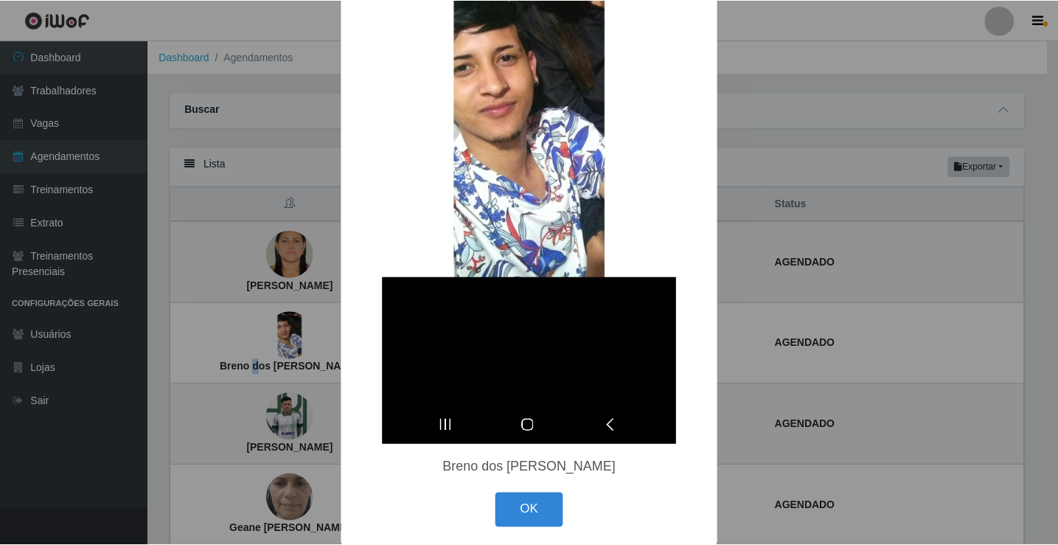
scroll to position [257, 0]
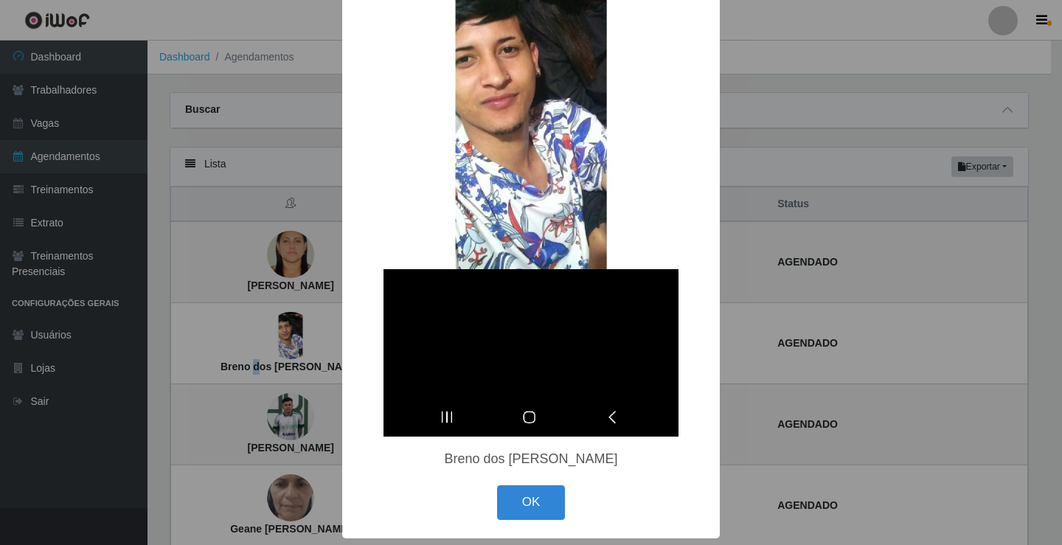
click at [507, 499] on button "OK" at bounding box center [531, 502] width 69 height 35
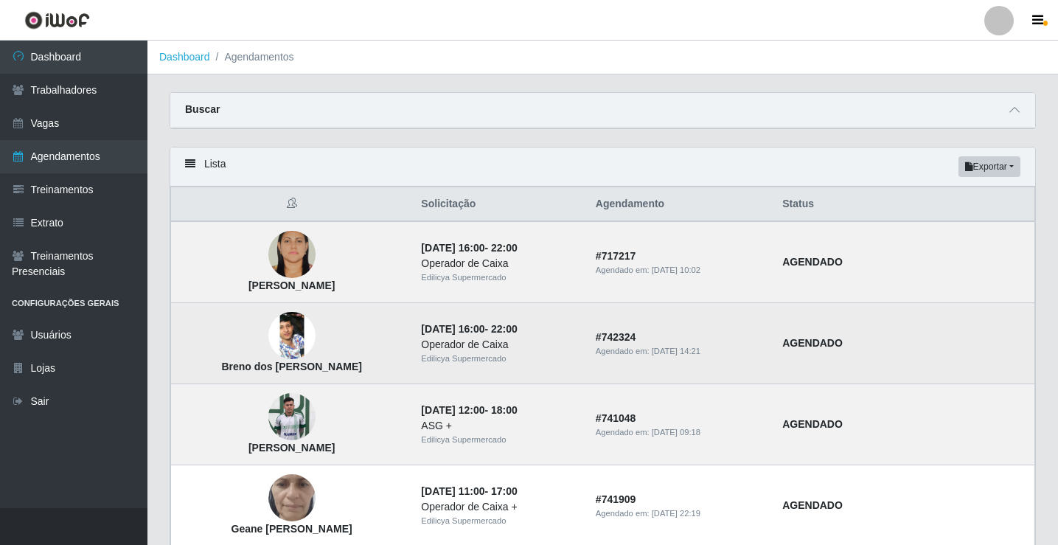
click at [874, 346] on td "AGENDADO" at bounding box center [903, 343] width 261 height 81
click at [843, 345] on strong "AGENDADO" at bounding box center [812, 343] width 60 height 12
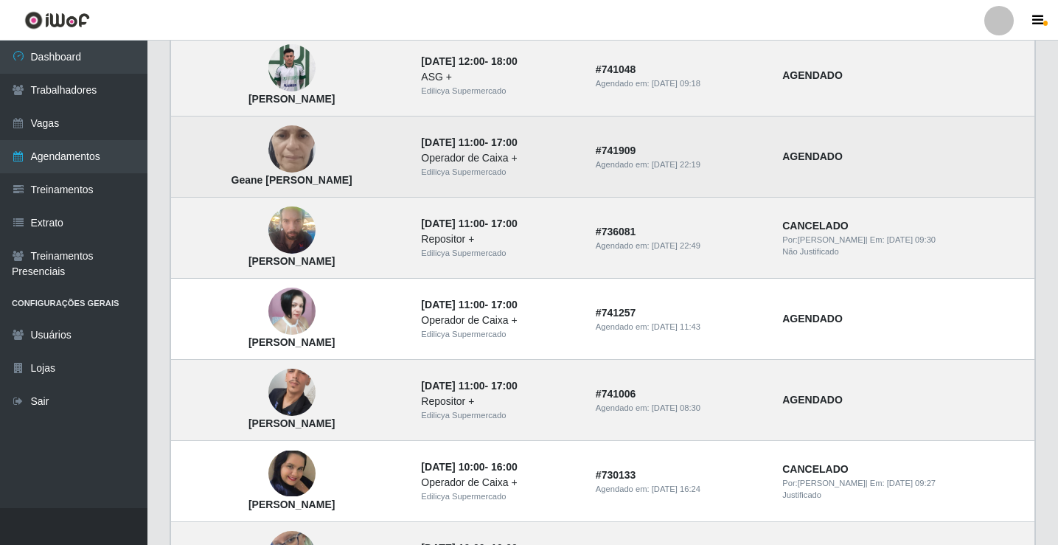
scroll to position [369, 0]
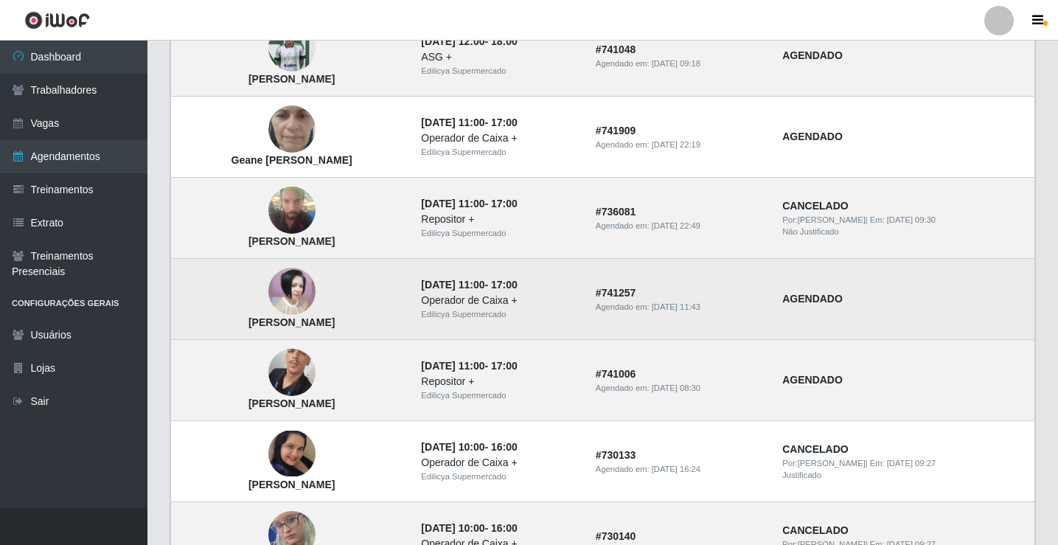
click at [492, 294] on div "Operador de Caixa +" at bounding box center [499, 300] width 156 height 15
drag, startPoint x: 481, startPoint y: 335, endPoint x: 483, endPoint y: 322, distance: 12.6
click at [481, 330] on td "[DATE] 11:00 - 17:00 Operador de Caixa + Edilicya Supermercado" at bounding box center [499, 299] width 174 height 81
drag, startPoint x: 484, startPoint y: 319, endPoint x: 506, endPoint y: 297, distance: 30.2
click at [484, 318] on div "Edilicya Supermercado" at bounding box center [499, 314] width 156 height 13
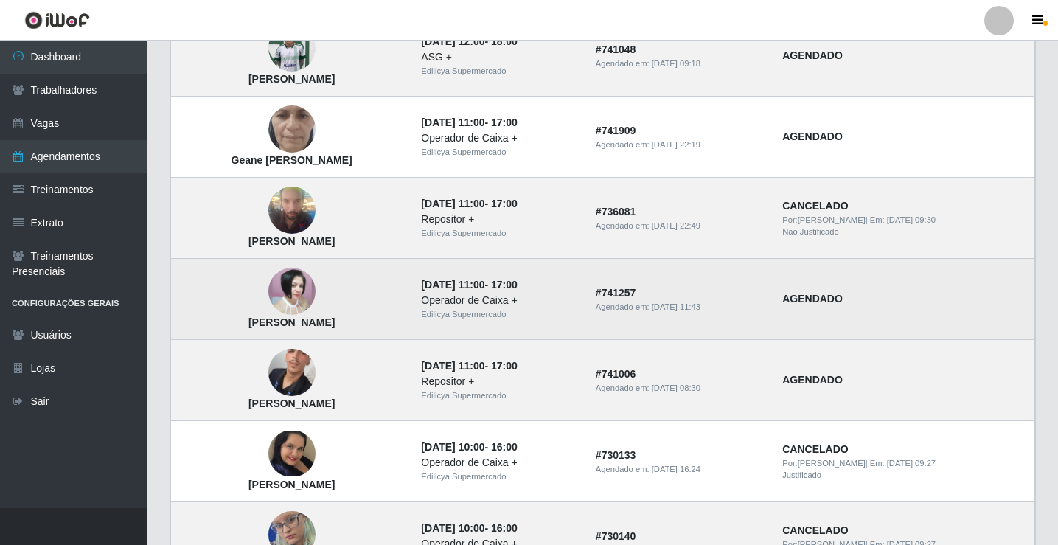
click at [508, 295] on div "Operador de Caixa +" at bounding box center [499, 300] width 156 height 15
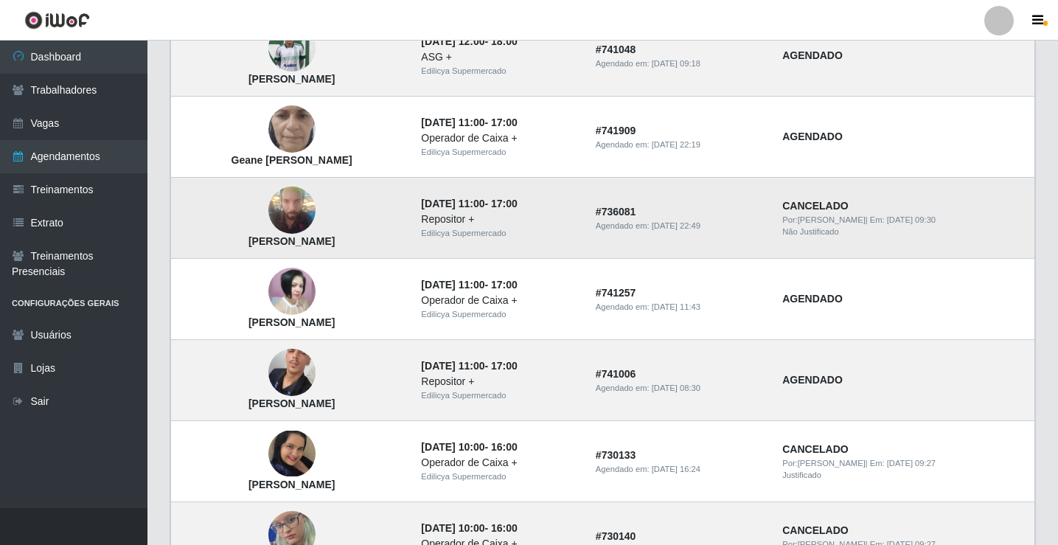
click at [764, 199] on td "# 736081 Agendado em: [DATE] 22:49" at bounding box center [680, 218] width 187 height 81
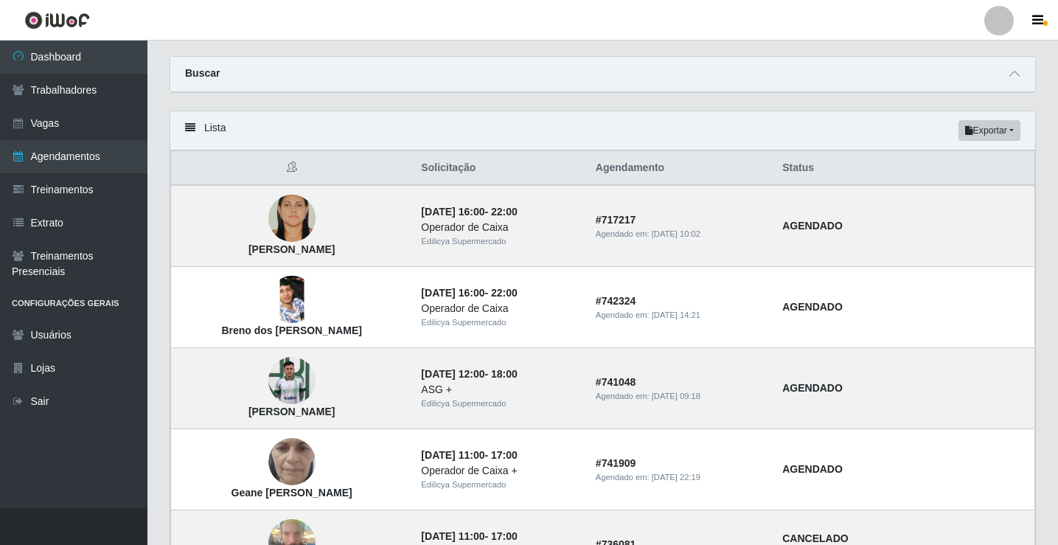
scroll to position [0, 0]
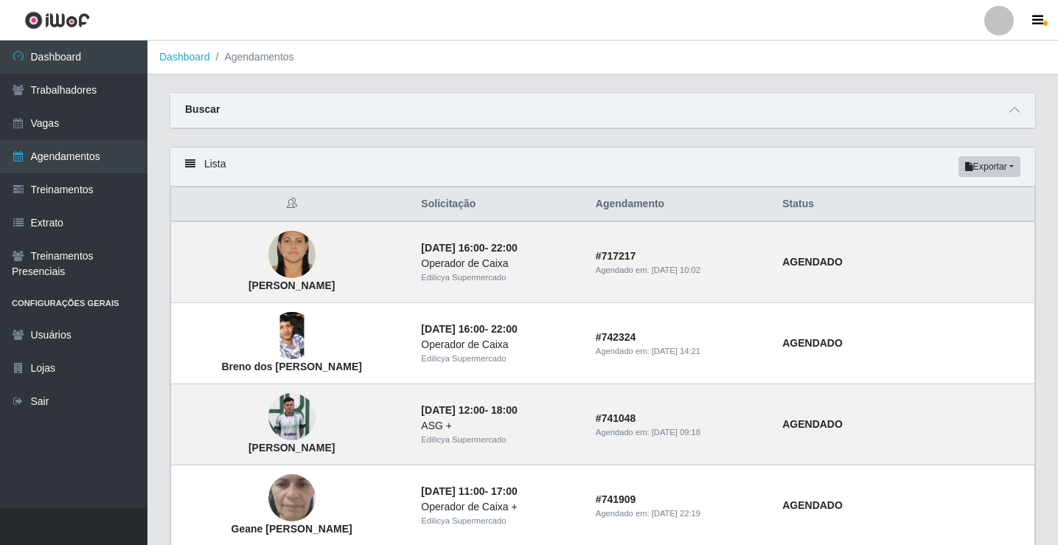
click at [254, 59] on li "Agendamentos" at bounding box center [252, 56] width 84 height 15
click at [198, 61] on link "Dashboard" at bounding box center [184, 57] width 51 height 12
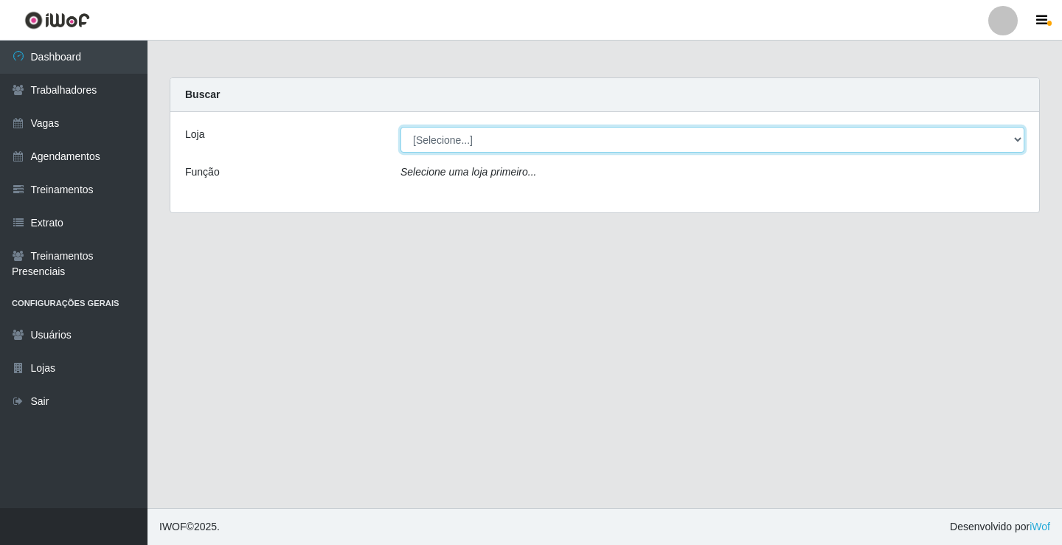
drag, startPoint x: 446, startPoint y: 142, endPoint x: 447, endPoint y: 150, distance: 8.1
click at [447, 142] on select "[Selecione...] Edilicya Supermercado" at bounding box center [712, 140] width 624 height 26
select select "460"
click at [400, 127] on select "[Selecione...] Edilicya Supermercado" at bounding box center [712, 140] width 624 height 26
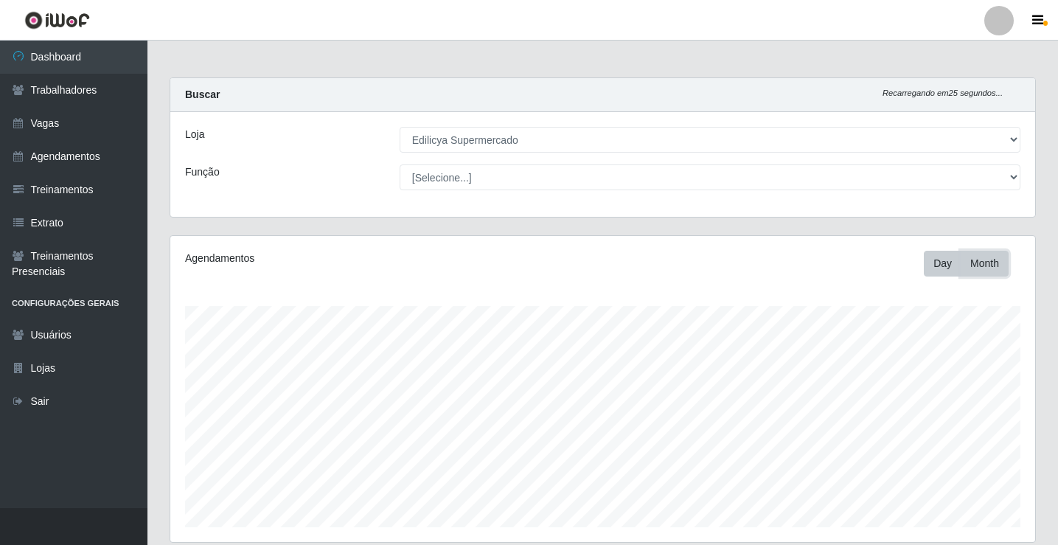
click at [973, 262] on button "Month" at bounding box center [985, 264] width 48 height 26
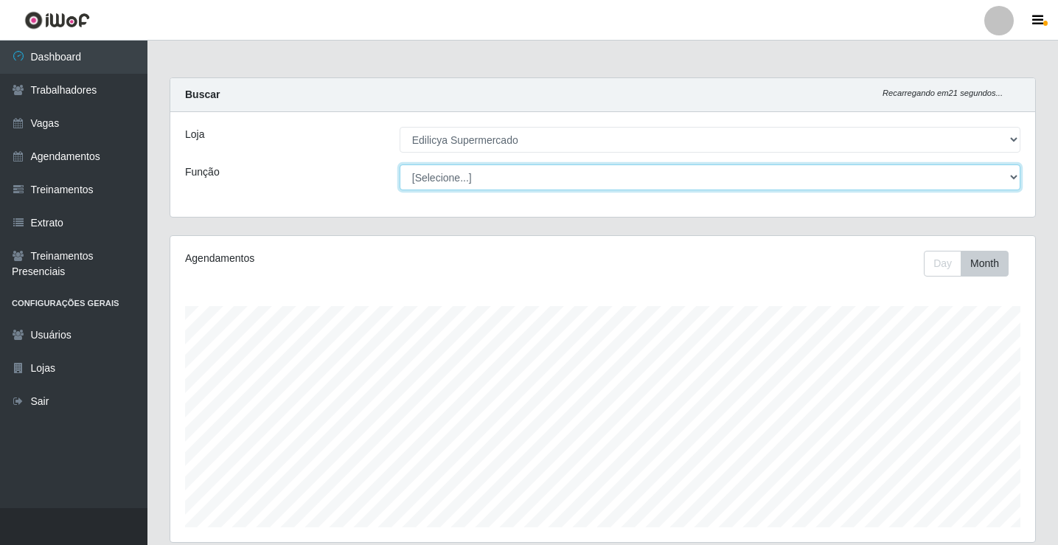
click at [459, 184] on select "[Selecione...] ASG ASG + ASG ++ Auxiliar de Estacionamento Auxiliar de Estacion…" at bounding box center [710, 177] width 621 height 26
select select "22"
click at [400, 164] on select "[Selecione...] ASG ASG + ASG ++ Auxiliar de Estacionamento Auxiliar de Estacion…" at bounding box center [710, 177] width 621 height 26
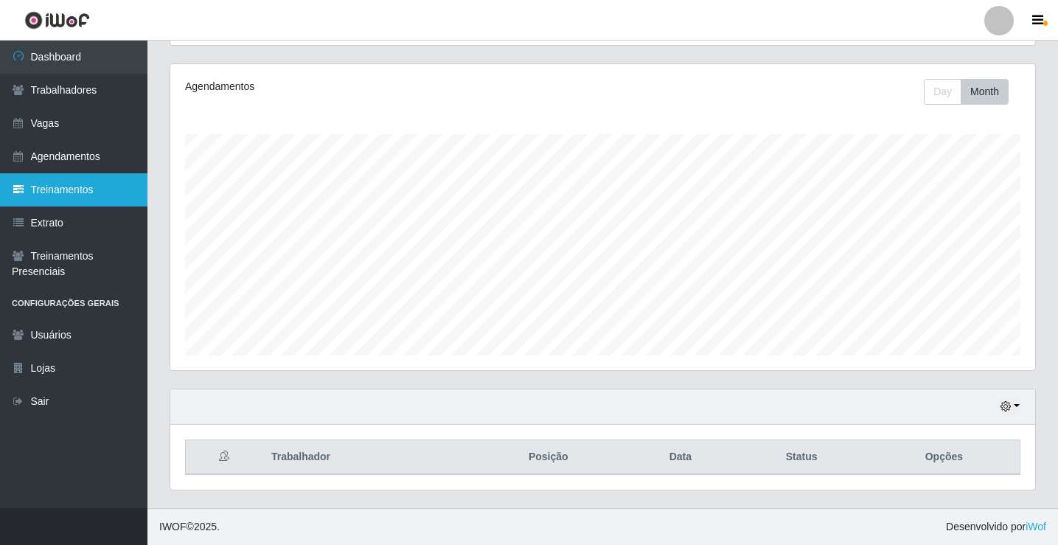
click at [69, 191] on link "Treinamentos" at bounding box center [73, 189] width 147 height 33
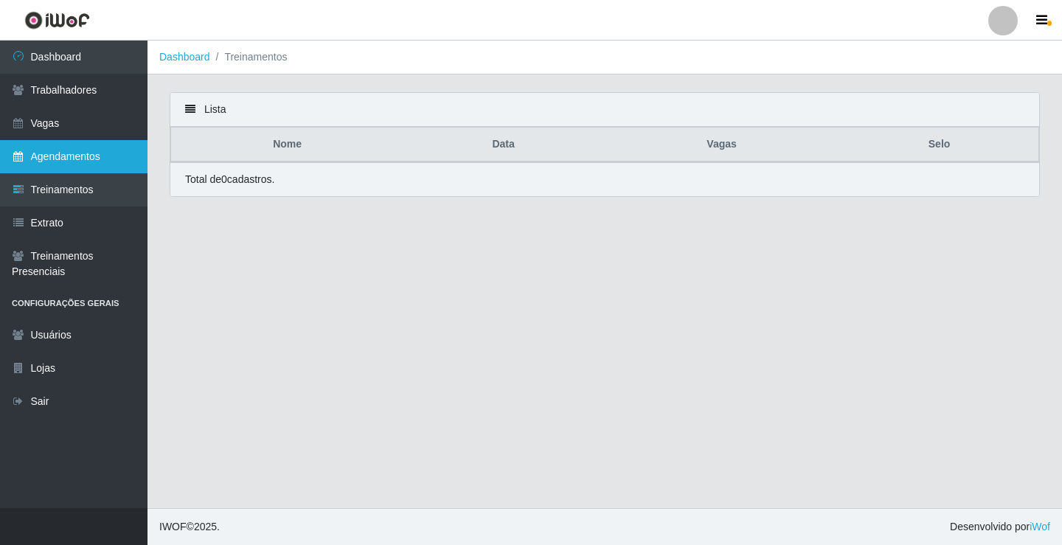
click at [77, 162] on link "Agendamentos" at bounding box center [73, 156] width 147 height 33
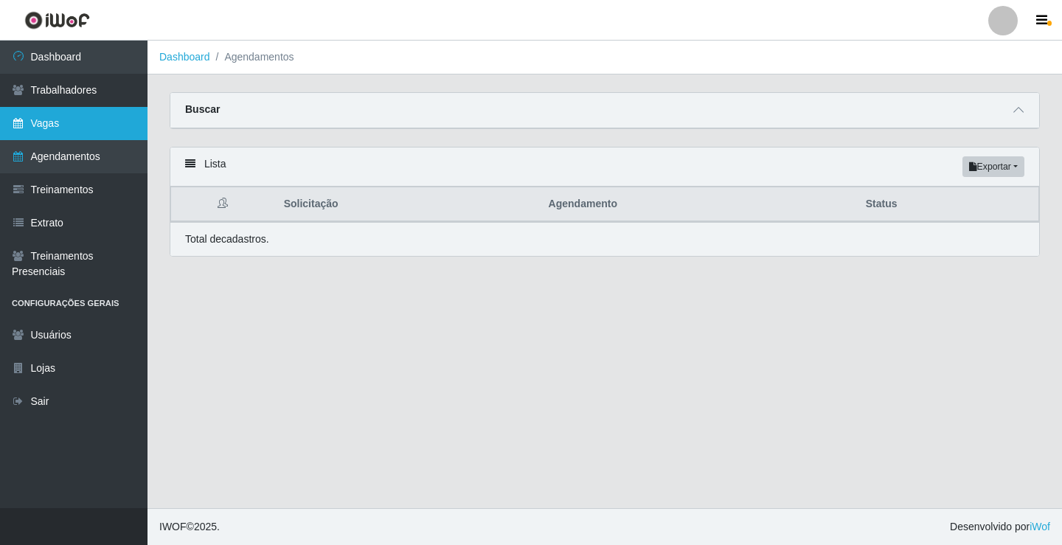
click at [74, 129] on link "Vagas" at bounding box center [73, 123] width 147 height 33
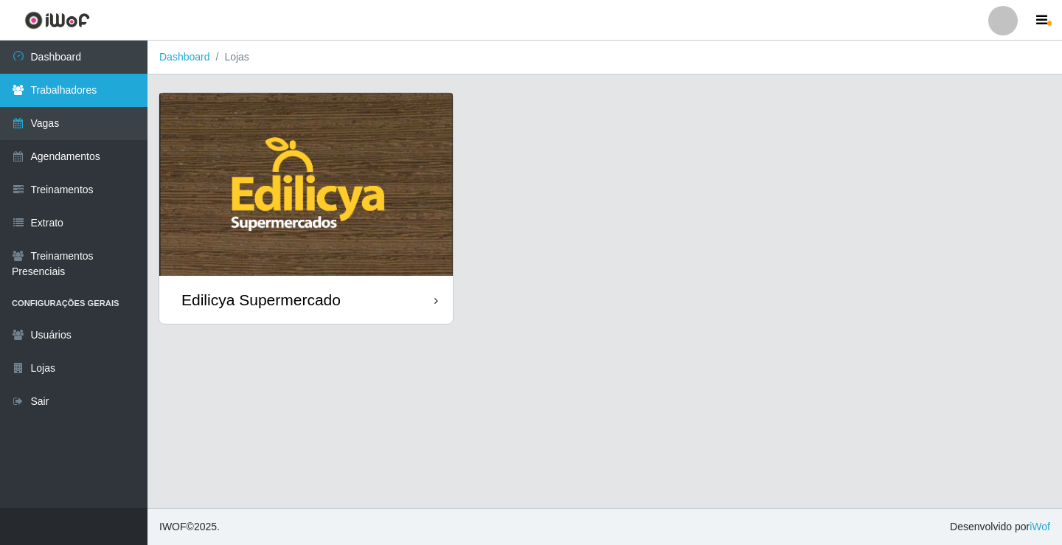
click at [94, 92] on link "Trabalhadores" at bounding box center [73, 90] width 147 height 33
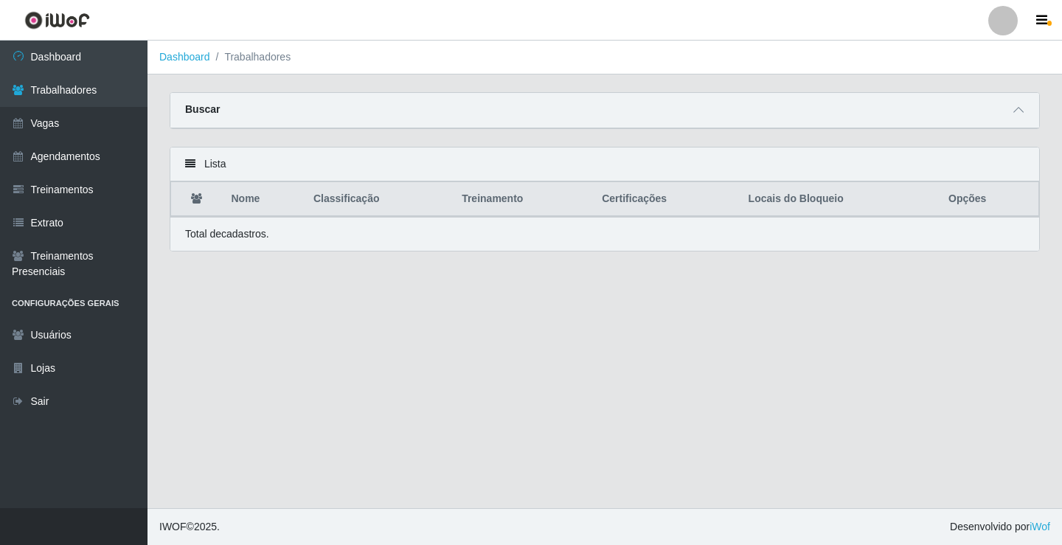
click at [827, 203] on th "Locais do Bloqueio" at bounding box center [840, 199] width 200 height 35
click at [962, 194] on th "Opções" at bounding box center [989, 199] width 100 height 35
click at [1028, 111] on div "Buscar" at bounding box center [604, 110] width 869 height 35
click at [1022, 112] on icon at bounding box center [1018, 110] width 10 height 10
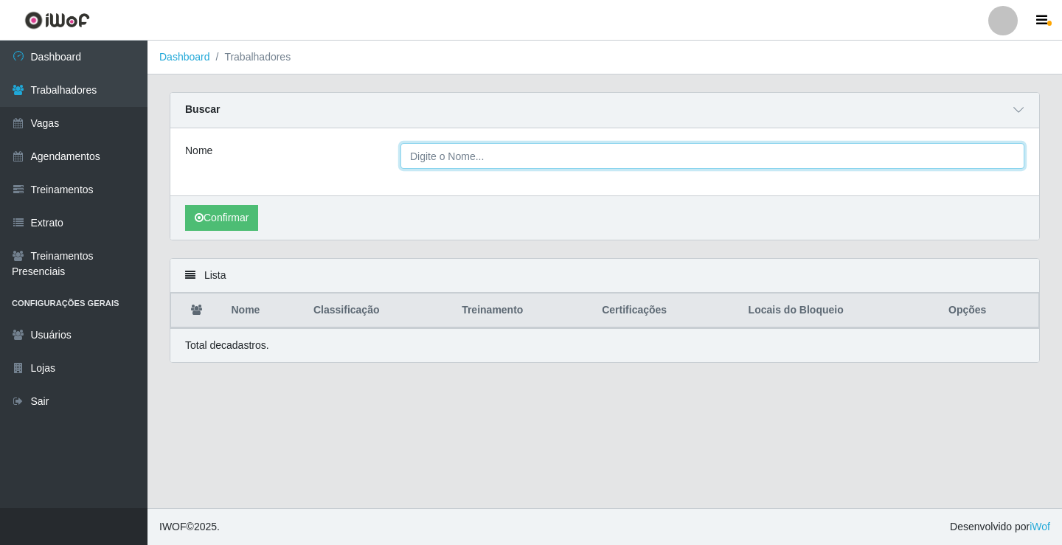
click at [433, 163] on input "Nome" at bounding box center [712, 156] width 624 height 26
type input "breno"
click at [185, 205] on button "Confirmar" at bounding box center [221, 218] width 73 height 26
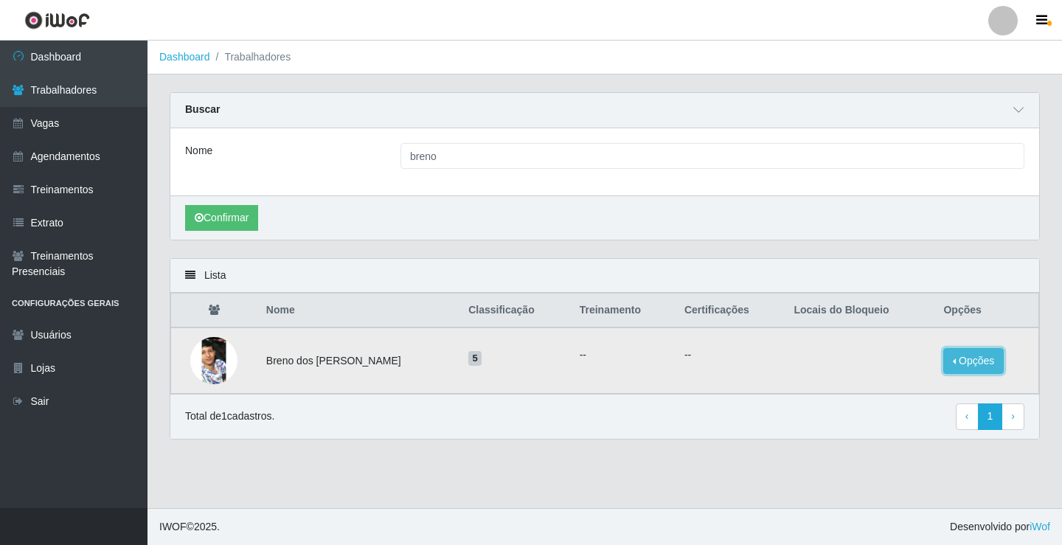
click at [959, 361] on button "Opções" at bounding box center [973, 361] width 60 height 26
click at [544, 380] on td "5" at bounding box center [514, 360] width 111 height 66
click at [290, 363] on td "Breno dos [PERSON_NAME]" at bounding box center [358, 360] width 202 height 66
click at [203, 366] on img at bounding box center [213, 360] width 47 height 105
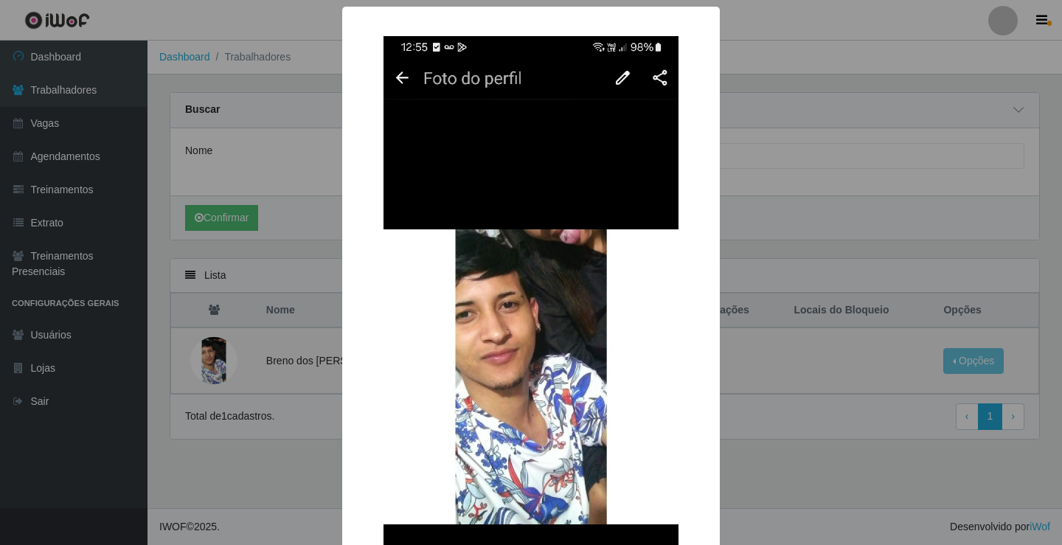
click at [737, 364] on div "× OK Cancel" at bounding box center [531, 272] width 1062 height 545
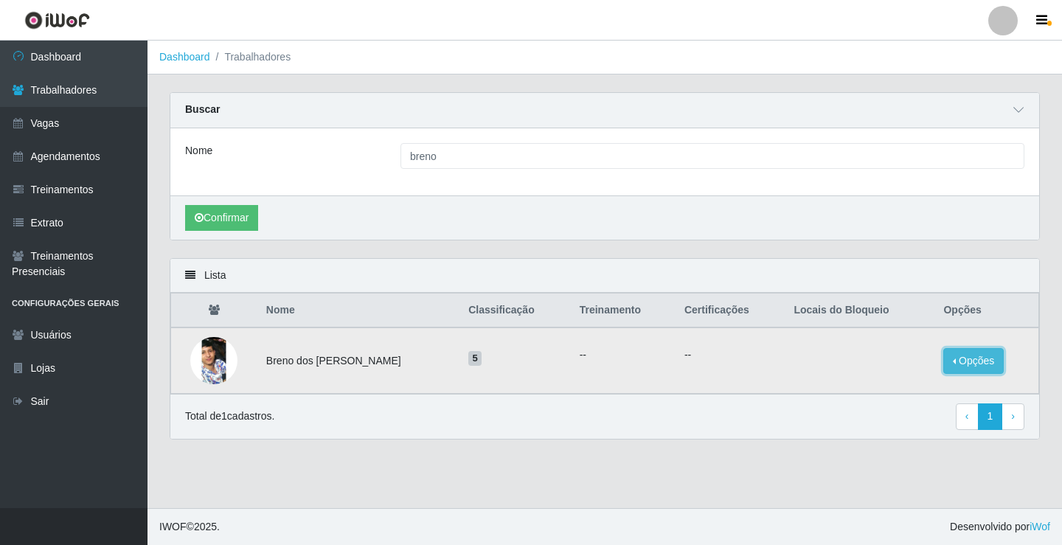
click at [985, 365] on button "Opções" at bounding box center [973, 361] width 60 height 26
click at [879, 375] on button "Bloquear - Loja" at bounding box center [881, 375] width 119 height 30
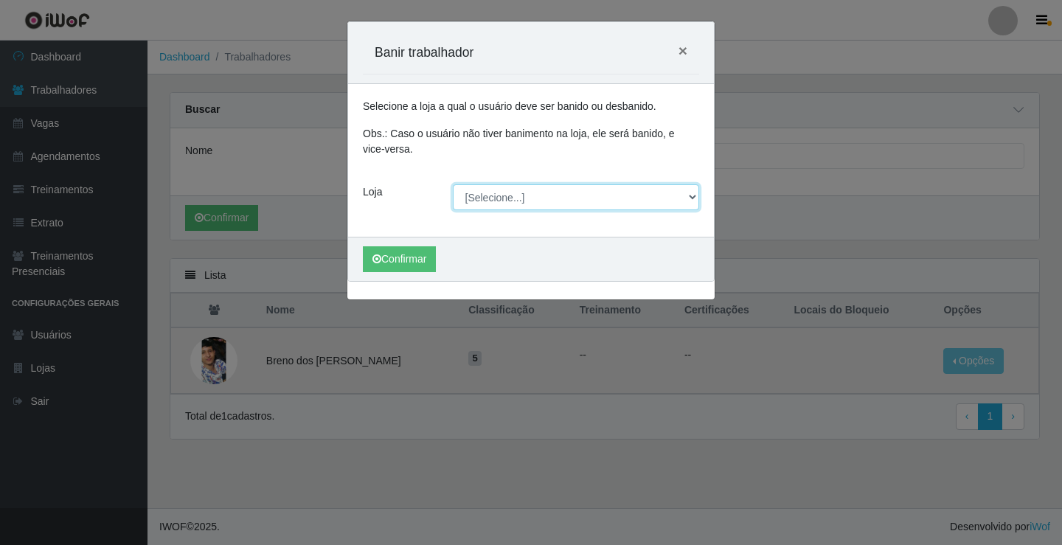
click at [504, 195] on select "[Selecione...] Edilicya Supermercado" at bounding box center [576, 197] width 247 height 26
select select "460"
click at [453, 184] on select "[Selecione...] Edilicya Supermercado" at bounding box center [576, 197] width 247 height 26
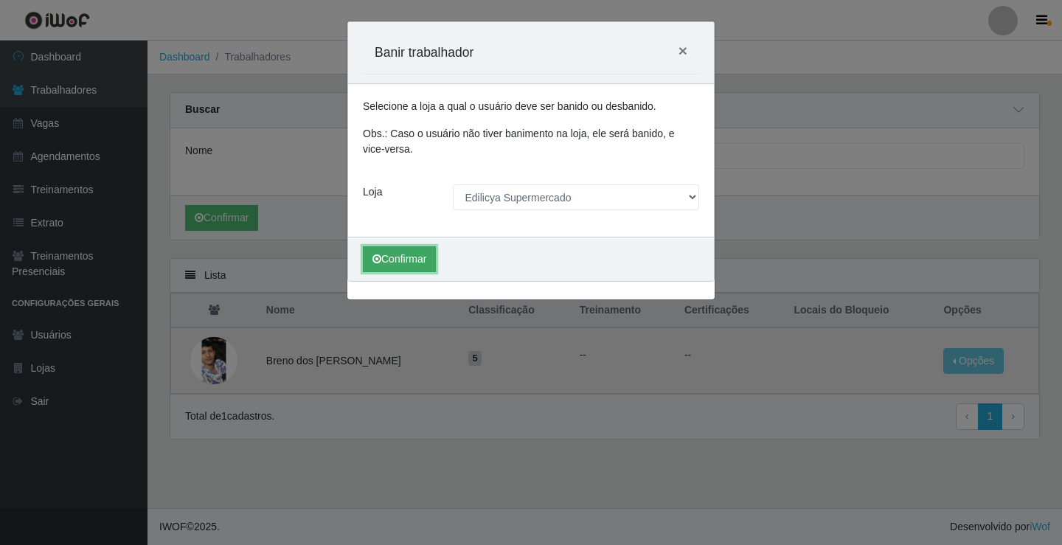
click at [398, 256] on button "Confirmar" at bounding box center [399, 259] width 73 height 26
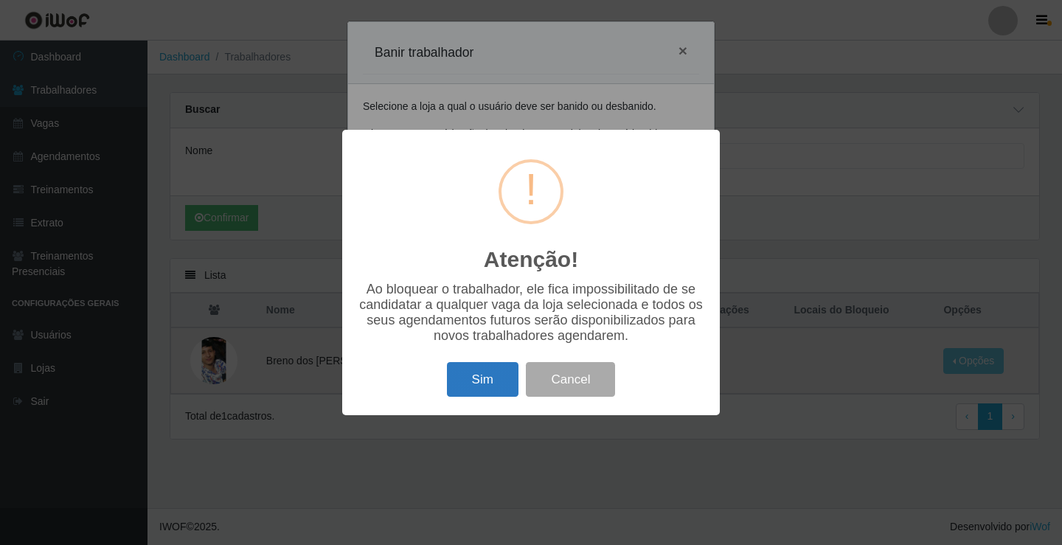
click at [476, 380] on button "Sim" at bounding box center [483, 379] width 72 height 35
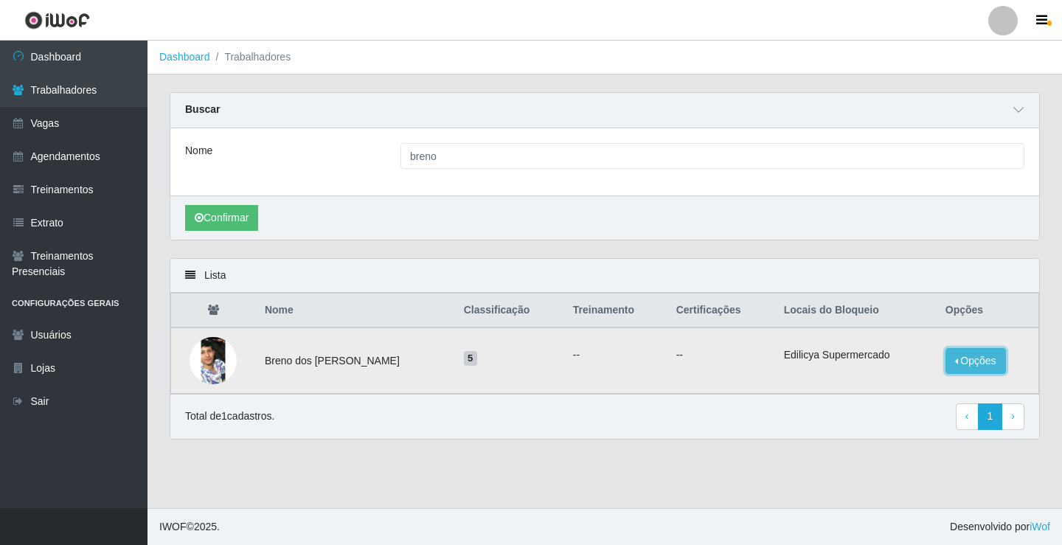
click at [964, 369] on button "Opções" at bounding box center [975, 361] width 60 height 26
click at [822, 437] on div "Total de 1 cadastros. ‹ Previous 1 › Next" at bounding box center [604, 416] width 869 height 45
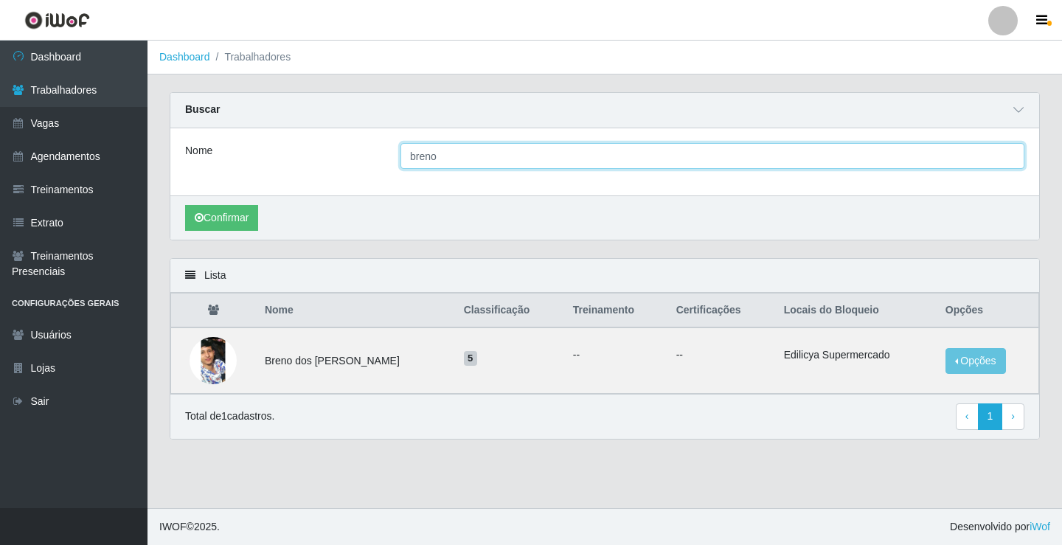
click at [433, 160] on input "breno" at bounding box center [712, 156] width 624 height 26
drag, startPoint x: 453, startPoint y: 160, endPoint x: 0, endPoint y: 161, distance: 452.7
click at [0, 161] on div "Dashboard Trabalhadores Vagas Agendamentos Treinamentos Extrato Treinamentos Pr…" at bounding box center [531, 274] width 1062 height 467
type input "elisangela"
click at [185, 205] on button "Confirmar" at bounding box center [221, 218] width 73 height 26
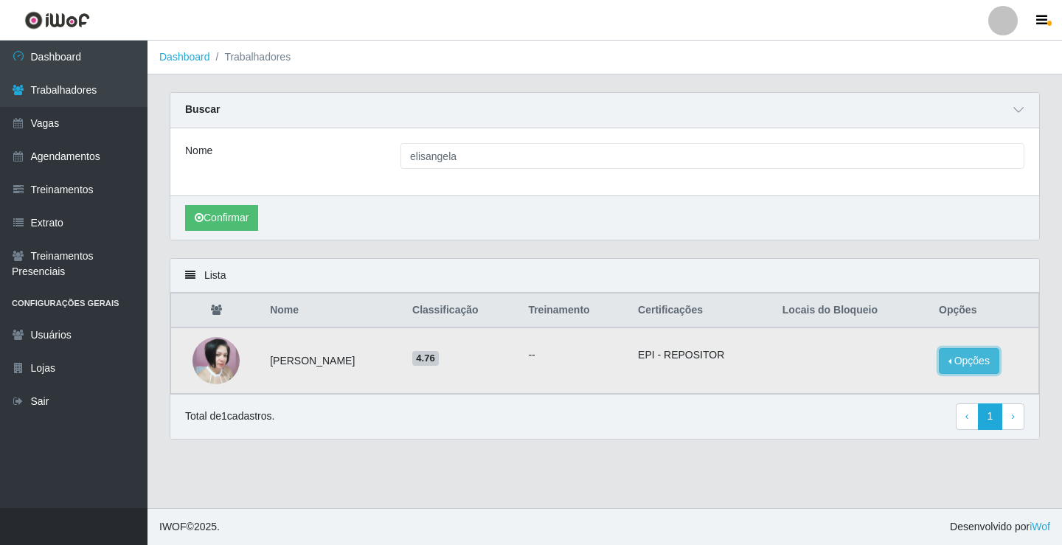
click at [965, 360] on button "Opções" at bounding box center [969, 361] width 60 height 26
click at [869, 377] on button "Bloquear - Loja" at bounding box center [877, 375] width 119 height 30
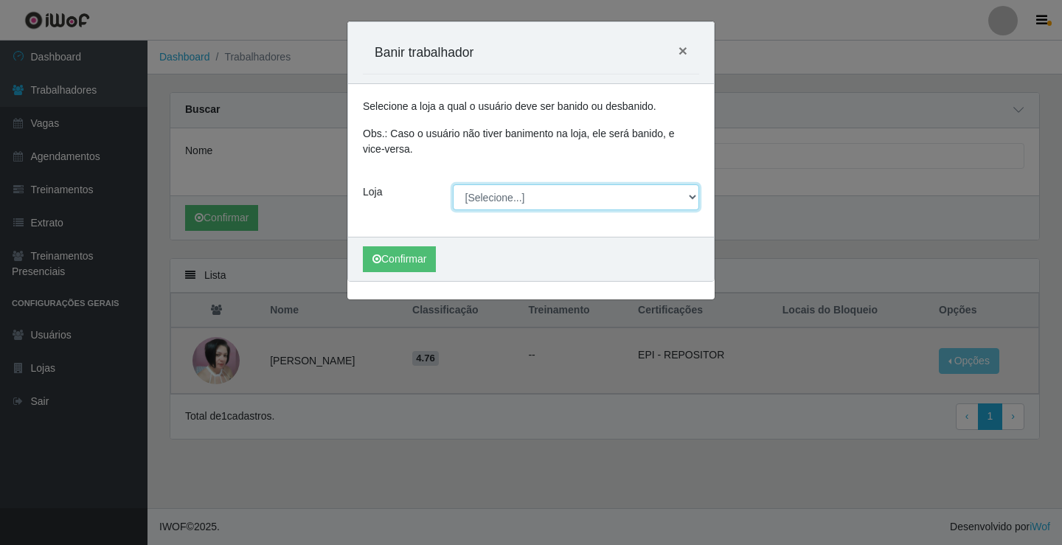
click at [518, 201] on select "[Selecione...] Edilicya Supermercado" at bounding box center [576, 197] width 247 height 26
select select "460"
click at [453, 184] on select "[Selecione...] Edilicya Supermercado" at bounding box center [576, 197] width 247 height 26
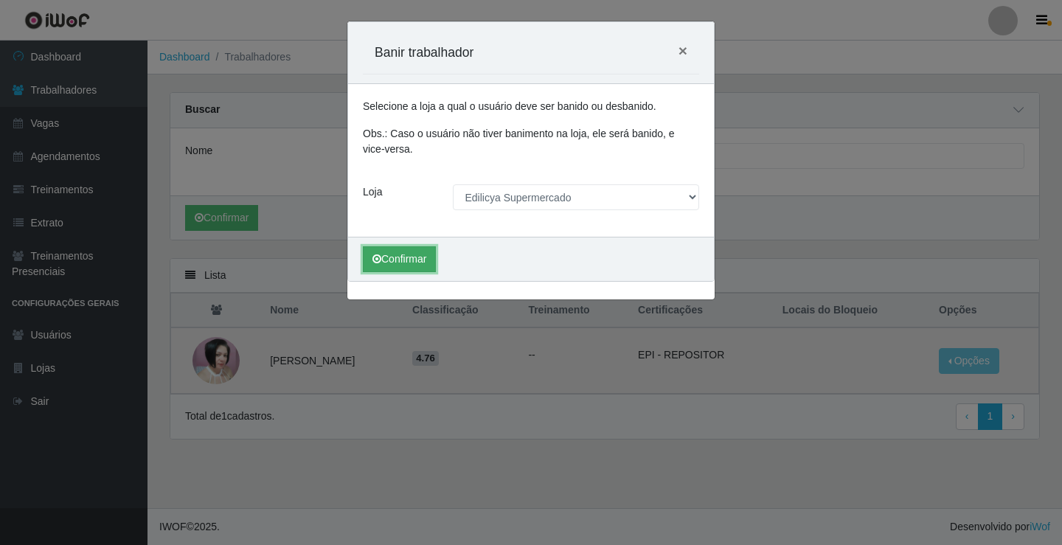
click at [387, 258] on button "Confirmar" at bounding box center [399, 259] width 73 height 26
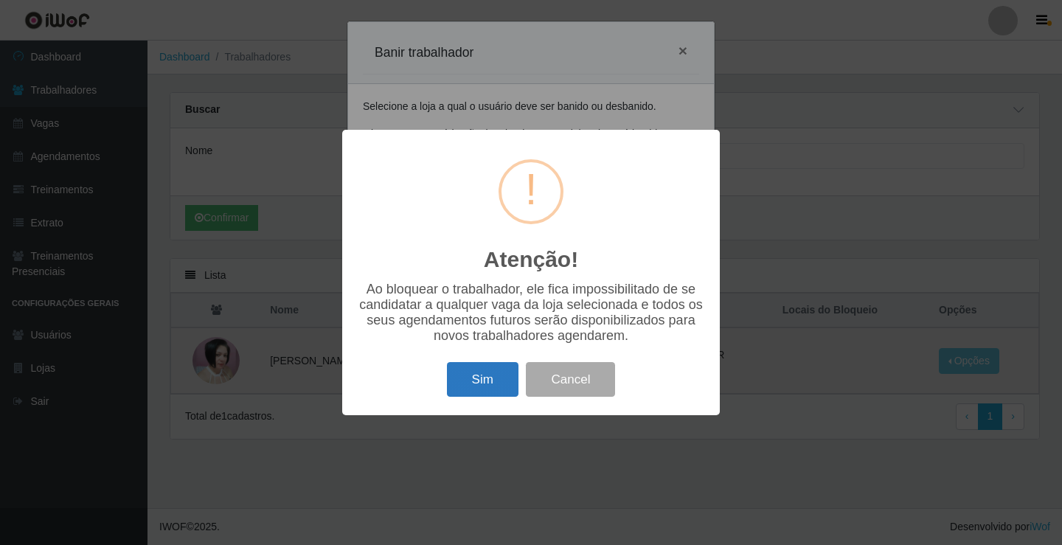
click at [506, 384] on button "Sim" at bounding box center [483, 379] width 72 height 35
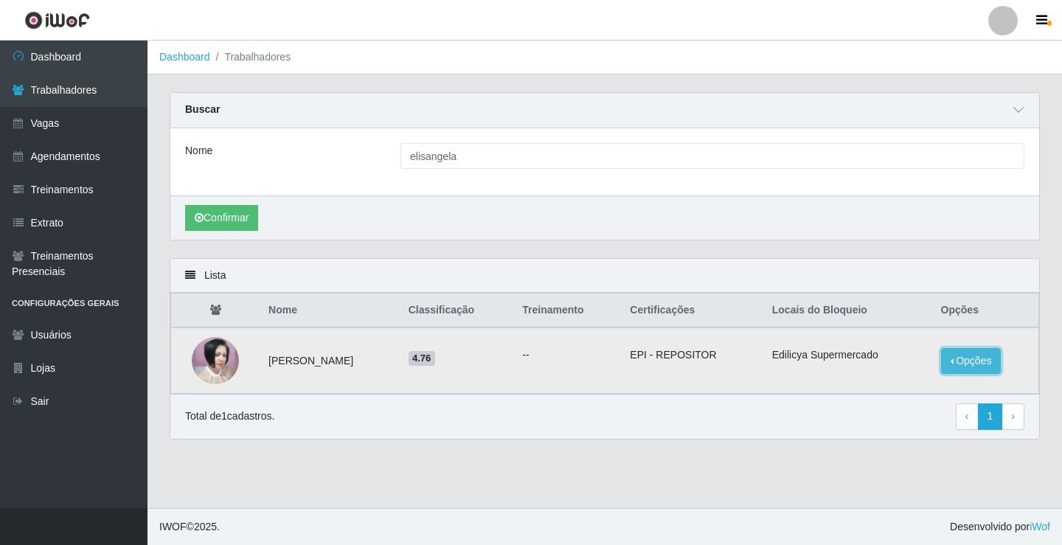
click at [956, 358] on button "Opções" at bounding box center [971, 361] width 60 height 26
click at [497, 420] on div "Total de 1 cadastros. ‹ Previous 1 › Next" at bounding box center [604, 416] width 839 height 27
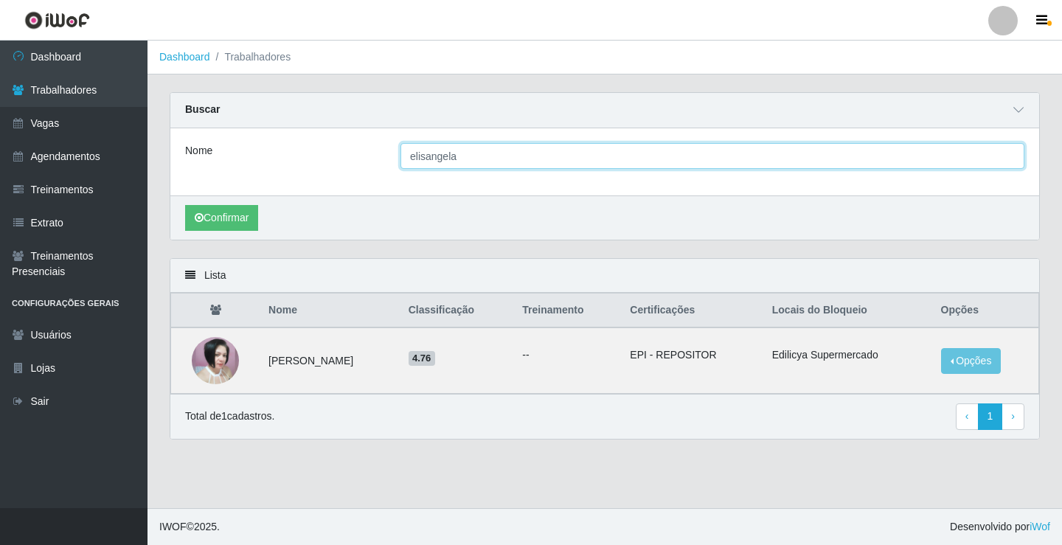
click at [458, 156] on input "elisangela" at bounding box center [712, 156] width 624 height 26
drag, startPoint x: 458, startPoint y: 156, endPoint x: 270, endPoint y: 165, distance: 188.3
click at [246, 164] on div "Nome elisangela" at bounding box center [604, 156] width 861 height 26
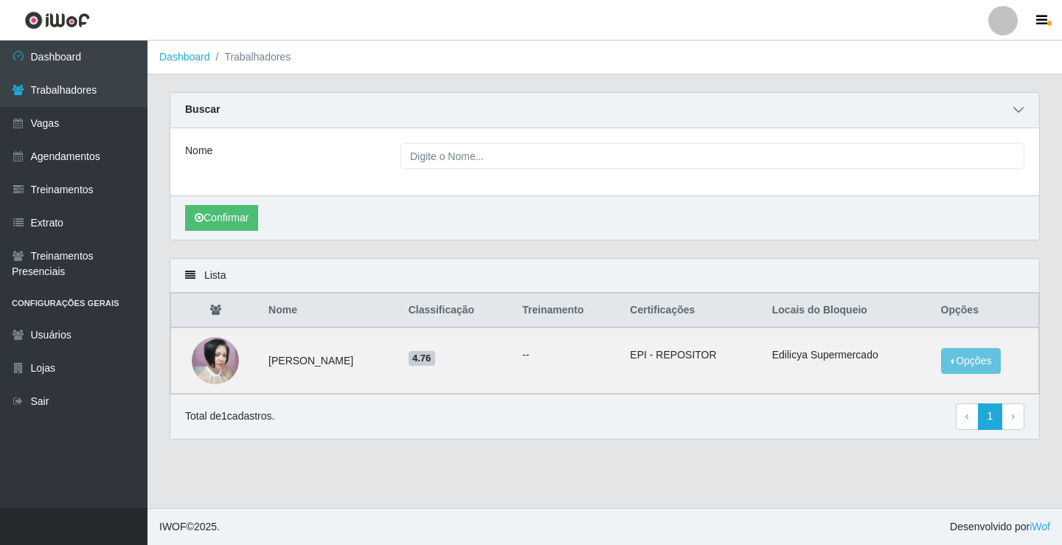
click at [1014, 108] on icon at bounding box center [1018, 110] width 10 height 10
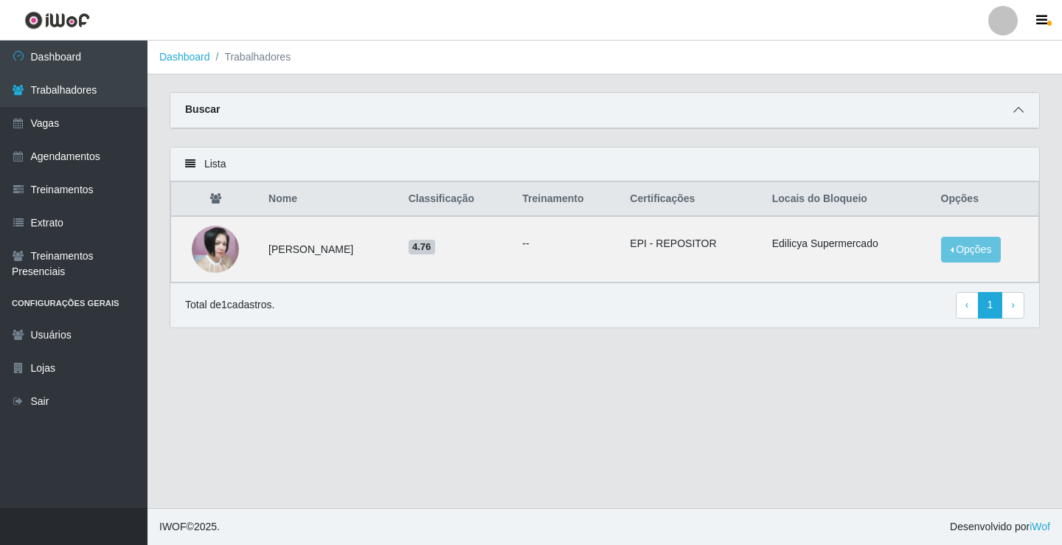
click at [1014, 108] on icon at bounding box center [1018, 110] width 10 height 10
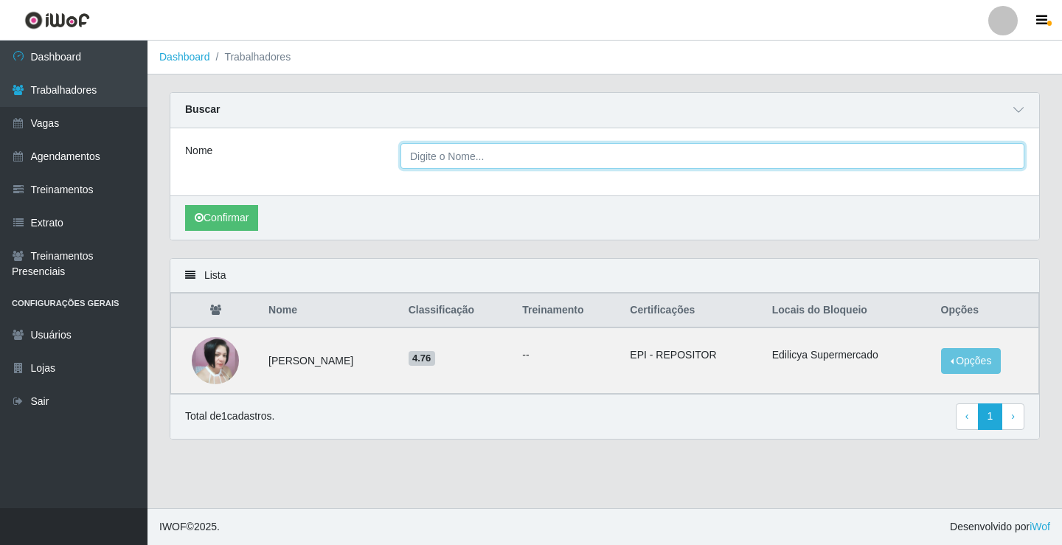
click at [413, 159] on input "Nome" at bounding box center [712, 156] width 624 height 26
click at [435, 152] on input "Nome" at bounding box center [712, 156] width 624 height 26
type input "a"
click at [185, 205] on button "Confirmar" at bounding box center [221, 218] width 73 height 26
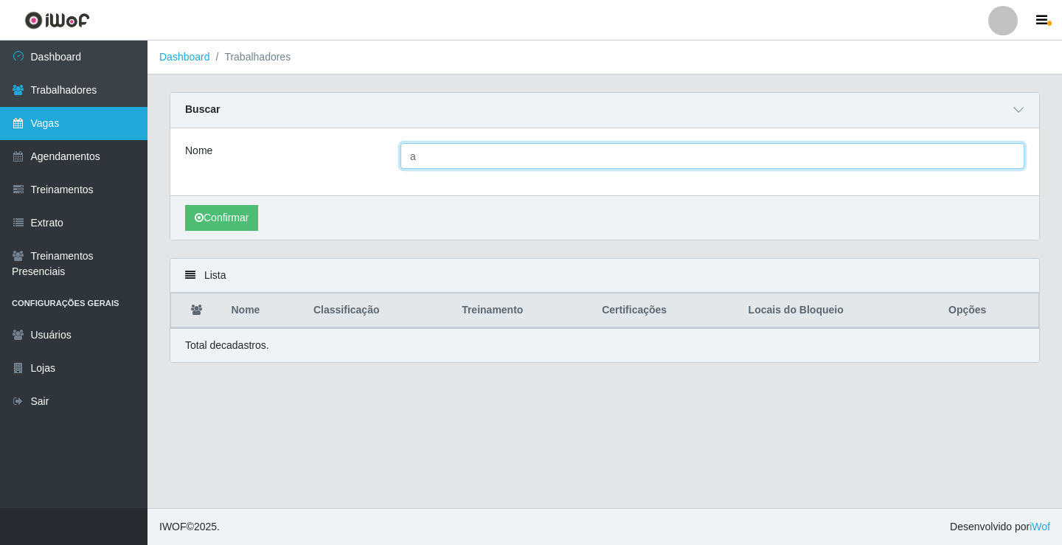
drag, startPoint x: 467, startPoint y: 166, endPoint x: 124, endPoint y: 122, distance: 346.3
click at [124, 122] on div "Dashboard Trabalhadores Vagas Agendamentos Treinamentos Extrato Treinamentos Pr…" at bounding box center [531, 274] width 1062 height 467
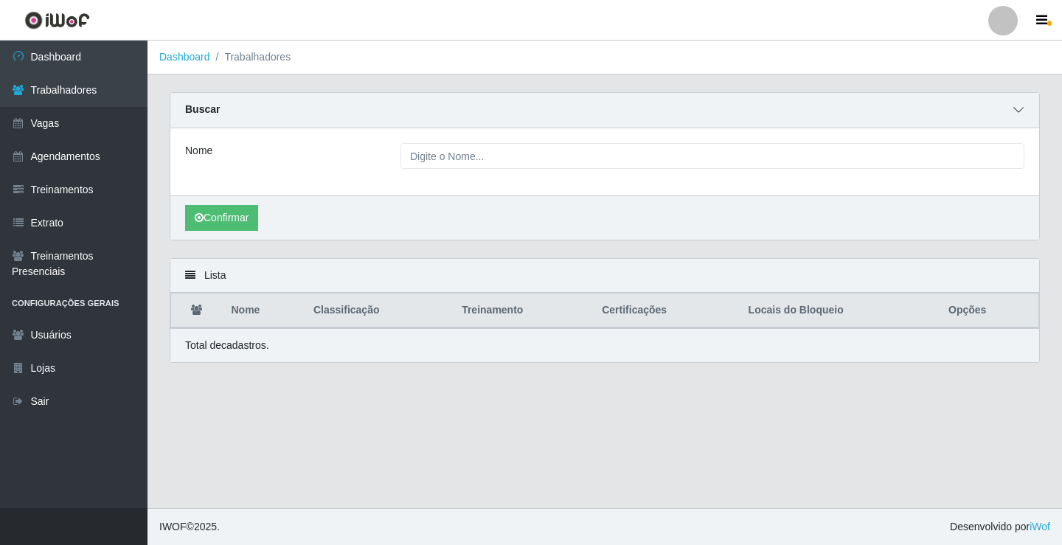
click at [1023, 112] on icon at bounding box center [1018, 110] width 10 height 10
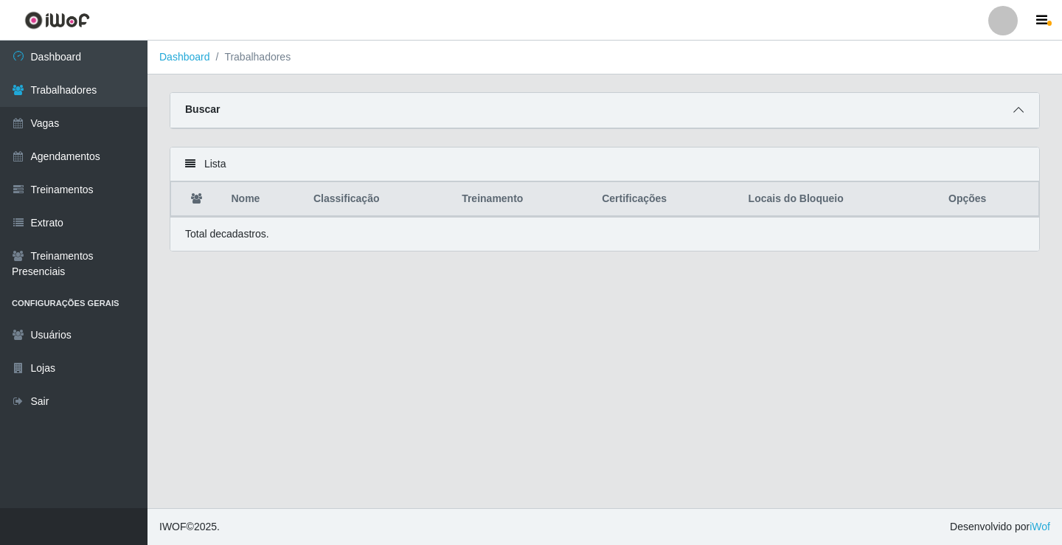
click at [1015, 114] on icon at bounding box center [1018, 110] width 10 height 10
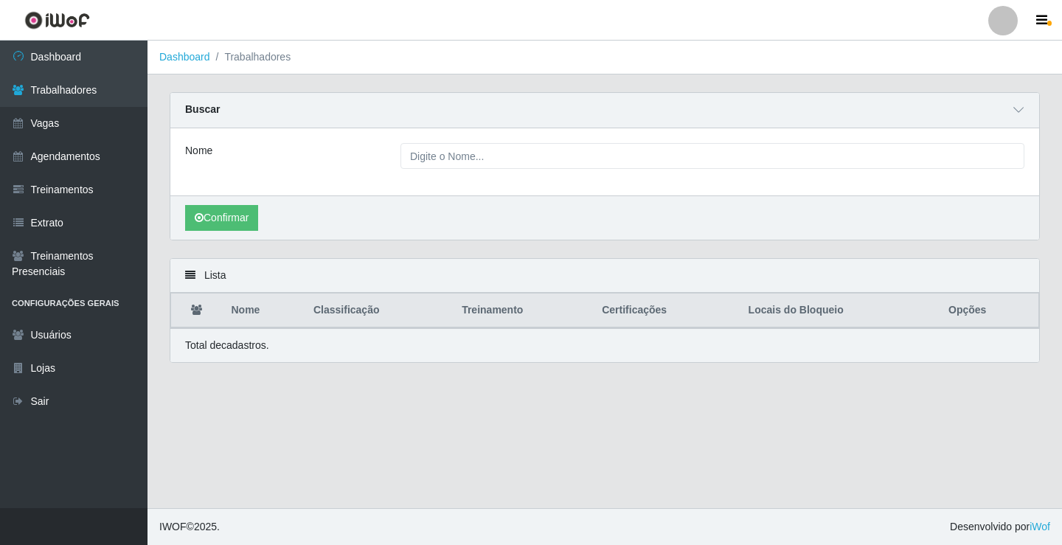
click at [183, 276] on div "Lista" at bounding box center [604, 276] width 869 height 34
drag, startPoint x: 189, startPoint y: 275, endPoint x: 186, endPoint y: 290, distance: 15.9
click at [190, 275] on icon at bounding box center [190, 275] width 10 height 10
drag, startPoint x: 216, startPoint y: 319, endPoint x: 195, endPoint y: 316, distance: 21.7
click at [201, 318] on th at bounding box center [197, 310] width 52 height 35
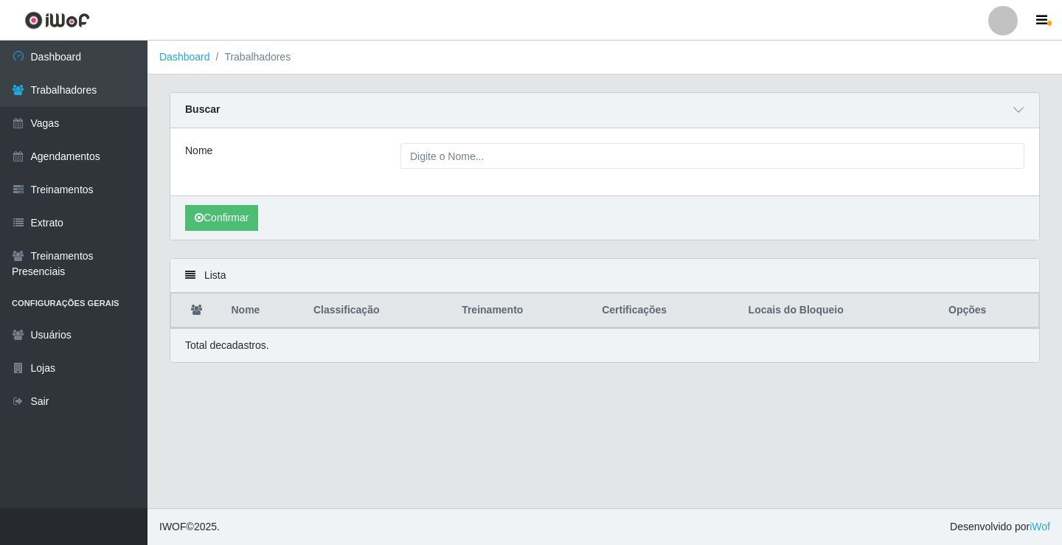
click at [195, 315] on icon at bounding box center [196, 310] width 11 height 10
click at [201, 309] on icon at bounding box center [196, 310] width 11 height 10
click at [198, 307] on icon at bounding box center [196, 310] width 11 height 10
click at [236, 312] on th "Nome" at bounding box center [264, 310] width 82 height 35
drag, startPoint x: 358, startPoint y: 318, endPoint x: 428, endPoint y: 307, distance: 70.2
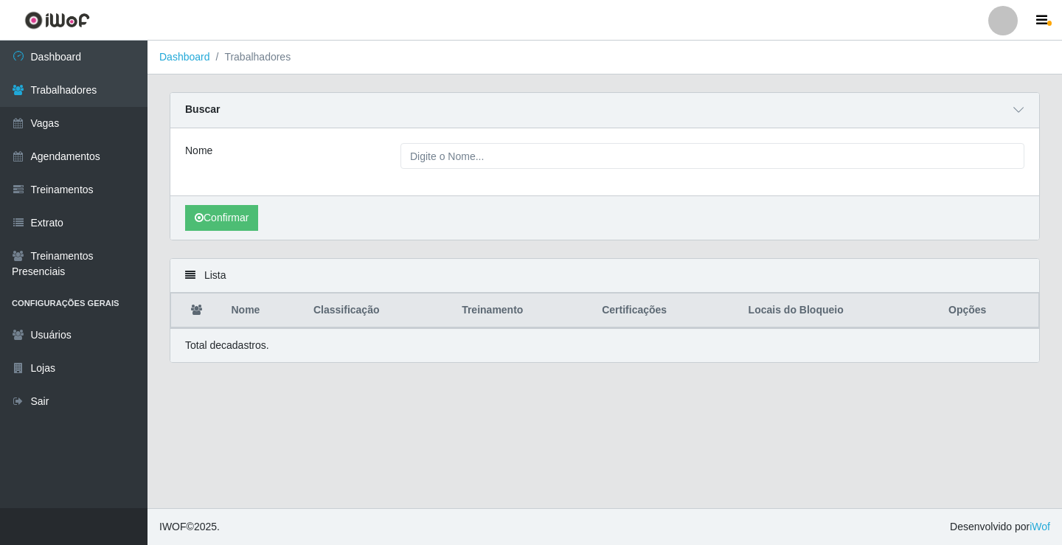
click at [359, 318] on th "Classificação" at bounding box center [379, 310] width 148 height 35
drag, startPoint x: 505, startPoint y: 315, endPoint x: 565, endPoint y: 321, distance: 60.1
click at [506, 315] on th "Treinamento" at bounding box center [523, 310] width 140 height 35
drag, startPoint x: 660, startPoint y: 311, endPoint x: 745, endPoint y: 319, distance: 85.1
click at [663, 310] on th "Certificações" at bounding box center [666, 310] width 146 height 35
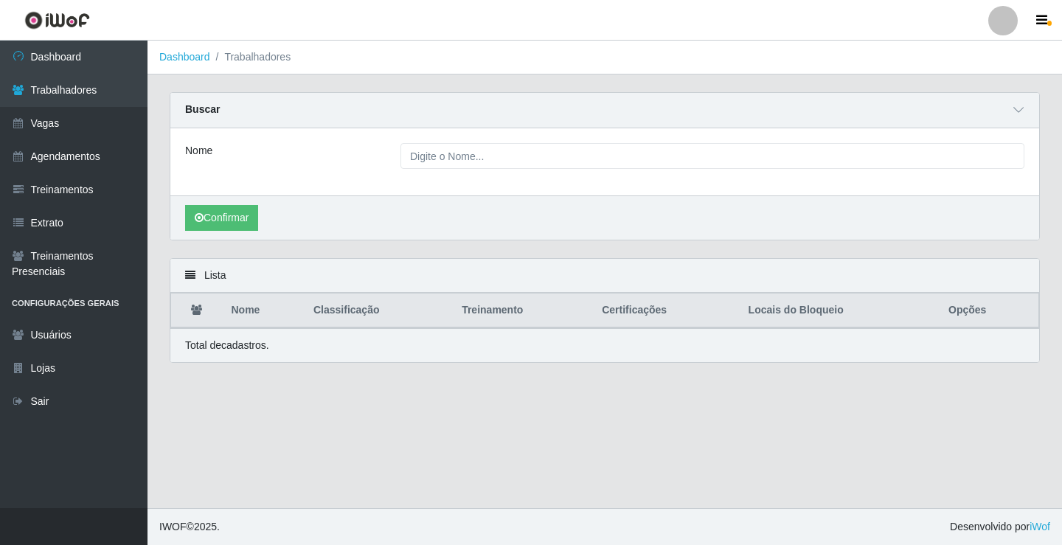
drag, startPoint x: 780, startPoint y: 319, endPoint x: 796, endPoint y: 316, distance: 15.6
click at [783, 318] on th "Locais do Bloqueio" at bounding box center [840, 310] width 200 height 35
click at [797, 315] on th "Locais do Bloqueio" at bounding box center [840, 310] width 200 height 35
drag, startPoint x: 989, startPoint y: 318, endPoint x: 981, endPoint y: 316, distance: 8.4
click at [987, 317] on th "Opções" at bounding box center [989, 310] width 100 height 35
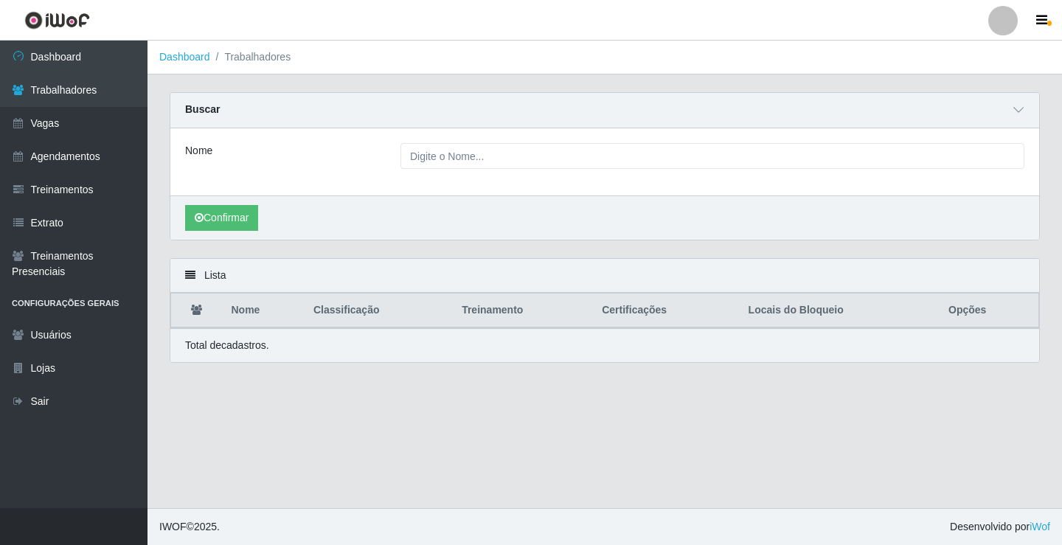
click at [981, 316] on th "Opções" at bounding box center [989, 310] width 100 height 35
click at [212, 338] on div "Total de cadastros." at bounding box center [604, 345] width 869 height 34
click at [196, 349] on p "Total de cadastros." at bounding box center [227, 345] width 84 height 15
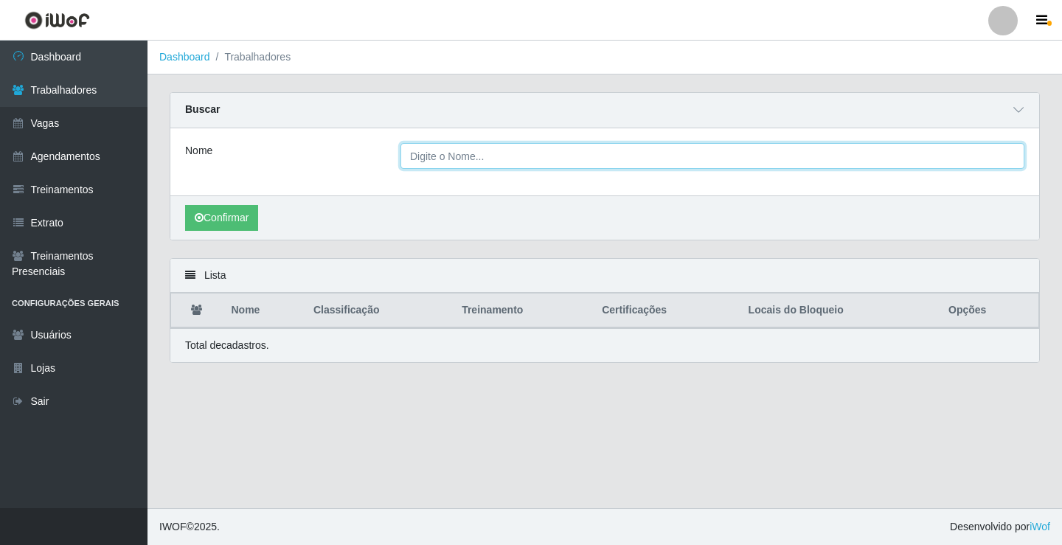
click at [459, 151] on input "Nome" at bounding box center [712, 156] width 624 height 26
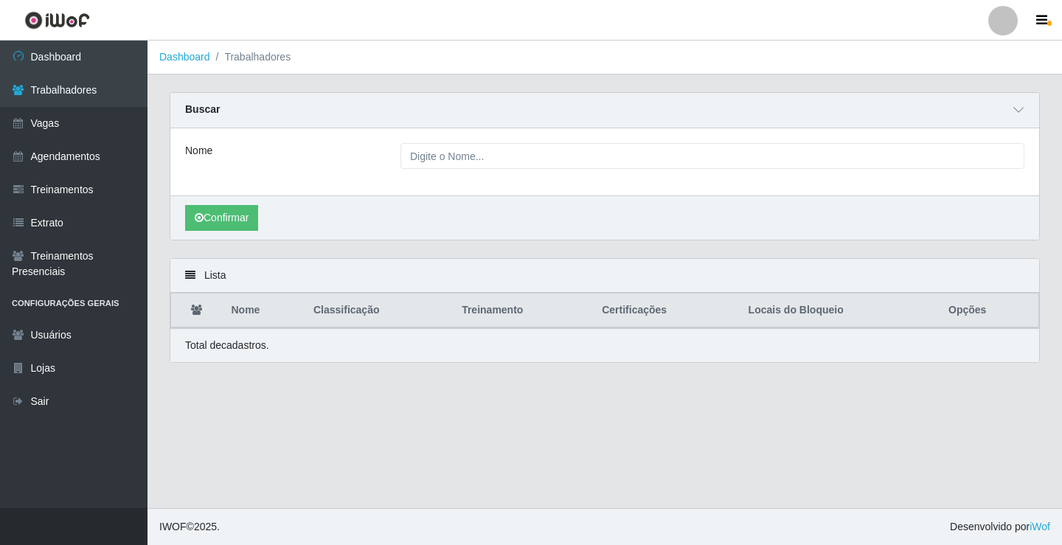
click at [874, 285] on div "Lista" at bounding box center [604, 276] width 869 height 34
click at [518, 172] on div "Nome" at bounding box center [604, 161] width 869 height 67
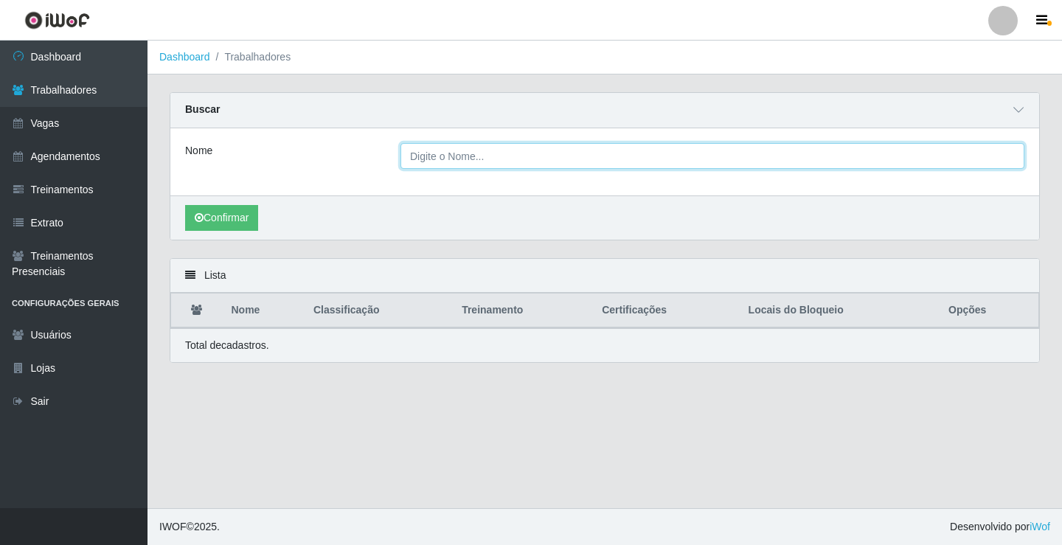
click at [512, 168] on input "Nome" at bounding box center [712, 156] width 624 height 26
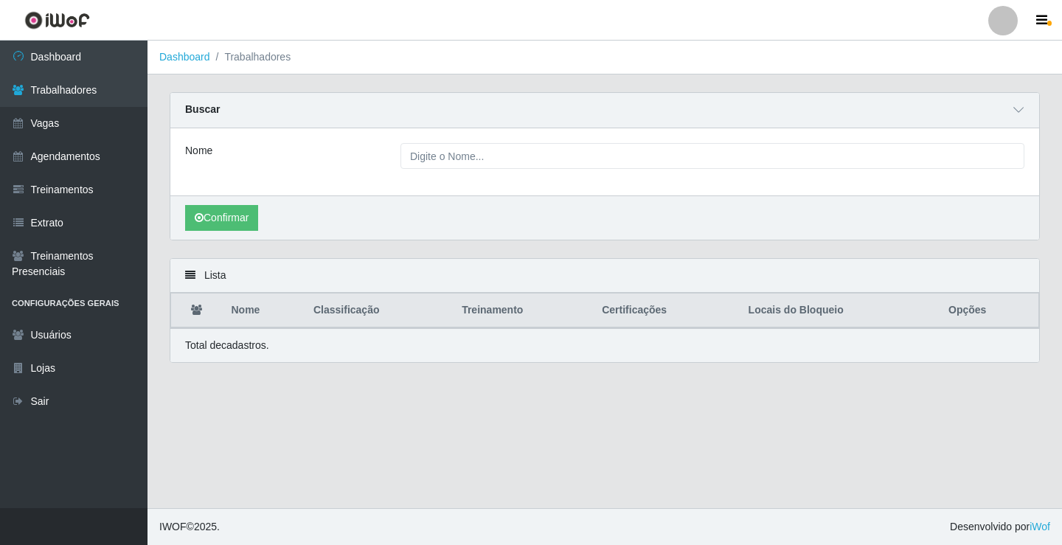
click at [369, 204] on div "Confirmar" at bounding box center [604, 217] width 869 height 44
click at [279, 66] on ol "Dashboard Trabalhadores" at bounding box center [604, 58] width 914 height 34
click at [279, 63] on li "Trabalhadores" at bounding box center [250, 56] width 81 height 15
click at [260, 60] on li "Trabalhadores" at bounding box center [250, 56] width 81 height 15
click at [176, 55] on link "Dashboard" at bounding box center [184, 57] width 51 height 12
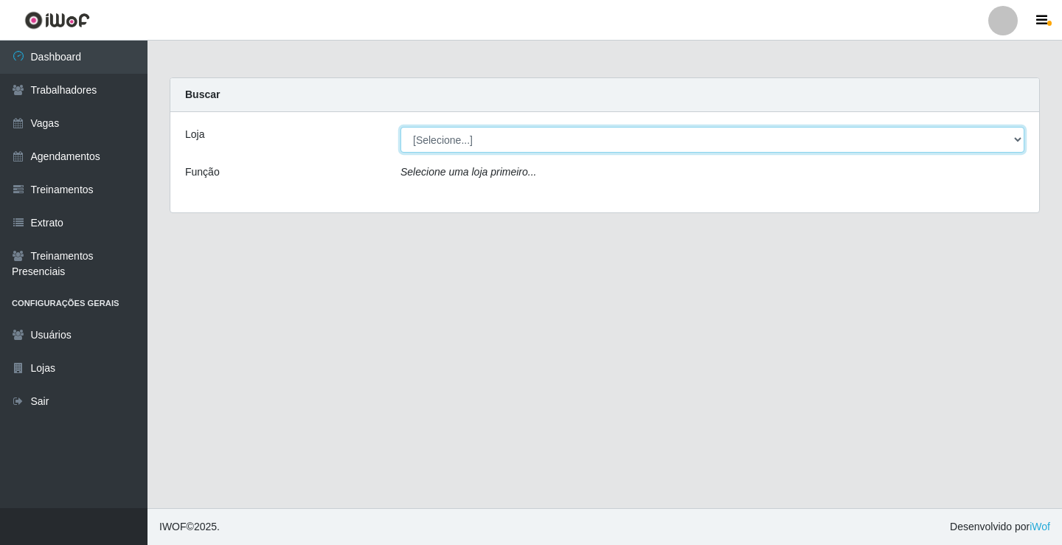
click at [471, 141] on select "[Selecione...] Edilicya Supermercado" at bounding box center [712, 140] width 624 height 26
select select "460"
click at [400, 127] on select "[Selecione...] Edilicya Supermercado" at bounding box center [712, 140] width 624 height 26
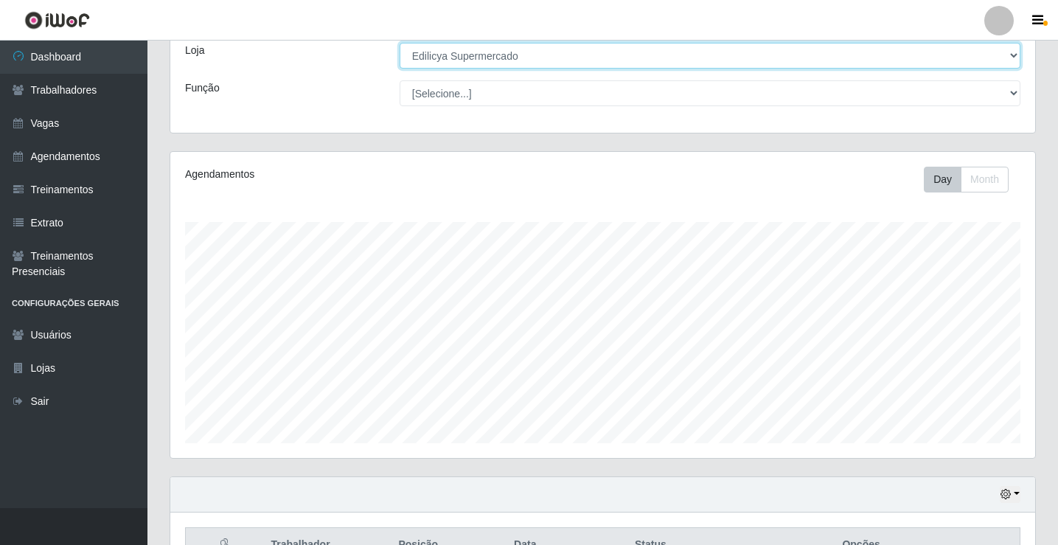
scroll to position [164, 0]
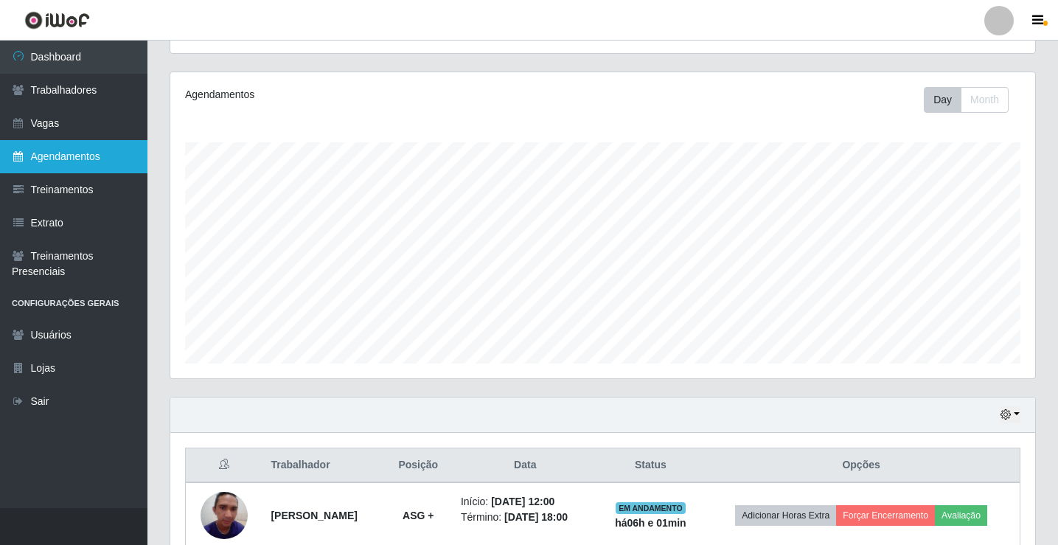
click at [52, 159] on link "Agendamentos" at bounding box center [73, 156] width 147 height 33
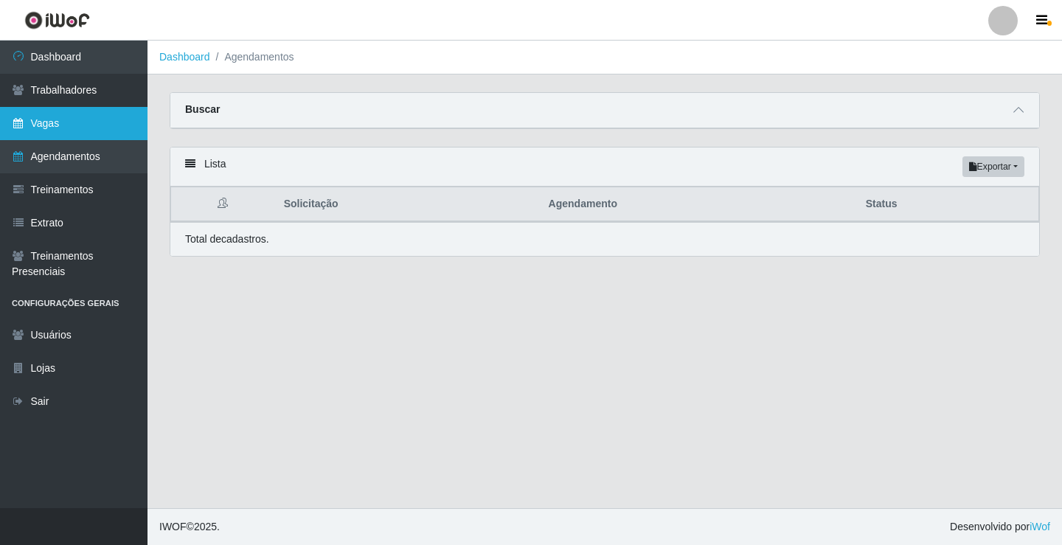
click at [43, 122] on link "Vagas" at bounding box center [73, 123] width 147 height 33
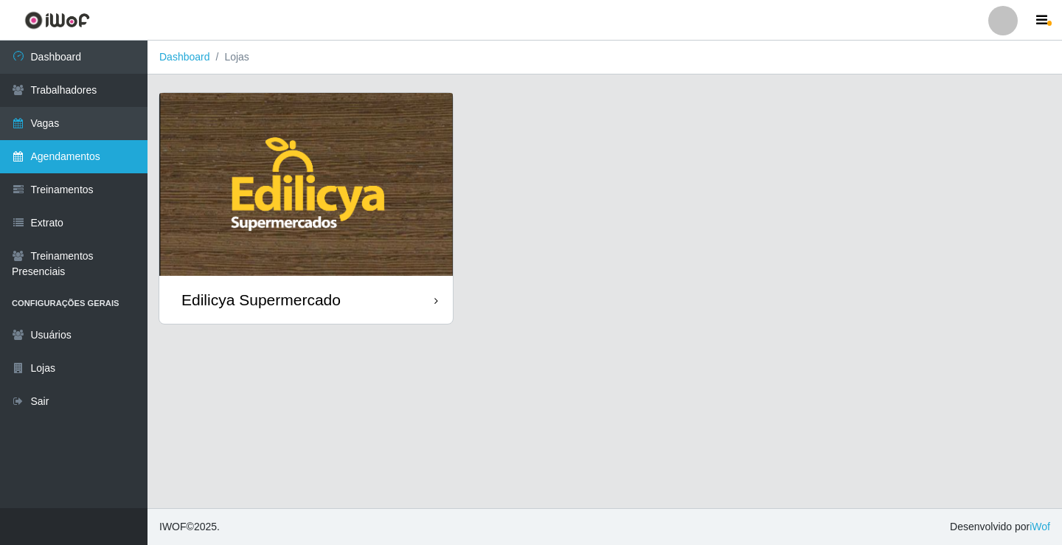
click at [74, 159] on link "Agendamentos" at bounding box center [73, 156] width 147 height 33
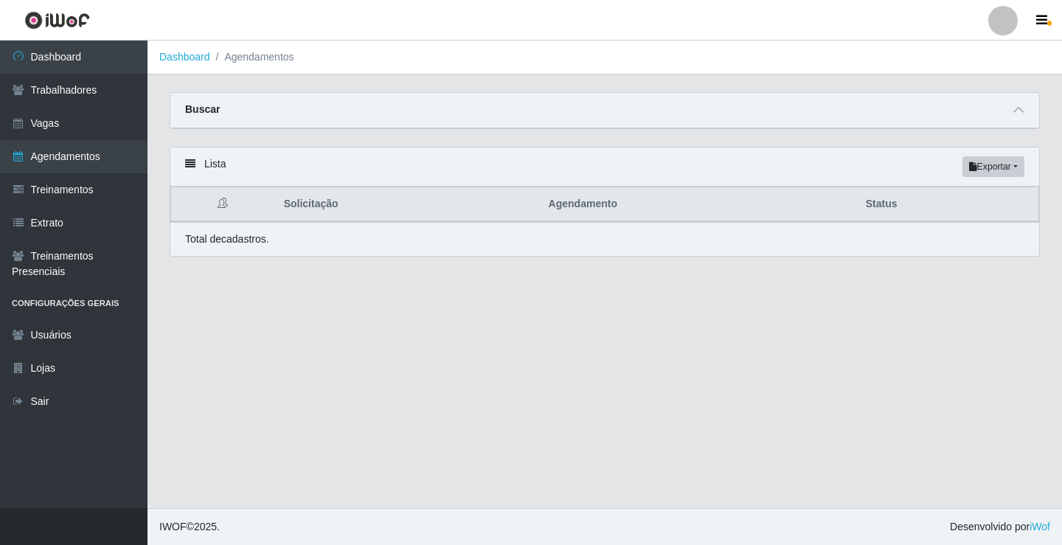
click at [887, 206] on th "Status" at bounding box center [948, 204] width 182 height 35
click at [969, 163] on icon "button" at bounding box center [973, 166] width 8 height 9
click at [939, 226] on button "Excel" at bounding box center [966, 225] width 116 height 30
click at [1003, 167] on button "Exportar" at bounding box center [993, 166] width 62 height 21
click at [965, 199] on button "PDF" at bounding box center [966, 194] width 116 height 31
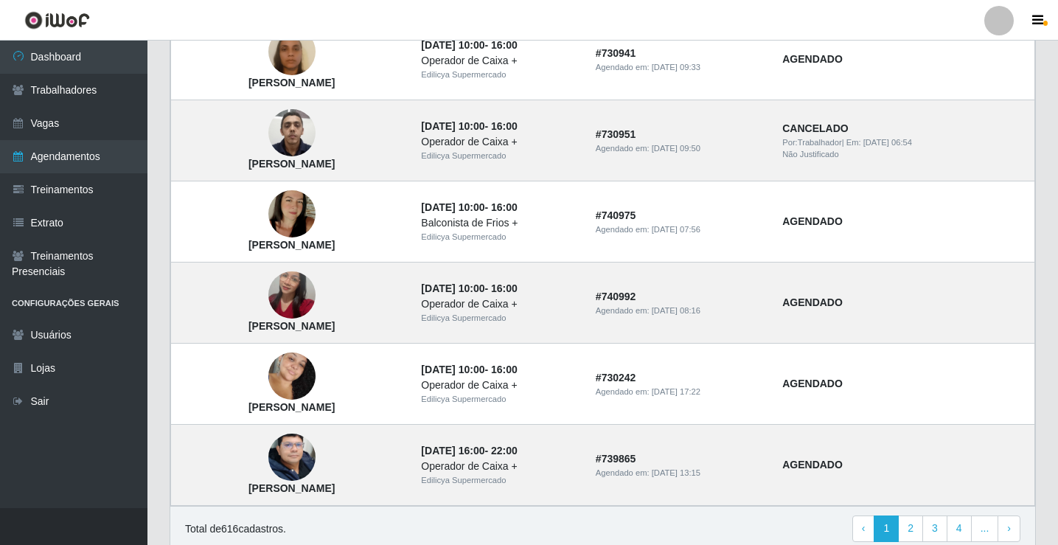
scroll to position [959, 0]
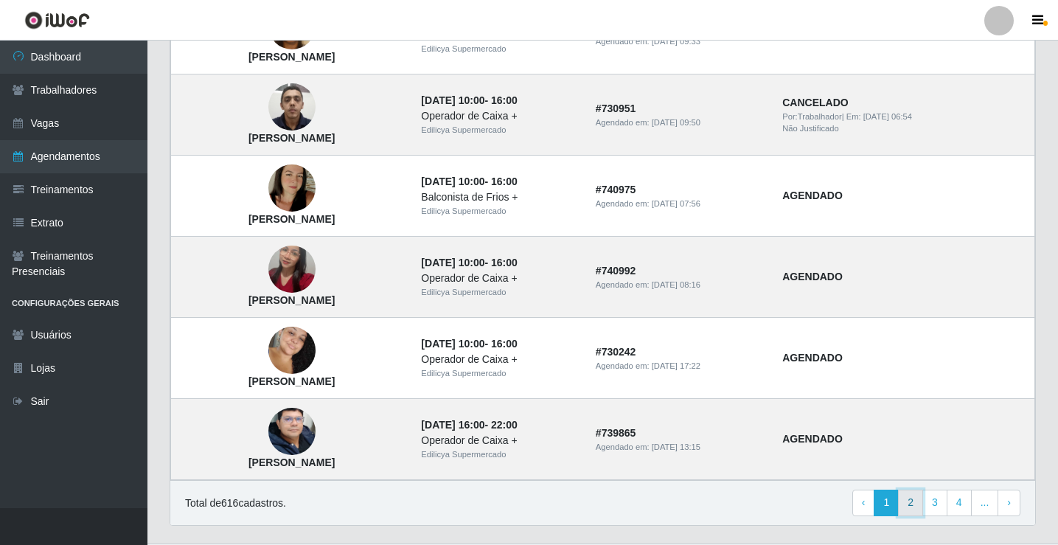
click at [911, 506] on link "2" at bounding box center [910, 503] width 25 height 27
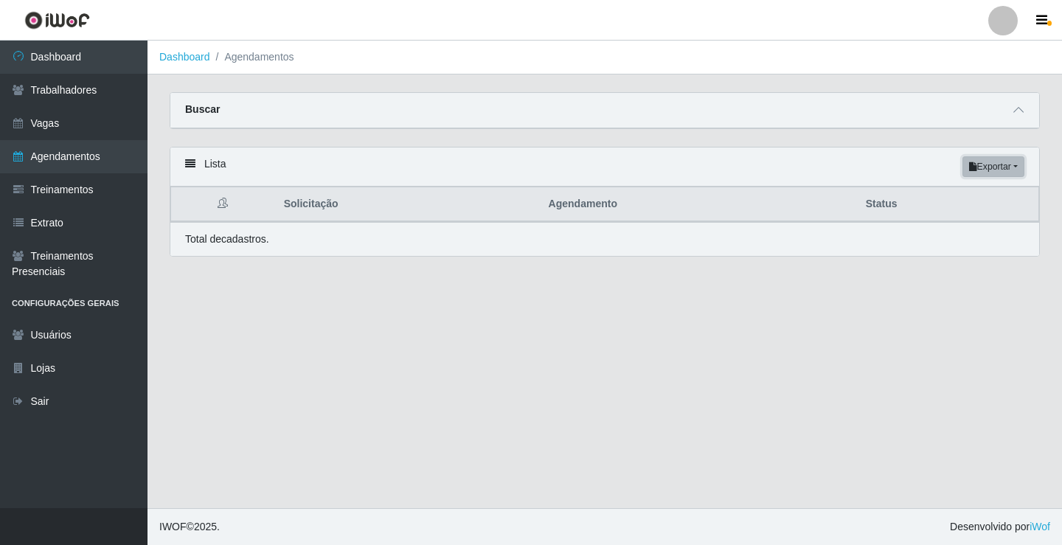
click at [978, 168] on button "Exportar" at bounding box center [993, 166] width 62 height 21
click at [930, 200] on button "PDF" at bounding box center [966, 194] width 116 height 31
click at [975, 164] on button "Exportar" at bounding box center [993, 166] width 62 height 21
click at [987, 231] on button "Excel" at bounding box center [966, 225] width 116 height 30
click at [226, 208] on icon at bounding box center [223, 203] width 10 height 10
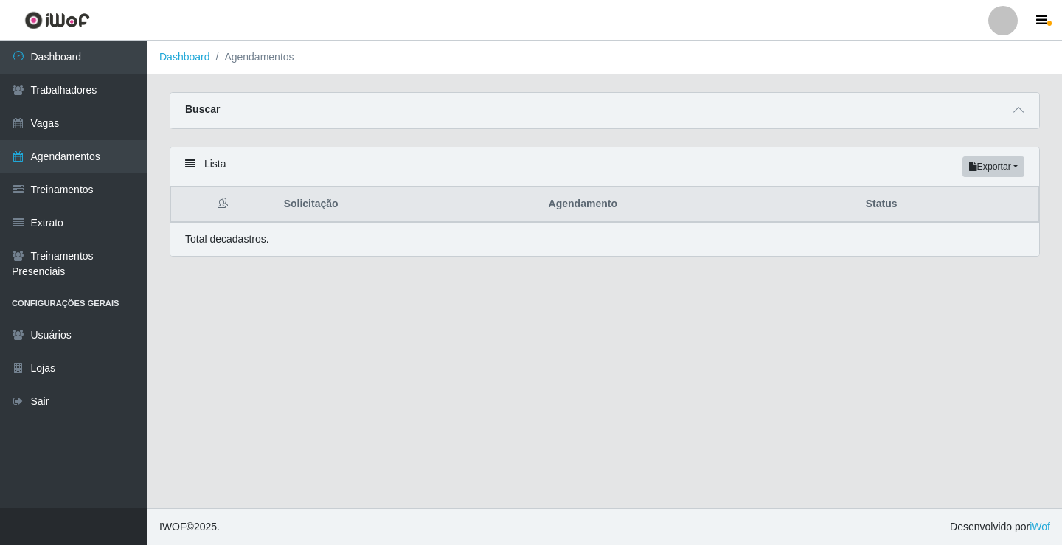
click at [224, 205] on icon at bounding box center [223, 203] width 10 height 10
click at [207, 170] on div "Lista Exportar PDF Excel" at bounding box center [604, 166] width 869 height 39
click at [188, 167] on icon at bounding box center [190, 164] width 10 height 10
drag, startPoint x: 189, startPoint y: 161, endPoint x: 209, endPoint y: 125, distance: 41.2
click at [189, 161] on icon at bounding box center [190, 164] width 10 height 10
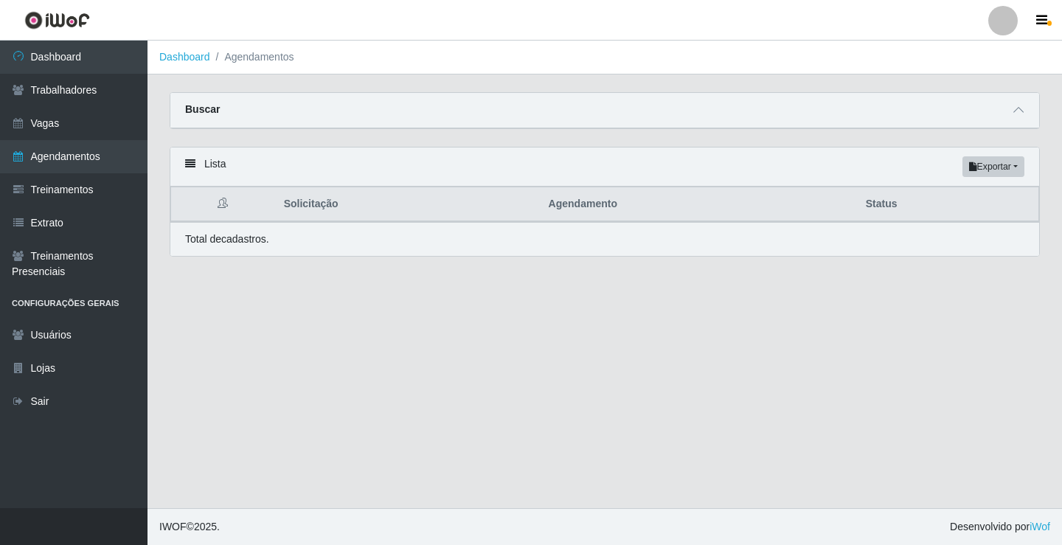
drag, startPoint x: 214, startPoint y: 114, endPoint x: 209, endPoint y: 68, distance: 46.7
click at [214, 113] on strong "Buscar" at bounding box center [202, 109] width 35 height 12
drag, startPoint x: 224, startPoint y: 55, endPoint x: 246, endPoint y: 57, distance: 22.2
click at [225, 55] on li "Agendamentos" at bounding box center [252, 56] width 84 height 15
click at [247, 57] on li "Agendamentos" at bounding box center [252, 56] width 84 height 15
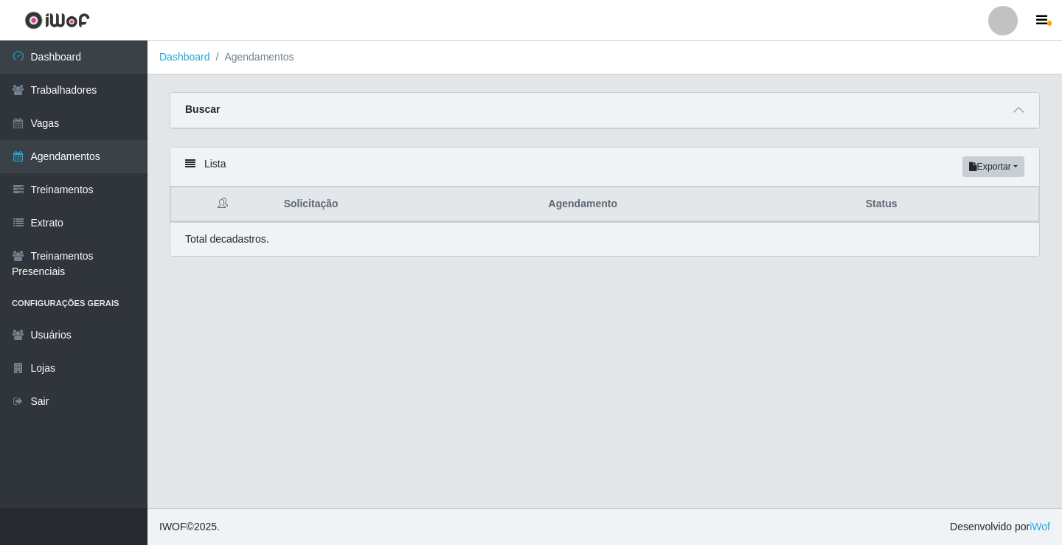
drag, startPoint x: 215, startPoint y: 65, endPoint x: 149, endPoint y: 51, distance: 67.1
click at [203, 63] on ol "Dashboard Agendamentos" at bounding box center [604, 58] width 914 height 34
click at [149, 51] on ol "Dashboard Agendamentos" at bounding box center [604, 58] width 914 height 34
click at [188, 63] on link "Dashboard" at bounding box center [184, 57] width 51 height 12
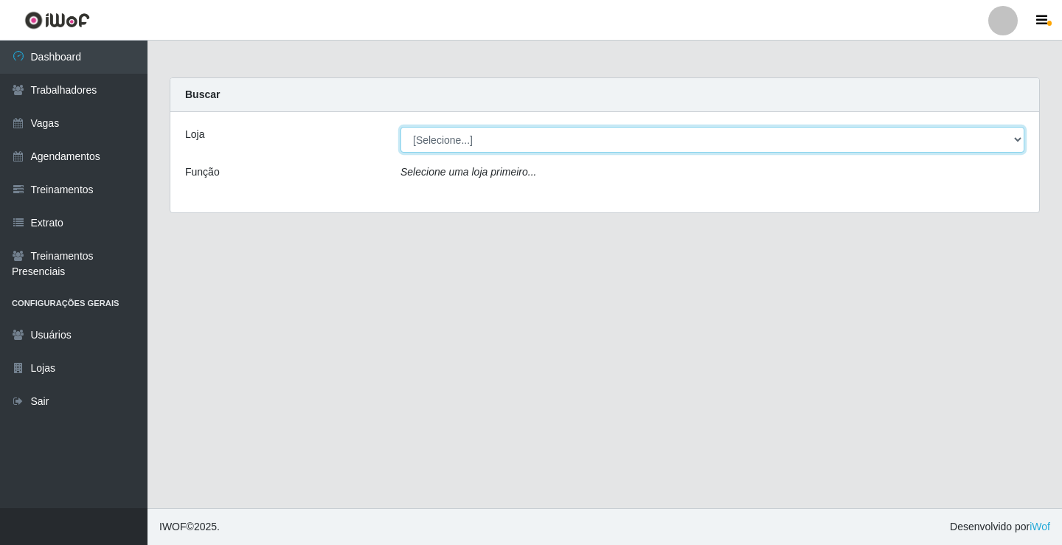
click at [532, 145] on select "[Selecione...] Edilicya Supermercado" at bounding box center [712, 140] width 624 height 26
click at [400, 127] on select "[Selecione...] Edilicya Supermercado" at bounding box center [712, 140] width 624 height 26
drag, startPoint x: 493, startPoint y: 139, endPoint x: 492, endPoint y: 151, distance: 12.6
click at [493, 139] on select "[Selecione...] Edilicya Supermercado" at bounding box center [712, 140] width 624 height 26
select select "460"
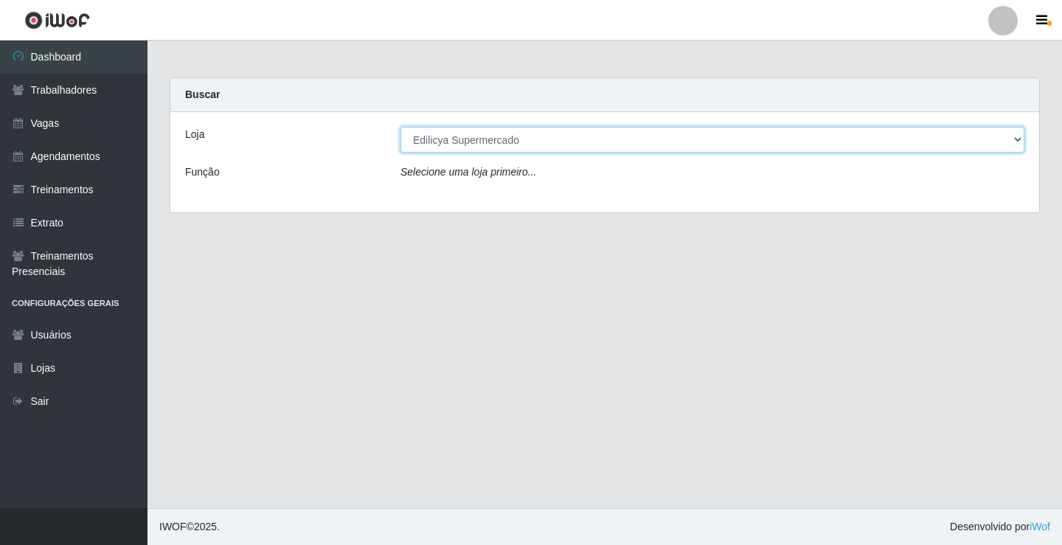
click at [400, 127] on select "[Selecione...] Edilicya Supermercado" at bounding box center [712, 140] width 624 height 26
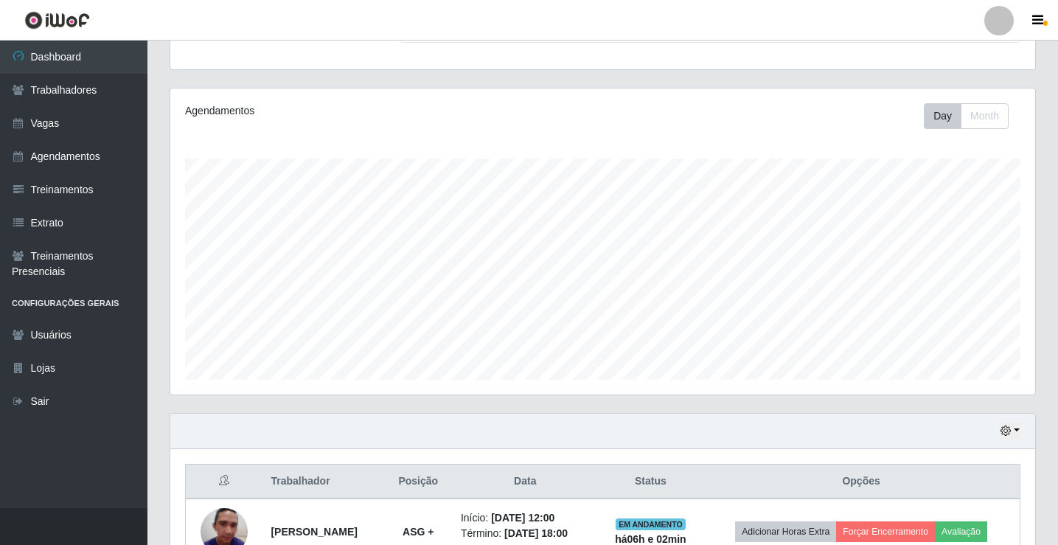
scroll to position [237, 0]
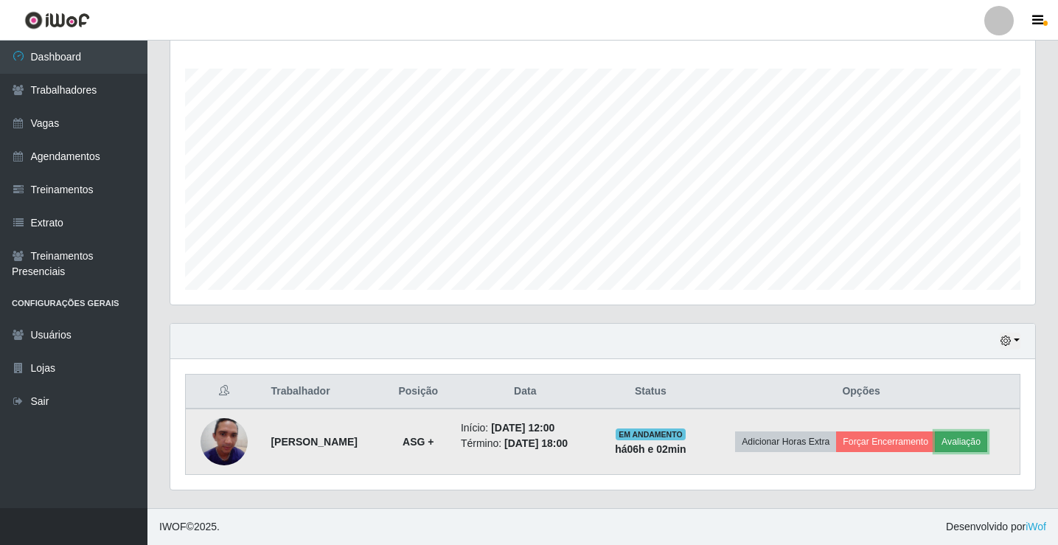
click at [973, 442] on button "Avaliação" at bounding box center [961, 441] width 52 height 21
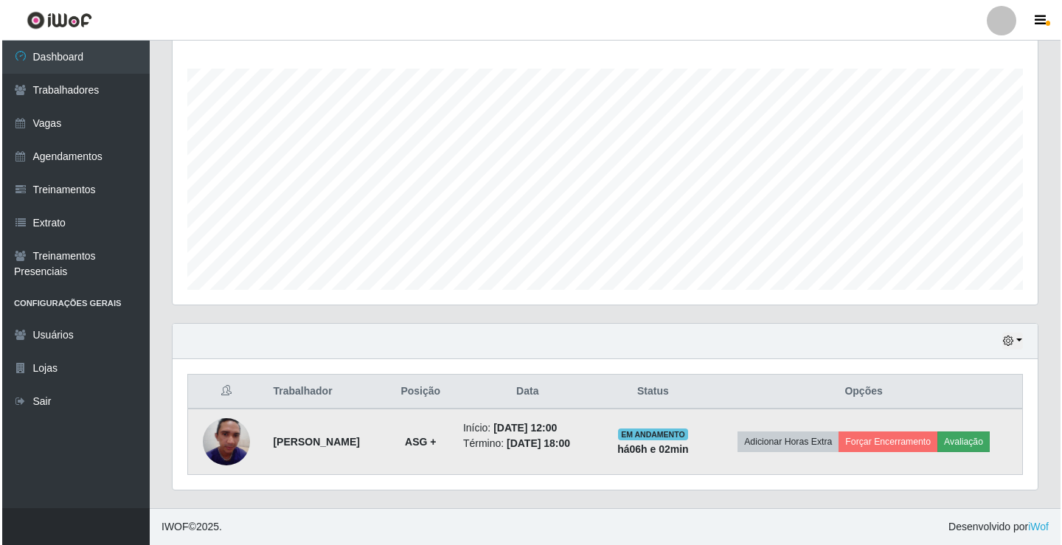
scroll to position [306, 857]
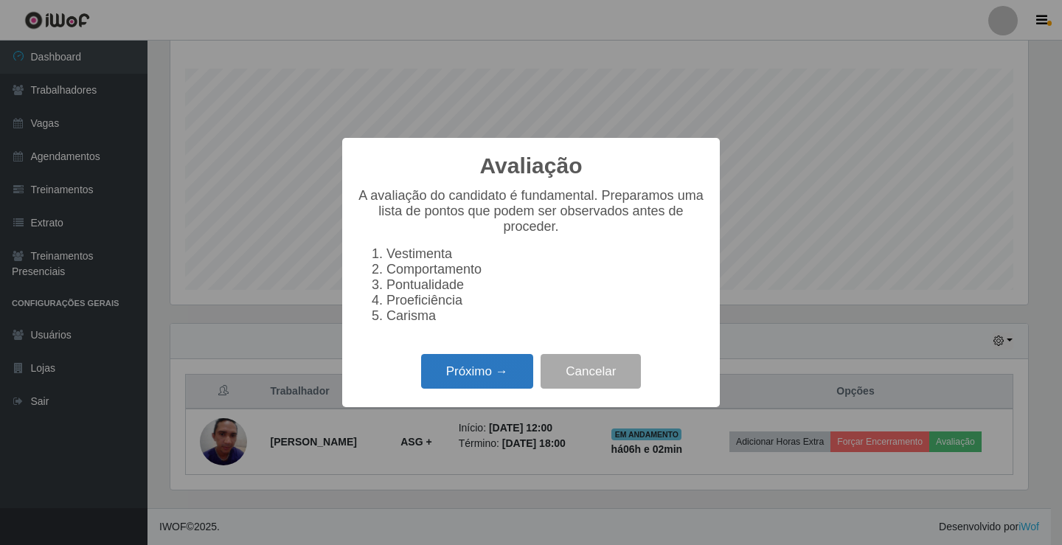
click at [455, 389] on button "Próximo →" at bounding box center [477, 371] width 112 height 35
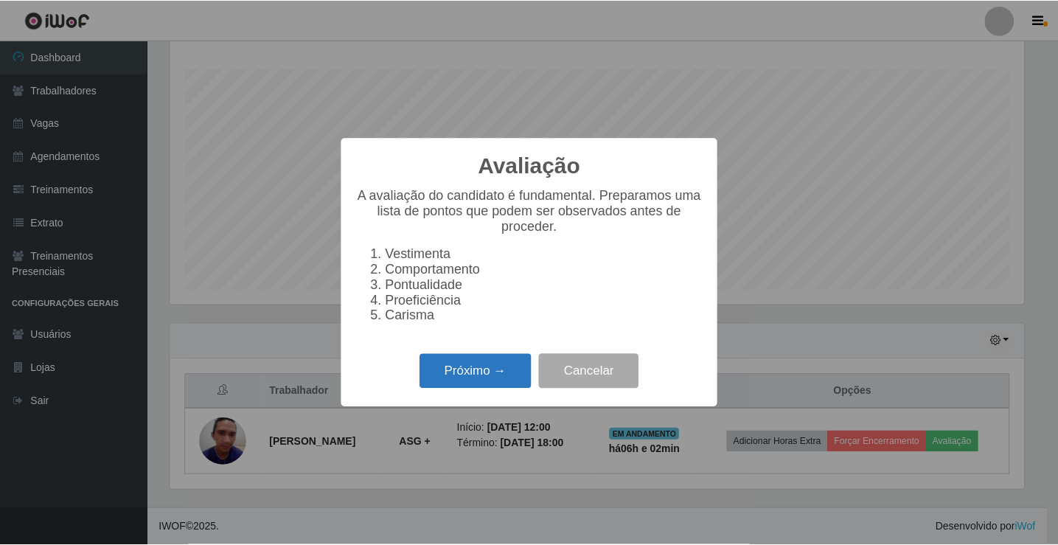
scroll to position [737003, 736452]
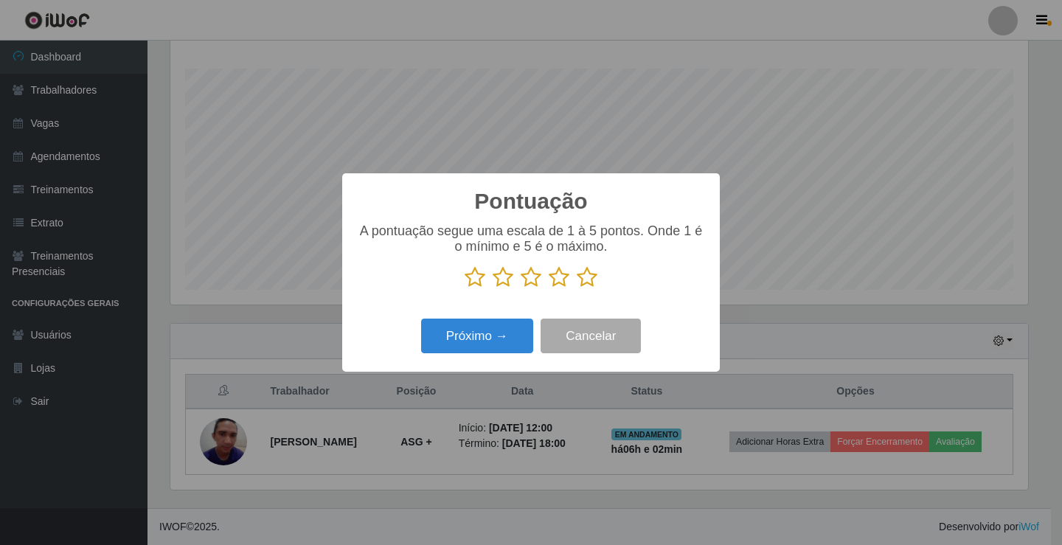
click at [556, 277] on icon at bounding box center [559, 277] width 21 height 22
click at [549, 288] on input "radio" at bounding box center [549, 288] width 0 height 0
click at [529, 276] on icon at bounding box center [531, 277] width 21 height 22
click at [521, 288] on input "radio" at bounding box center [521, 288] width 0 height 0
click at [591, 338] on button "Cancelar" at bounding box center [590, 336] width 100 height 35
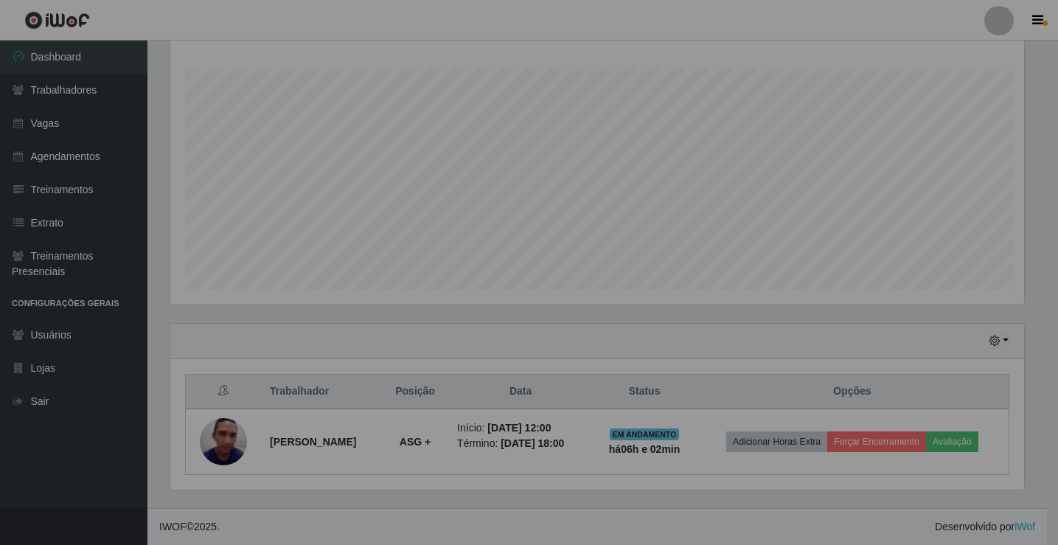
scroll to position [306, 865]
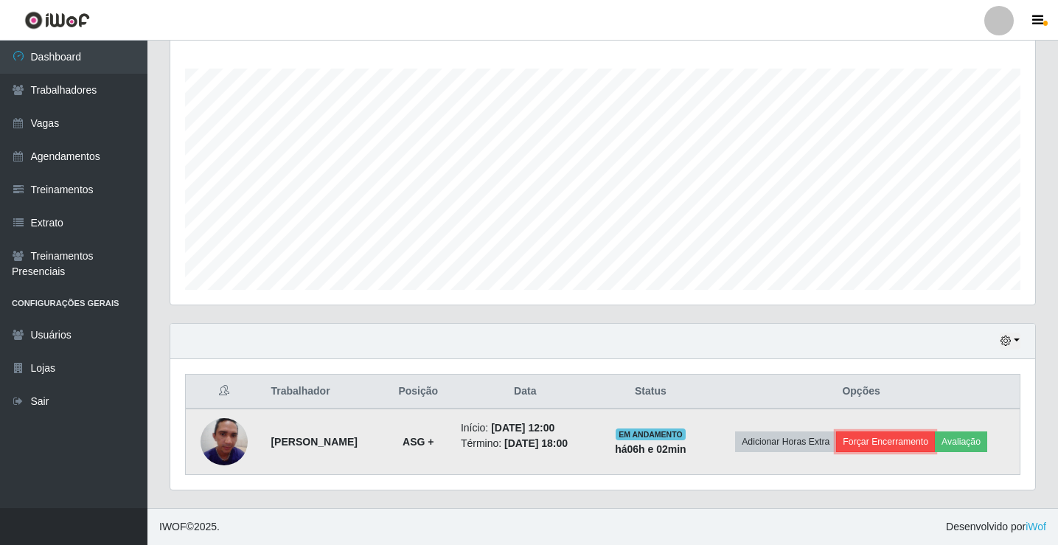
click at [892, 445] on button "Forçar Encerramento" at bounding box center [885, 441] width 99 height 21
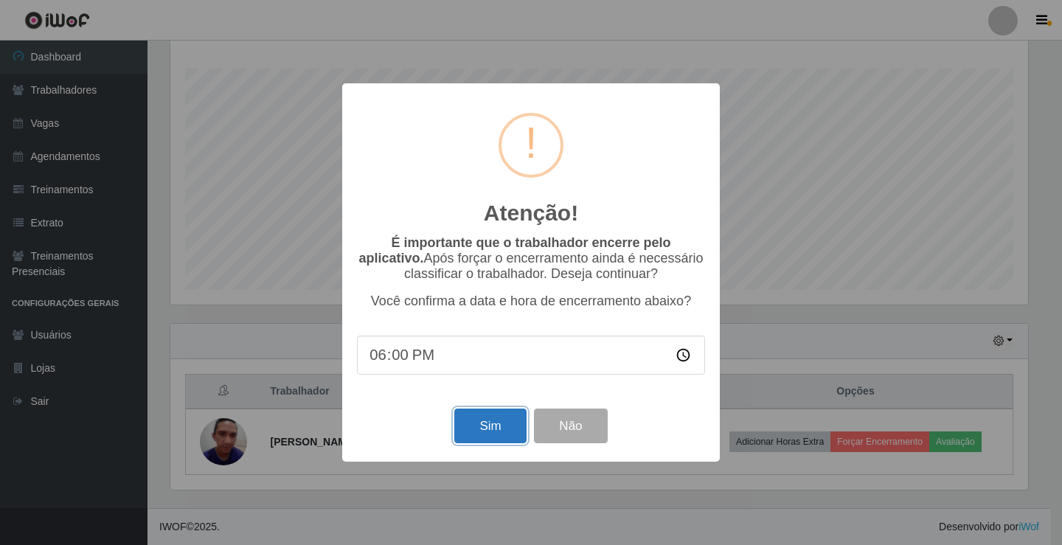
click at [481, 433] on button "Sim" at bounding box center [490, 425] width 72 height 35
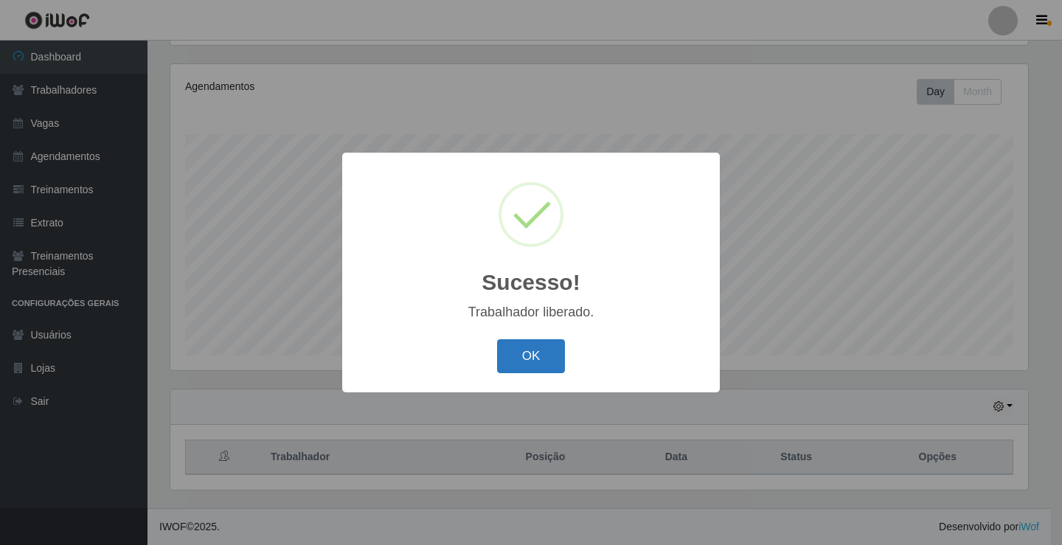
click at [515, 353] on button "OK" at bounding box center [531, 356] width 69 height 35
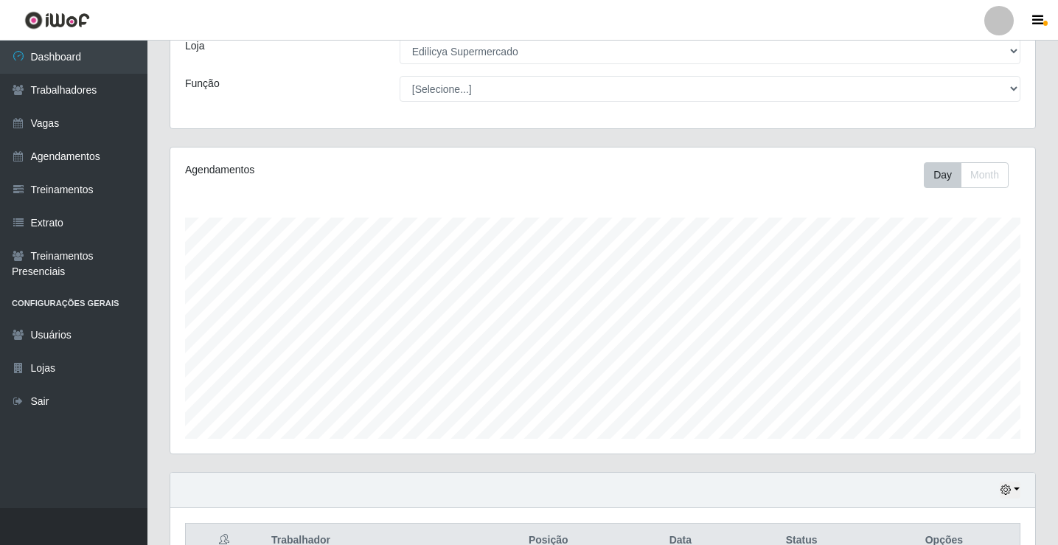
scroll to position [0, 0]
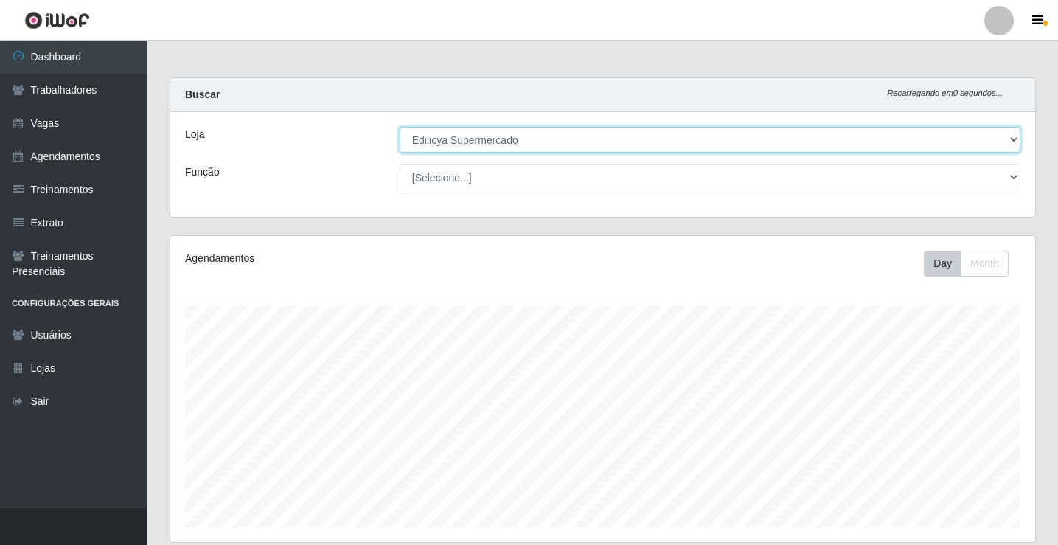
drag, startPoint x: 495, startPoint y: 131, endPoint x: 494, endPoint y: 150, distance: 19.2
click at [495, 141] on select "[Selecione...] Edilicya Supermercado" at bounding box center [710, 140] width 621 height 26
click at [400, 127] on select "[Selecione...] Edilicya Supermercado" at bounding box center [710, 140] width 621 height 26
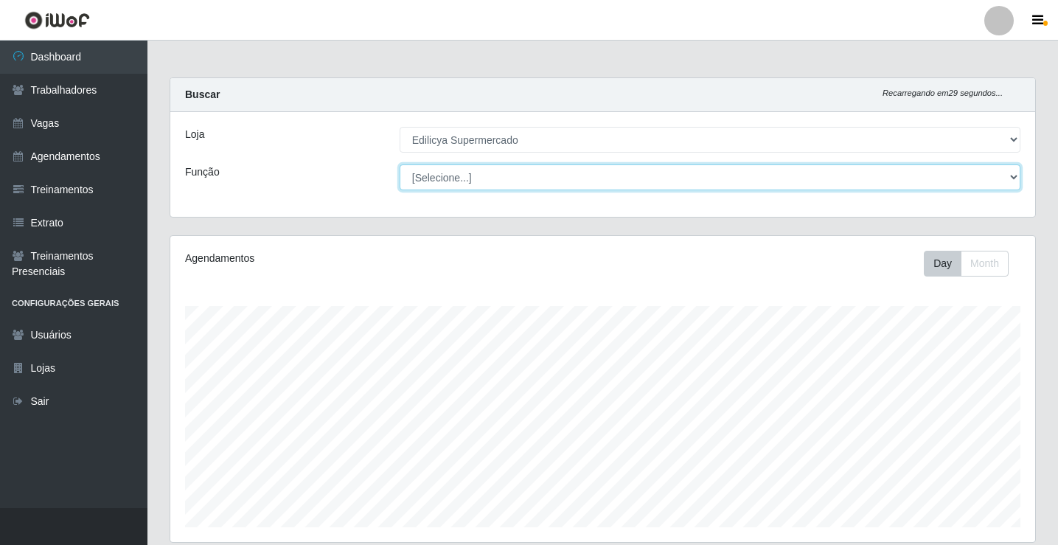
click at [486, 175] on select "[Selecione...] ASG ASG + ASG ++ Auxiliar de Estacionamento Auxiliar de Estacion…" at bounding box center [710, 177] width 621 height 26
select select "73"
click at [400, 164] on select "[Selecione...] ASG ASG + ASG ++ Auxiliar de Estacionamento Auxiliar de Estacion…" at bounding box center [710, 177] width 621 height 26
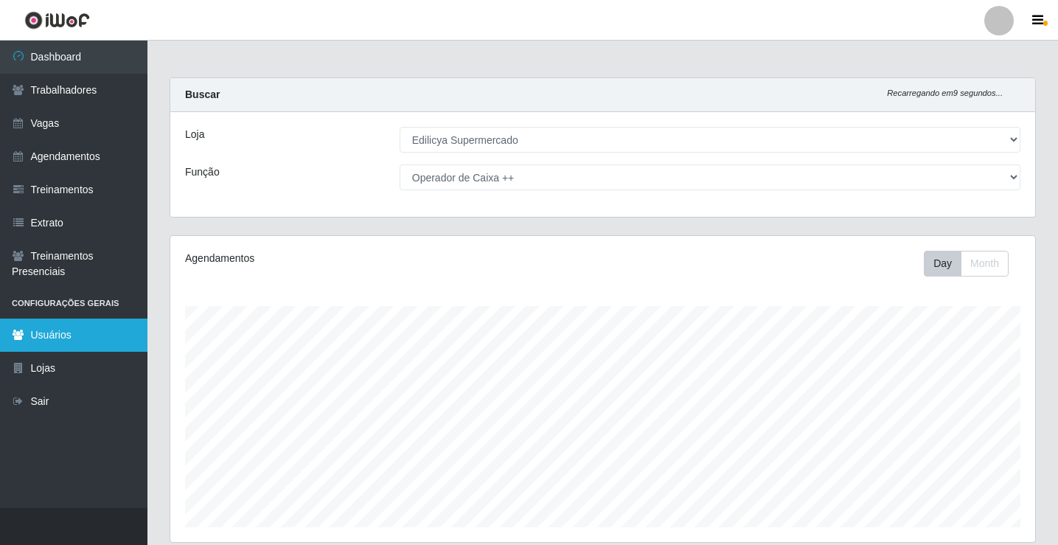
click at [77, 349] on link "Usuários" at bounding box center [73, 335] width 147 height 33
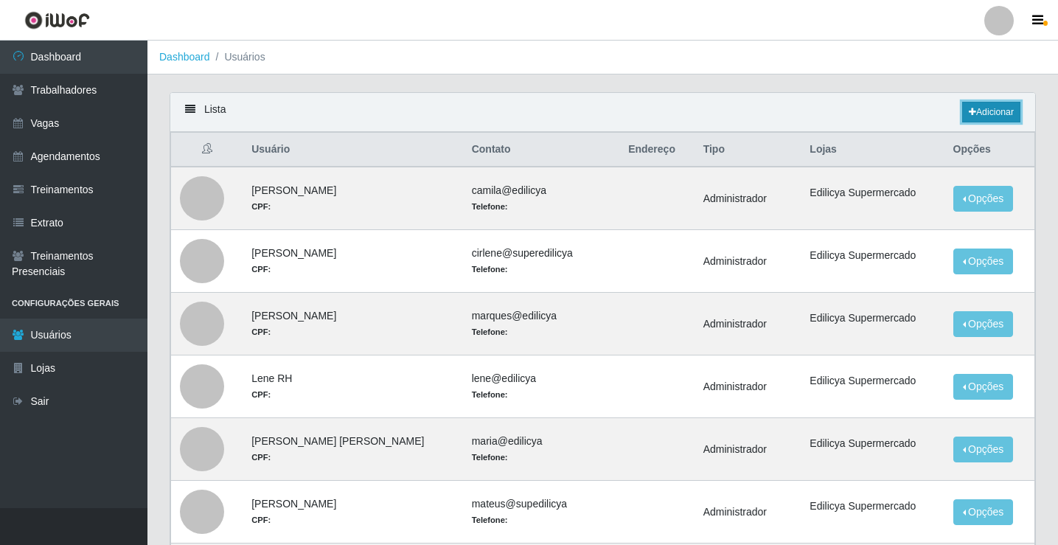
click at [1001, 105] on link "Adicionar" at bounding box center [991, 112] width 58 height 21
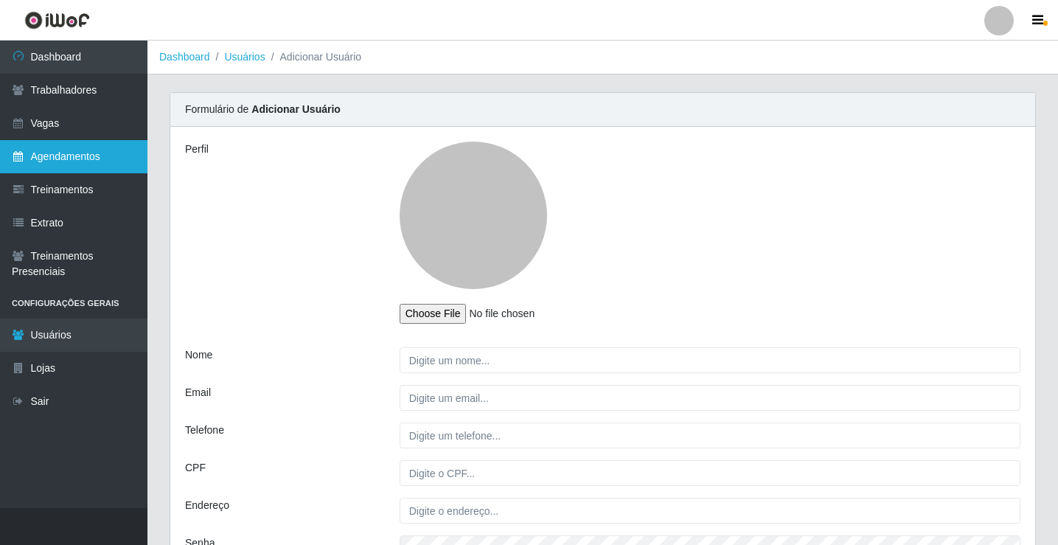
click at [95, 145] on link "Agendamentos" at bounding box center [73, 156] width 147 height 33
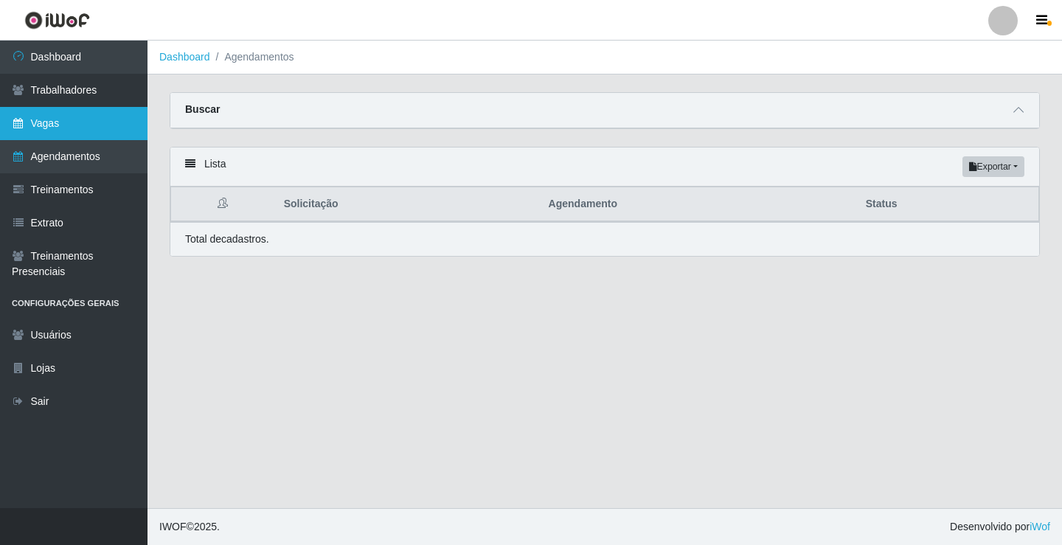
click at [92, 125] on link "Vagas" at bounding box center [73, 123] width 147 height 33
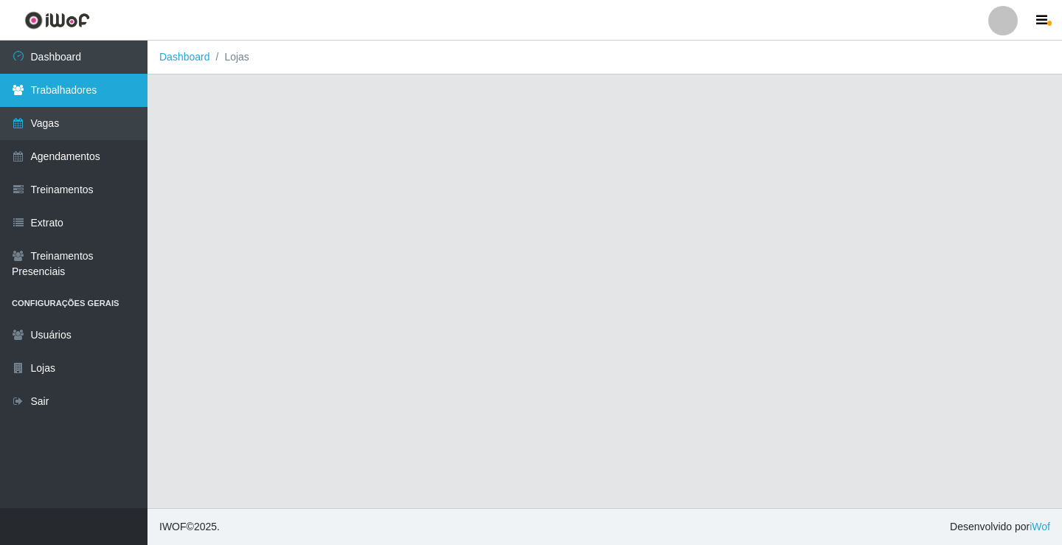
click at [114, 94] on link "Trabalhadores" at bounding box center [73, 90] width 147 height 33
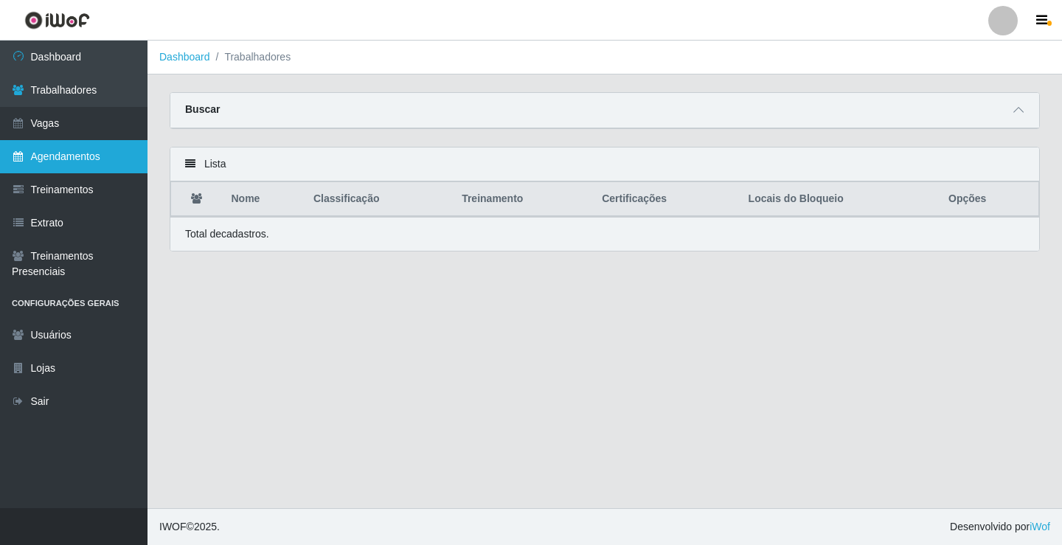
click at [73, 157] on link "Agendamentos" at bounding box center [73, 156] width 147 height 33
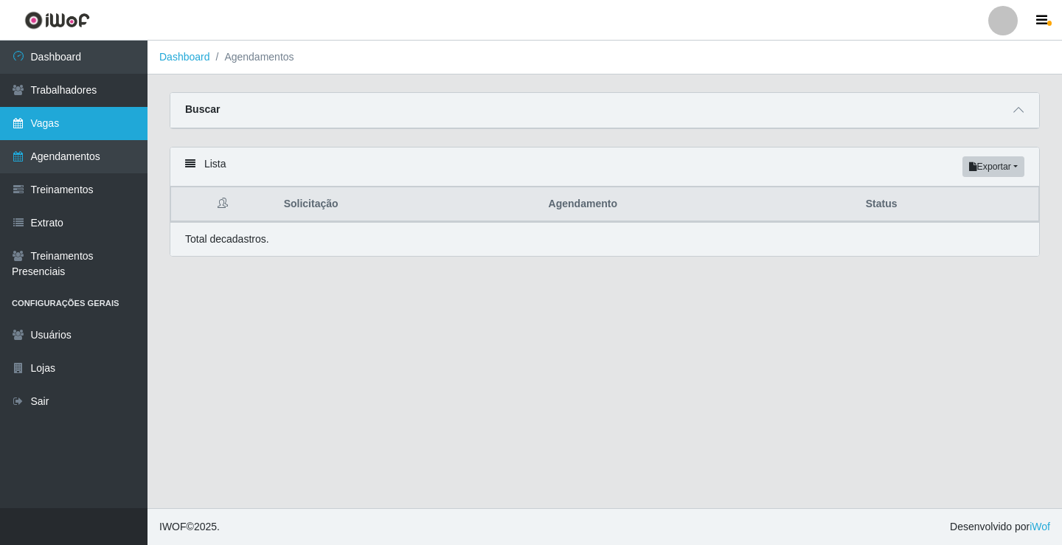
click at [85, 117] on link "Vagas" at bounding box center [73, 123] width 147 height 33
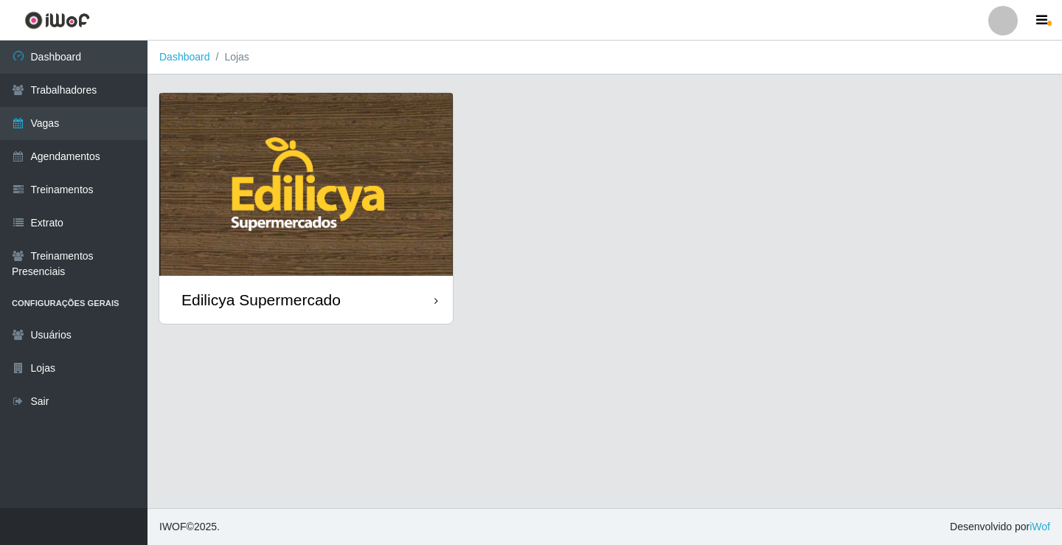
click at [386, 310] on div "Edilicya Supermercado" at bounding box center [305, 300] width 293 height 48
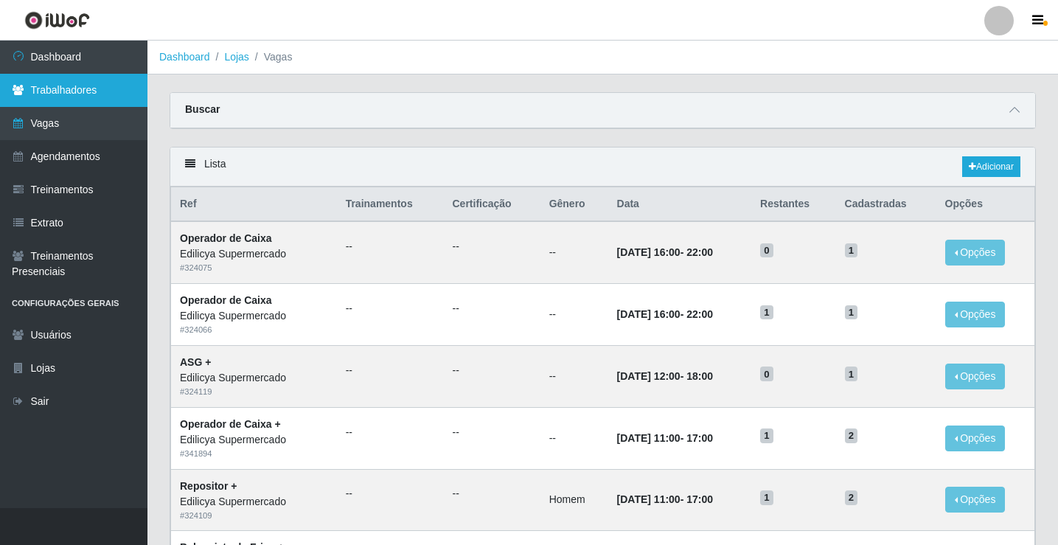
click at [40, 98] on link "Trabalhadores" at bounding box center [73, 90] width 147 height 33
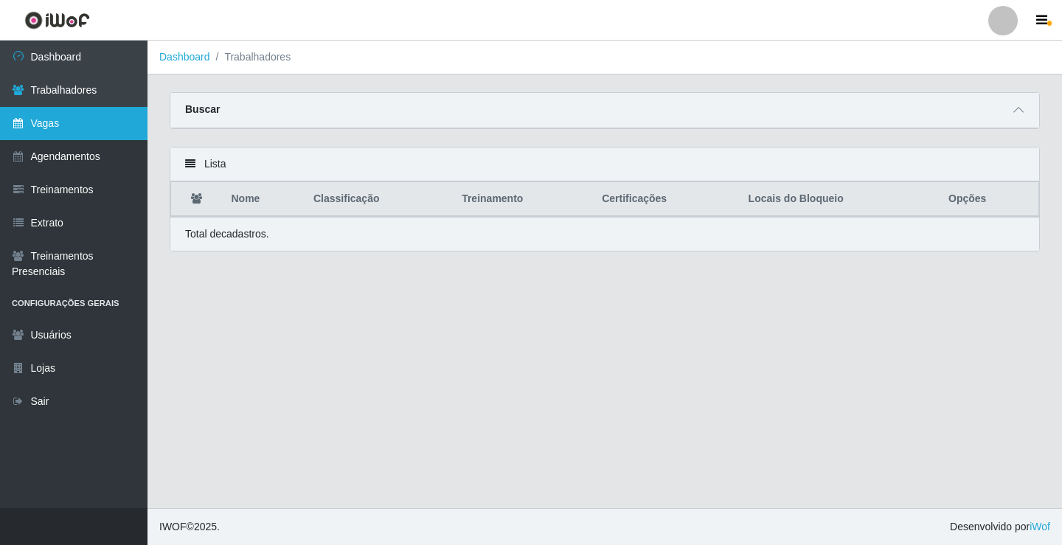
click at [75, 132] on link "Vagas" at bounding box center [73, 123] width 147 height 33
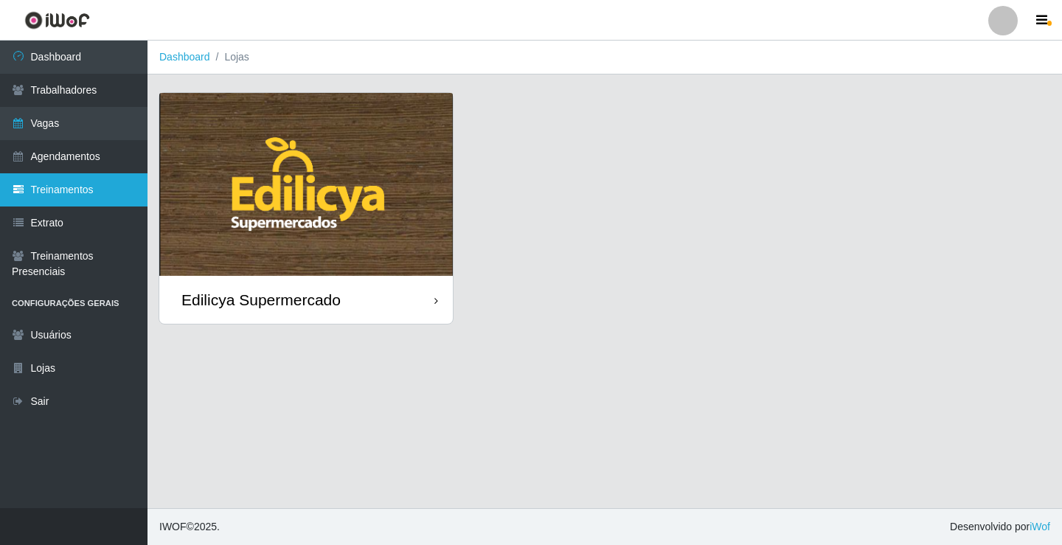
click at [63, 189] on link "Treinamentos" at bounding box center [73, 189] width 147 height 33
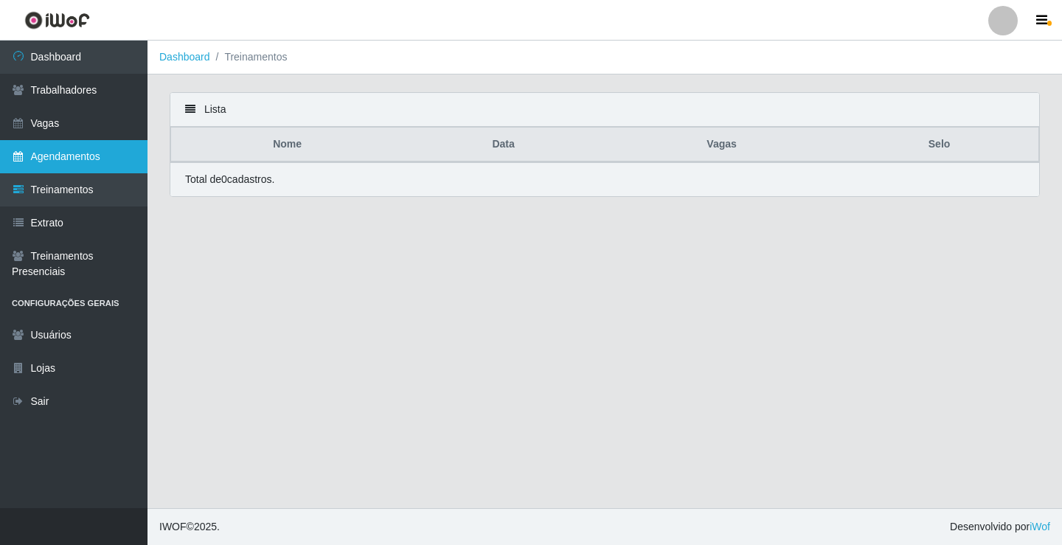
click at [86, 154] on link "Agendamentos" at bounding box center [73, 156] width 147 height 33
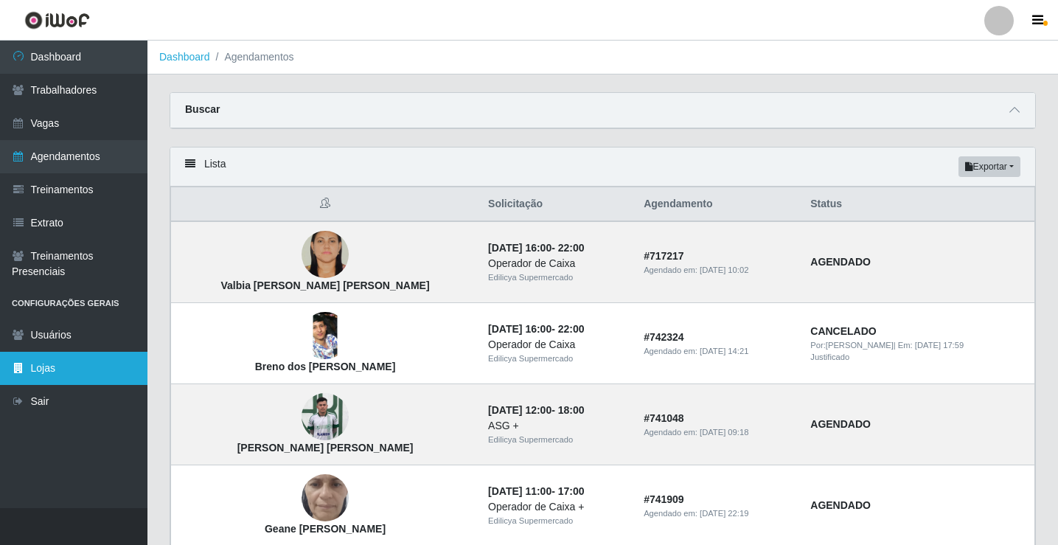
click at [22, 369] on icon at bounding box center [18, 368] width 13 height 10
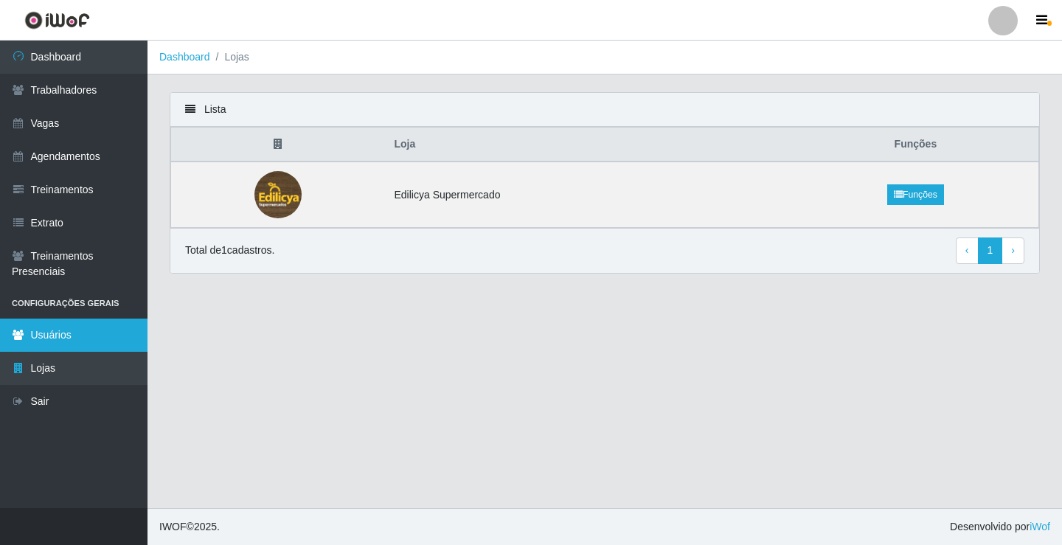
click at [16, 322] on link "Usuários" at bounding box center [73, 335] width 147 height 33
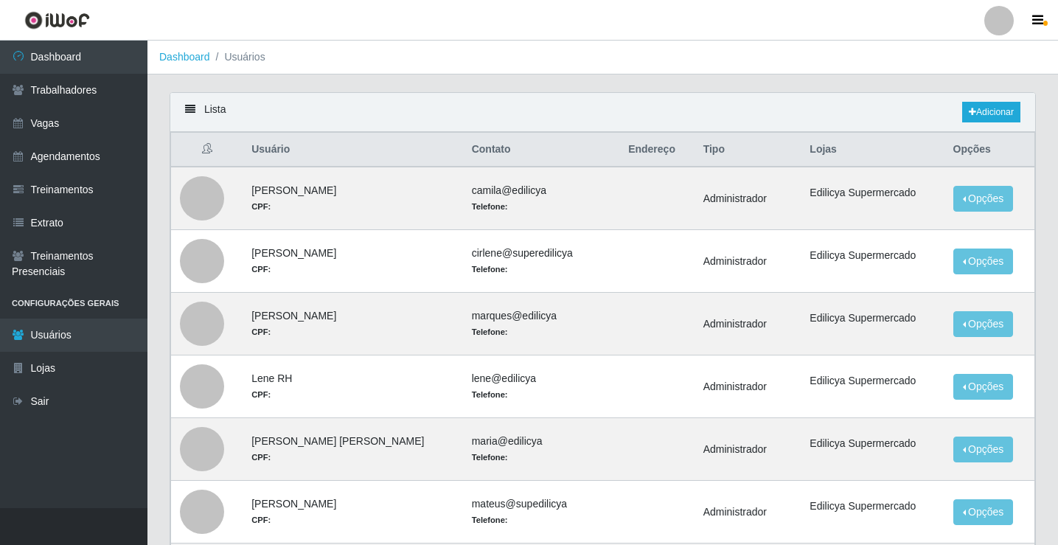
click at [88, 305] on li "Configurações Gerais" at bounding box center [73, 303] width 147 height 30
click at [63, 226] on link "Extrato" at bounding box center [73, 222] width 147 height 33
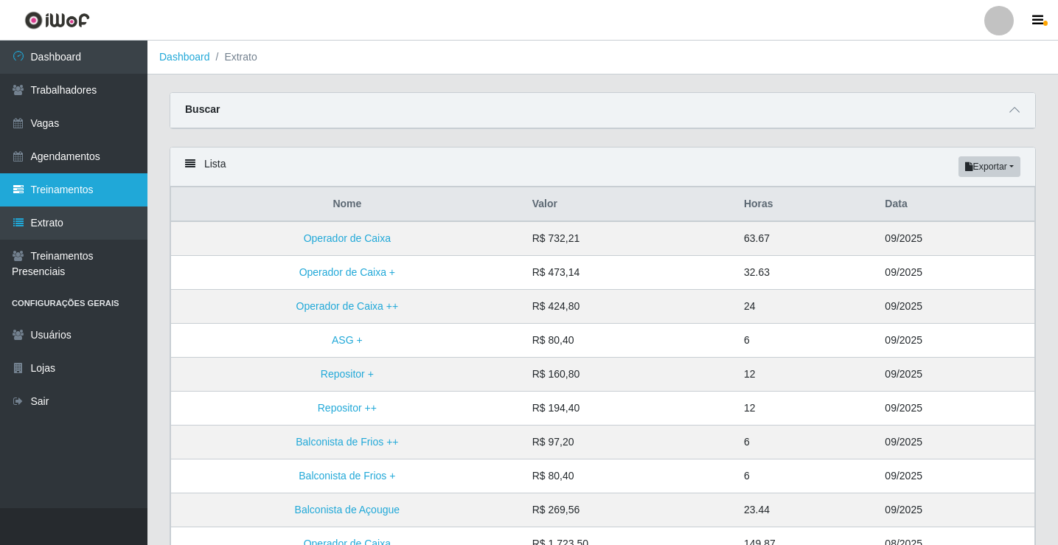
click at [80, 195] on link "Treinamentos" at bounding box center [73, 189] width 147 height 33
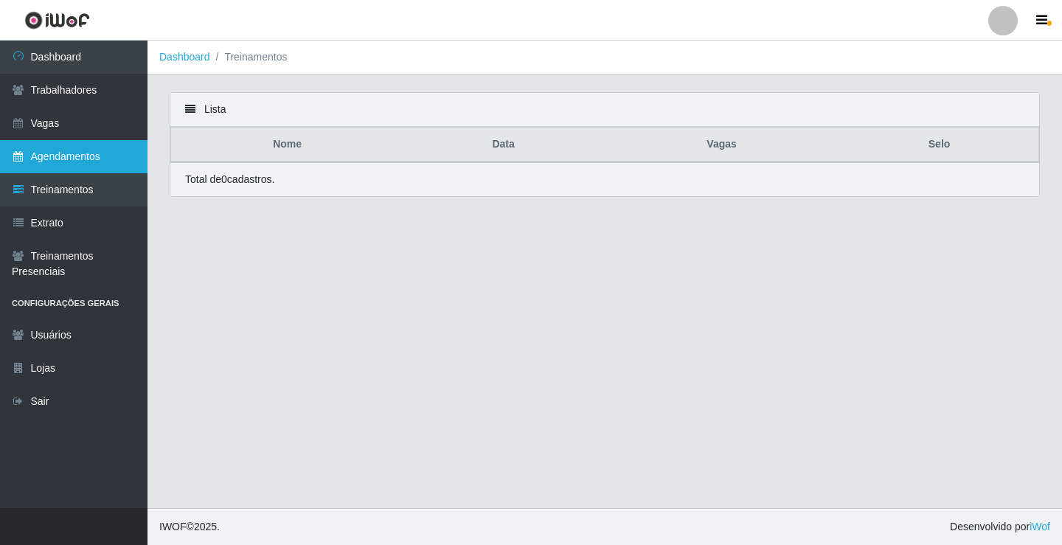
click at [80, 159] on link "Agendamentos" at bounding box center [73, 156] width 147 height 33
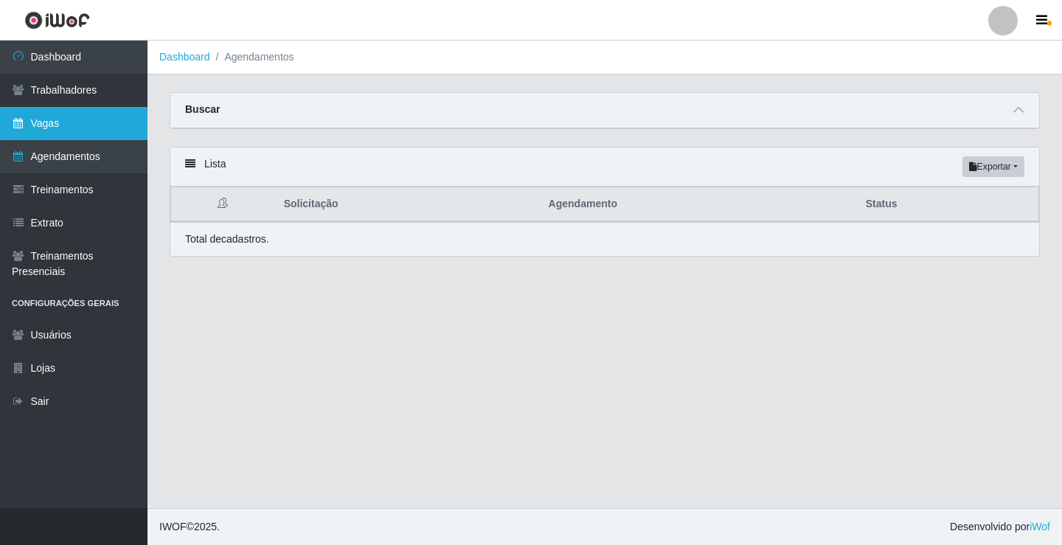
click at [100, 127] on link "Vagas" at bounding box center [73, 123] width 147 height 33
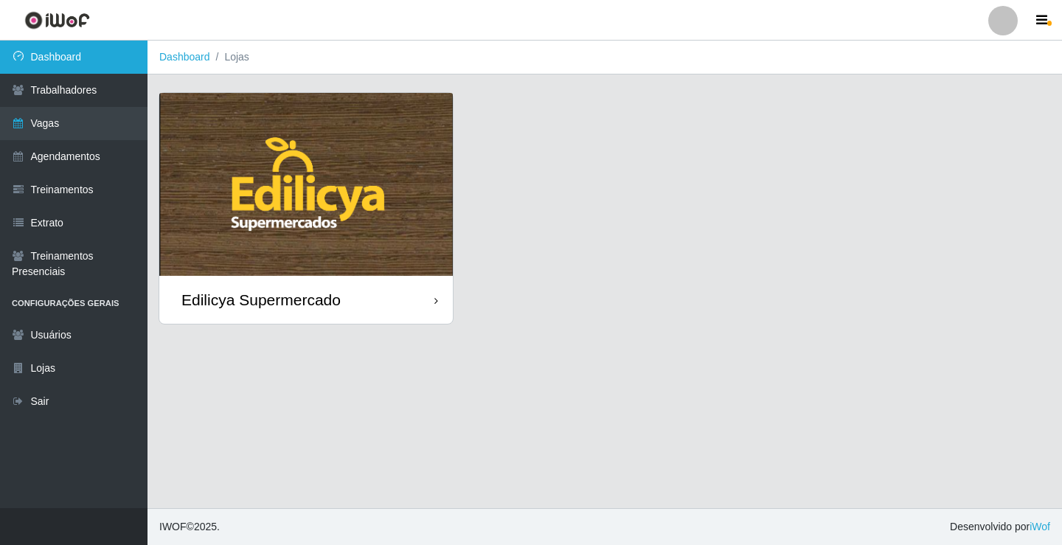
click at [102, 65] on link "Dashboard" at bounding box center [73, 57] width 147 height 33
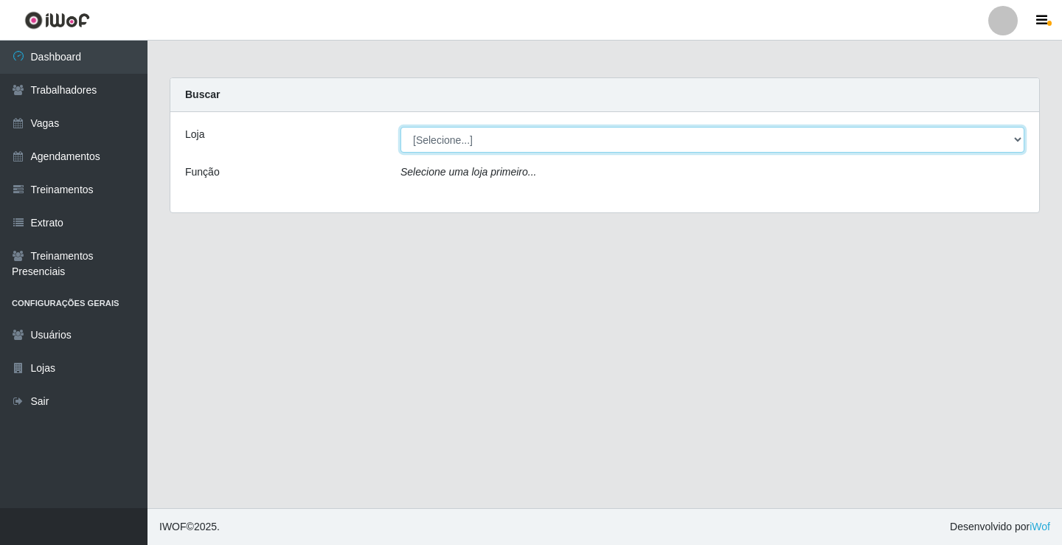
click at [575, 142] on select "[Selecione...] Edilicya Supermercado" at bounding box center [712, 140] width 624 height 26
select select "460"
click at [400, 127] on select "[Selecione...] Edilicya Supermercado" at bounding box center [712, 140] width 624 height 26
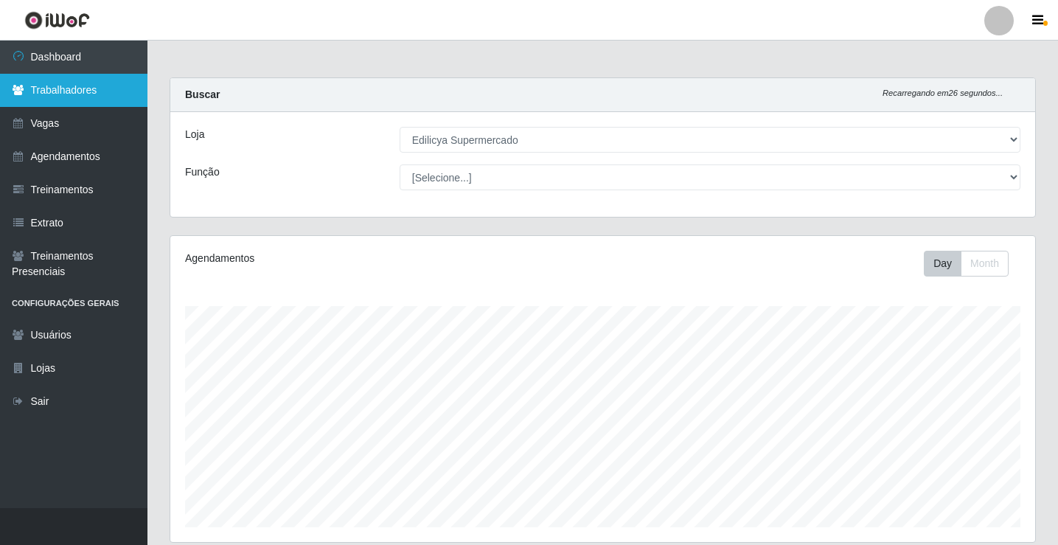
click at [102, 79] on link "Trabalhadores" at bounding box center [73, 90] width 147 height 33
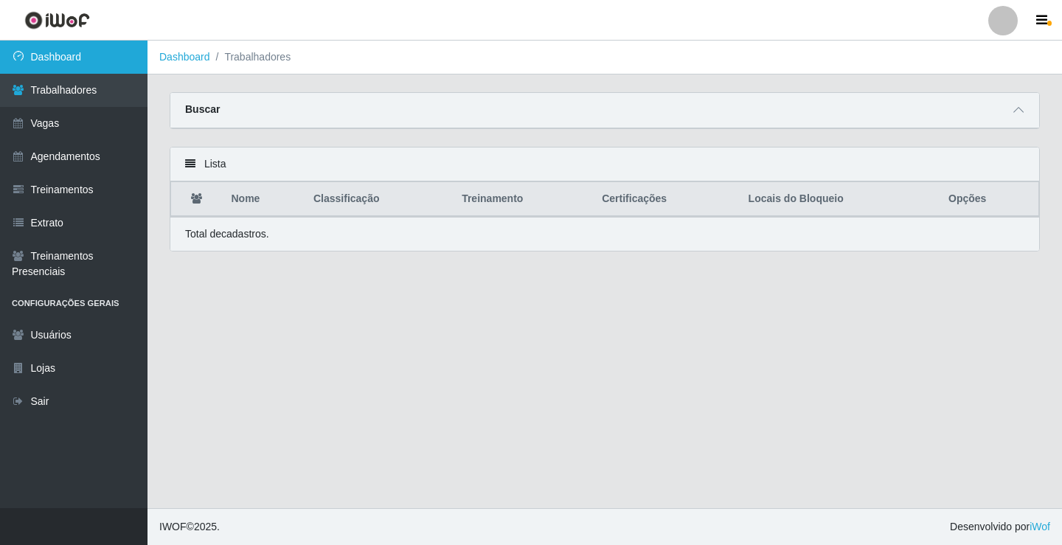
click at [106, 59] on link "Dashboard" at bounding box center [73, 57] width 147 height 33
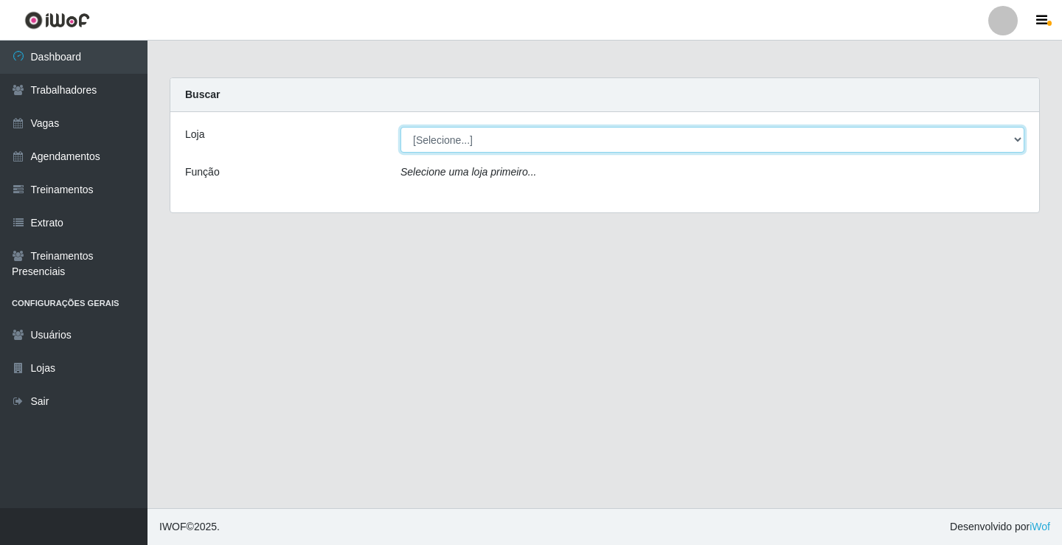
click at [664, 147] on select "[Selecione...] Edilicya Supermercado" at bounding box center [712, 140] width 624 height 26
select select "460"
click at [400, 127] on select "[Selecione...] Edilicya Supermercado" at bounding box center [712, 140] width 624 height 26
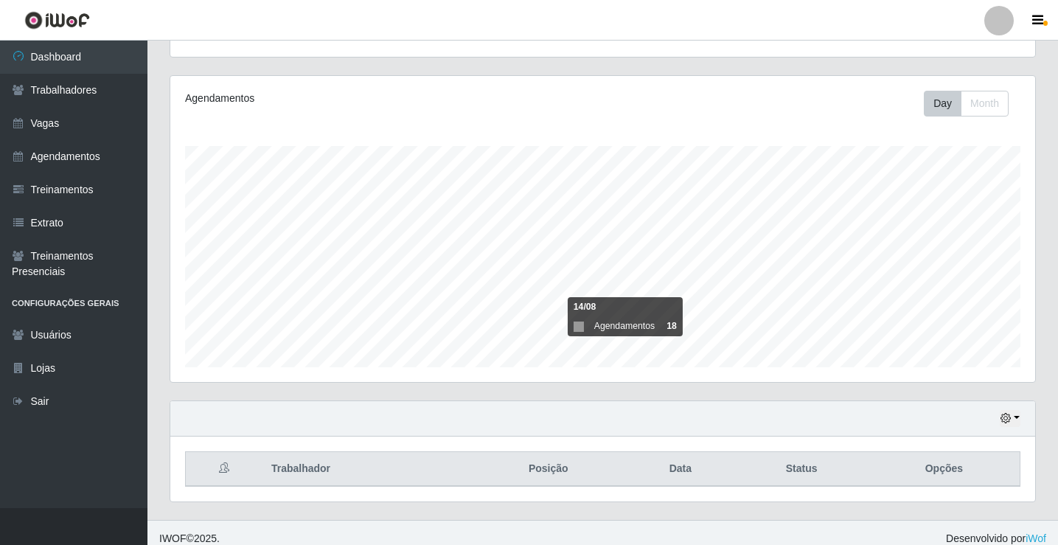
scroll to position [172, 0]
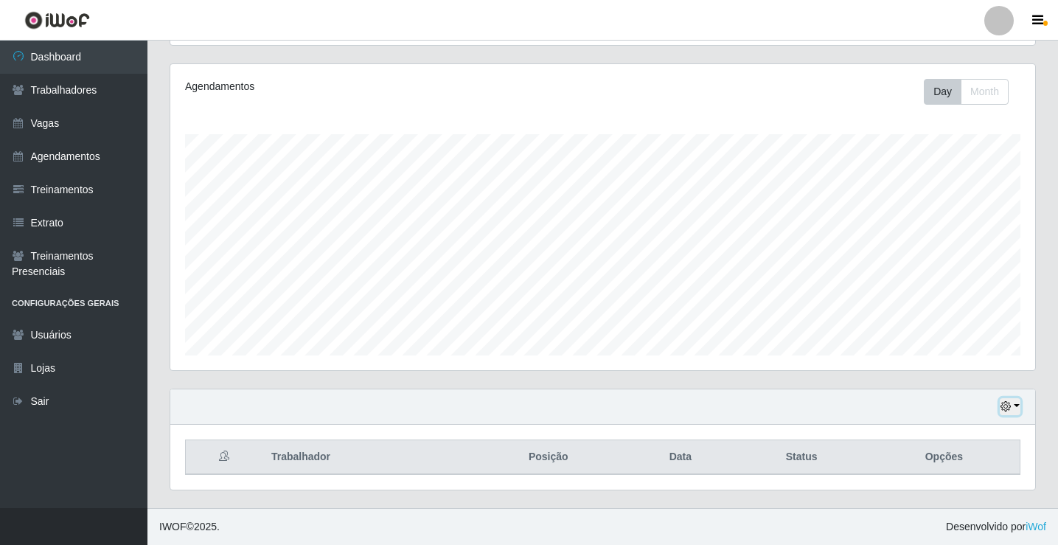
click at [1017, 407] on button "button" at bounding box center [1010, 406] width 21 height 17
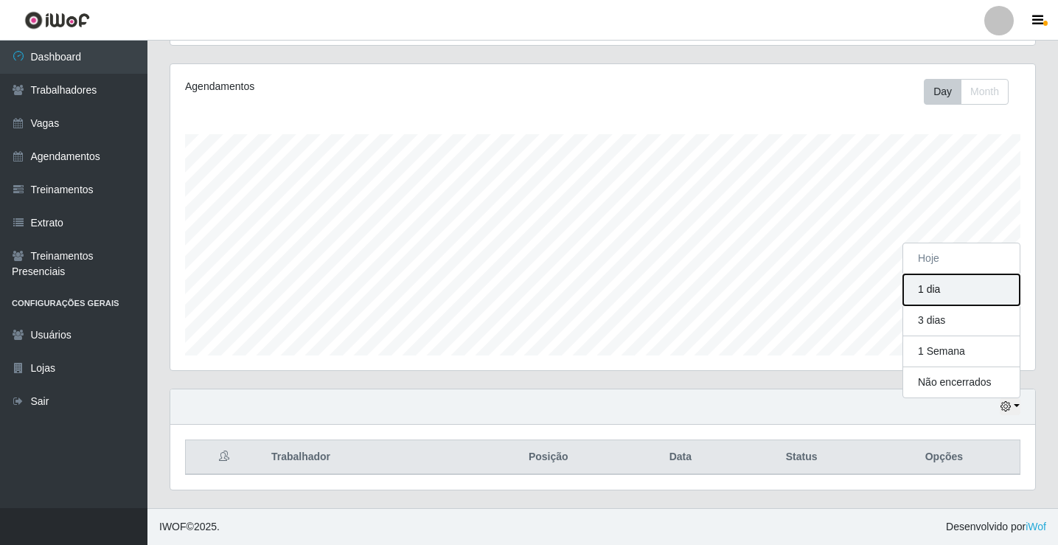
click at [953, 292] on button "1 dia" at bounding box center [961, 289] width 116 height 31
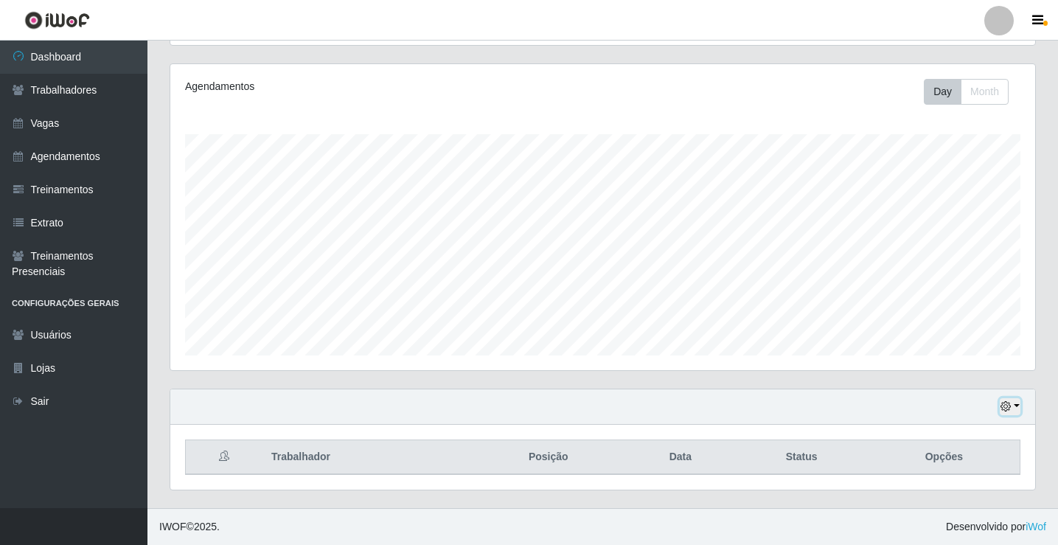
click at [1013, 408] on button "button" at bounding box center [1010, 406] width 21 height 17
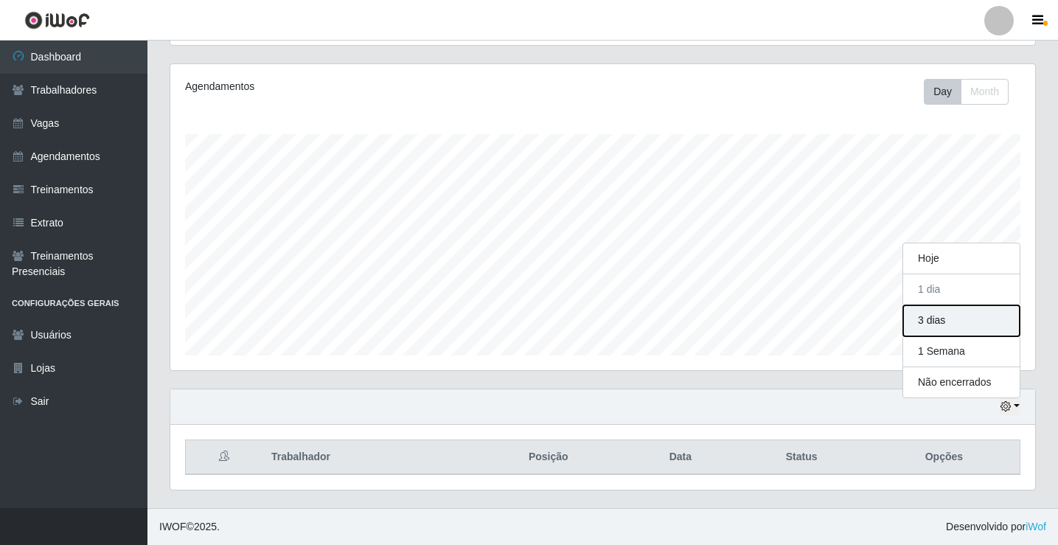
click at [940, 326] on button "3 dias" at bounding box center [961, 320] width 116 height 31
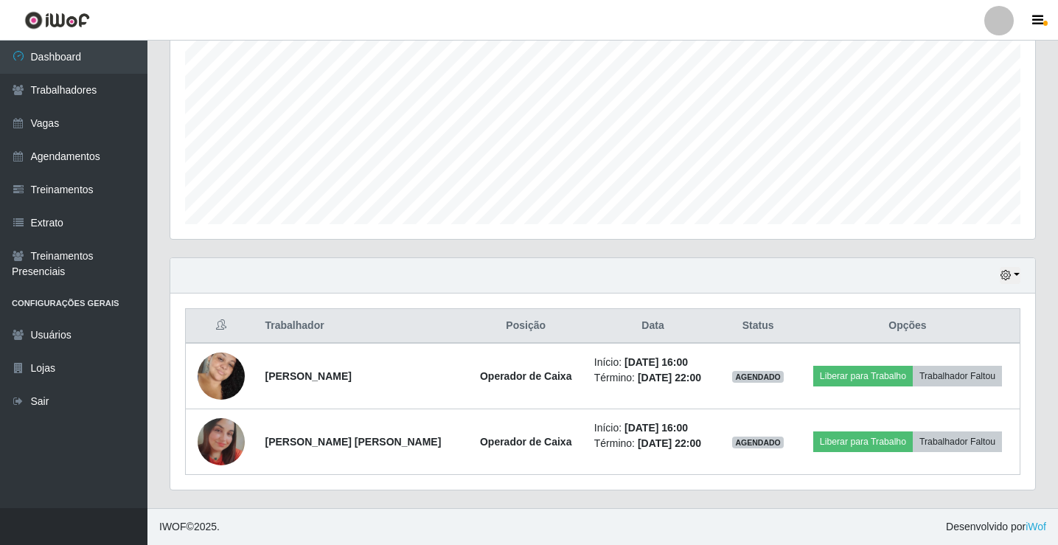
scroll to position [172, 0]
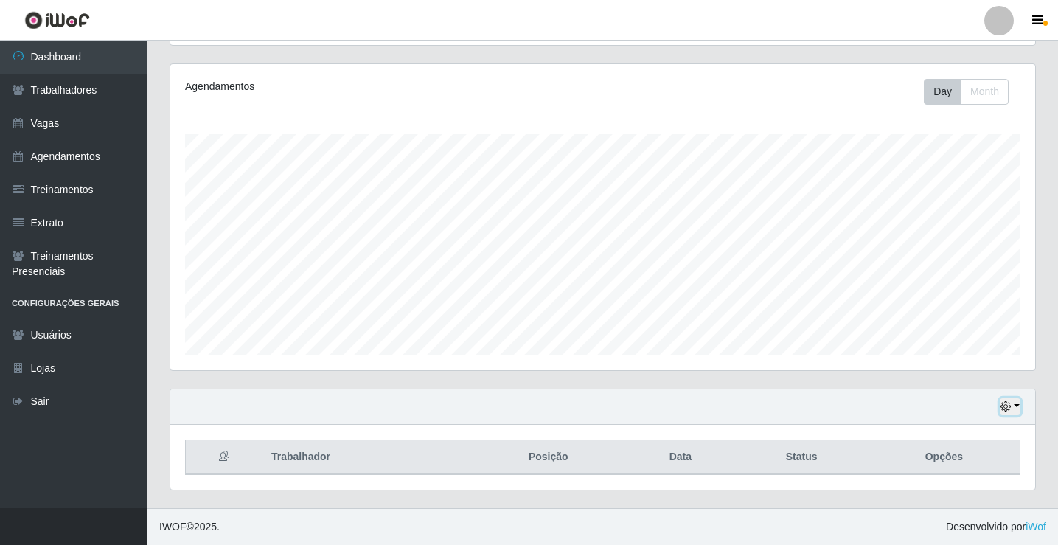
click at [1019, 410] on button "button" at bounding box center [1010, 406] width 21 height 17
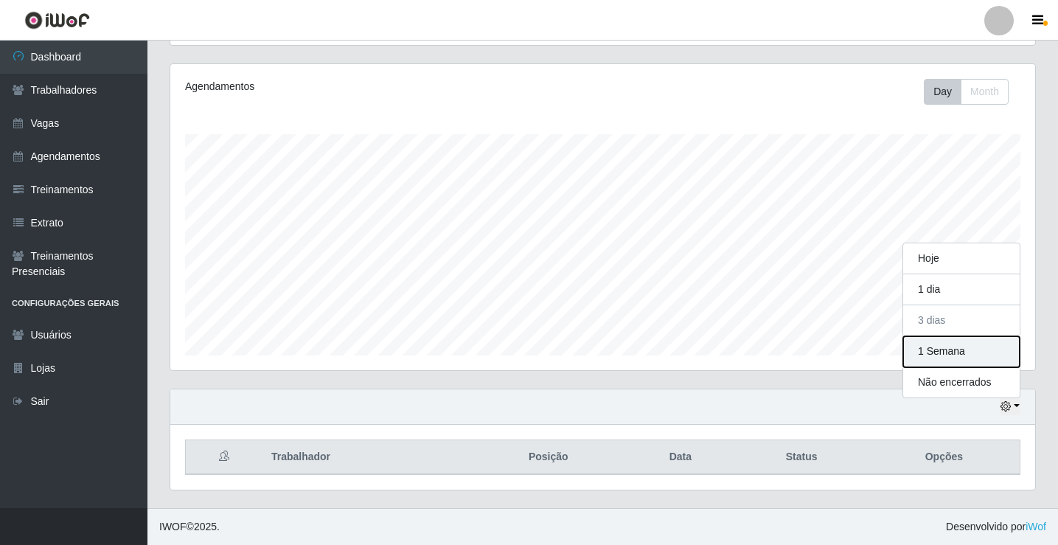
click at [944, 348] on button "1 Semana" at bounding box center [961, 351] width 116 height 31
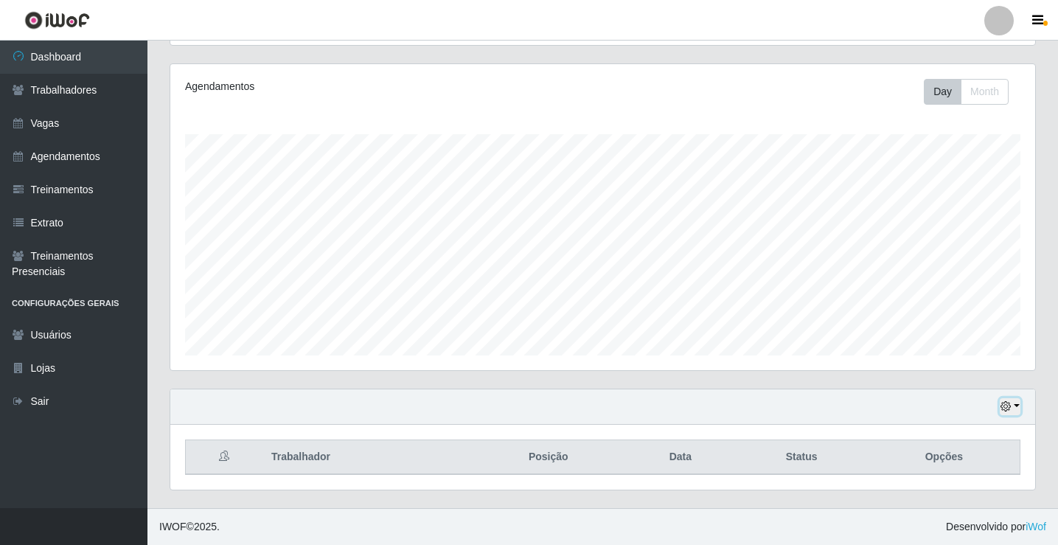
click at [1017, 406] on button "button" at bounding box center [1010, 406] width 21 height 17
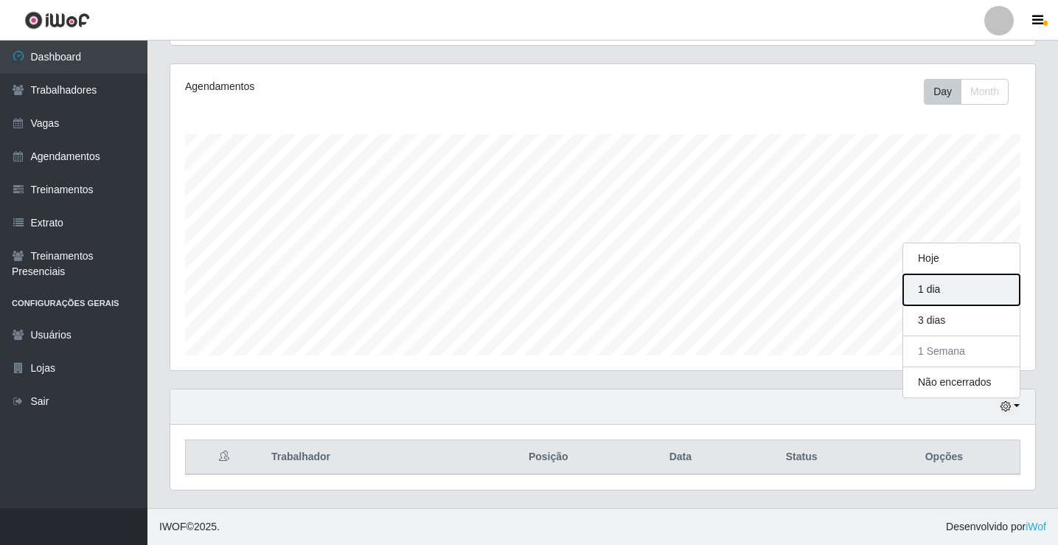
click at [962, 290] on button "1 dia" at bounding box center [961, 289] width 116 height 31
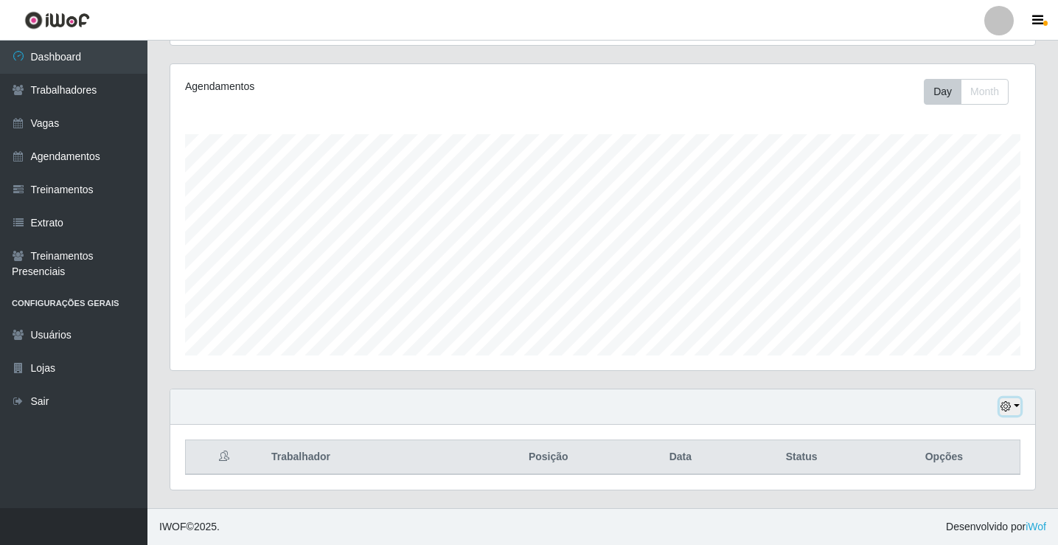
click at [1006, 401] on button "button" at bounding box center [1010, 406] width 21 height 17
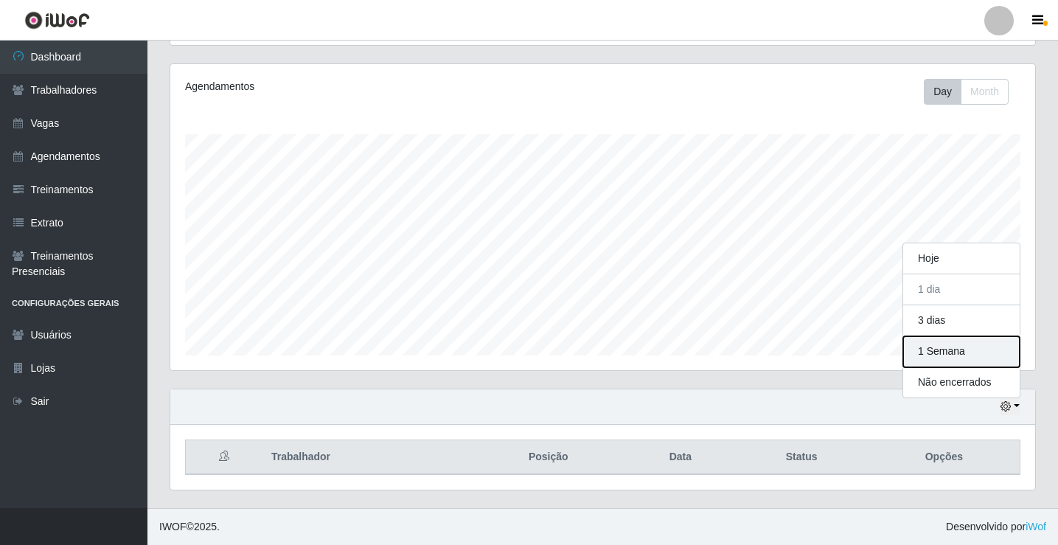
click at [942, 353] on button "1 Semana" at bounding box center [961, 351] width 116 height 31
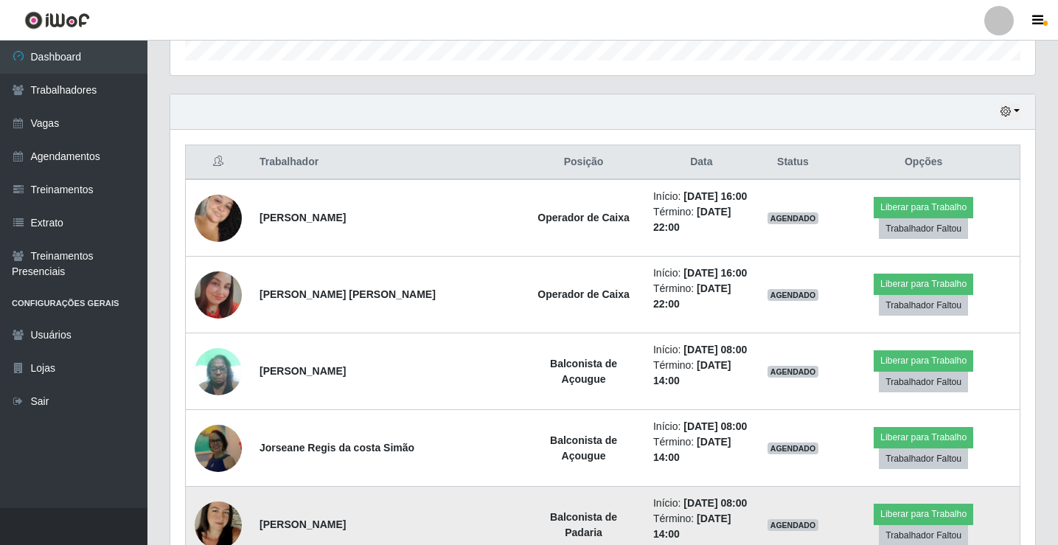
scroll to position [172, 0]
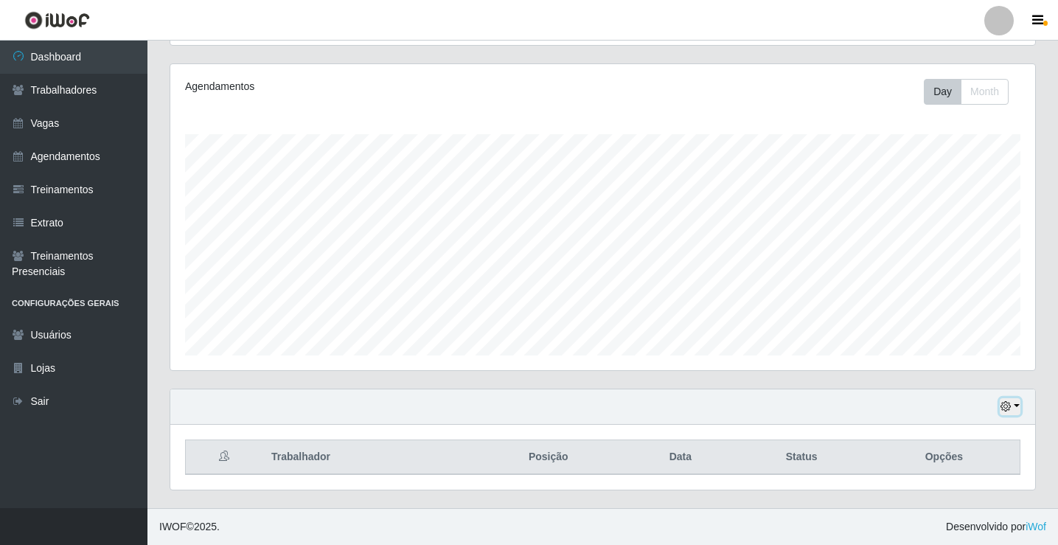
click at [1012, 407] on button "button" at bounding box center [1010, 406] width 21 height 17
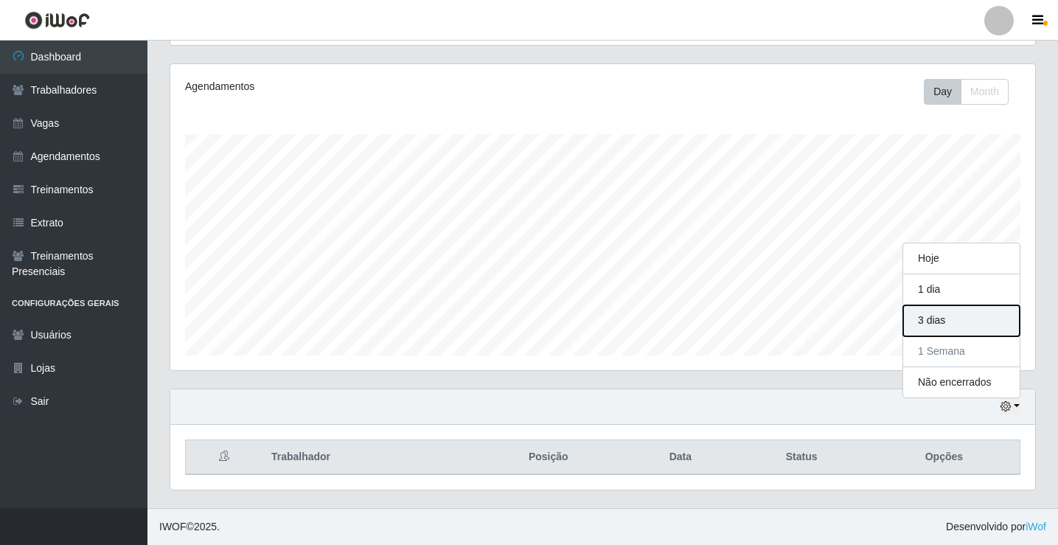
click at [953, 325] on button "3 dias" at bounding box center [961, 320] width 116 height 31
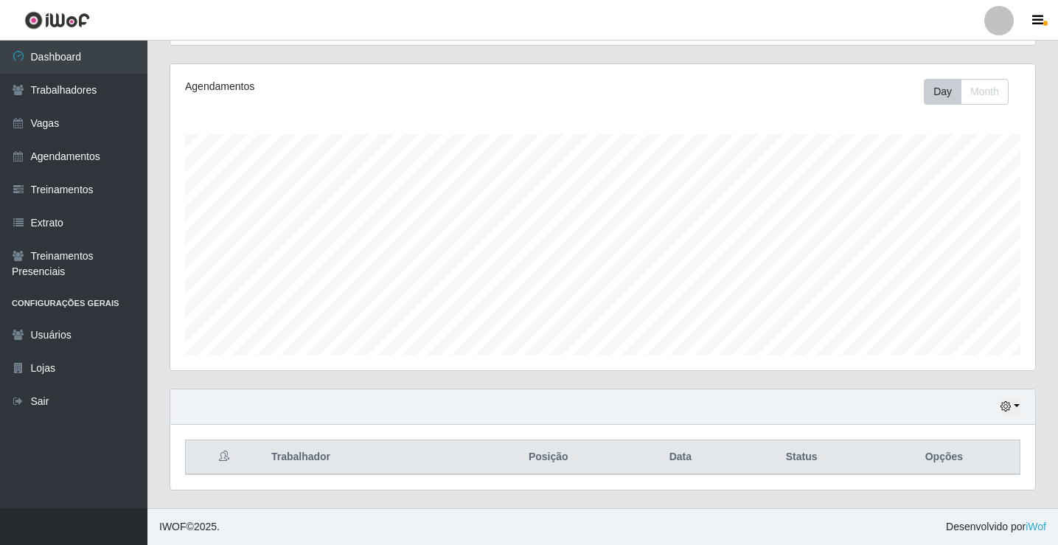
scroll to position [172, 0]
click at [1024, 397] on div "Hoje 1 dia 3 dias 1 Semana Não encerrados" at bounding box center [602, 406] width 865 height 35
click at [1017, 408] on button "button" at bounding box center [1010, 406] width 21 height 17
click at [942, 350] on button "1 Semana" at bounding box center [961, 351] width 116 height 31
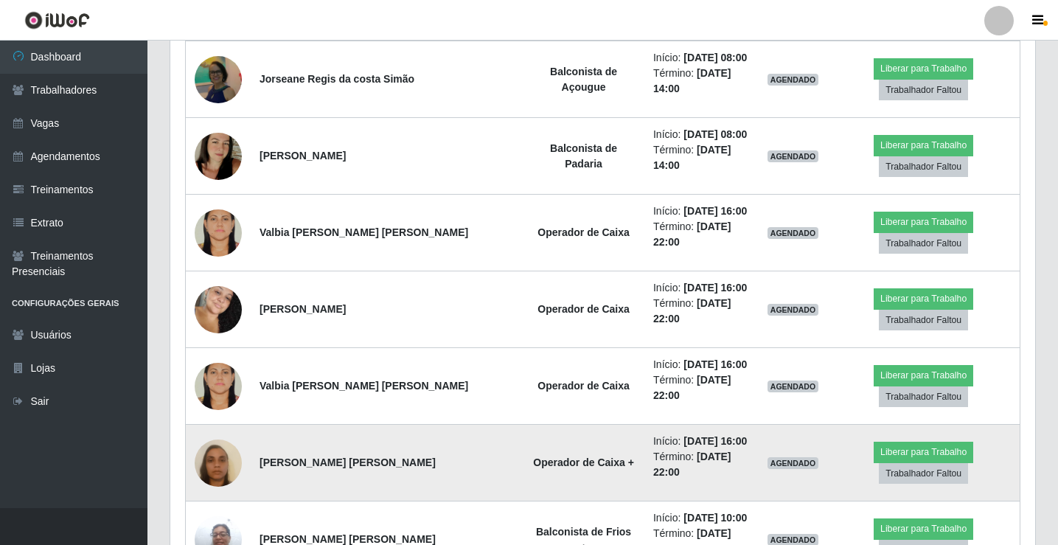
scroll to position [172, 0]
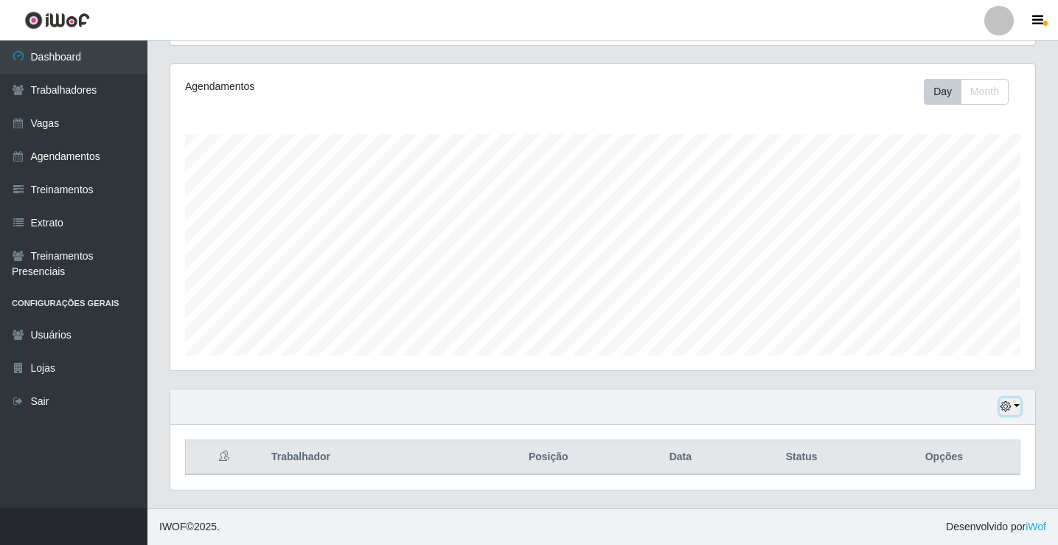
click at [1009, 411] on icon "button" at bounding box center [1006, 406] width 10 height 10
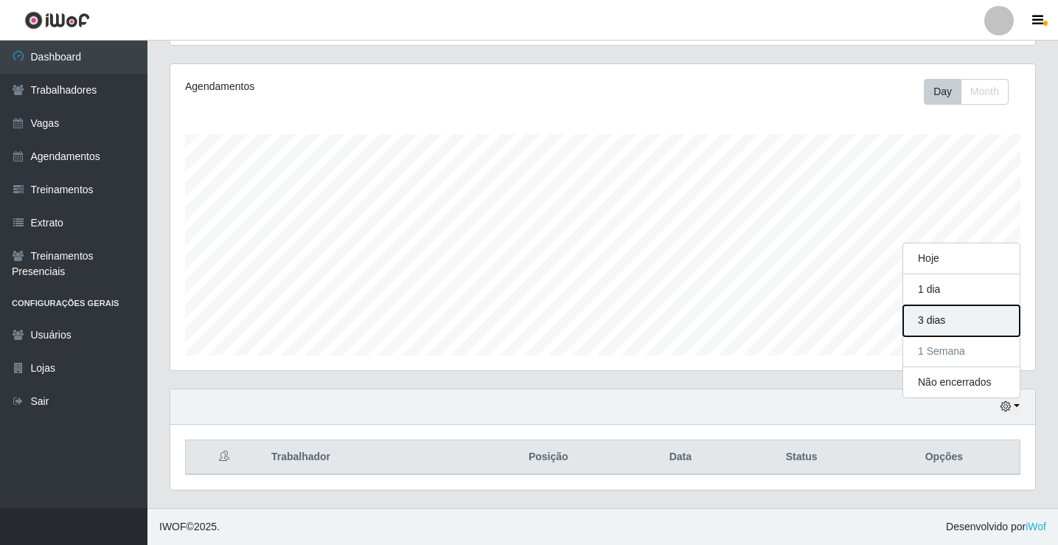
click at [966, 317] on button "3 dias" at bounding box center [961, 320] width 116 height 31
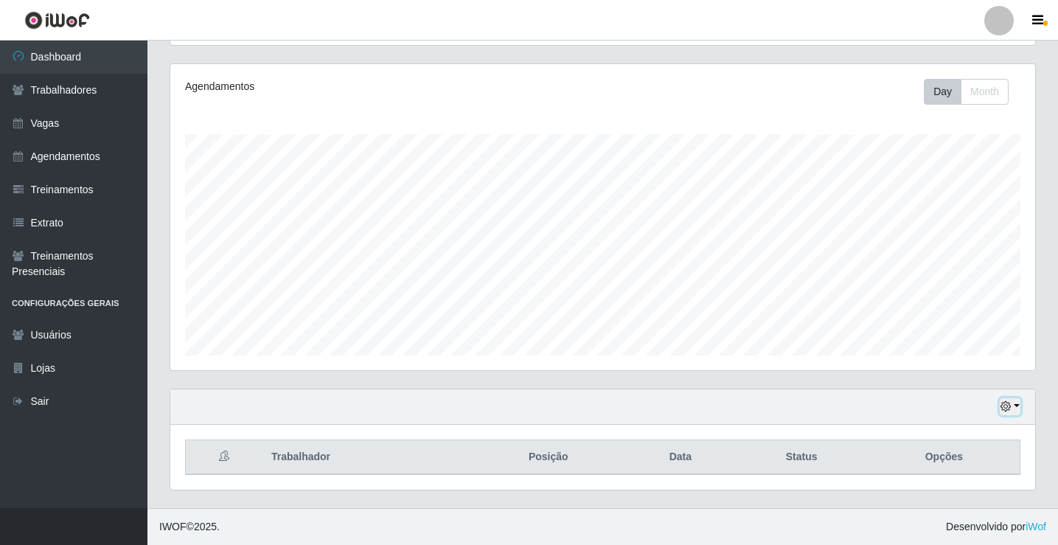
click at [1017, 404] on button "button" at bounding box center [1010, 406] width 21 height 17
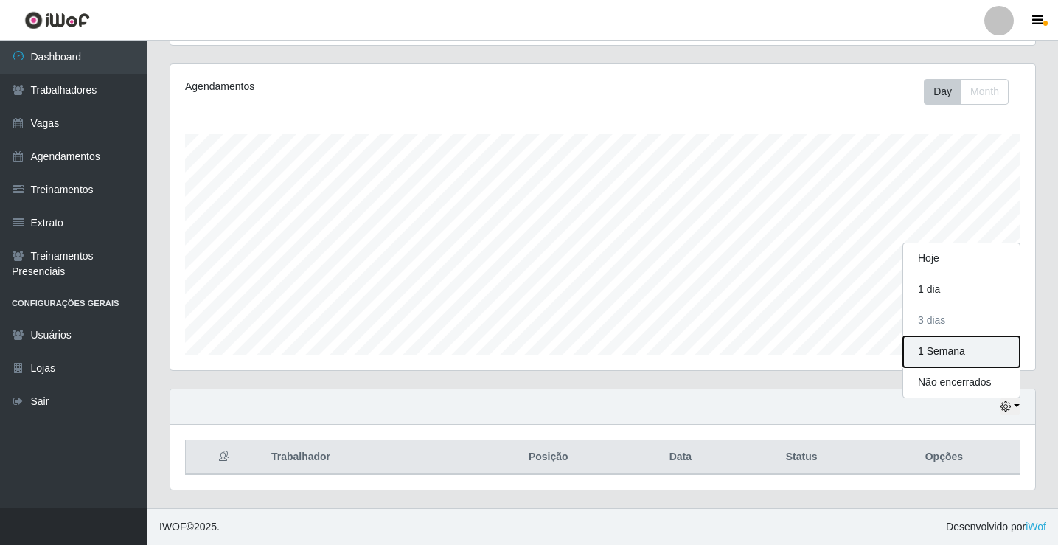
click at [935, 348] on button "1 Semana" at bounding box center [961, 351] width 116 height 31
click at [1023, 412] on div "Hoje 1 dia 3 dias 1 Semana Não encerrados" at bounding box center [602, 406] width 865 height 35
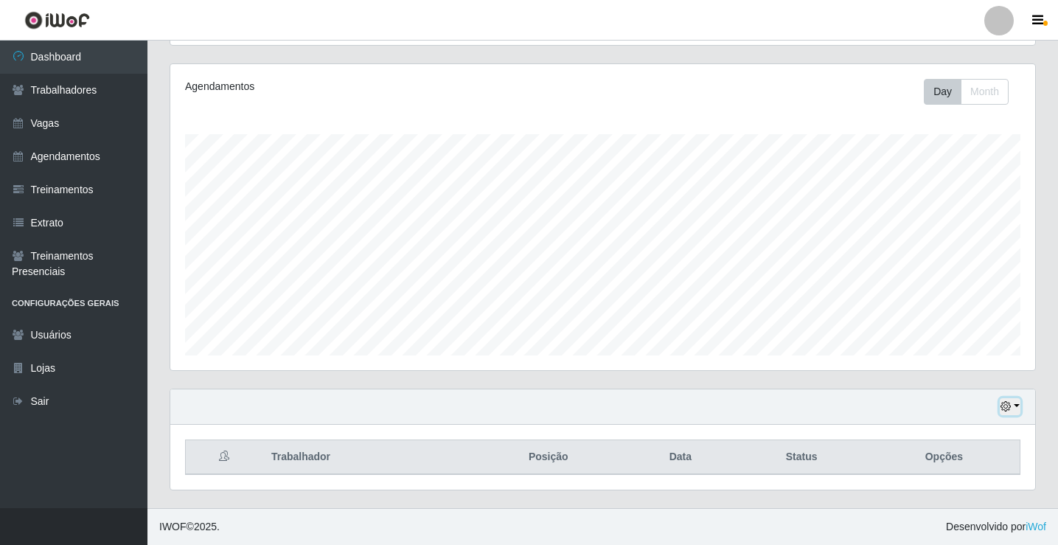
click at [1017, 411] on button "button" at bounding box center [1010, 406] width 21 height 17
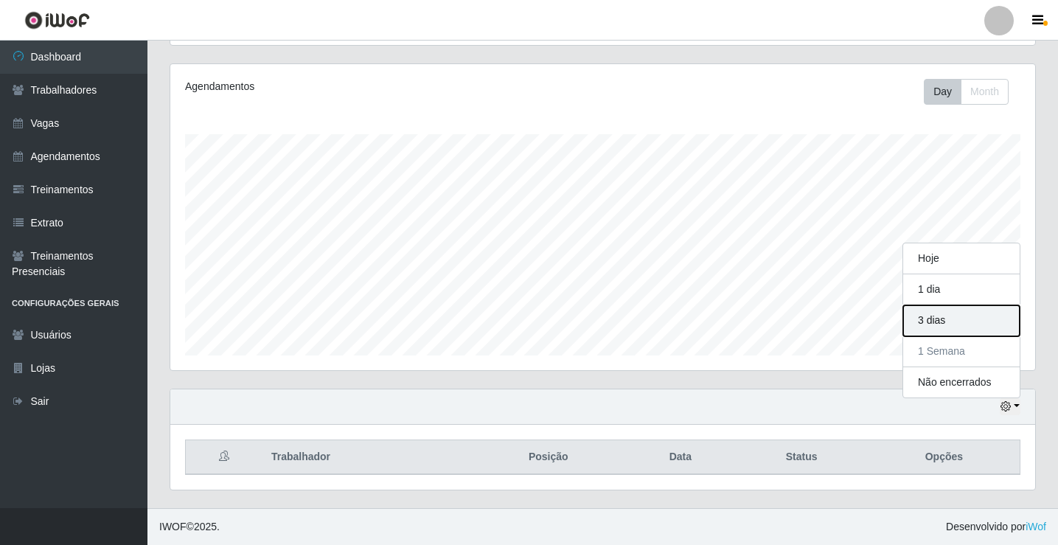
click at [970, 326] on button "3 dias" at bounding box center [961, 320] width 116 height 31
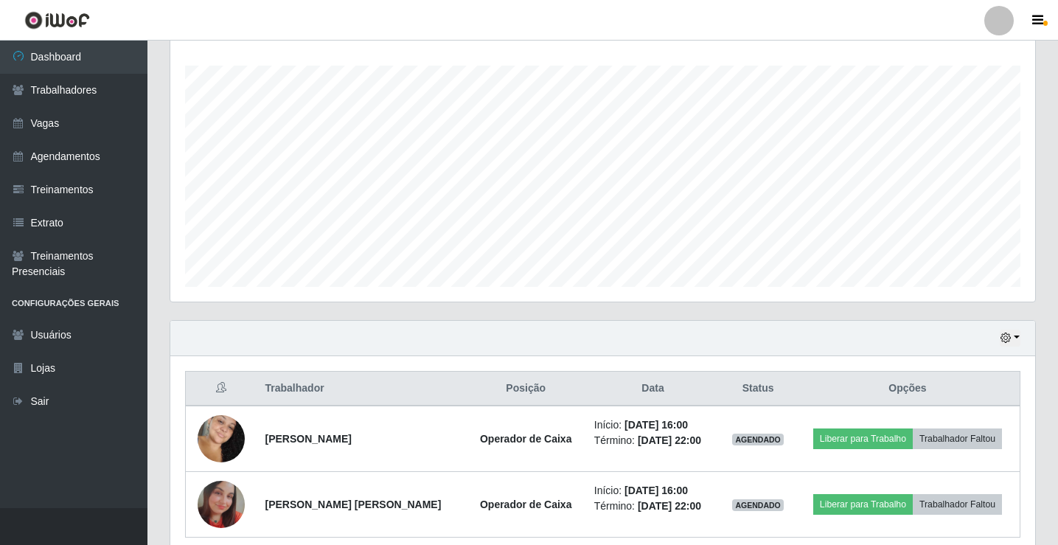
scroll to position [172, 0]
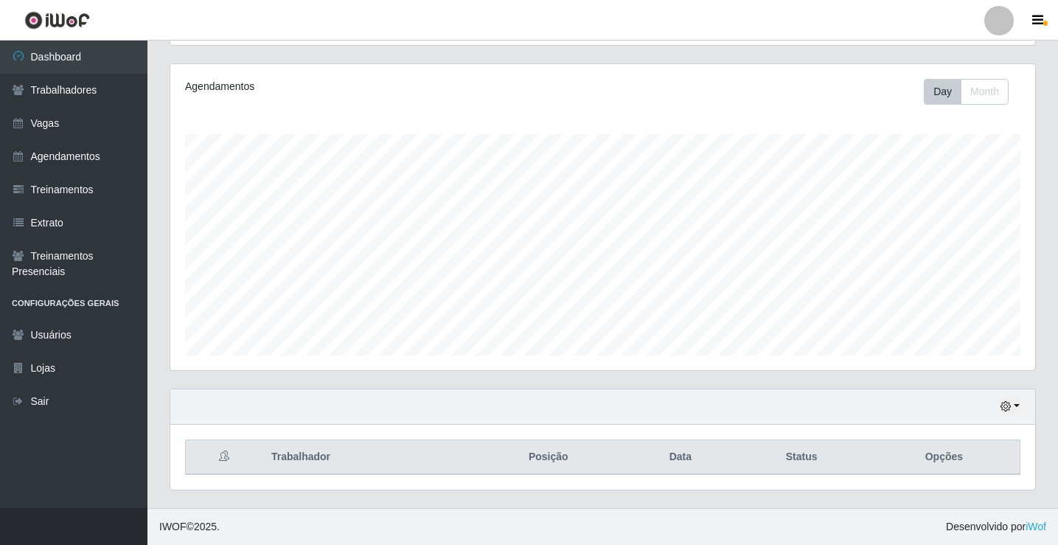
drag, startPoint x: 1012, startPoint y: 419, endPoint x: 1012, endPoint y: 408, distance: 10.3
click at [1012, 418] on div "Hoje 1 dia 3 dias 1 Semana Não encerrados" at bounding box center [602, 406] width 865 height 35
click at [1012, 405] on button "button" at bounding box center [1010, 406] width 21 height 17
click at [939, 355] on button "1 Semana" at bounding box center [961, 351] width 116 height 31
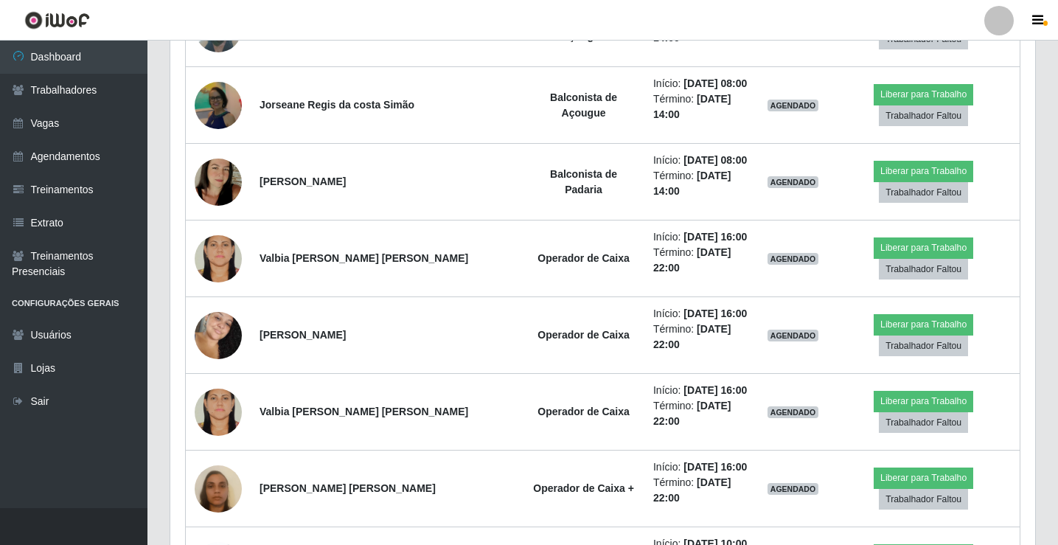
scroll to position [835, 0]
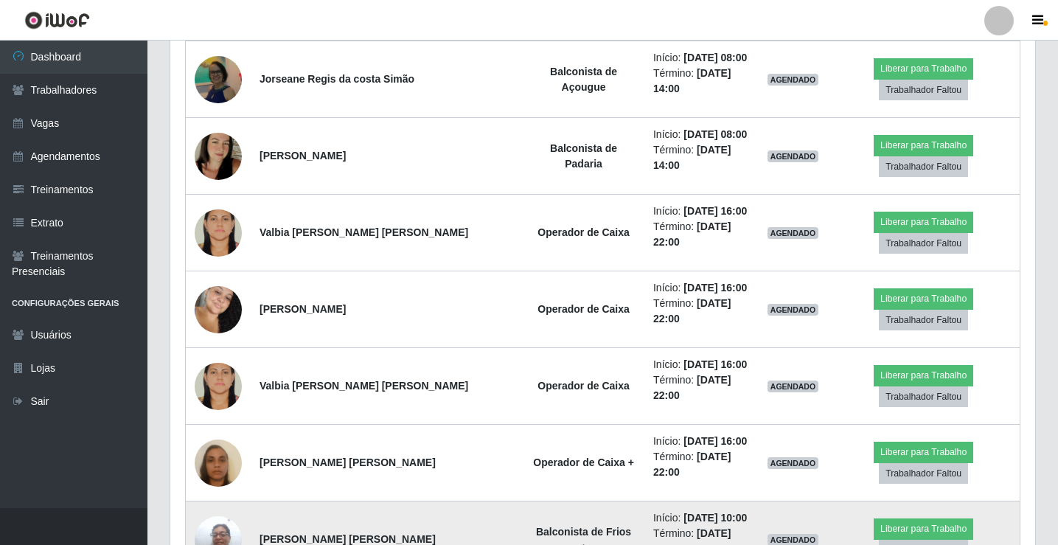
click at [720, 501] on td "Início: [DATE] 10:00 Término: [DATE] 16:00" at bounding box center [701, 539] width 114 height 77
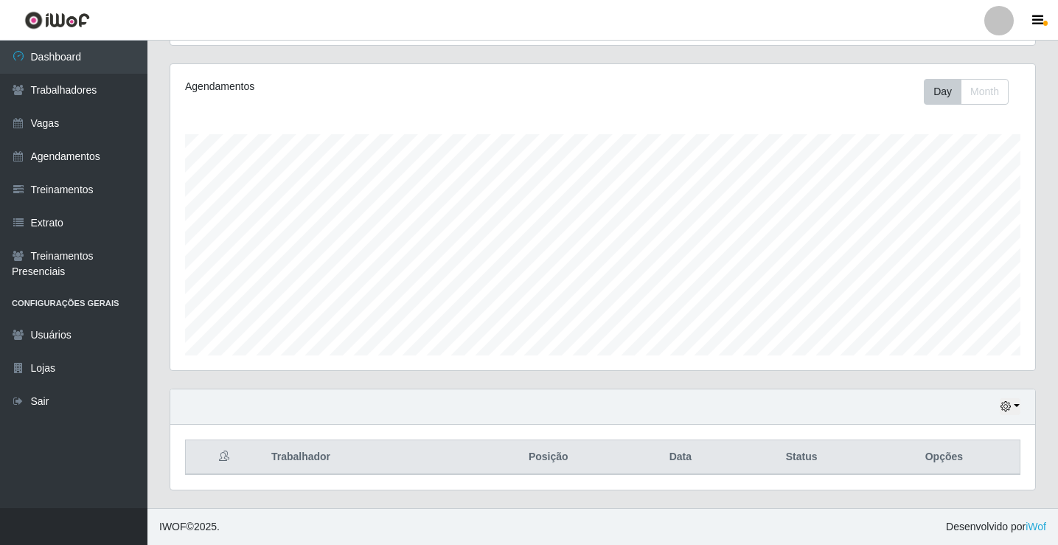
scroll to position [172, 0]
click at [1015, 407] on button "button" at bounding box center [1010, 406] width 21 height 17
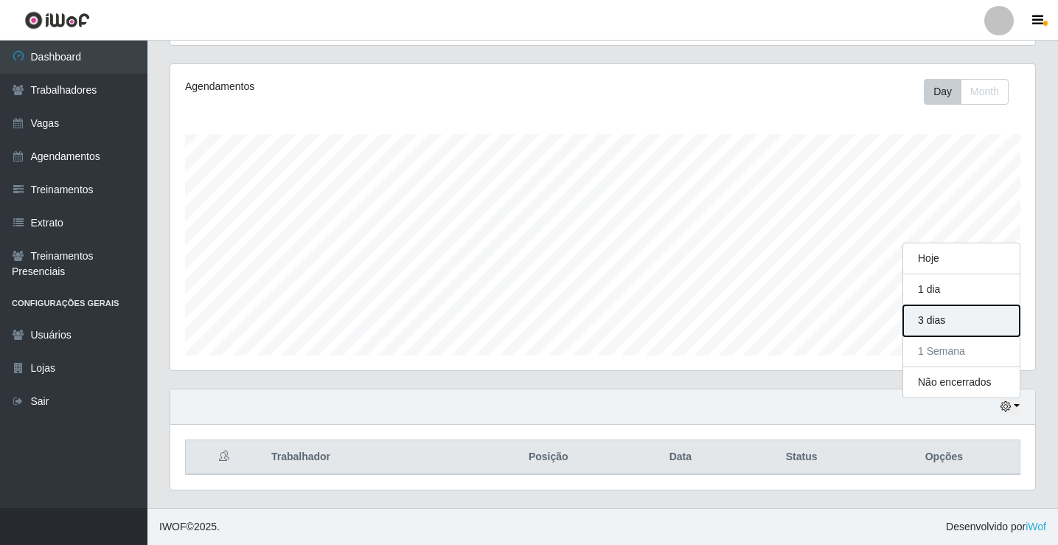
click at [963, 324] on button "3 dias" at bounding box center [961, 320] width 116 height 31
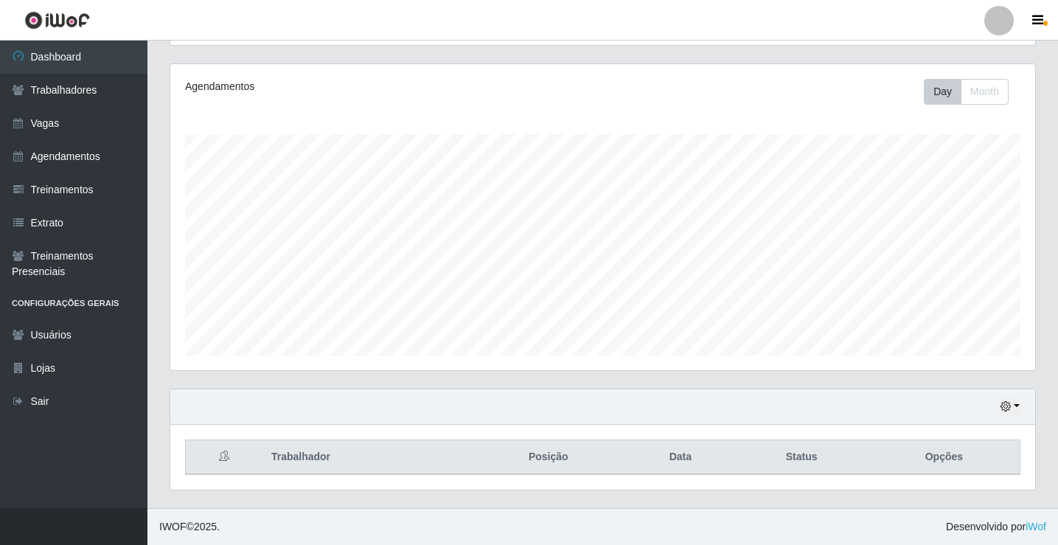
scroll to position [172, 0]
